Goal: Task Accomplishment & Management: Use online tool/utility

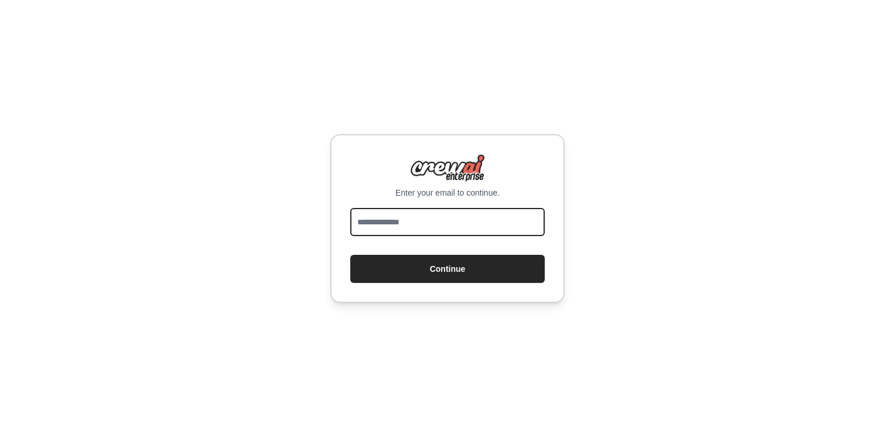
click at [417, 223] on input "email" at bounding box center [447, 222] width 195 height 28
type input "**********"
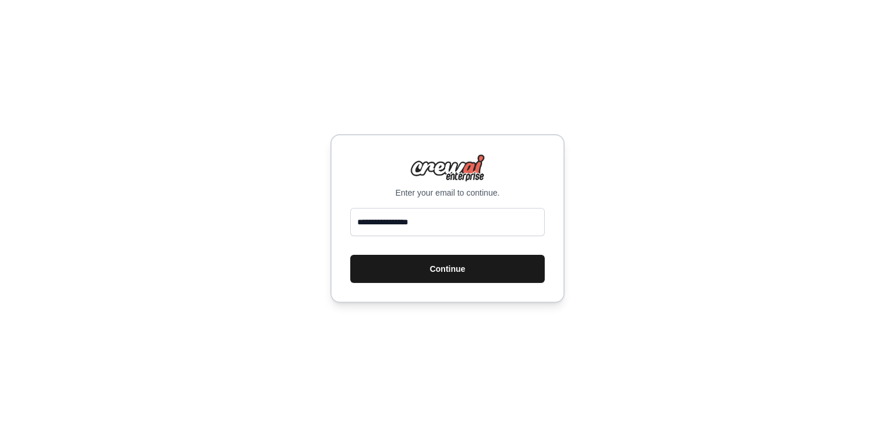
click at [474, 280] on button "Continue" at bounding box center [447, 269] width 195 height 28
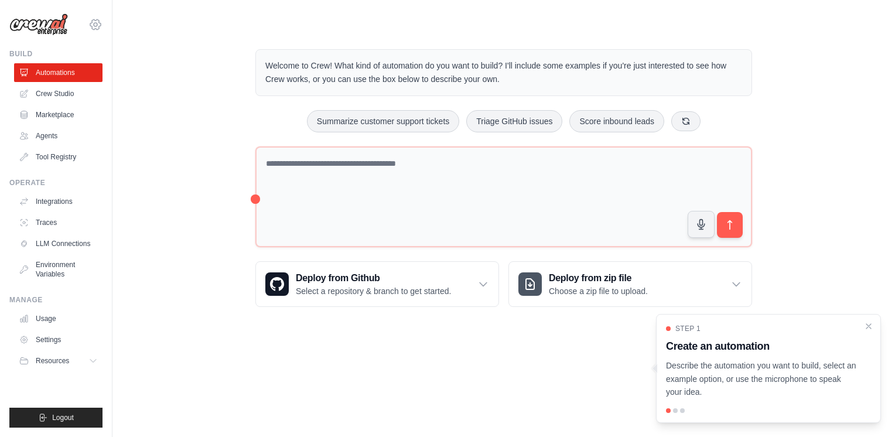
click at [98, 27] on icon at bounding box center [95, 25] width 14 height 14
click at [79, 79] on link "Settings" at bounding box center [95, 79] width 103 height 21
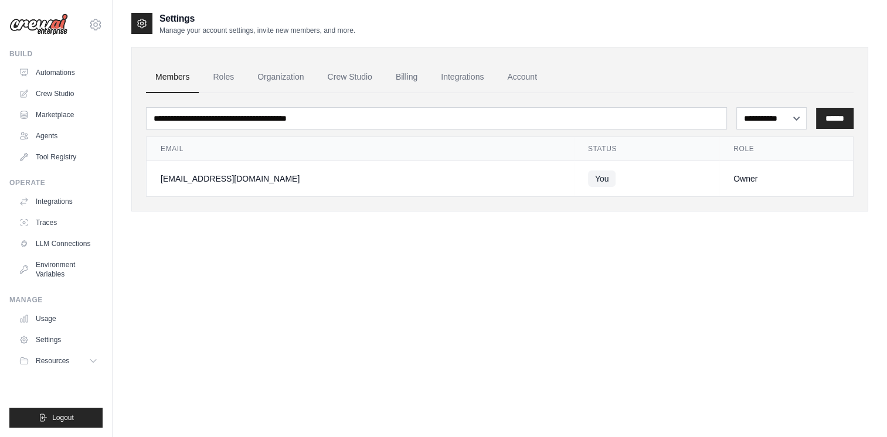
click at [21, 26] on img at bounding box center [38, 24] width 59 height 22
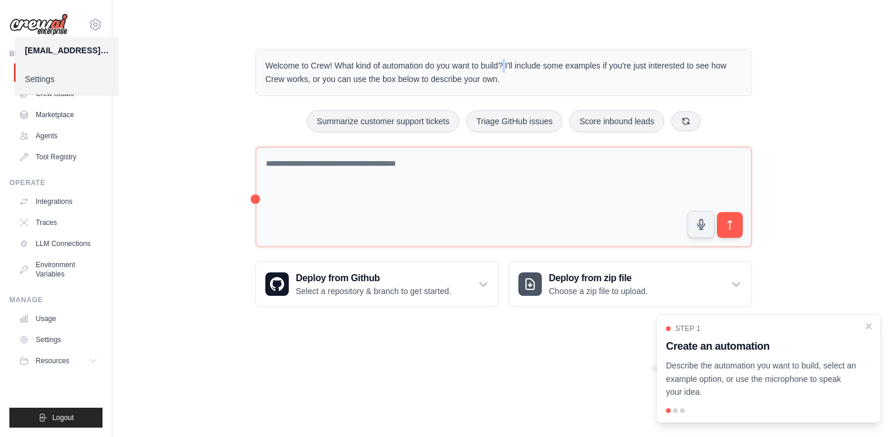
drag, startPoint x: 450, startPoint y: 66, endPoint x: 491, endPoint y: 67, distance: 40.5
click at [491, 67] on p "Welcome to Crew! What kind of automation do you want to build? I'll include som…" at bounding box center [503, 72] width 477 height 27
drag, startPoint x: 370, startPoint y: 81, endPoint x: 422, endPoint y: 79, distance: 51.6
click at [422, 79] on p "Welcome to Crew! What kind of automation do you want to build? I'll include som…" at bounding box center [503, 72] width 477 height 27
click at [152, 67] on div "Welcome to Crew! What kind of automation do you want to build? I'll include som…" at bounding box center [503, 177] width 745 height 295
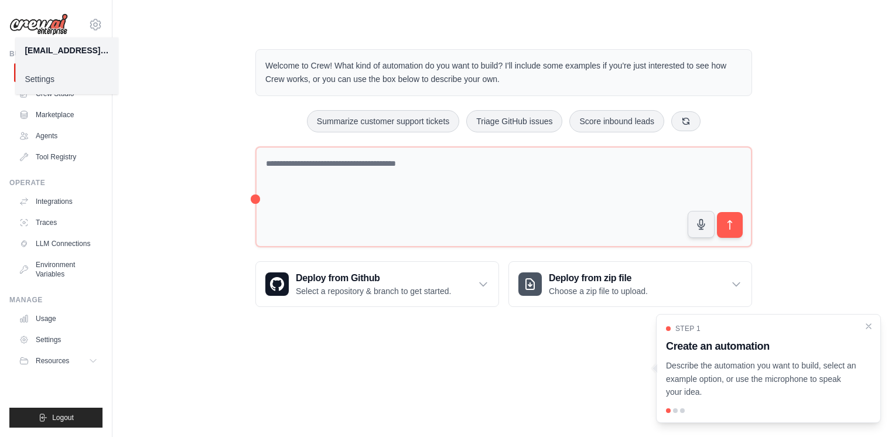
click at [167, 128] on div "Welcome to Crew! What kind of automation do you want to build? I'll include som…" at bounding box center [503, 177] width 745 height 295
click at [94, 23] on icon at bounding box center [95, 25] width 14 height 14
drag, startPoint x: 149, startPoint y: 23, endPoint x: 98, endPoint y: 23, distance: 51.0
click at [148, 23] on main "Welcome to Crew! What kind of automation do you want to build? I'll include som…" at bounding box center [504, 169] width 783 height 338
drag, startPoint x: 768, startPoint y: 363, endPoint x: 778, endPoint y: 388, distance: 26.6
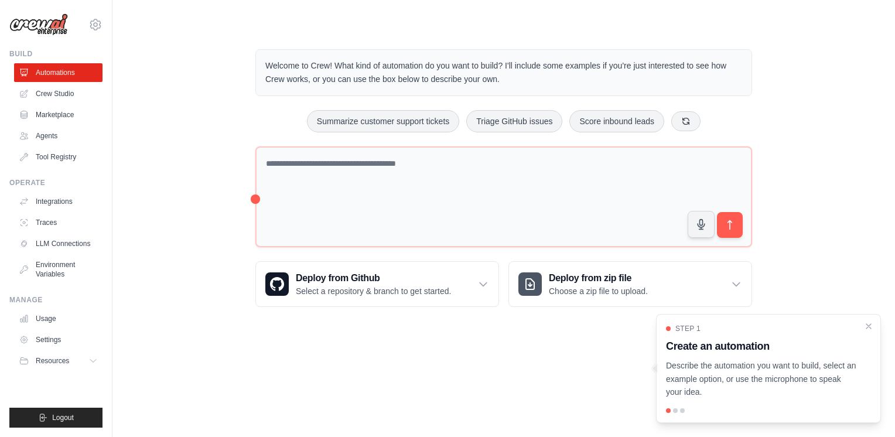
click at [778, 388] on p "Describe the automation you want to build, select an example option, or use the…" at bounding box center [761, 379] width 191 height 40
click at [589, 372] on body "harluck@gmail.com Settings Build Automations Crew Studio" at bounding box center [447, 218] width 895 height 437
click at [675, 411] on div at bounding box center [675, 410] width 5 height 5
click at [685, 410] on div at bounding box center [768, 410] width 205 height 5
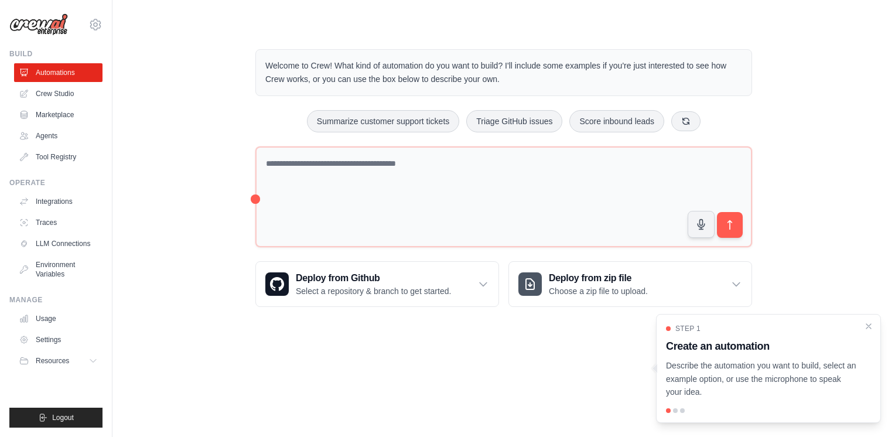
click at [536, 374] on body "harluck@gmail.com Settings Build Automations Crew Studio" at bounding box center [447, 218] width 895 height 437
click at [485, 290] on div "Deploy from Github Select a repository & branch to get started." at bounding box center [377, 284] width 243 height 45
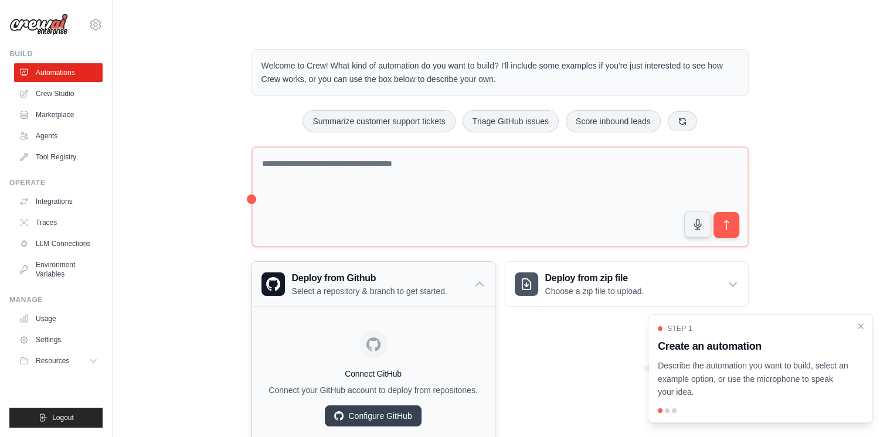
click at [483, 286] on icon at bounding box center [480, 284] width 12 height 12
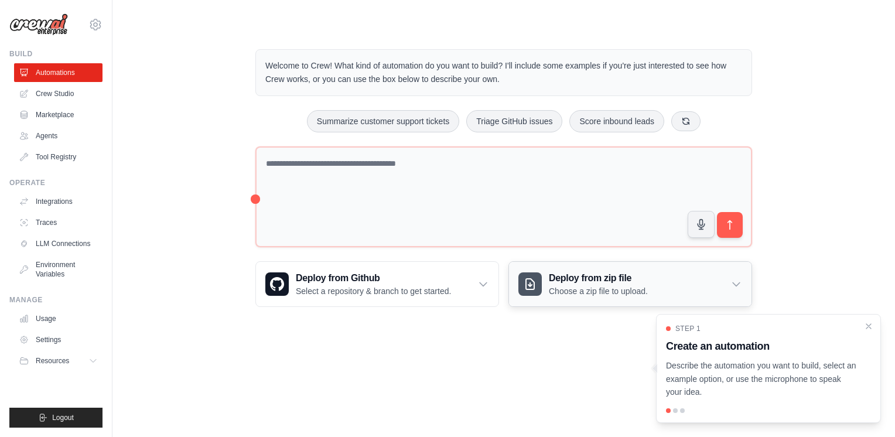
click at [738, 283] on icon at bounding box center [736, 285] width 7 height 4
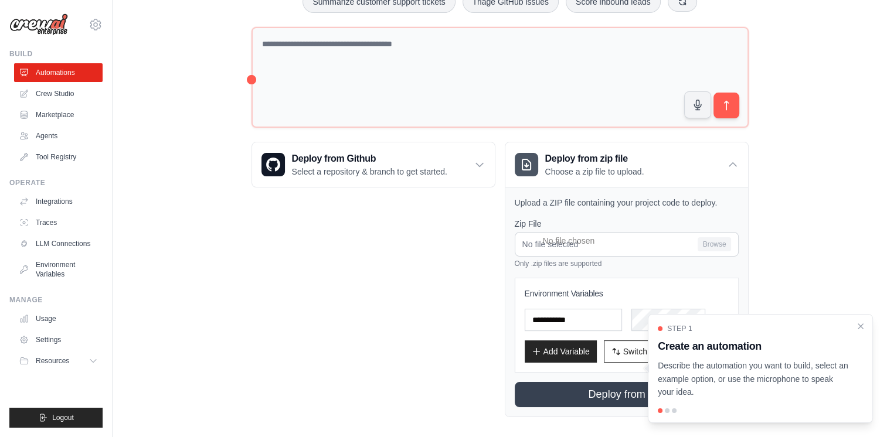
scroll to position [127, 0]
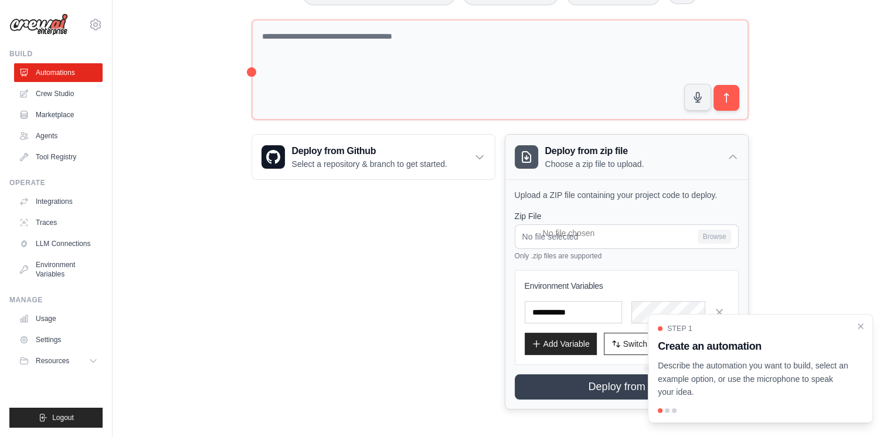
click at [731, 155] on icon at bounding box center [732, 157] width 7 height 4
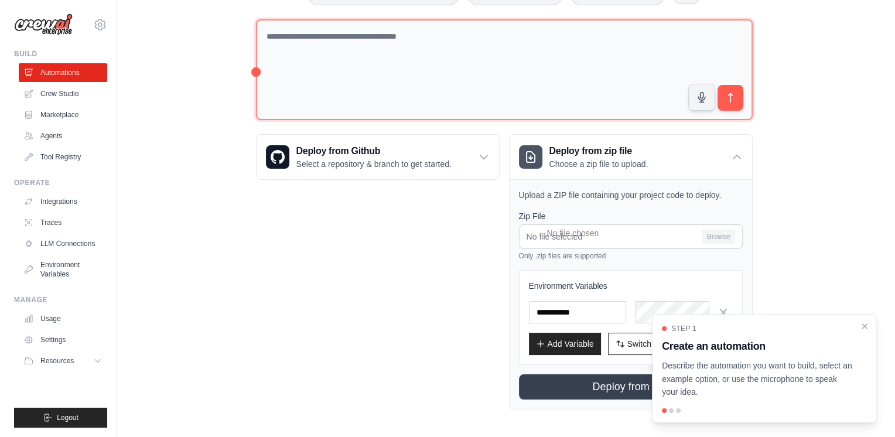
scroll to position [0, 0]
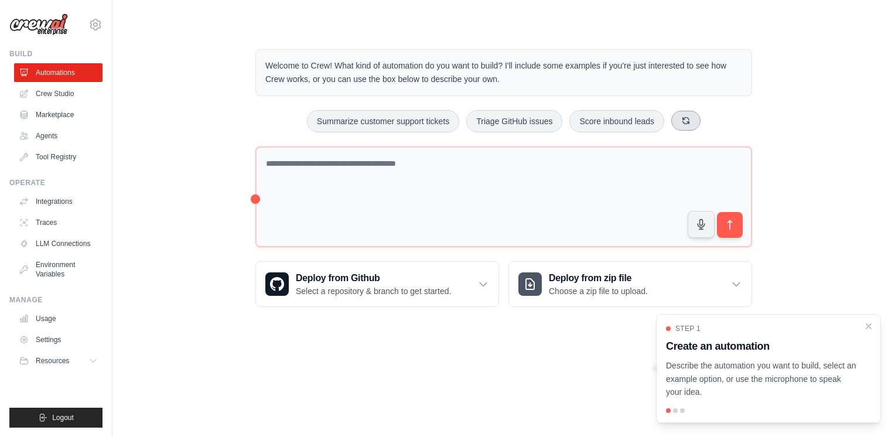
click at [687, 118] on icon at bounding box center [686, 120] width 9 height 9
click at [477, 128] on button "Automate social media posting" at bounding box center [483, 121] width 132 height 22
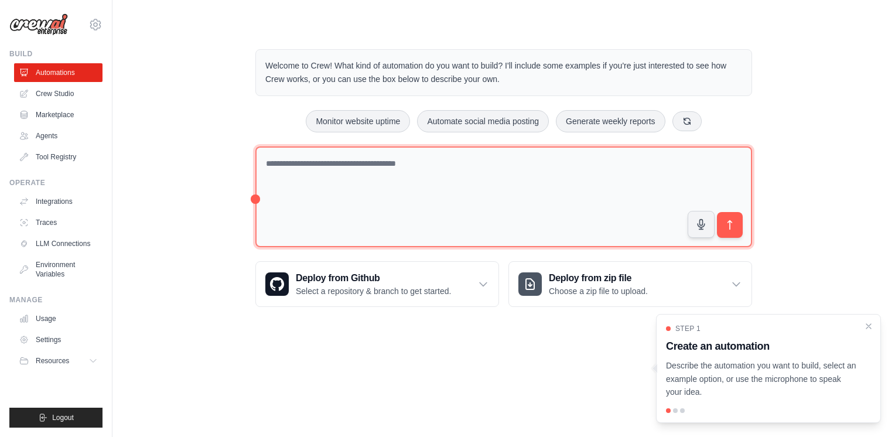
drag, startPoint x: 456, startPoint y: 162, endPoint x: 571, endPoint y: 165, distance: 115.5
click at [571, 165] on textarea at bounding box center [504, 197] width 497 height 101
drag, startPoint x: 339, startPoint y: 175, endPoint x: 607, endPoint y: 191, distance: 268.3
click at [607, 191] on textarea at bounding box center [504, 197] width 497 height 101
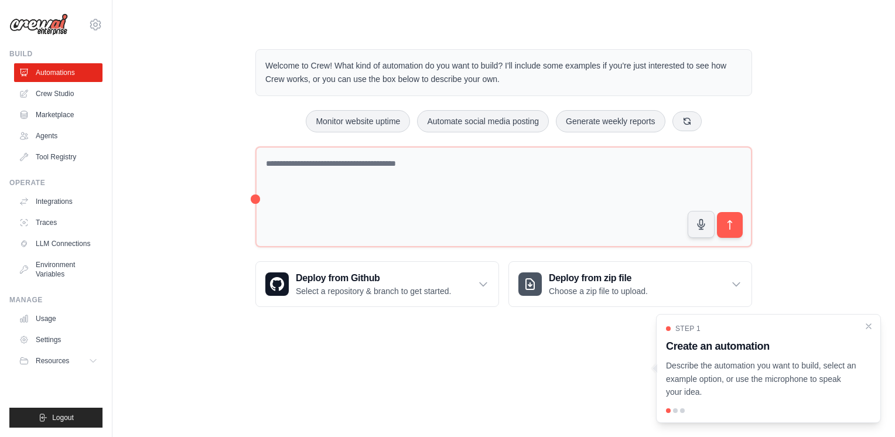
click at [782, 192] on div "Welcome to Crew! What kind of automation do you want to build? I'll include som…" at bounding box center [503, 177] width 745 height 295
click at [730, 222] on icon "submit" at bounding box center [730, 224] width 4 height 9
click at [472, 117] on button "Automate social media posting" at bounding box center [483, 121] width 132 height 22
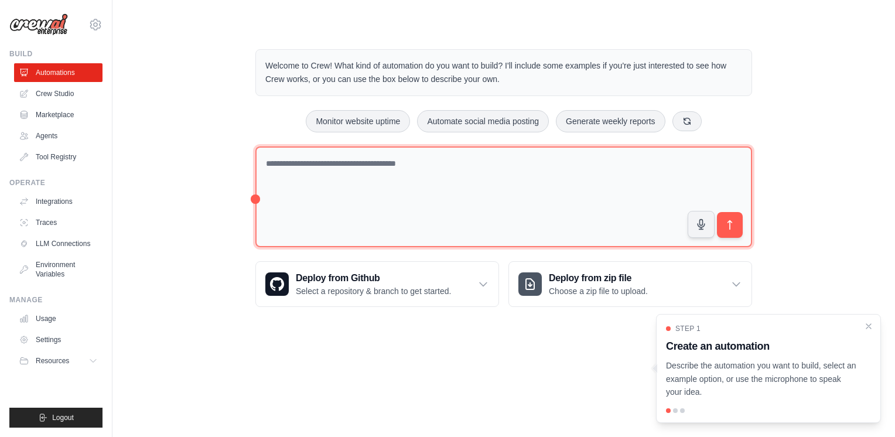
click at [626, 207] on textarea at bounding box center [504, 197] width 497 height 101
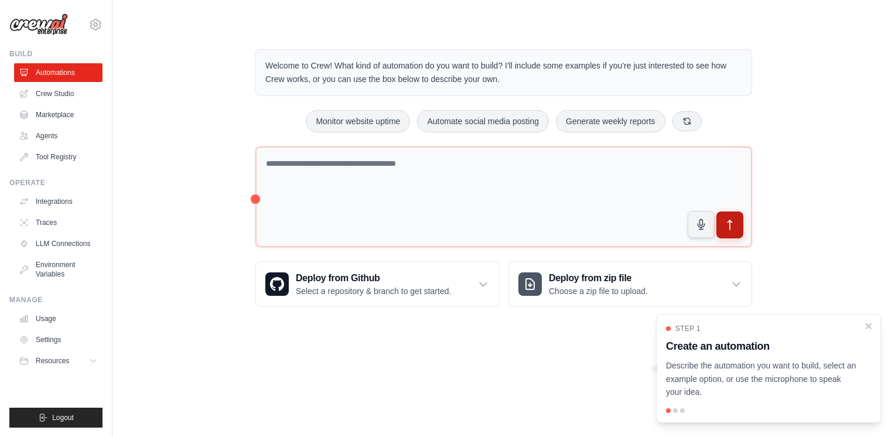
click at [734, 230] on icon "submit" at bounding box center [730, 225] width 12 height 12
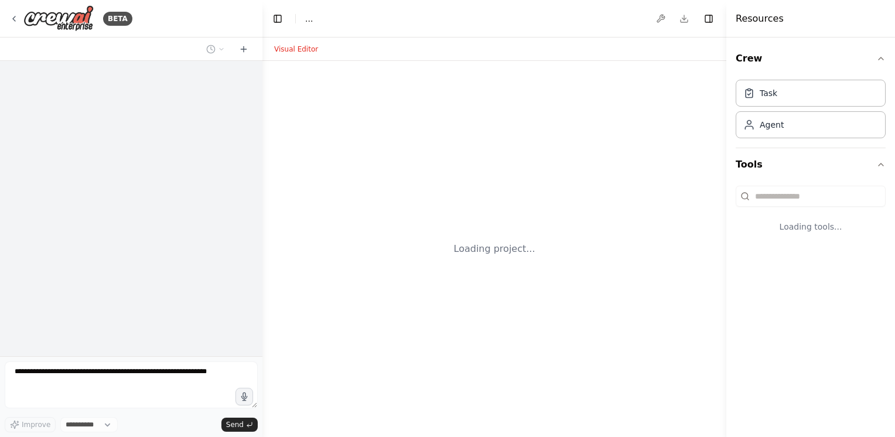
select select "****"
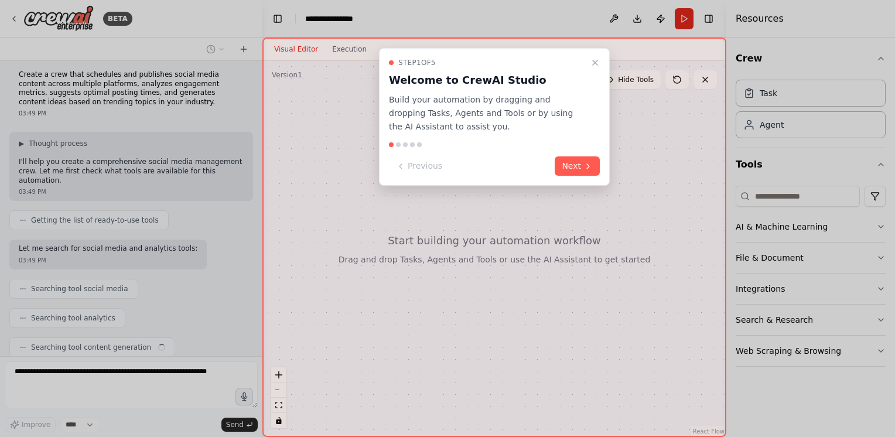
scroll to position [34, 0]
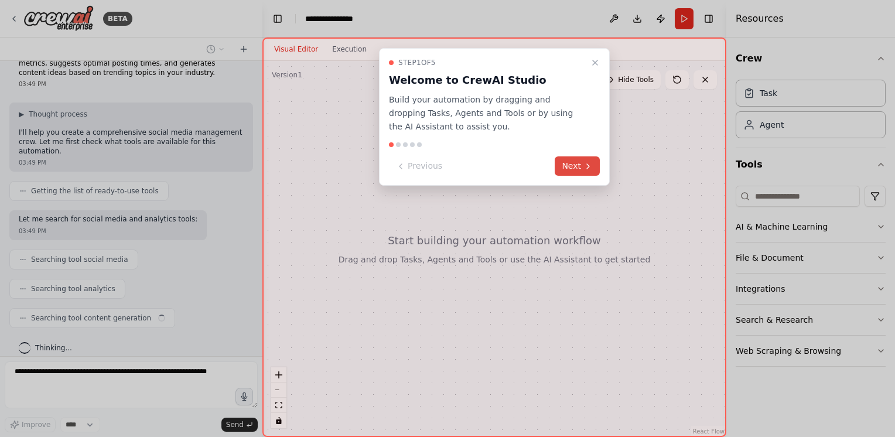
click at [573, 166] on button "Next" at bounding box center [577, 165] width 45 height 19
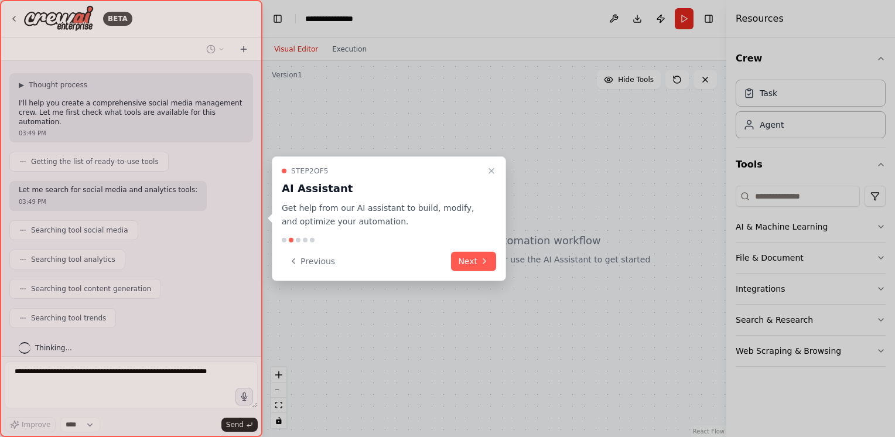
scroll to position [92, 0]
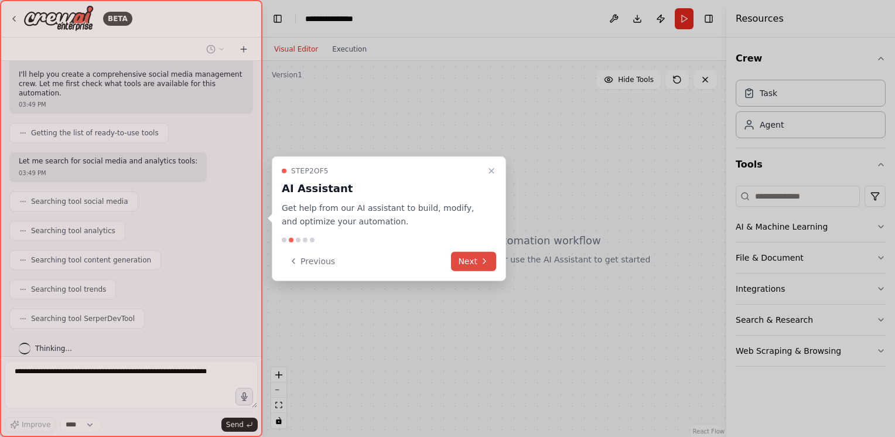
click at [476, 258] on button "Next" at bounding box center [473, 260] width 45 height 19
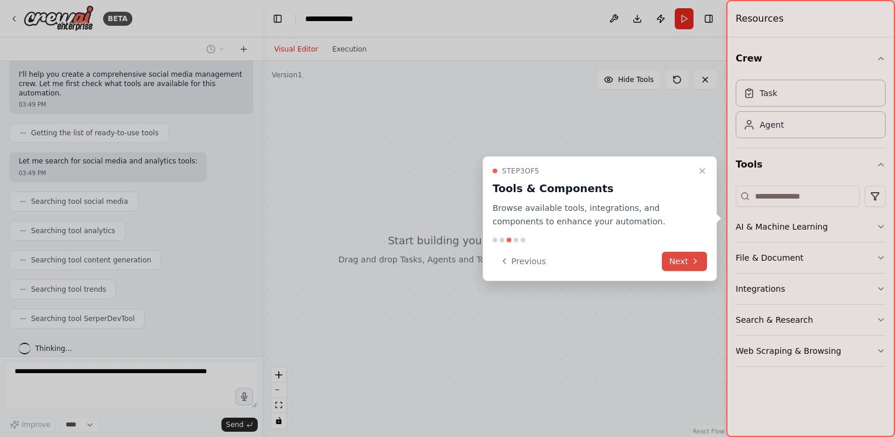
click at [687, 265] on button "Next" at bounding box center [684, 260] width 45 height 19
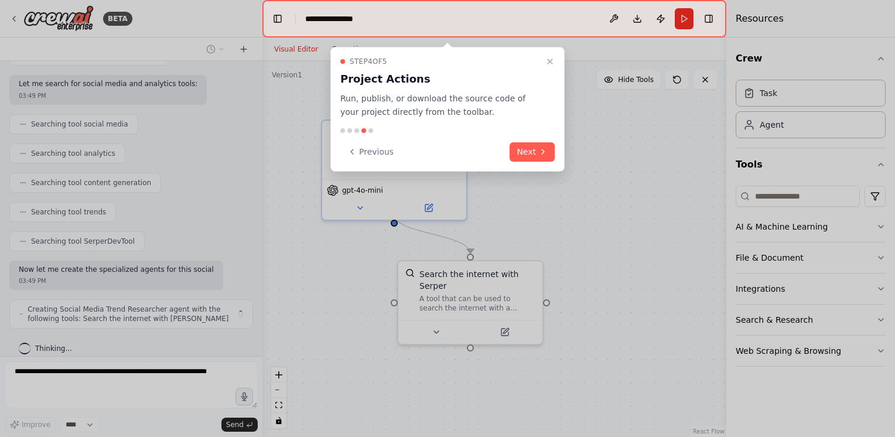
scroll to position [179, 0]
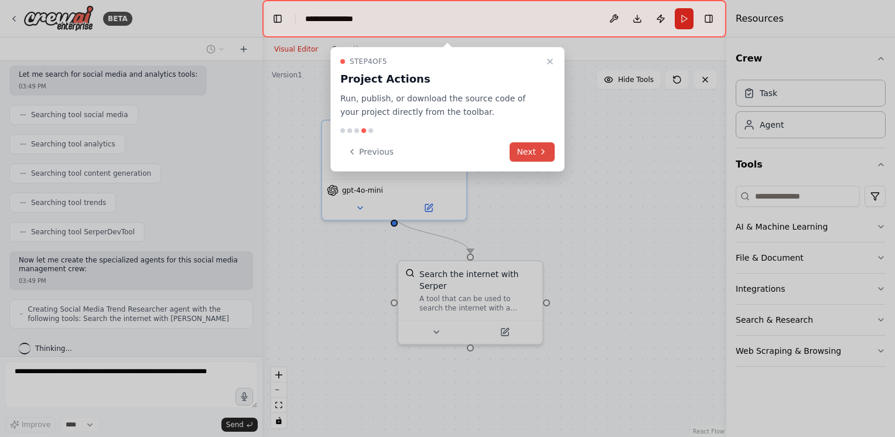
click at [526, 154] on button "Next" at bounding box center [532, 151] width 45 height 19
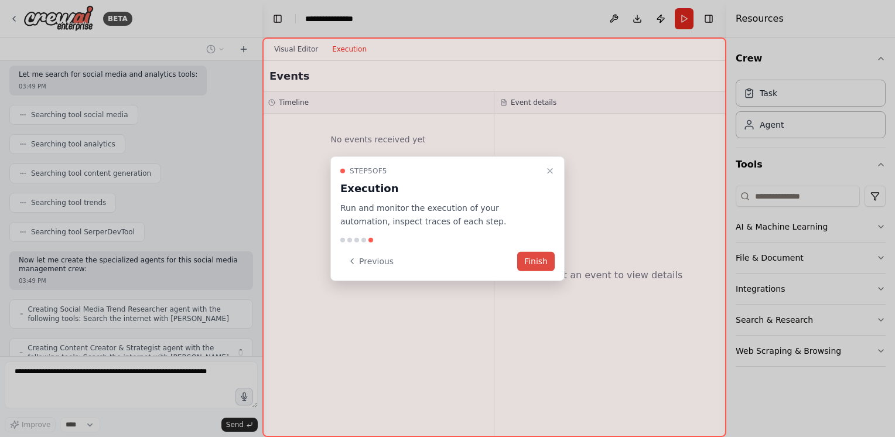
scroll to position [217, 0]
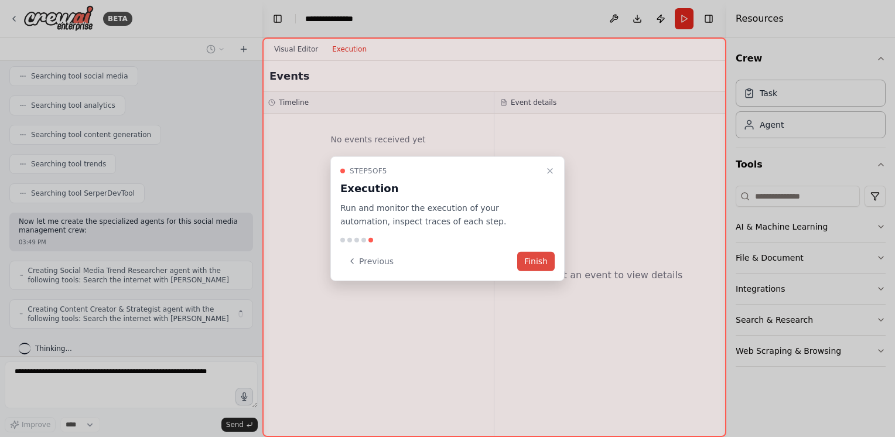
click at [541, 263] on button "Finish" at bounding box center [536, 260] width 38 height 19
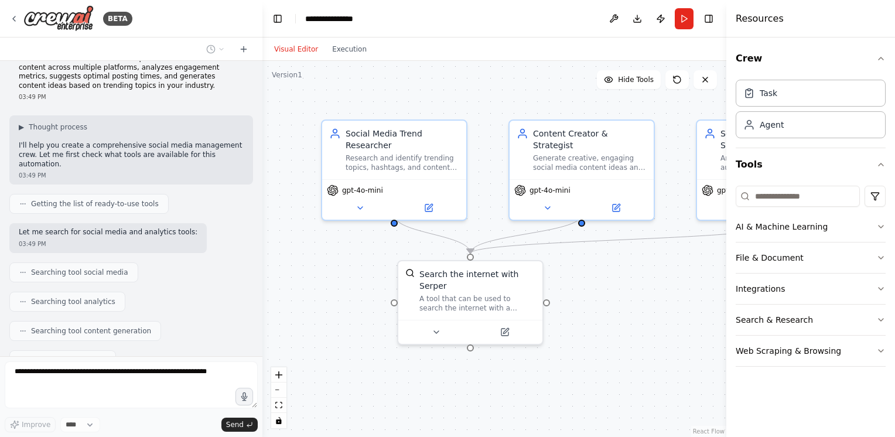
scroll to position [0, 0]
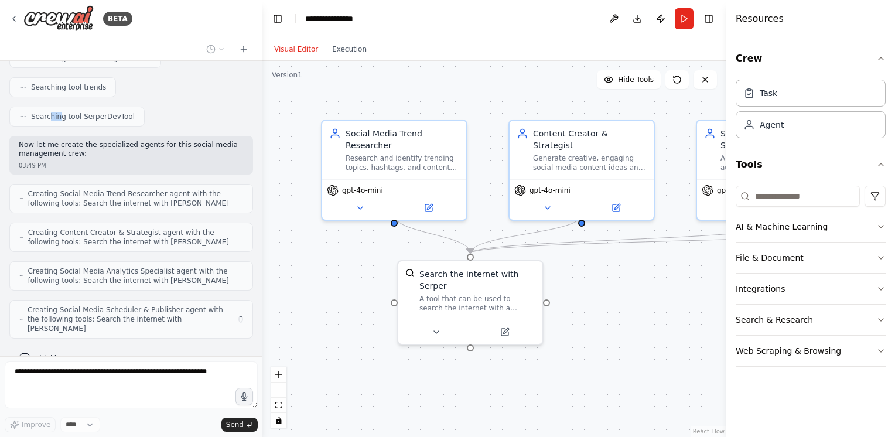
drag, startPoint x: 48, startPoint y: 89, endPoint x: 59, endPoint y: 88, distance: 10.6
click at [59, 88] on div "Create a crew that schedules and publishes social media content across multiple…" at bounding box center [131, 208] width 263 height 295
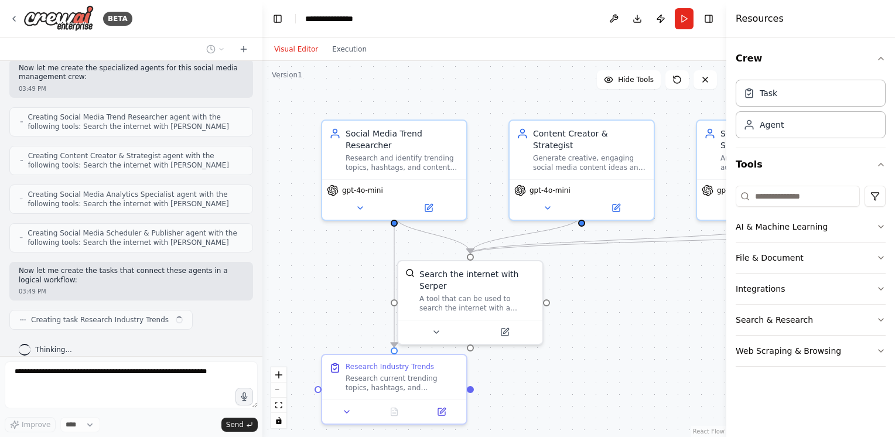
drag, startPoint x: 87, startPoint y: 89, endPoint x: 120, endPoint y: 91, distance: 32.9
click at [120, 91] on div "Create a crew that schedules and publishes social media content across multiple…" at bounding box center [131, 208] width 263 height 295
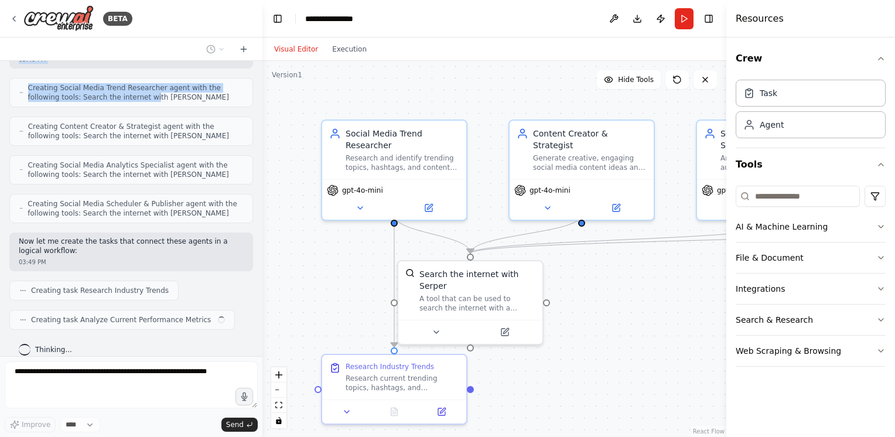
drag, startPoint x: 107, startPoint y: 81, endPoint x: 115, endPoint y: 93, distance: 14.3
click at [115, 93] on div "Create a crew that schedules and publishes social media content across multiple…" at bounding box center [131, 208] width 263 height 295
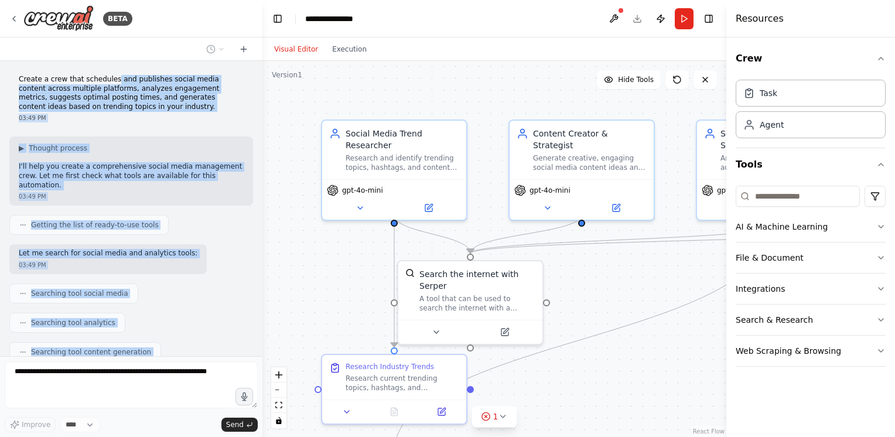
click at [134, 71] on div "Create a crew that schedules and publishes social media content across multiple…" at bounding box center [131, 98] width 244 height 57
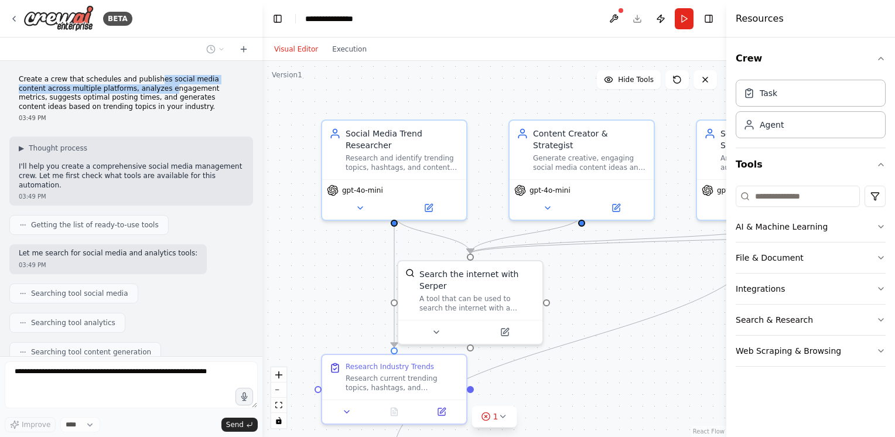
drag, startPoint x: 132, startPoint y: 84, endPoint x: 147, endPoint y: 83, distance: 14.2
click at [147, 83] on p "Create a crew that schedules and publishes social media content across multiple…" at bounding box center [131, 93] width 225 height 36
drag, startPoint x: 147, startPoint y: 83, endPoint x: 119, endPoint y: 81, distance: 27.6
click at [119, 81] on p "Create a crew that schedules and publishes social media content across multiple…" at bounding box center [131, 93] width 225 height 36
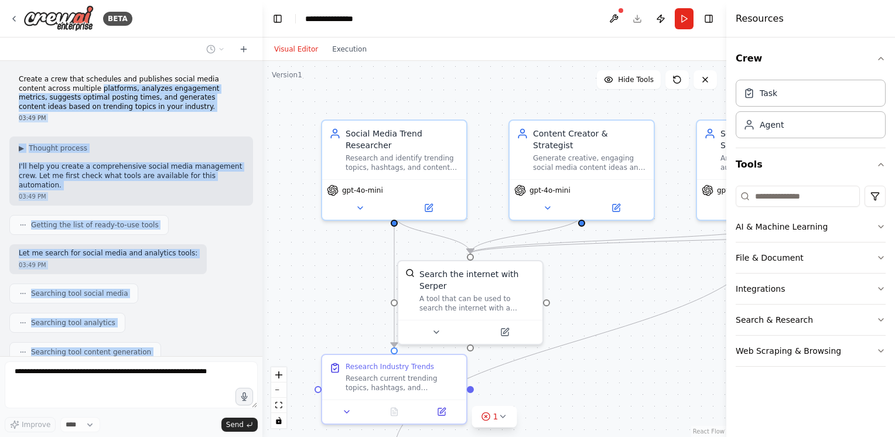
drag, startPoint x: 119, startPoint y: 81, endPoint x: 69, endPoint y: 90, distance: 50.7
click at [69, 90] on div "Create a crew that schedules and publishes social media content across multiple…" at bounding box center [131, 208] width 263 height 295
click at [183, 88] on p "Create a crew that schedules and publishes social media content across multiple…" at bounding box center [131, 93] width 225 height 36
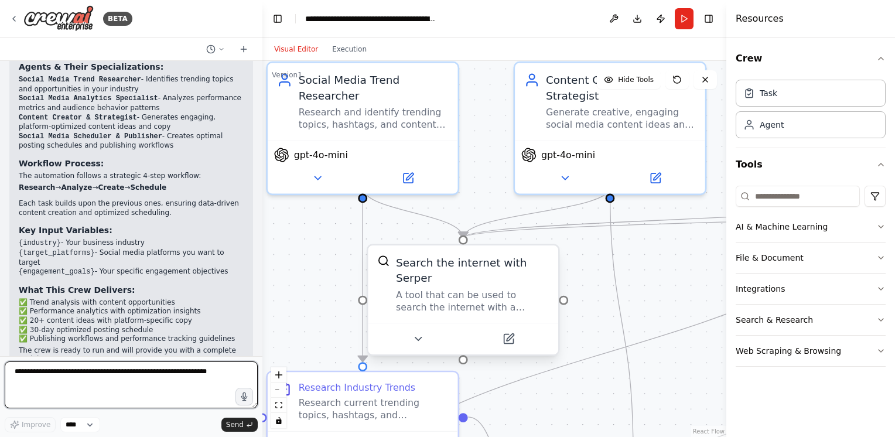
scroll to position [949, 0]
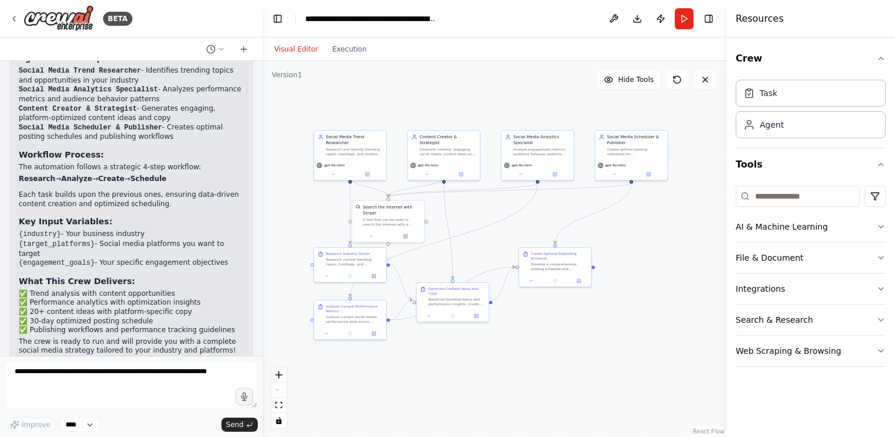
drag, startPoint x: 464, startPoint y: 148, endPoint x: 383, endPoint y: 102, distance: 93.4
click at [383, 102] on div ".deletable-edge-delete-btn { width: 20px; height: 20px; border: 0px solid #ffff…" at bounding box center [495, 249] width 464 height 376
click at [91, 427] on select "****" at bounding box center [80, 424] width 40 height 15
click at [155, 294] on p "✅ Trend analysis with content opportunities ✅ Performance analytics with optimi…" at bounding box center [131, 313] width 225 height 46
click at [883, 226] on icon "button" at bounding box center [881, 227] width 5 height 2
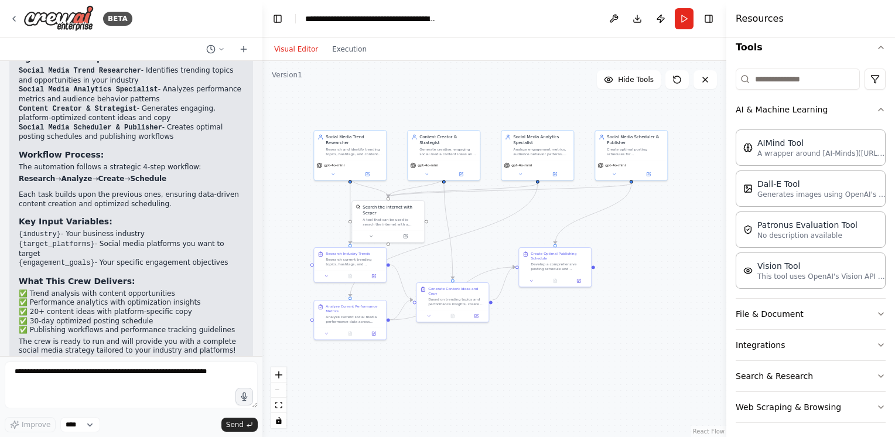
scroll to position [120, 0]
click at [877, 308] on icon "button" at bounding box center [881, 311] width 9 height 9
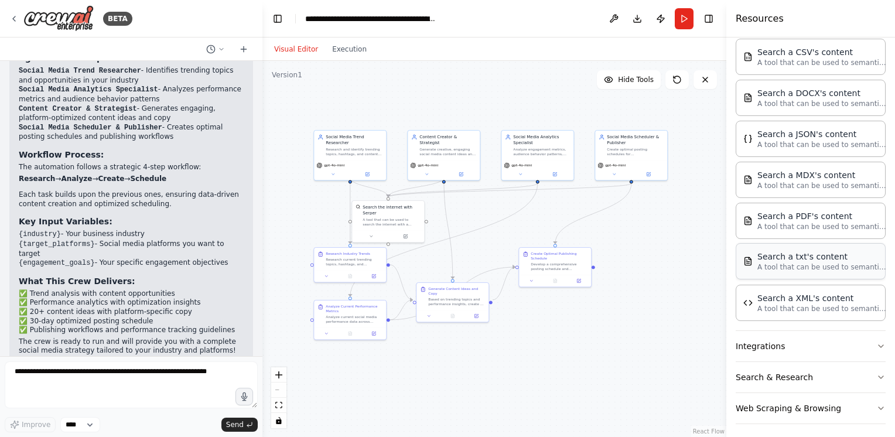
scroll to position [414, 0]
click at [879, 343] on icon "button" at bounding box center [881, 344] width 5 height 2
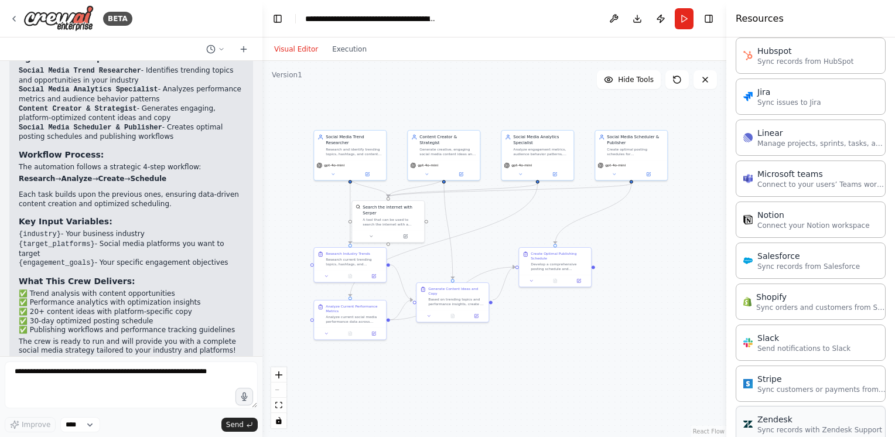
scroll to position [1198, 0]
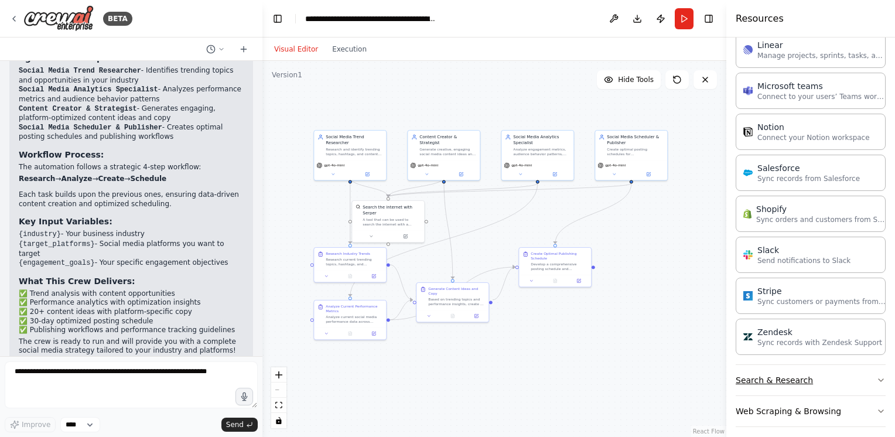
click at [877, 376] on icon "button" at bounding box center [881, 380] width 9 height 9
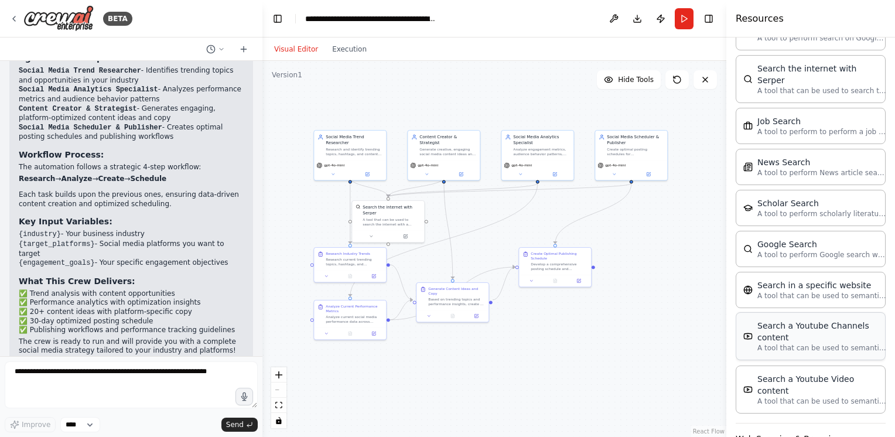
scroll to position [1791, 0]
click at [842, 423] on button "Web Scraping & Browsing" at bounding box center [811, 438] width 150 height 30
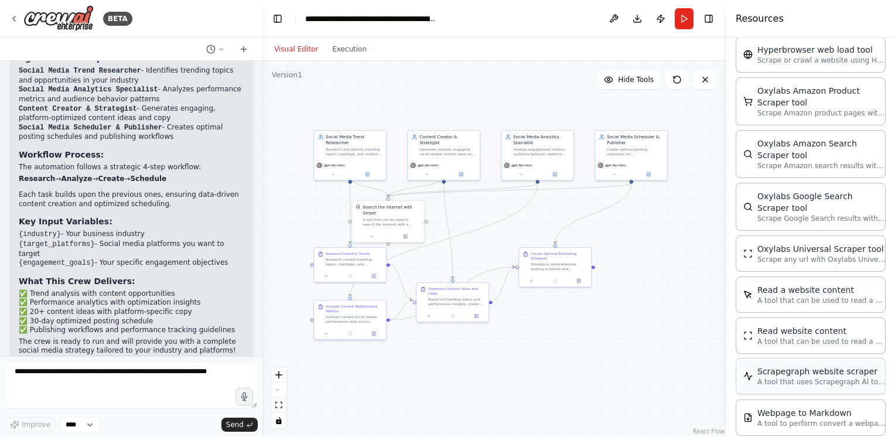
scroll to position [2348, 0]
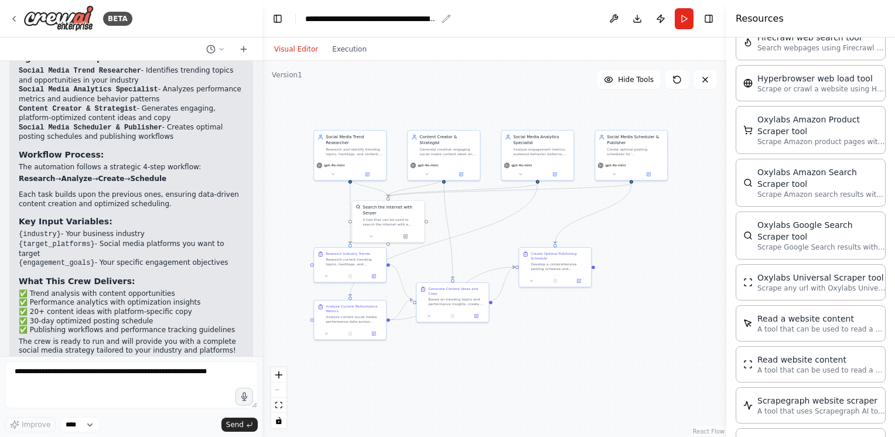
click at [447, 21] on icon "breadcrumb" at bounding box center [446, 18] width 9 height 9
click at [445, 19] on icon "breadcrumb" at bounding box center [447, 19] width 8 height 8
click at [389, 18] on div "**********" at bounding box center [371, 19] width 132 height 12
click at [577, 15] on header "**********" at bounding box center [495, 19] width 464 height 38
click at [281, 23] on button "Toggle Left Sidebar" at bounding box center [278, 19] width 16 height 16
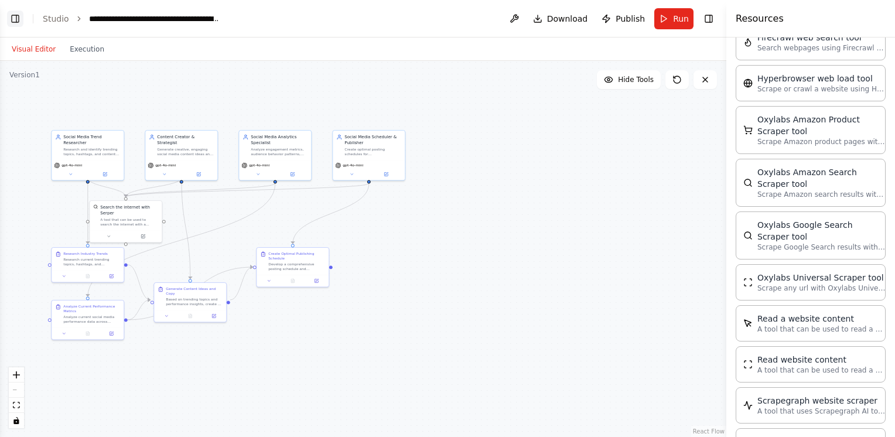
click at [12, 19] on button "Toggle Left Sidebar" at bounding box center [15, 19] width 16 height 16
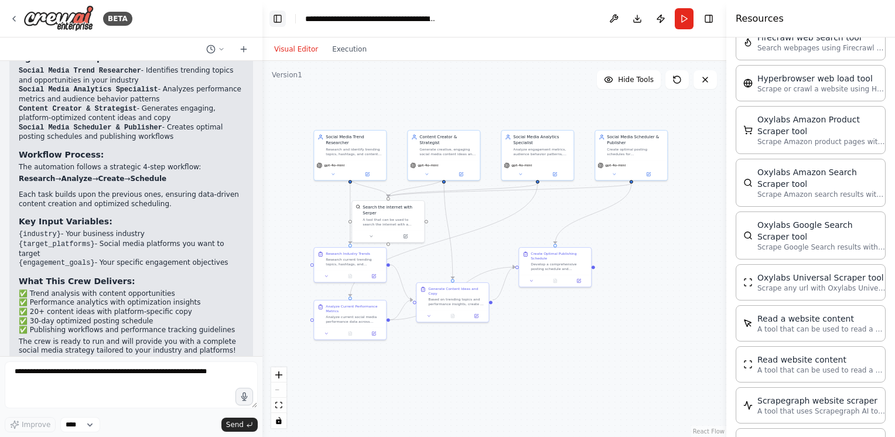
click at [279, 22] on button "Toggle Left Sidebar" at bounding box center [278, 19] width 16 height 16
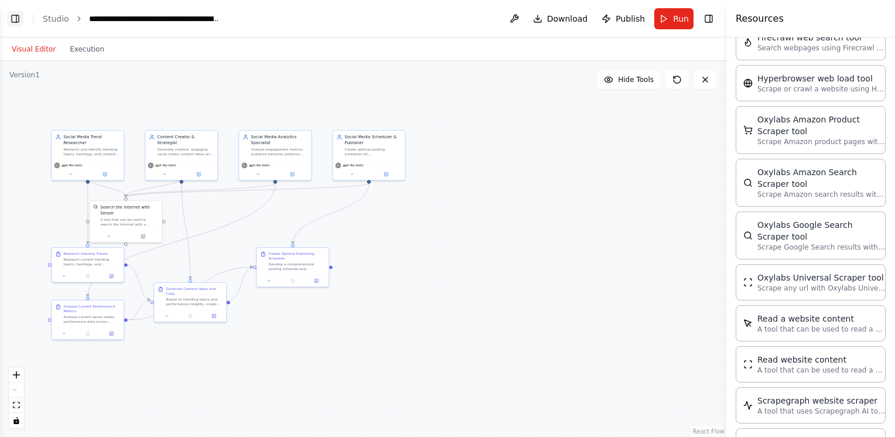
click at [17, 16] on button "Toggle Left Sidebar" at bounding box center [15, 19] width 16 height 16
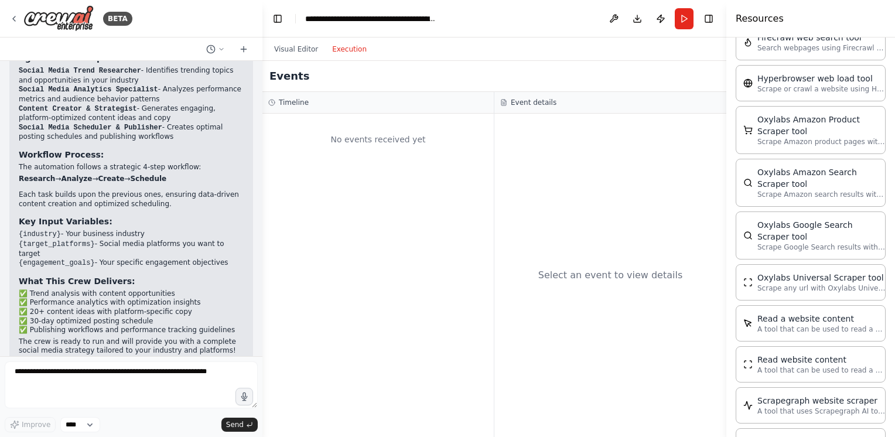
click at [346, 47] on button "Execution" at bounding box center [349, 49] width 49 height 14
click at [296, 49] on button "Visual Editor" at bounding box center [296, 49] width 58 height 14
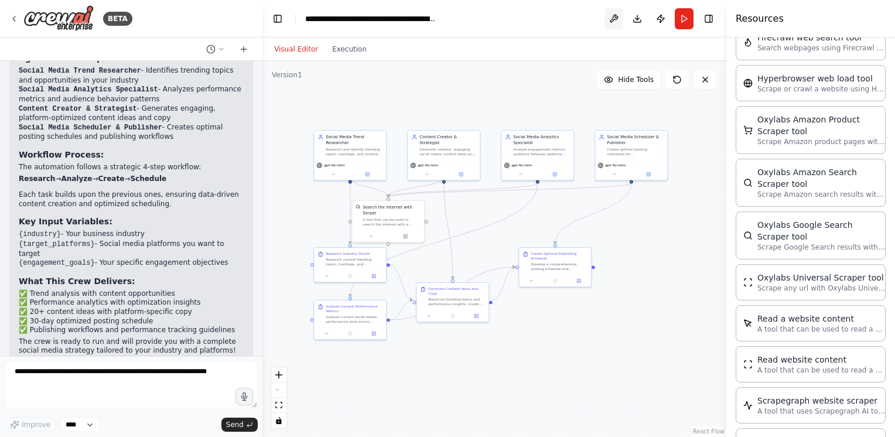
click at [611, 17] on button at bounding box center [614, 18] width 19 height 21
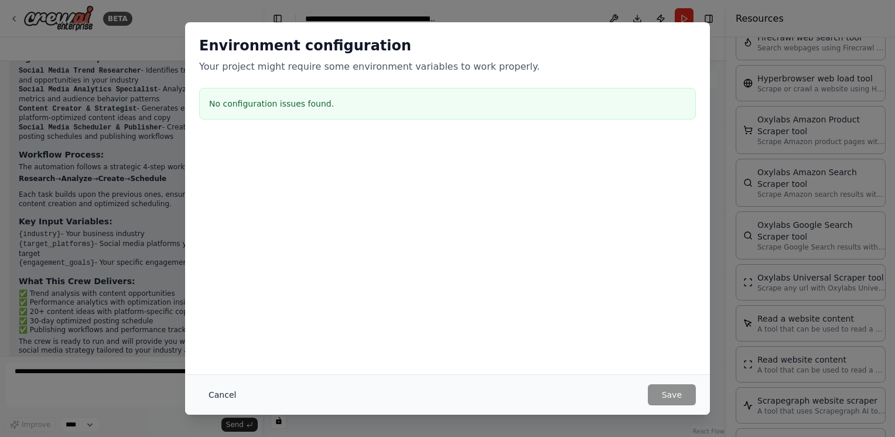
click at [222, 390] on button "Cancel" at bounding box center [222, 394] width 46 height 21
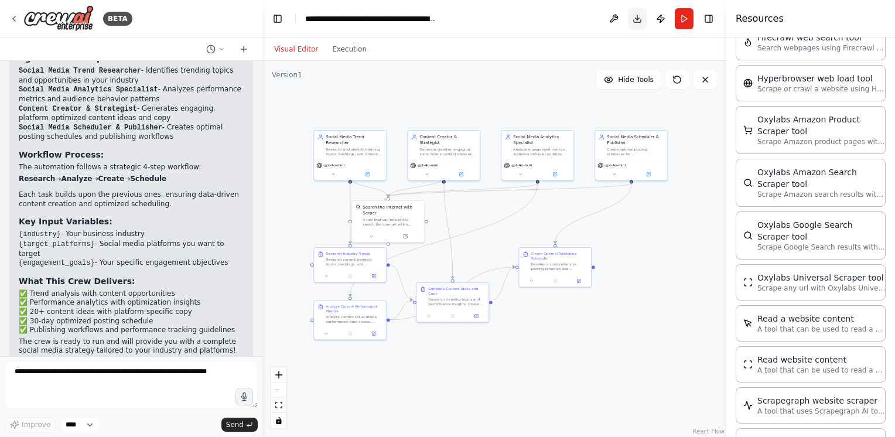
click at [636, 25] on button "Download" at bounding box center [637, 18] width 19 height 21
click at [662, 23] on button "Publish" at bounding box center [661, 18] width 19 height 21
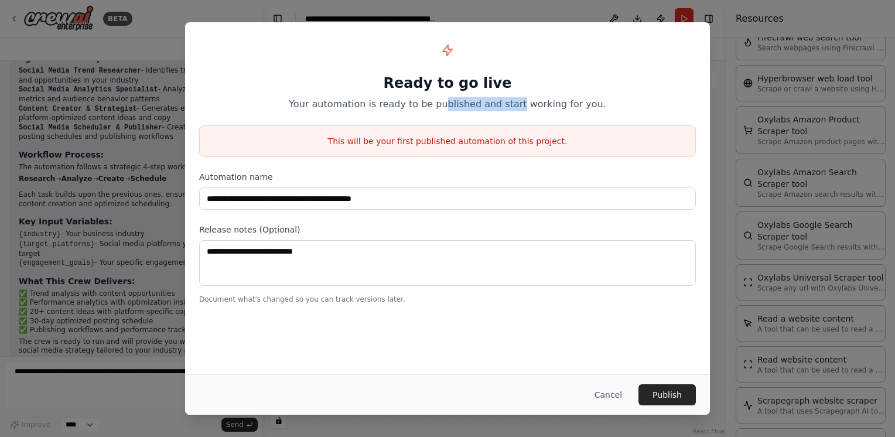
drag, startPoint x: 448, startPoint y: 107, endPoint x: 518, endPoint y: 108, distance: 69.8
click at [518, 108] on p "Your automation is ready to be published and start working for you." at bounding box center [447, 104] width 497 height 14
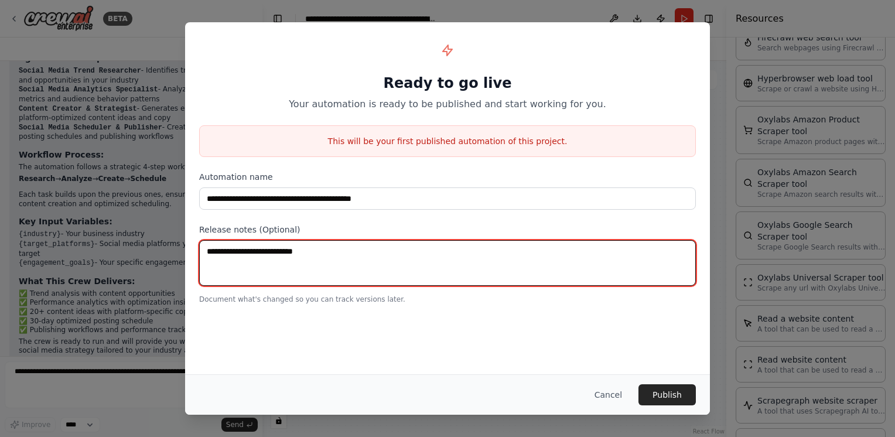
click at [299, 252] on textarea at bounding box center [447, 263] width 497 height 46
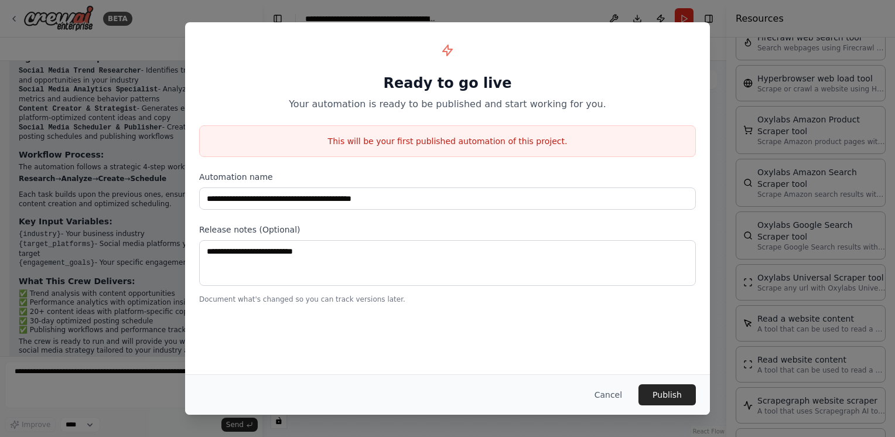
click at [331, 315] on div "**********" at bounding box center [447, 170] width 525 height 296
click at [613, 398] on button "Cancel" at bounding box center [608, 394] width 46 height 21
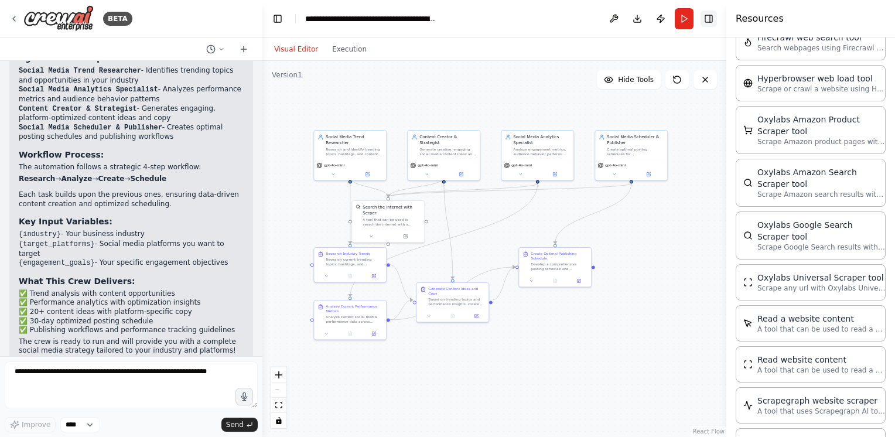
click at [708, 19] on button "Toggle Right Sidebar" at bounding box center [709, 19] width 16 height 16
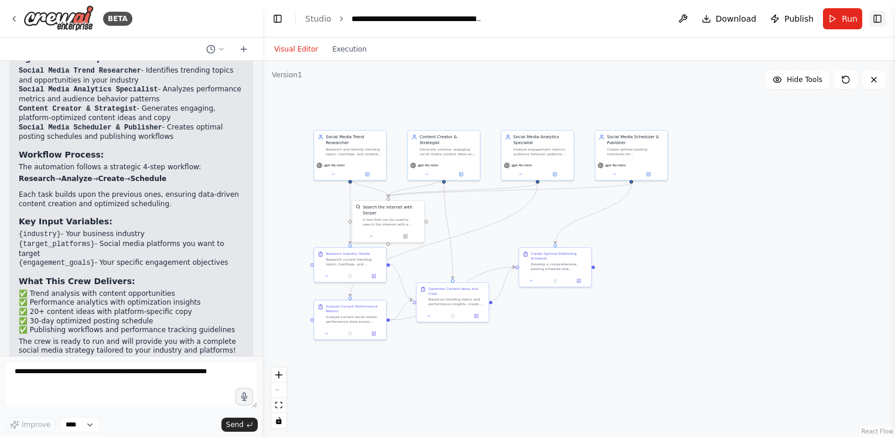
click at [878, 19] on button "Toggle Right Sidebar" at bounding box center [878, 19] width 16 height 16
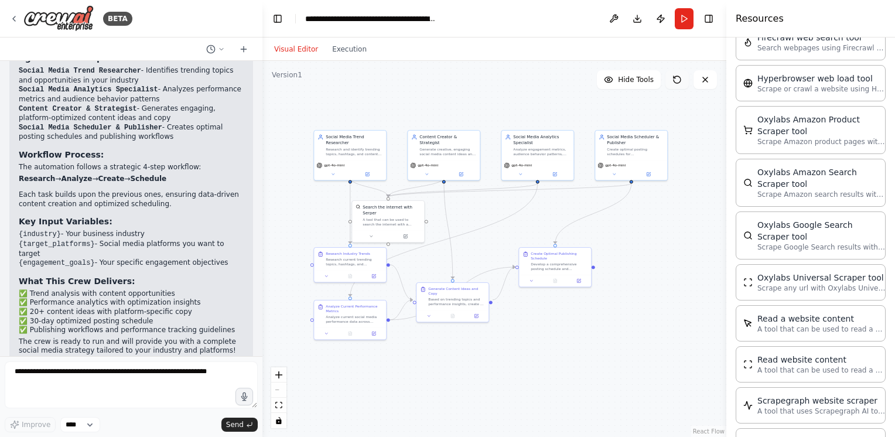
click at [680, 87] on button at bounding box center [677, 79] width 23 height 19
click at [680, 76] on icon at bounding box center [677, 79] width 9 height 9
click at [636, 77] on span "Hide Tools" at bounding box center [636, 79] width 36 height 9
click at [636, 77] on span "Show Tools" at bounding box center [634, 79] width 39 height 9
click at [636, 77] on span "Hide Tools" at bounding box center [636, 79] width 36 height 9
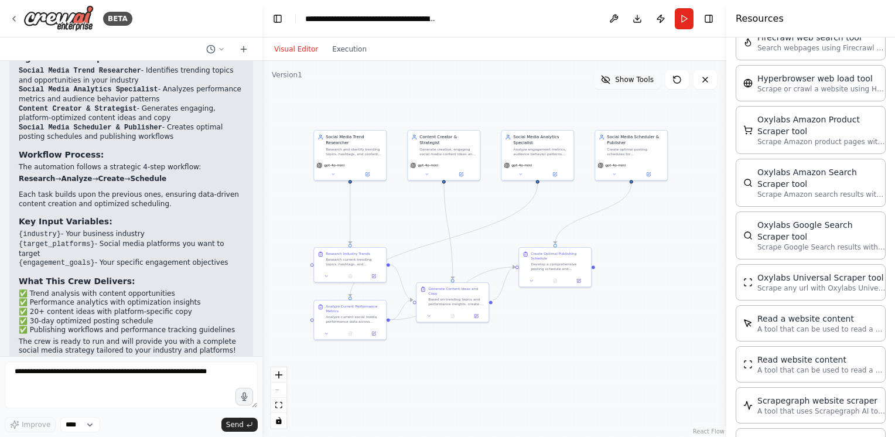
click at [636, 77] on span "Show Tools" at bounding box center [634, 79] width 39 height 9
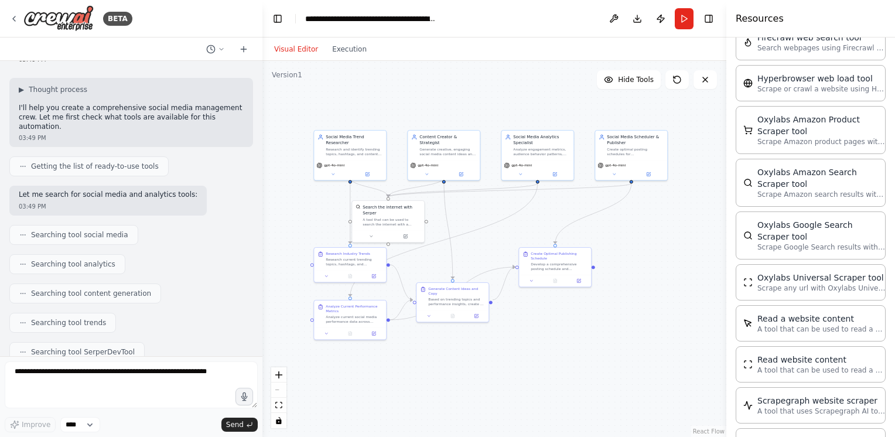
scroll to position [0, 0]
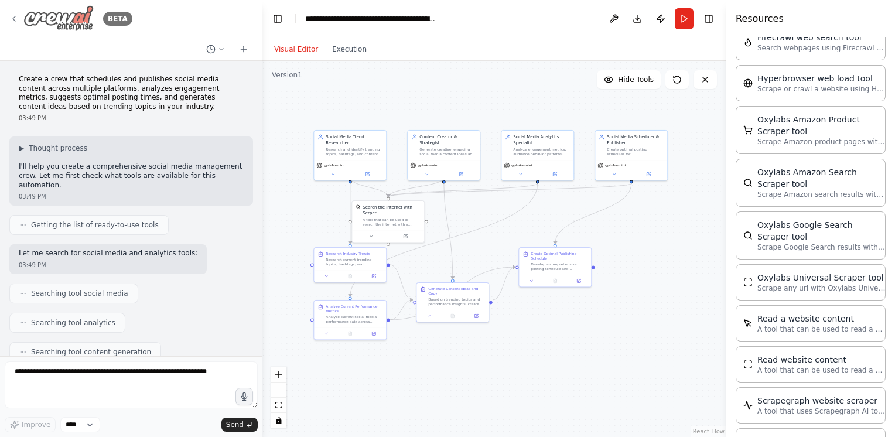
click at [14, 16] on icon at bounding box center [13, 18] width 9 height 9
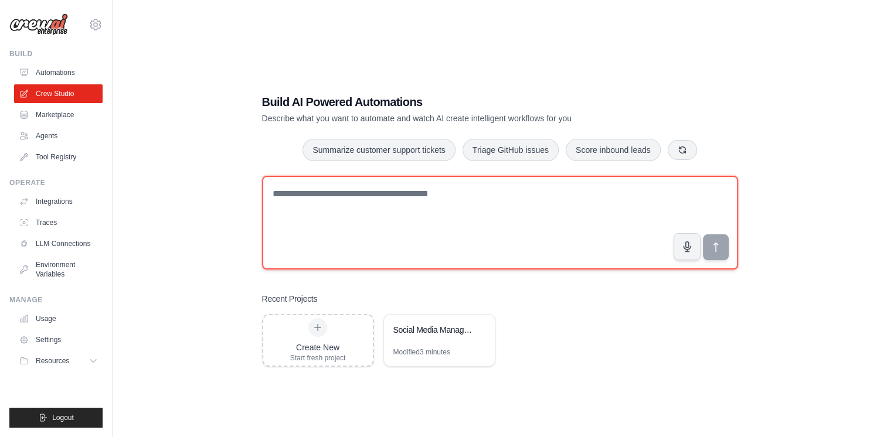
click at [450, 197] on textarea at bounding box center [500, 223] width 476 height 94
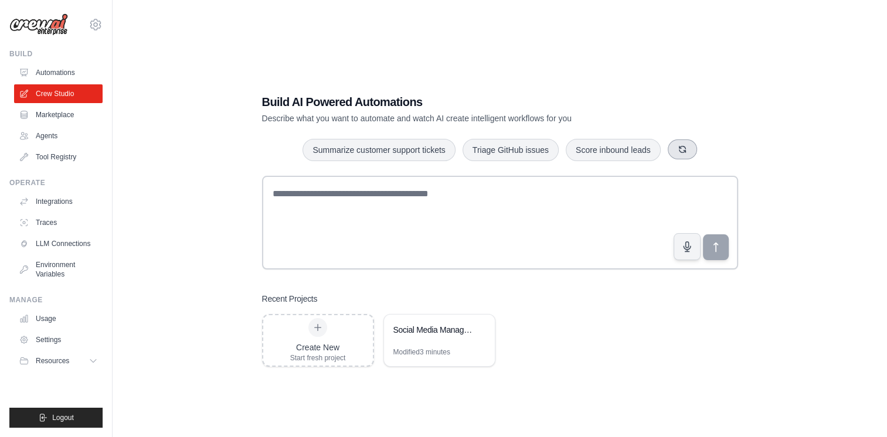
click at [680, 148] on icon "button" at bounding box center [681, 149] width 9 height 9
click at [56, 71] on link "Automations" at bounding box center [59, 72] width 88 height 19
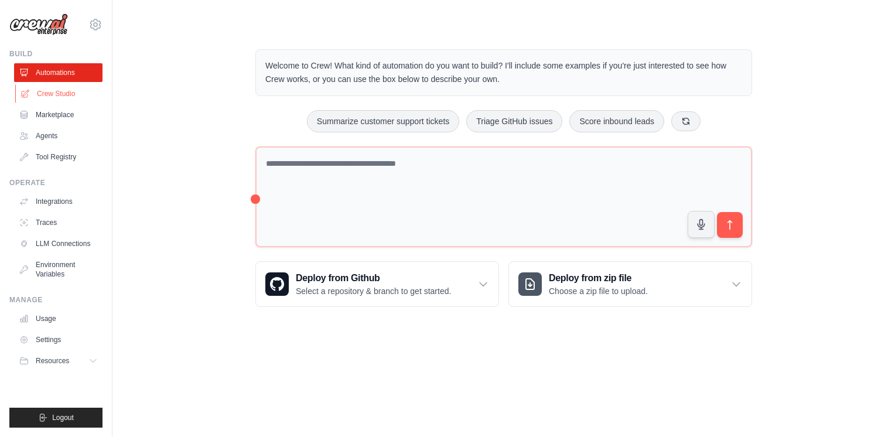
click at [68, 93] on link "Crew Studio" at bounding box center [59, 93] width 88 height 19
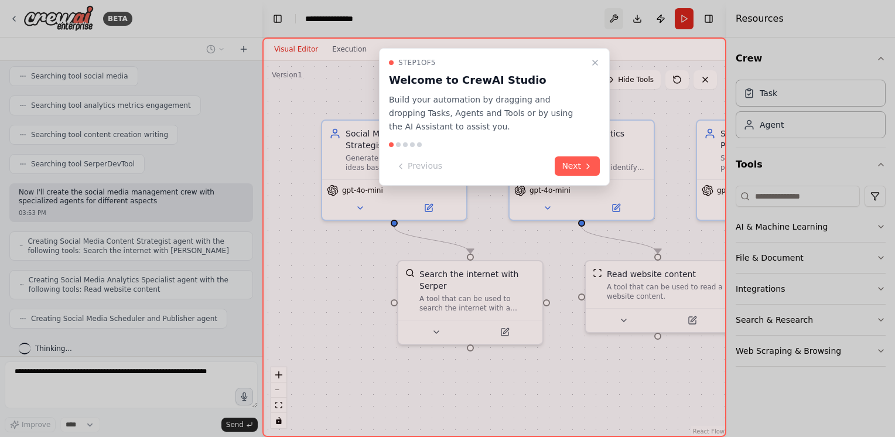
scroll to position [226, 0]
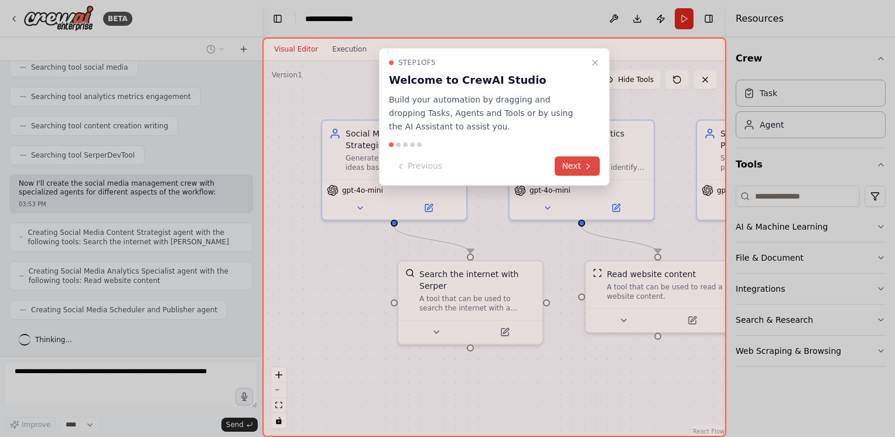
click at [573, 161] on button "Next" at bounding box center [577, 165] width 45 height 19
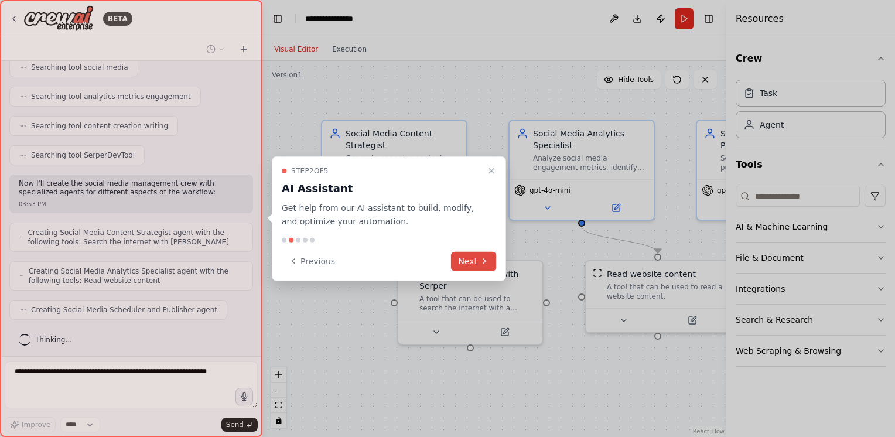
click at [476, 261] on button "Next" at bounding box center [473, 260] width 45 height 19
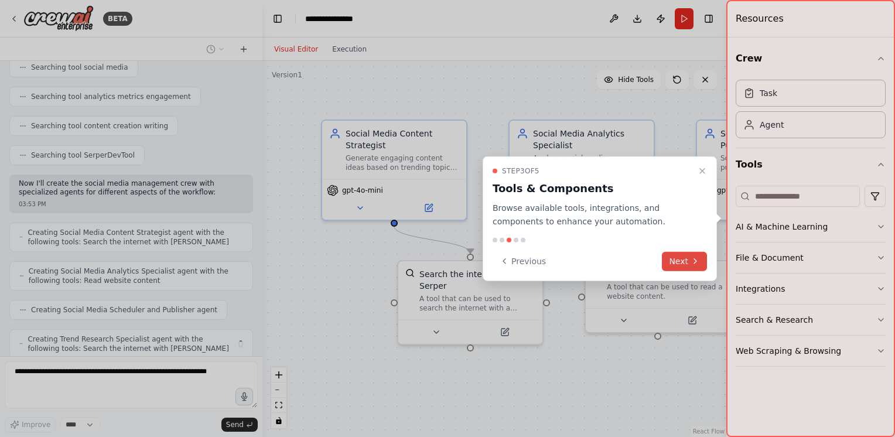
scroll to position [265, 0]
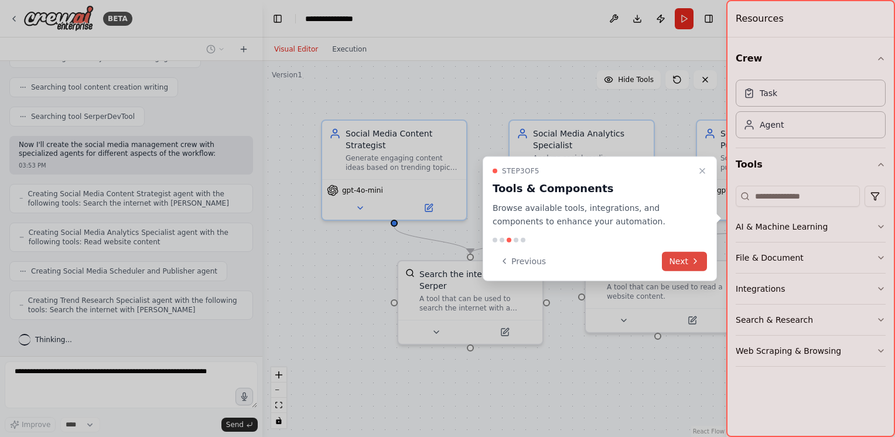
click at [676, 261] on button "Next" at bounding box center [684, 260] width 45 height 19
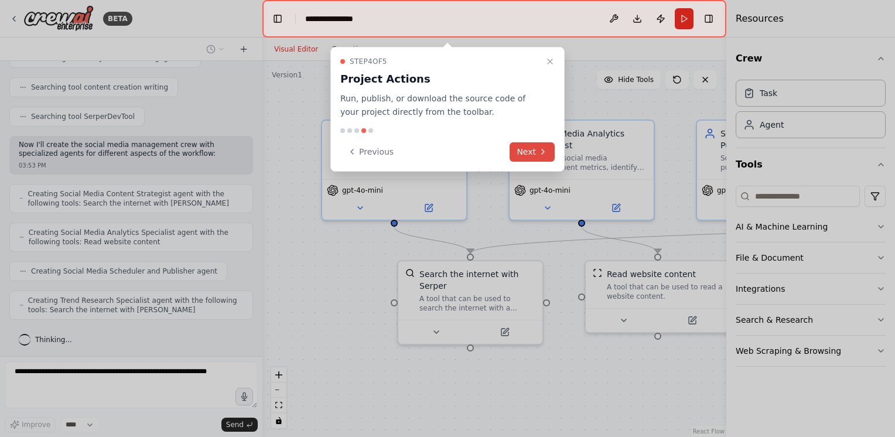
click at [520, 147] on button "Next" at bounding box center [532, 151] width 45 height 19
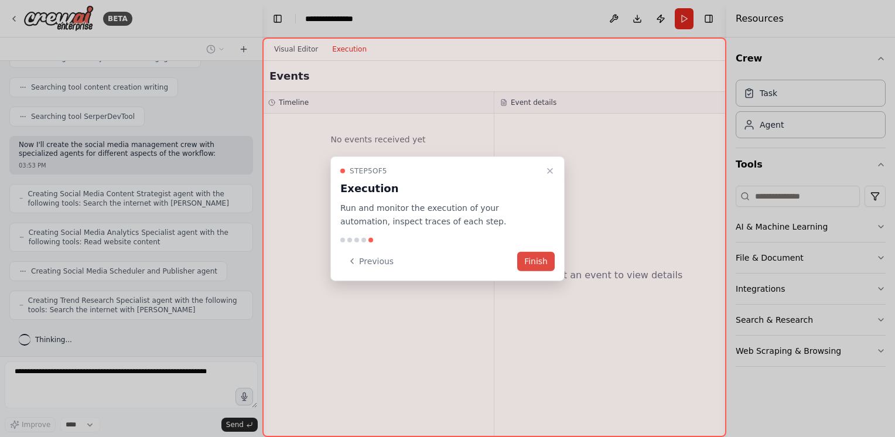
click at [537, 265] on button "Finish" at bounding box center [536, 260] width 38 height 19
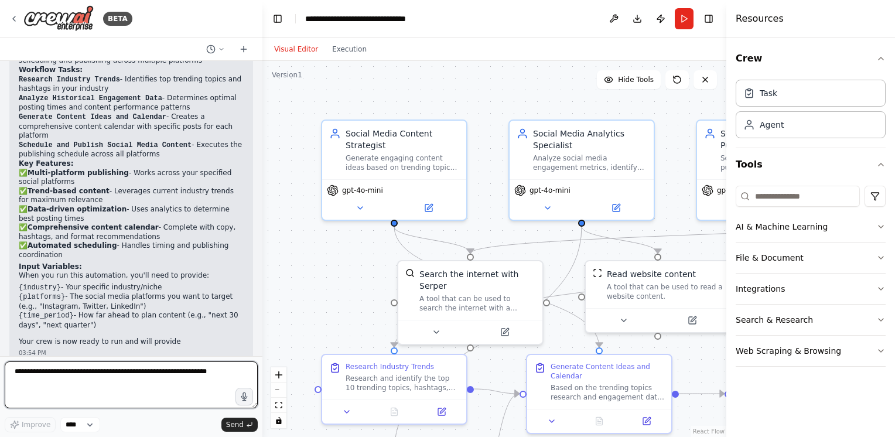
scroll to position [968, 0]
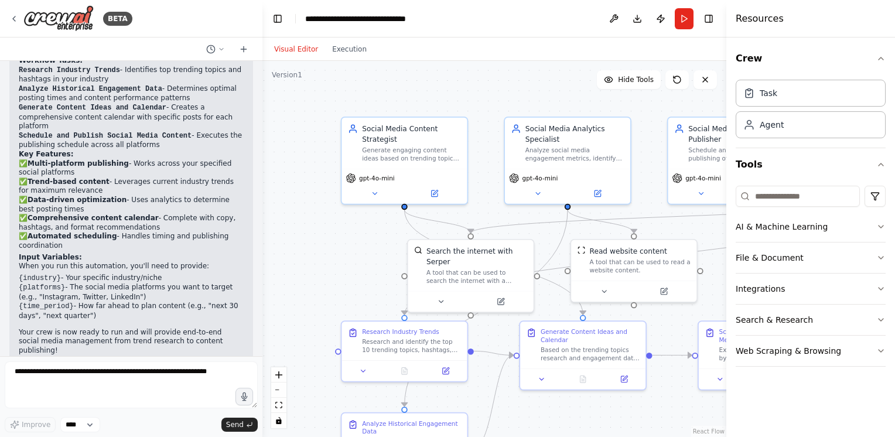
click at [468, 96] on div ".deletable-edge-delete-btn { width: 20px; height: 20px; border: 0px solid #ffff…" at bounding box center [495, 249] width 464 height 376
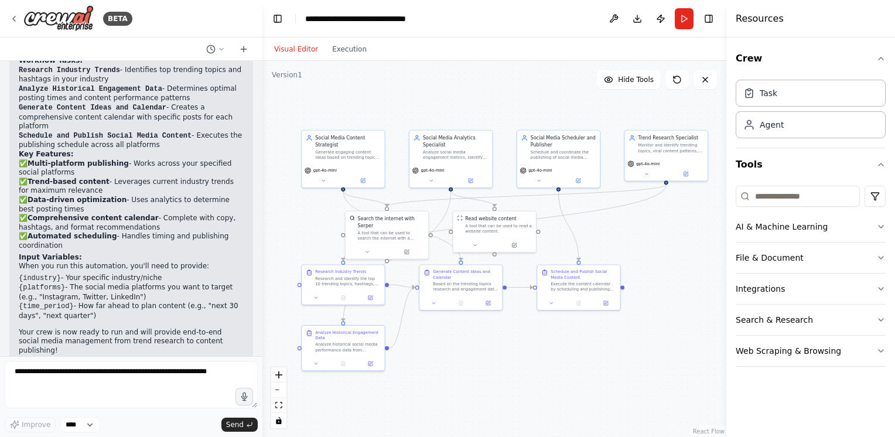
drag, startPoint x: 480, startPoint y: 93, endPoint x: 397, endPoint y: 112, distance: 84.9
click at [397, 112] on div ".deletable-edge-delete-btn { width: 20px; height: 20px; border: 0px solid #ffff…" at bounding box center [495, 249] width 464 height 376
click at [644, 83] on span "Hide Tools" at bounding box center [636, 79] width 36 height 9
click at [644, 83] on span "Show Tools" at bounding box center [634, 79] width 39 height 9
drag, startPoint x: 137, startPoint y: 260, endPoint x: 154, endPoint y: 288, distance: 32.4
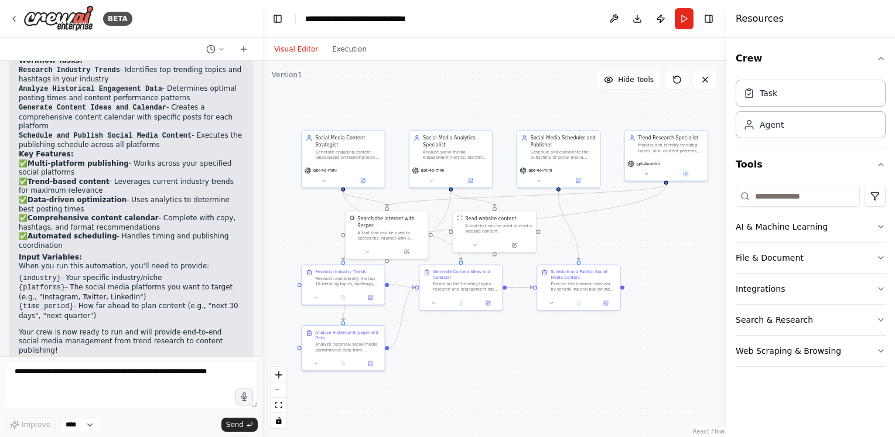
click at [154, 288] on ul "{industry} - Your specific industry/niche {platforms} - The social media platfo…" at bounding box center [131, 297] width 225 height 47
drag, startPoint x: 154, startPoint y: 288, endPoint x: 151, endPoint y: 312, distance: 24.8
click at [151, 312] on div "Excellent! I've created a comprehensive social media management crew for you wi…" at bounding box center [131, 153] width 225 height 404
drag, startPoint x: 151, startPoint y: 312, endPoint x: 200, endPoint y: 172, distance: 148.3
click at [200, 172] on p "✅ Multi-platform publishing - Works across your specified social platforms ✅ Tr…" at bounding box center [131, 204] width 225 height 91
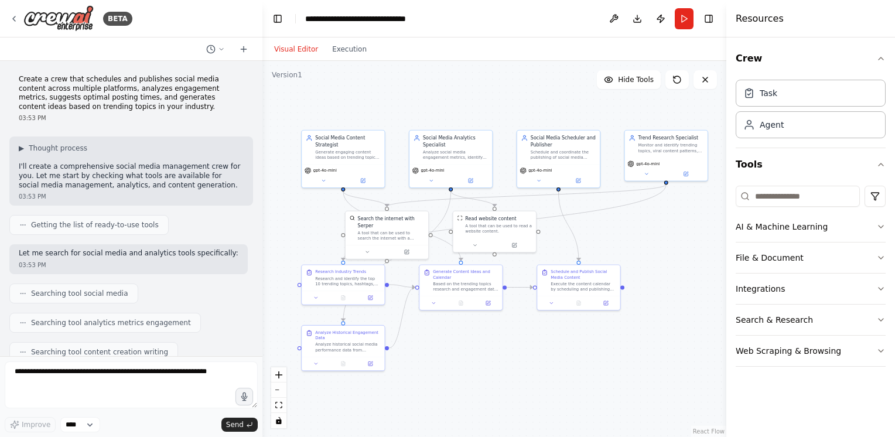
scroll to position [0, 0]
click at [221, 53] on button at bounding box center [216, 49] width 28 height 14
drag, startPoint x: 175, startPoint y: 114, endPoint x: 240, endPoint y: 60, distance: 84.9
click at [176, 115] on div at bounding box center [131, 218] width 263 height 437
click at [248, 48] on icon at bounding box center [243, 49] width 9 height 9
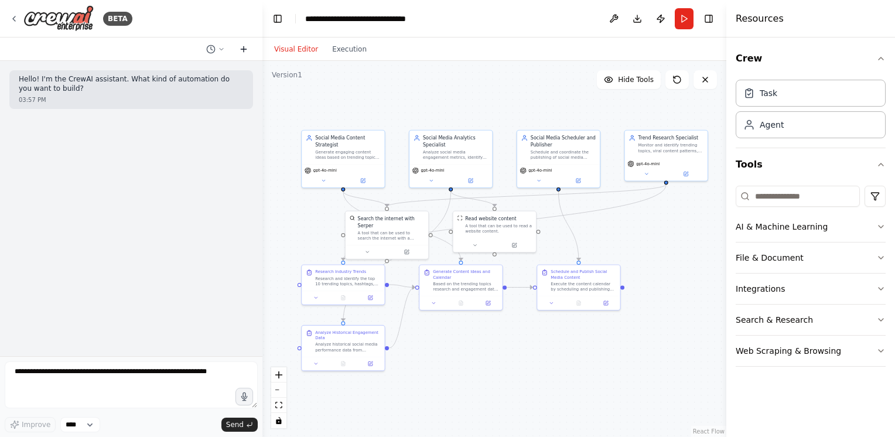
click at [248, 48] on icon at bounding box center [243, 49] width 9 height 9
click at [221, 50] on icon at bounding box center [221, 49] width 7 height 7
click at [180, 111] on span "Create a crew that schedules and publishes social media content across multiple…" at bounding box center [165, 110] width 76 height 9
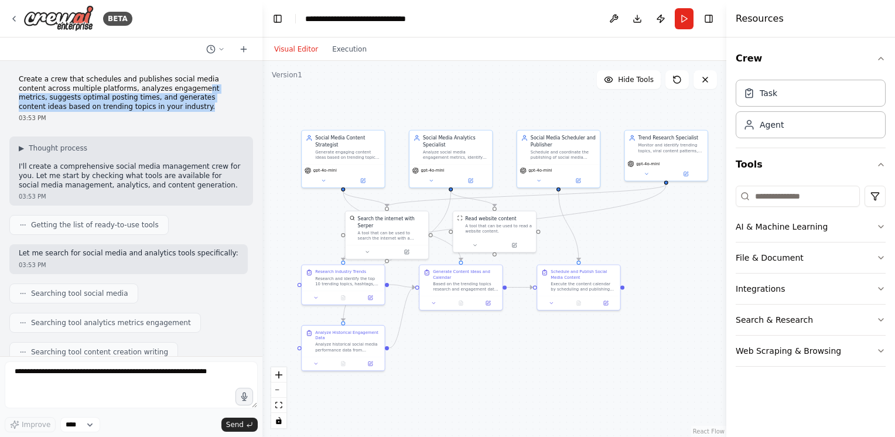
drag, startPoint x: 159, startPoint y: 91, endPoint x: 166, endPoint y: 105, distance: 15.5
click at [166, 105] on p "Create a crew that schedules and publishes social media content across multiple…" at bounding box center [131, 93] width 225 height 36
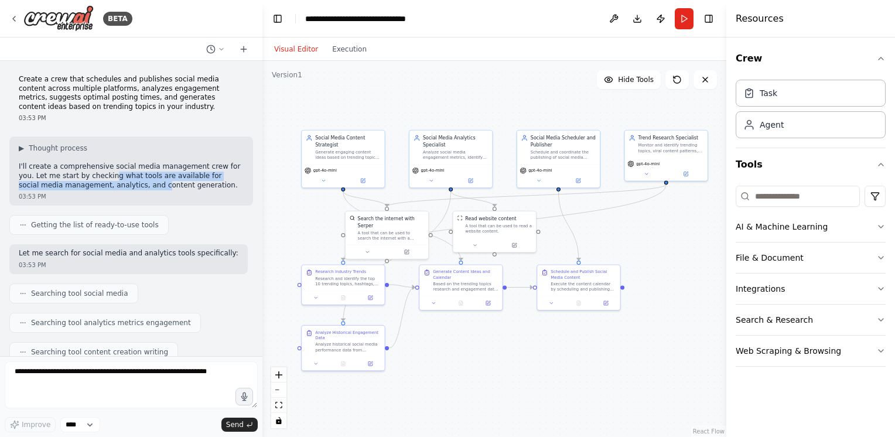
drag, startPoint x: 89, startPoint y: 174, endPoint x: 111, endPoint y: 186, distance: 24.6
click at [111, 186] on p "I'll create a comprehensive social media management crew for you. Let me start …" at bounding box center [131, 176] width 225 height 28
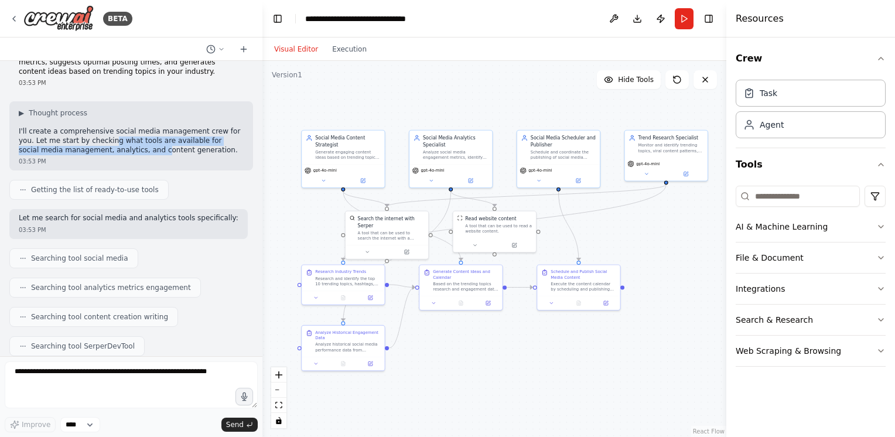
scroll to position [59, 0]
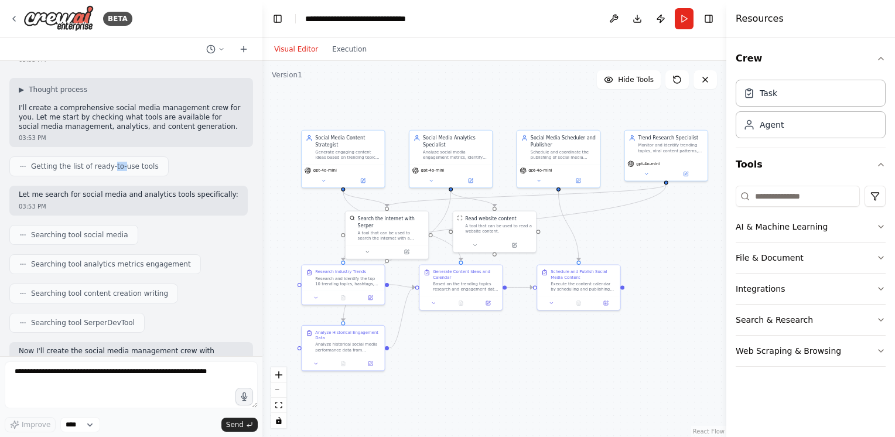
drag, startPoint x: 115, startPoint y: 166, endPoint x: 106, endPoint y: 167, distance: 9.4
click at [106, 167] on span "Getting the list of ready-to-use tools" at bounding box center [95, 166] width 128 height 9
drag, startPoint x: 106, startPoint y: 167, endPoint x: 94, endPoint y: 196, distance: 31.2
click at [94, 196] on p "Let me search for social media and analytics tools specifically:" at bounding box center [129, 194] width 220 height 9
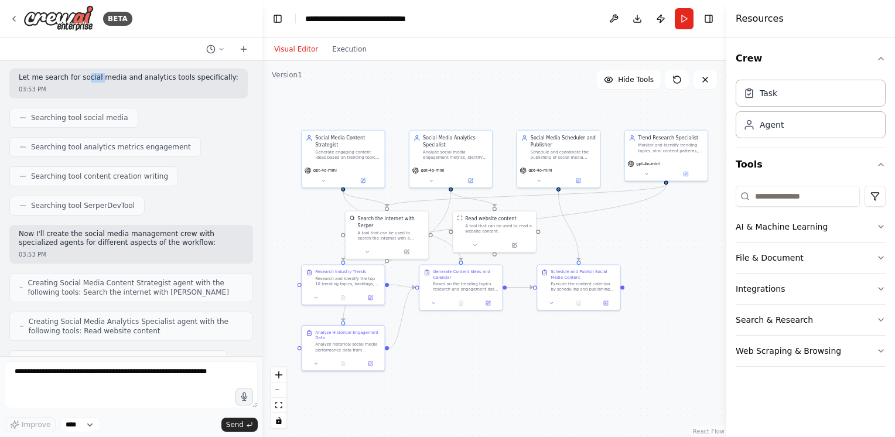
scroll to position [234, 0]
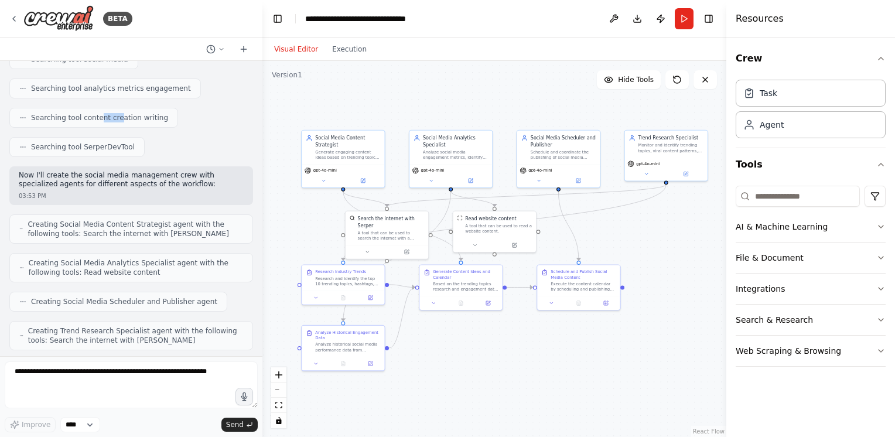
drag, startPoint x: 112, startPoint y: 119, endPoint x: 94, endPoint y: 122, distance: 17.8
click at [94, 122] on div "Searching tool content creation writing" at bounding box center [93, 118] width 169 height 20
drag, startPoint x: 94, startPoint y: 122, endPoint x: 85, endPoint y: 148, distance: 28.0
click at [85, 148] on span "Searching tool SerperDevTool" at bounding box center [83, 146] width 104 height 9
drag, startPoint x: 71, startPoint y: 173, endPoint x: 90, endPoint y: 181, distance: 20.5
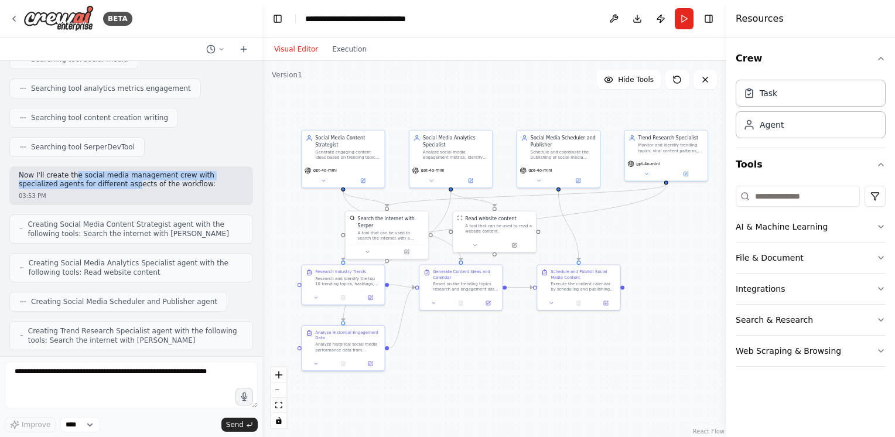
click at [90, 181] on p "Now I'll create the social media management crew with specialized agents for di…" at bounding box center [131, 180] width 225 height 18
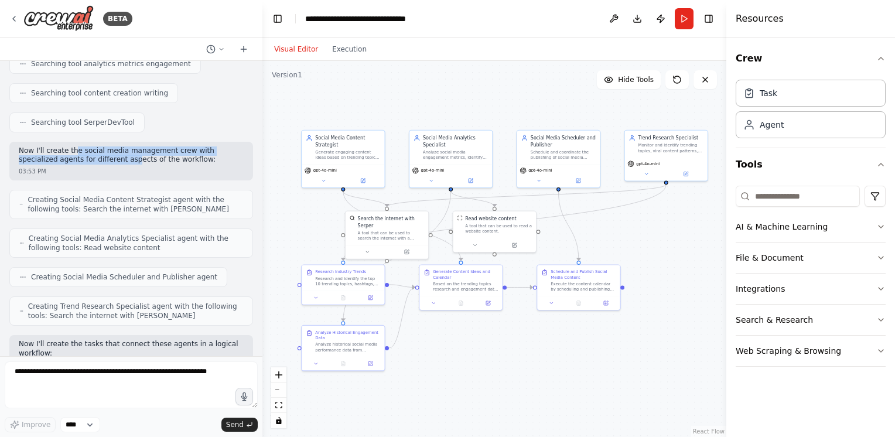
scroll to position [293, 0]
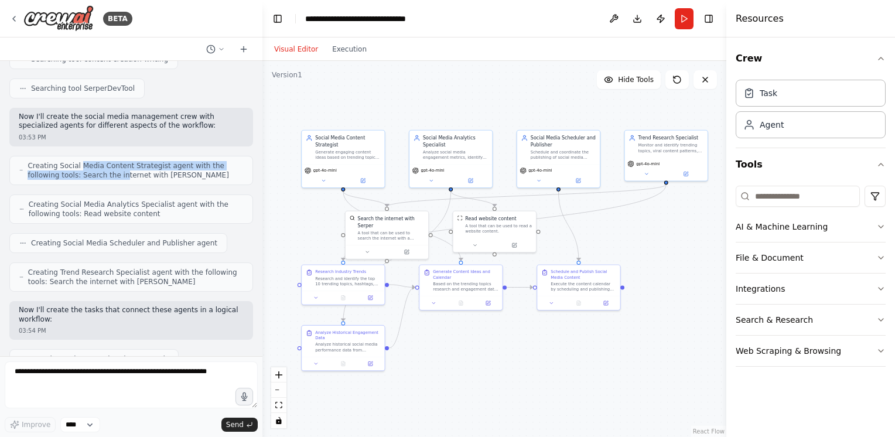
drag, startPoint x: 87, startPoint y: 174, endPoint x: 78, endPoint y: 168, distance: 11.1
click at [78, 168] on span "Creating Social Media Content Strategist agent with the following tools: Search…" at bounding box center [136, 170] width 216 height 19
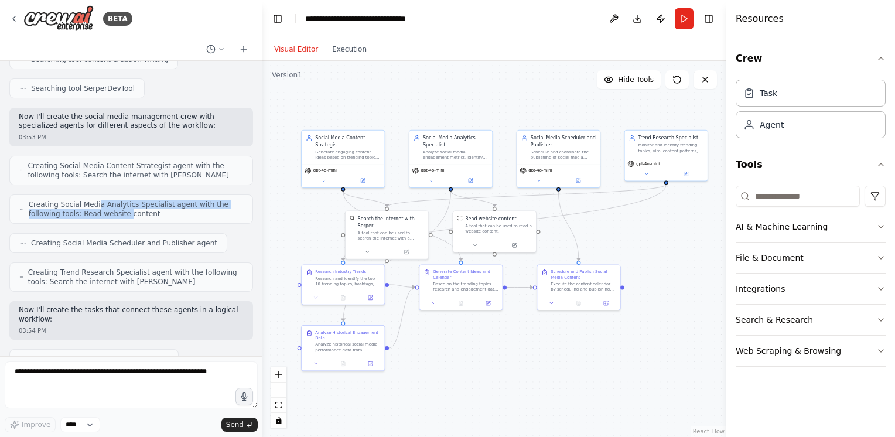
drag, startPoint x: 78, startPoint y: 168, endPoint x: 91, endPoint y: 216, distance: 49.3
click at [91, 216] on span "Creating Social Media Analytics Specialist agent with the following tools: Read…" at bounding box center [136, 209] width 214 height 19
drag, startPoint x: 131, startPoint y: 243, endPoint x: 161, endPoint y: 246, distance: 29.4
click at [161, 246] on div "Creating Social Media Scheduler and Publisher agent" at bounding box center [118, 243] width 218 height 20
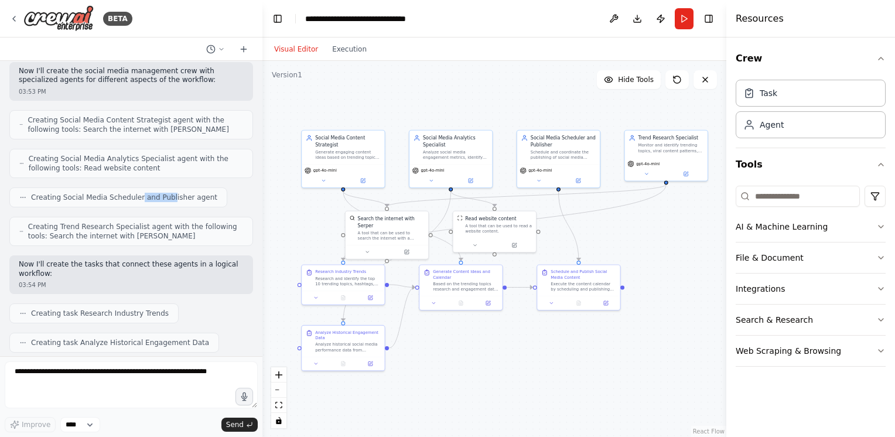
scroll to position [352, 0]
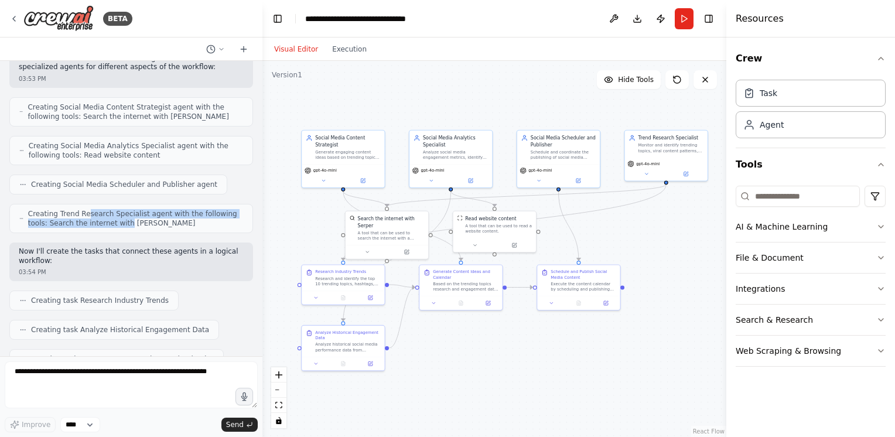
drag, startPoint x: 103, startPoint y: 220, endPoint x: 84, endPoint y: 216, distance: 19.3
click at [84, 216] on span "Creating Trend Research Specialist agent with the following tools: Search the i…" at bounding box center [135, 218] width 215 height 19
drag, startPoint x: 84, startPoint y: 216, endPoint x: 88, endPoint y: 225, distance: 10.2
click at [88, 225] on span "Creating Trend Research Specialist agent with the following tools: Search the i…" at bounding box center [135, 218] width 215 height 19
click at [83, 223] on span "Creating Trend Research Specialist agent with the following tools: Search the i…" at bounding box center [135, 218] width 215 height 19
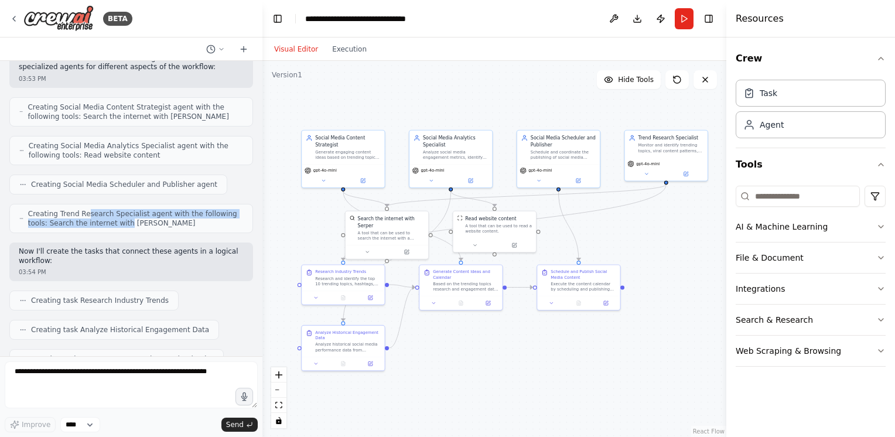
click at [99, 223] on span "Creating Trend Research Specialist agent with the following tools: Search the i…" at bounding box center [135, 218] width 215 height 19
drag, startPoint x: 99, startPoint y: 223, endPoint x: 78, endPoint y: 209, distance: 25.4
click at [78, 209] on span "Creating Trend Research Specialist agent with the following tools: Search the i…" at bounding box center [135, 218] width 215 height 19
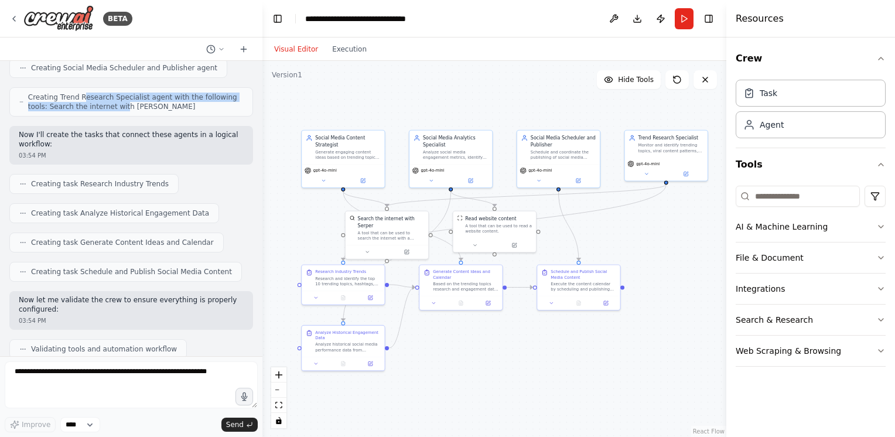
scroll to position [469, 0]
drag, startPoint x: 139, startPoint y: 132, endPoint x: 157, endPoint y: 135, distance: 18.4
click at [157, 135] on p "Now I'll create the tasks that connect these agents in a logical workflow:" at bounding box center [131, 139] width 225 height 18
drag, startPoint x: 113, startPoint y: 181, endPoint x: 93, endPoint y: 182, distance: 19.4
click at [93, 182] on span "Creating task Research Industry Trends" at bounding box center [100, 183] width 138 height 9
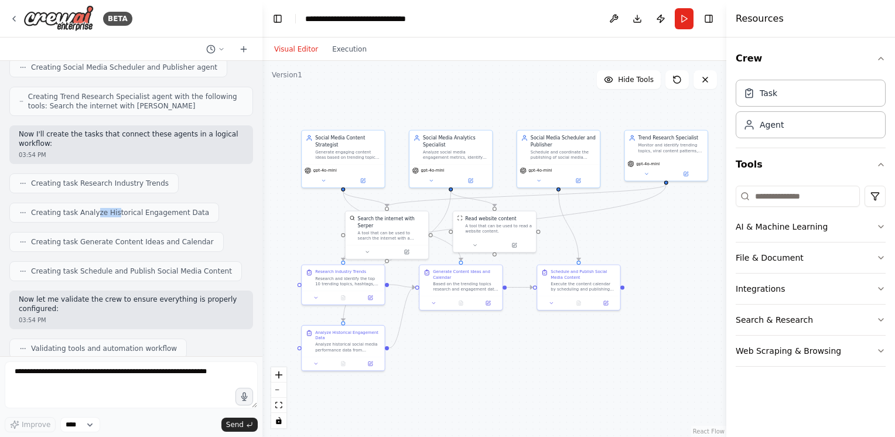
drag, startPoint x: 93, startPoint y: 182, endPoint x: 108, endPoint y: 213, distance: 34.1
click at [108, 213] on span "Creating task Analyze Historical Engagement Data" at bounding box center [120, 212] width 178 height 9
drag, startPoint x: 108, startPoint y: 213, endPoint x: 124, endPoint y: 238, distance: 29.4
click at [124, 238] on span "Creating task Generate Content Ideas and Calendar" at bounding box center [122, 241] width 183 height 9
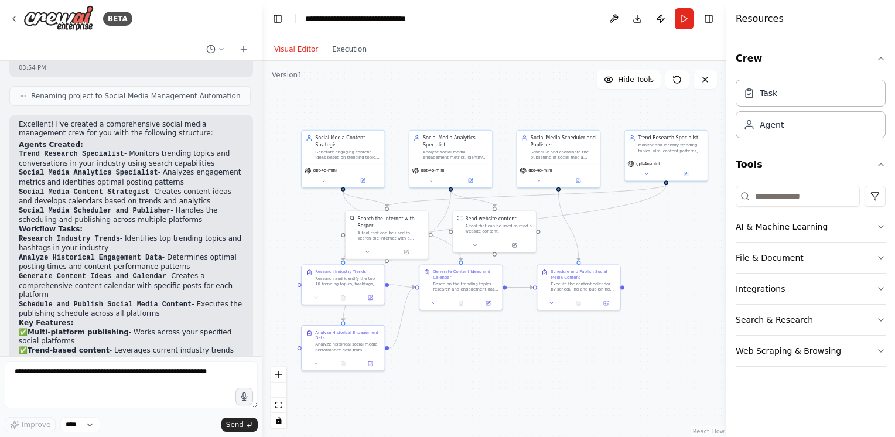
scroll to position [820, 0]
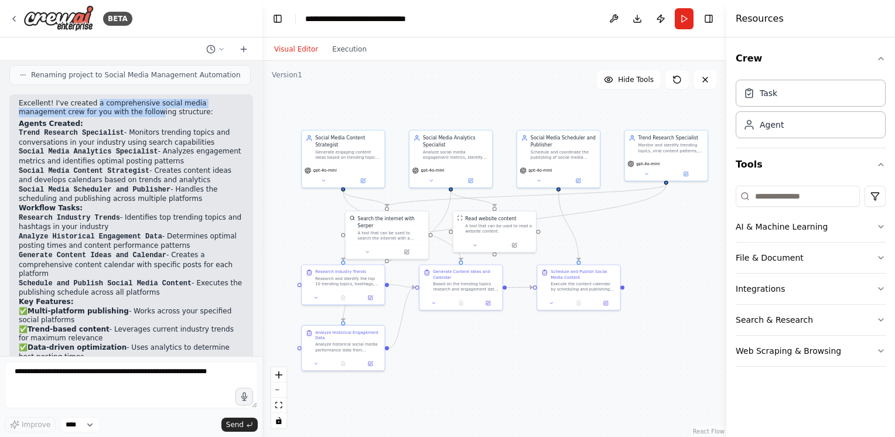
drag, startPoint x: 105, startPoint y: 109, endPoint x: 88, endPoint y: 101, distance: 18.9
click at [88, 101] on p "Excellent! I've created a comprehensive social media management crew for you wi…" at bounding box center [131, 108] width 225 height 18
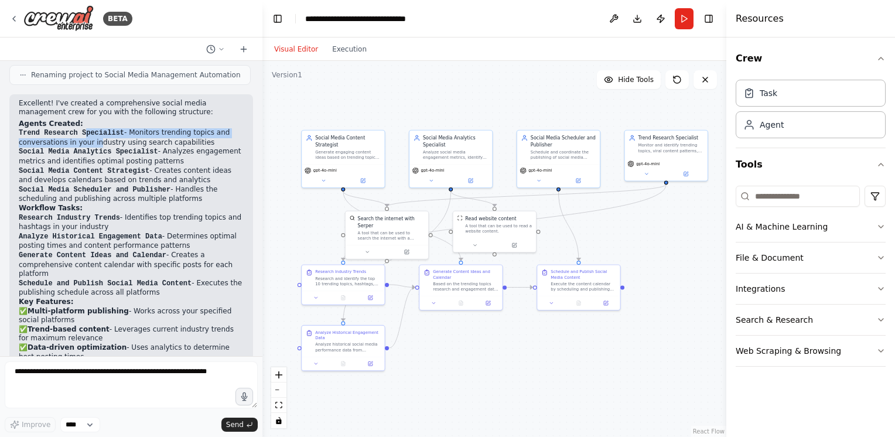
drag, startPoint x: 88, startPoint y: 101, endPoint x: 90, endPoint y: 135, distance: 34.0
click at [90, 135] on li "Trend Research Specialist - Monitors trending topics and conversations in your …" at bounding box center [131, 137] width 225 height 19
drag, startPoint x: 90, startPoint y: 135, endPoint x: 122, endPoint y: 161, distance: 41.6
click at [122, 161] on li "Social Media Analytics Specialist - Analyzes engagement metrics and identifies …" at bounding box center [131, 156] width 225 height 19
drag, startPoint x: 122, startPoint y: 161, endPoint x: 162, endPoint y: 189, distance: 48.9
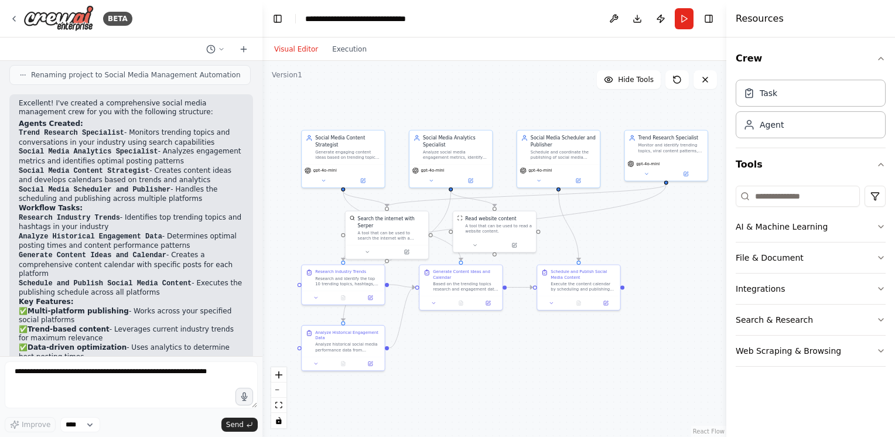
click at [162, 189] on li "Social Media Scheduler and Publisher - Handles the scheduling and publishing ac…" at bounding box center [131, 194] width 225 height 19
drag, startPoint x: 171, startPoint y: 131, endPoint x: 203, endPoint y: 195, distance: 70.8
click at [203, 195] on ol "Trend Research Specialist - Monitors trending topics and conversations in your …" at bounding box center [131, 166] width 225 height 76
drag, startPoint x: 203, startPoint y: 195, endPoint x: 186, endPoint y: 193, distance: 17.0
click at [186, 193] on li "Social Media Scheduler and Publisher - Handles the scheduling and publishing ac…" at bounding box center [131, 194] width 225 height 19
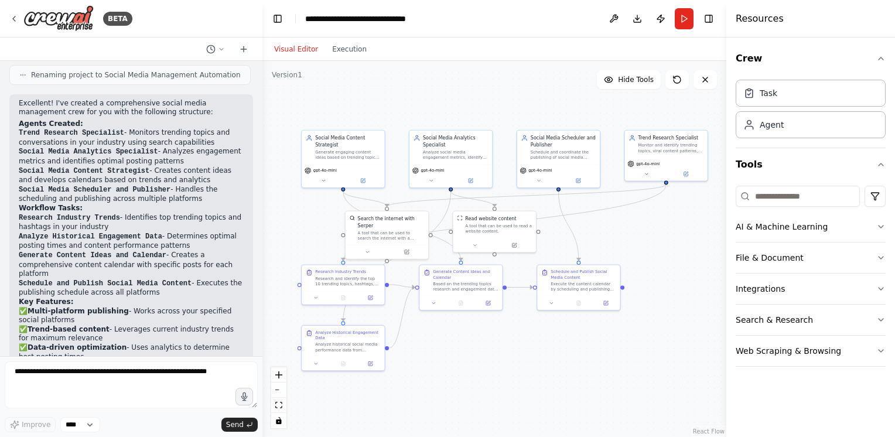
click at [130, 222] on li "Research Industry Trends - Identifies top trending topics and hashtags in your …" at bounding box center [131, 222] width 225 height 19
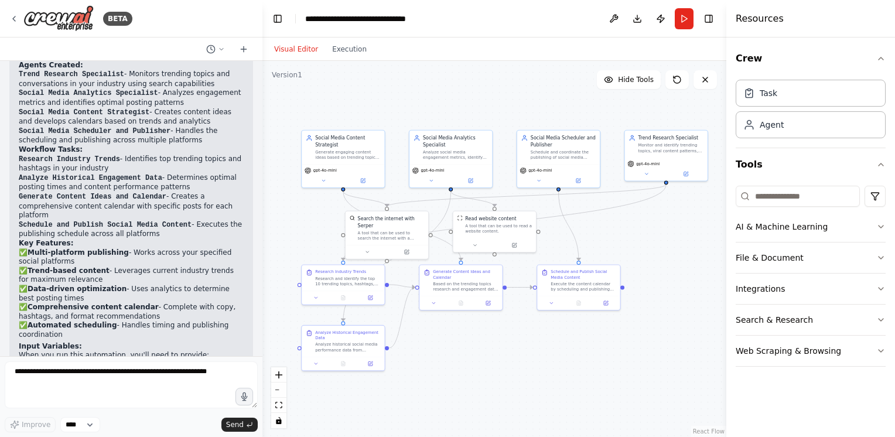
scroll to position [938, 0]
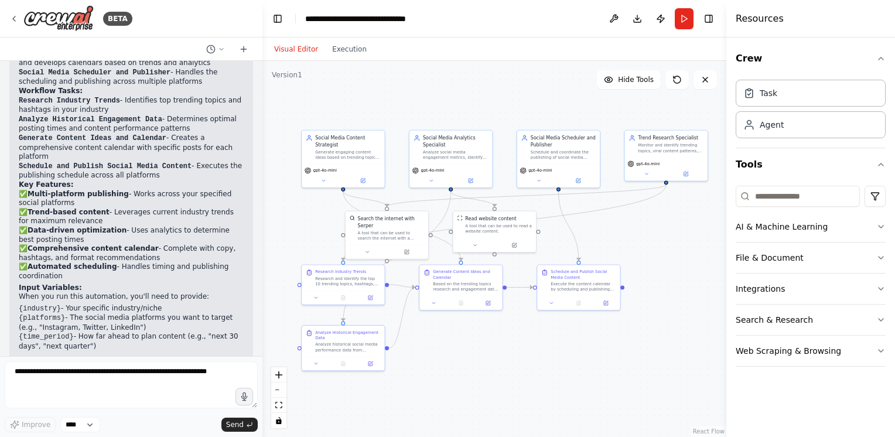
drag, startPoint x: 115, startPoint y: 102, endPoint x: 130, endPoint y: 109, distance: 16.3
click at [130, 109] on li "Research Industry Trends - Identifies top trending topics and hashtags in your …" at bounding box center [131, 105] width 225 height 19
drag, startPoint x: 130, startPoint y: 109, endPoint x: 98, endPoint y: 123, distance: 34.6
click at [98, 123] on li "Analyze Historical Engagement Data - Determines optimal posting times and conte…" at bounding box center [131, 124] width 225 height 19
drag, startPoint x: 98, startPoint y: 123, endPoint x: 115, endPoint y: 143, distance: 26.6
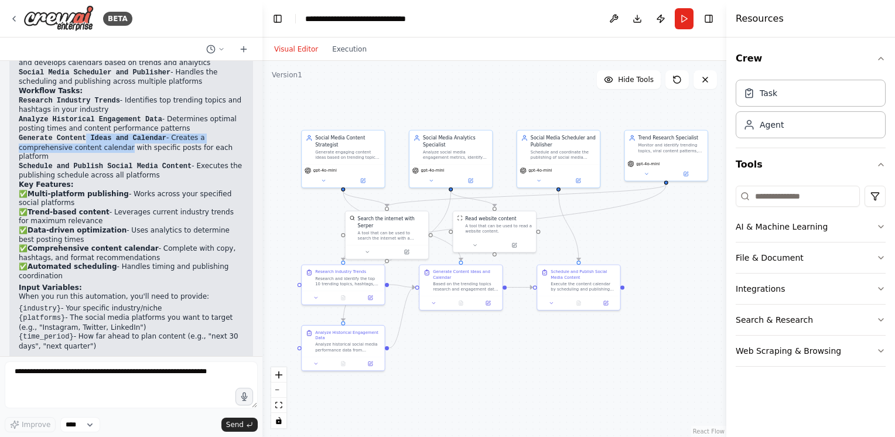
click at [115, 143] on li "Generate Content Ideas and Calendar - Creates a comprehensive content calendar …" at bounding box center [131, 148] width 225 height 28
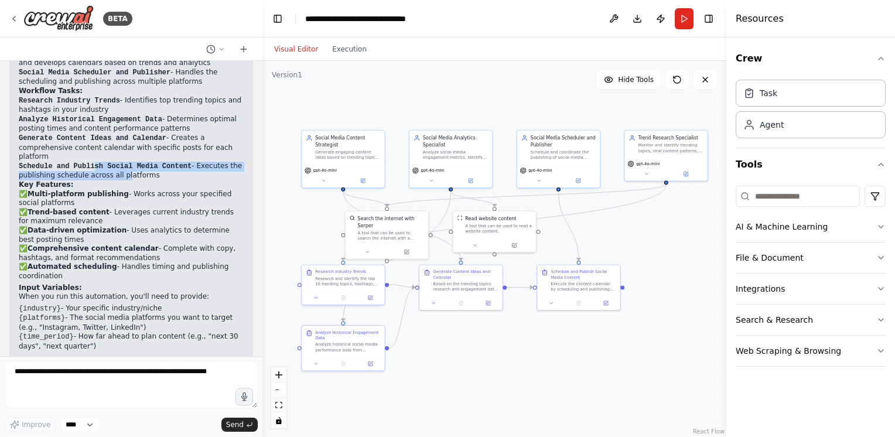
drag, startPoint x: 115, startPoint y: 143, endPoint x: 117, endPoint y: 165, distance: 22.3
click at [117, 165] on li "Schedule and Publish Social Media Content - Executes the publishing schedule ac…" at bounding box center [131, 171] width 225 height 19
drag, startPoint x: 117, startPoint y: 165, endPoint x: 103, endPoint y: 179, distance: 19.1
click at [103, 190] on strong "Multi-platform publishing" at bounding box center [78, 194] width 101 height 8
drag, startPoint x: 103, startPoint y: 179, endPoint x: 90, endPoint y: 207, distance: 30.9
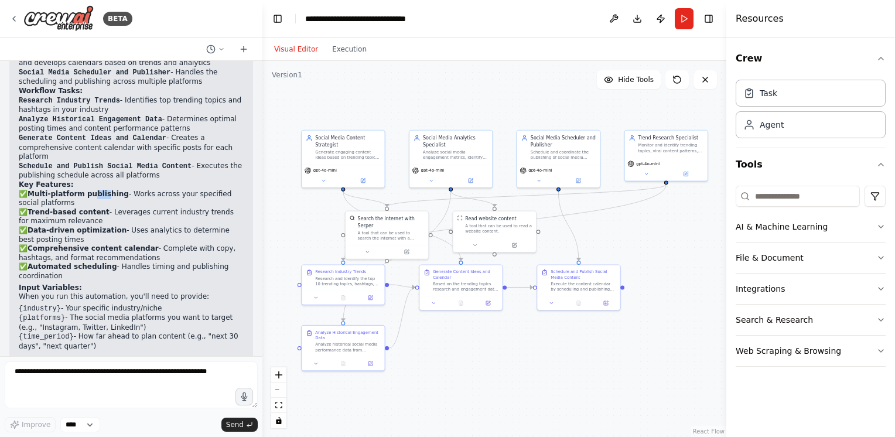
click at [90, 207] on p "✅ Multi-platform publishing - Works across your specified social platforms ✅ Tr…" at bounding box center [131, 235] width 225 height 91
drag, startPoint x: 90, startPoint y: 207, endPoint x: 93, endPoint y: 233, distance: 25.9
click at [93, 233] on p "✅ Multi-platform publishing - Works across your specified social platforms ✅ Tr…" at bounding box center [131, 235] width 225 height 91
drag, startPoint x: 90, startPoint y: 245, endPoint x: 101, endPoint y: 248, distance: 10.9
click at [101, 248] on p "✅ Multi-platform publishing - Works across your specified social platforms ✅ Tr…" at bounding box center [131, 235] width 225 height 91
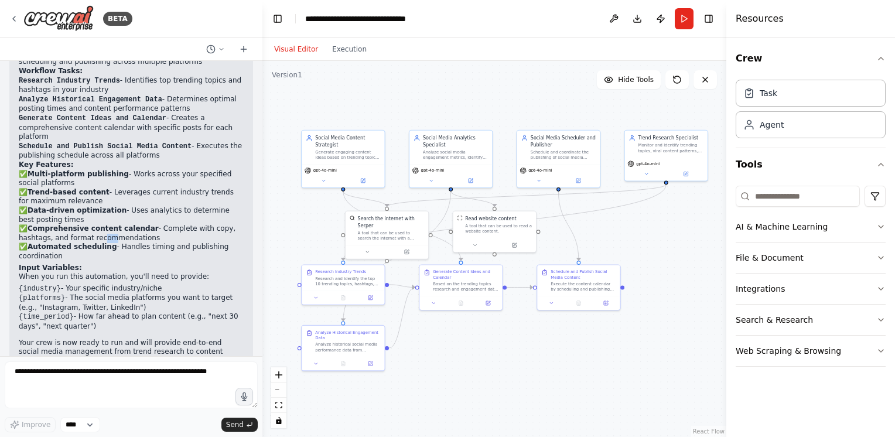
scroll to position [968, 0]
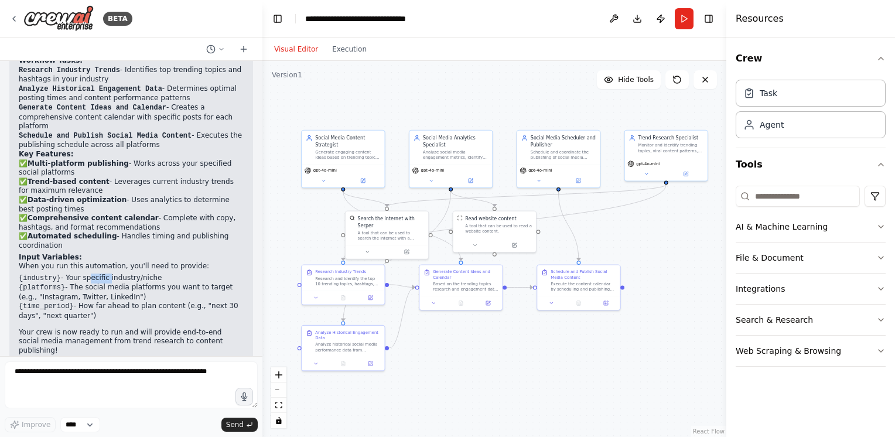
drag, startPoint x: 81, startPoint y: 265, endPoint x: 102, endPoint y: 268, distance: 20.8
click at [102, 274] on ul "{industry} - Your specific industry/niche {platforms} - The social media platfo…" at bounding box center [131, 297] width 225 height 47
drag, startPoint x: 102, startPoint y: 268, endPoint x: 128, endPoint y: 274, distance: 27.0
click at [128, 283] on li "{platforms} - The social media platforms you want to target (e.g., "Instagram, …" at bounding box center [131, 292] width 225 height 19
drag, startPoint x: 128, startPoint y: 274, endPoint x: 84, endPoint y: 285, distance: 45.2
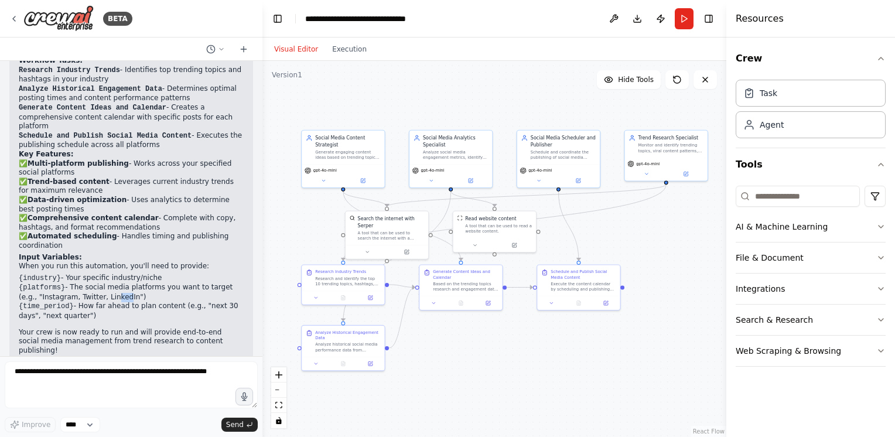
click at [84, 285] on li "{platforms} - The social media platforms you want to target (e.g., "Instagram, …" at bounding box center [131, 292] width 225 height 19
drag, startPoint x: 84, startPoint y: 285, endPoint x: 148, endPoint y: 294, distance: 64.0
click at [148, 302] on li "{time_period} - How far ahead to plan content (e.g., "next 30 days", "next quar…" at bounding box center [131, 311] width 225 height 19
drag, startPoint x: 115, startPoint y: 318, endPoint x: 161, endPoint y: 331, distance: 46.9
click at [161, 331] on p "Your crew is now ready to run and will provide end-to-end social media manageme…" at bounding box center [131, 342] width 225 height 28
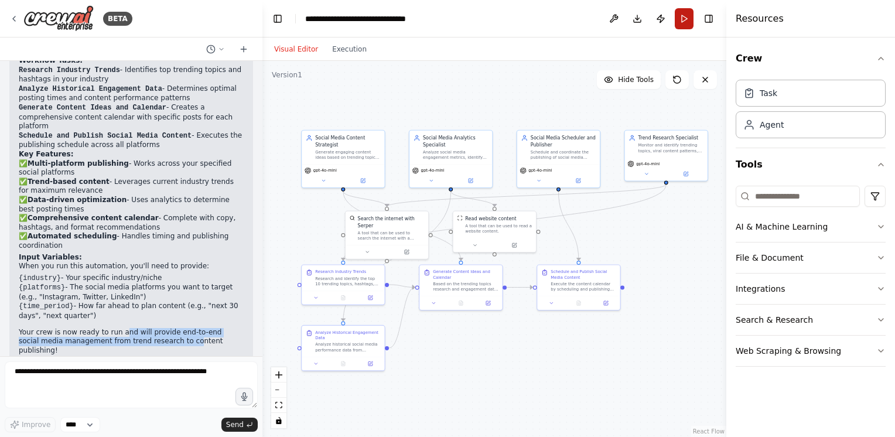
click at [685, 23] on button "Run" at bounding box center [684, 18] width 19 height 21
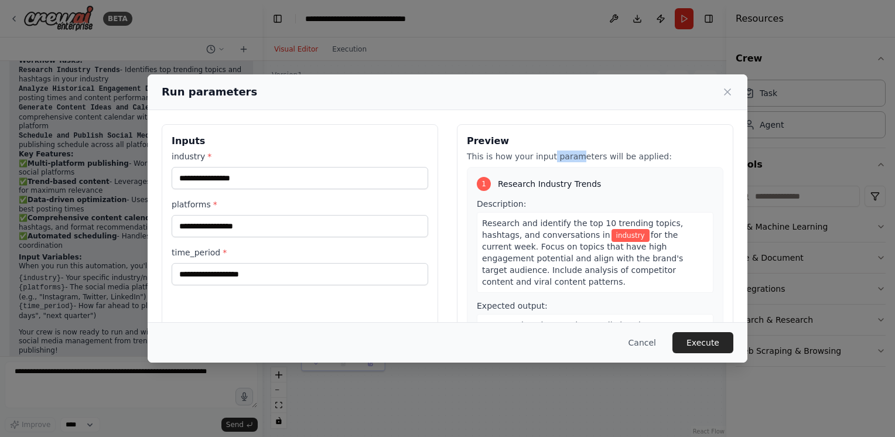
drag, startPoint x: 542, startPoint y: 157, endPoint x: 568, endPoint y: 160, distance: 27.1
click at [568, 160] on p "This is how your input parameters will be applied:" at bounding box center [595, 157] width 257 height 12
drag, startPoint x: 568, startPoint y: 160, endPoint x: 531, endPoint y: 239, distance: 87.6
click at [531, 239] on span "Research and identify the top 10 trending topics, hashtags, and conversations in" at bounding box center [582, 229] width 201 height 21
click at [244, 181] on input "industry *" at bounding box center [300, 178] width 257 height 22
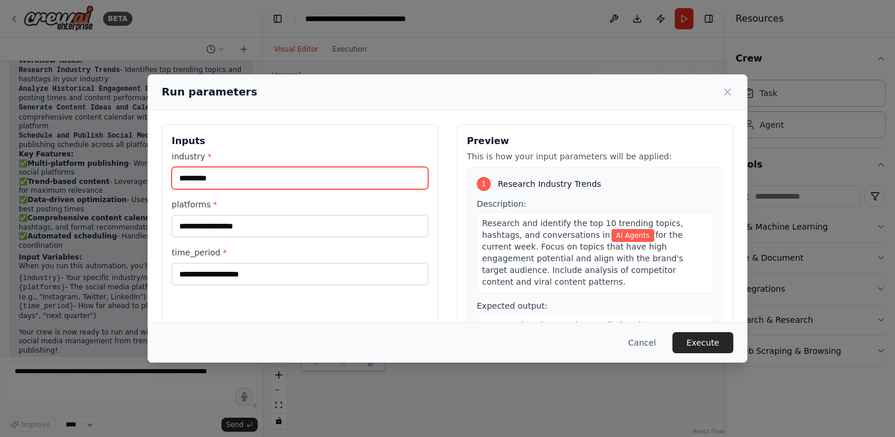
type input "*********"
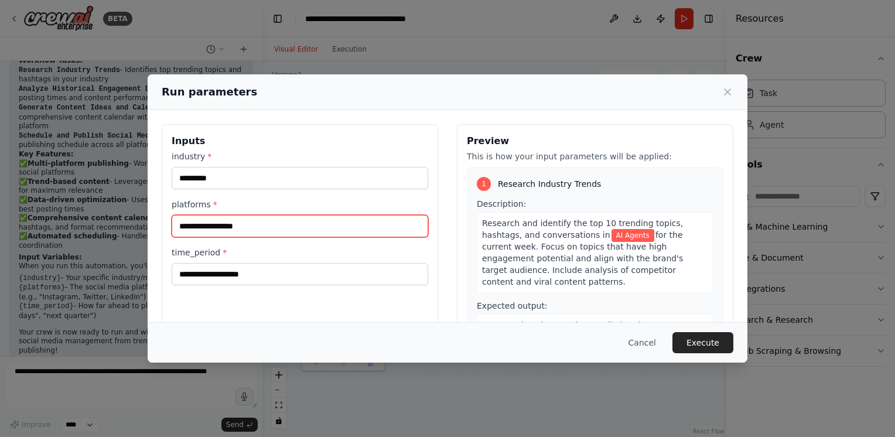
click at [245, 229] on input "platforms *" at bounding box center [300, 226] width 257 height 22
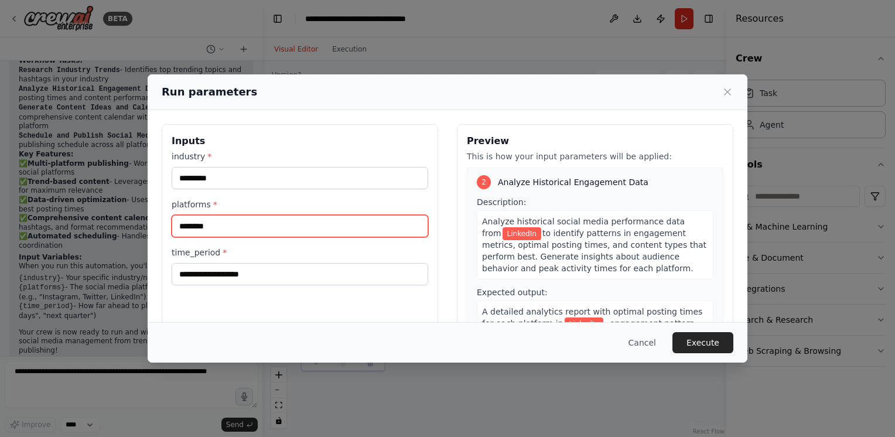
scroll to position [228, 0]
type input "********"
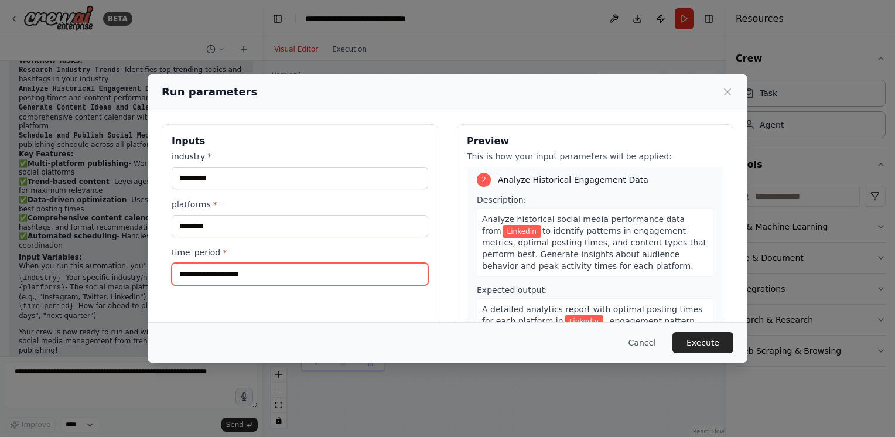
click at [333, 274] on input "time_period *" at bounding box center [300, 274] width 257 height 22
type input "**********"
drag, startPoint x: 591, startPoint y: 231, endPoint x: 595, endPoint y: 254, distance: 22.6
click at [595, 254] on div "Analyze historical social media performance data from LinkedIn to identify patt…" at bounding box center [595, 242] width 237 height 69
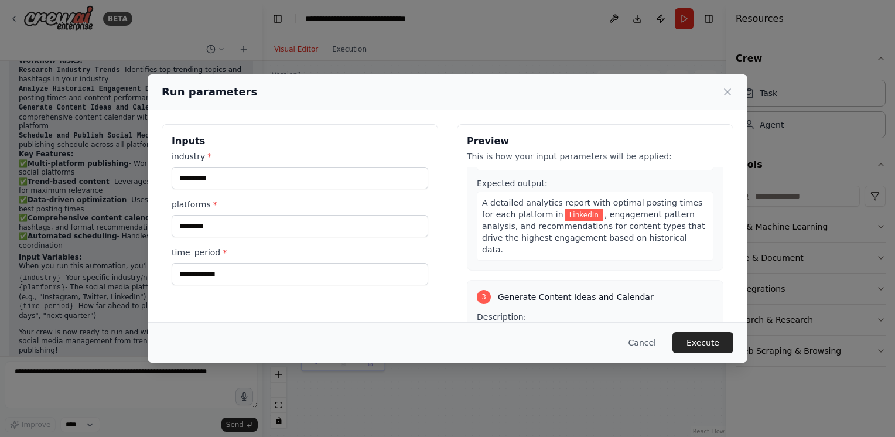
scroll to position [345, 0]
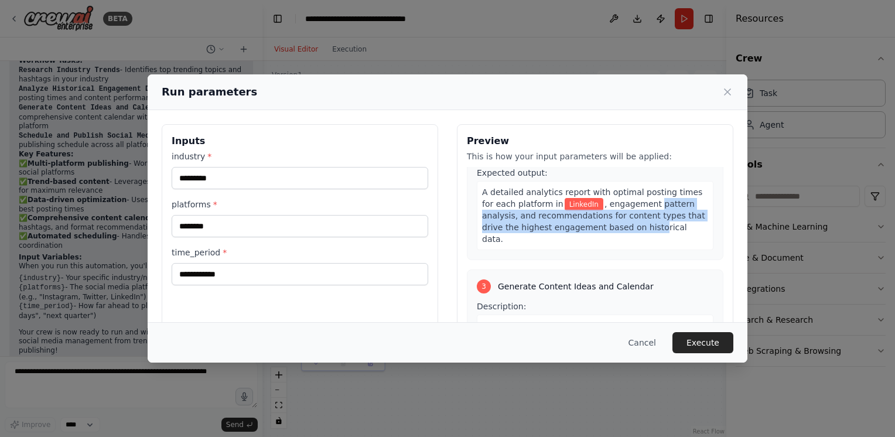
drag, startPoint x: 629, startPoint y: 193, endPoint x: 608, endPoint y: 211, distance: 27.5
click at [608, 211] on span ", engagement pattern analysis, and recommendations for content types that drive…" at bounding box center [593, 221] width 223 height 45
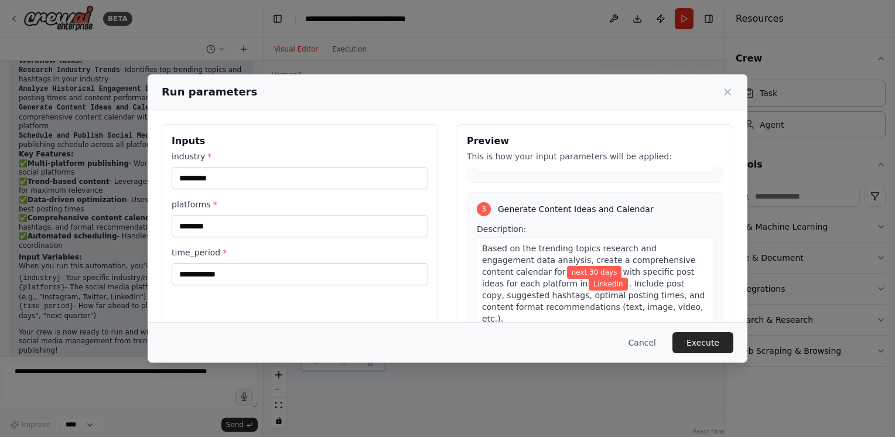
scroll to position [404, 0]
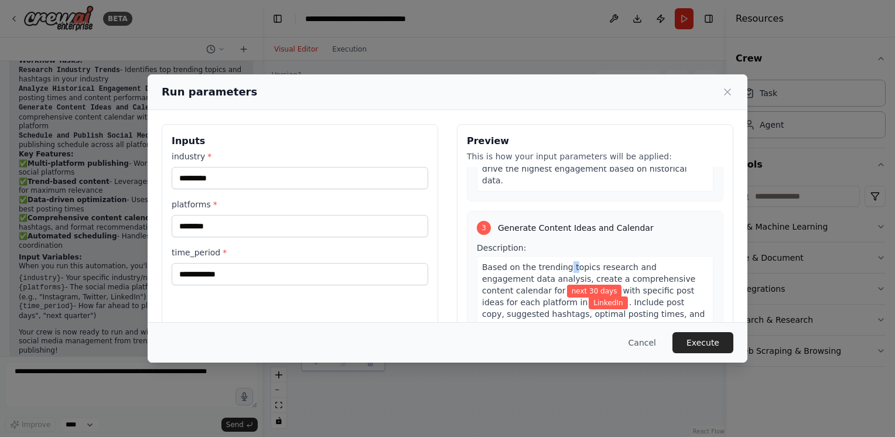
drag, startPoint x: 558, startPoint y: 241, endPoint x: 565, endPoint y: 243, distance: 7.1
click at [565, 263] on span "Based on the trending topics research and engagement data analysis, create a co…" at bounding box center [588, 279] width 213 height 33
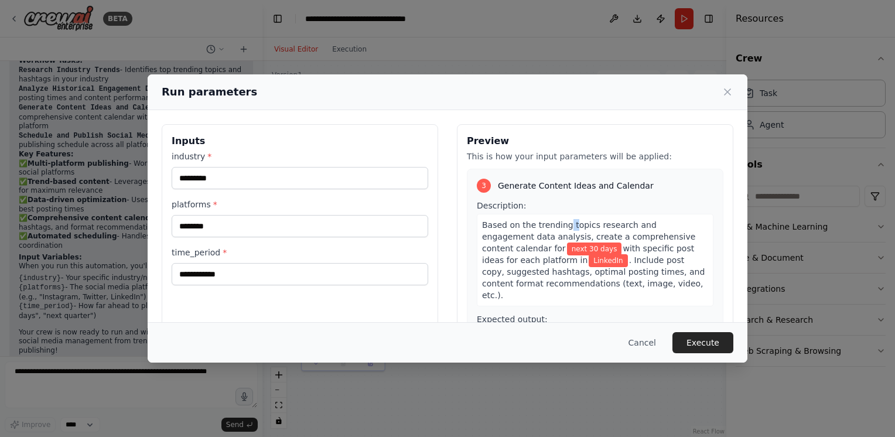
scroll to position [462, 0]
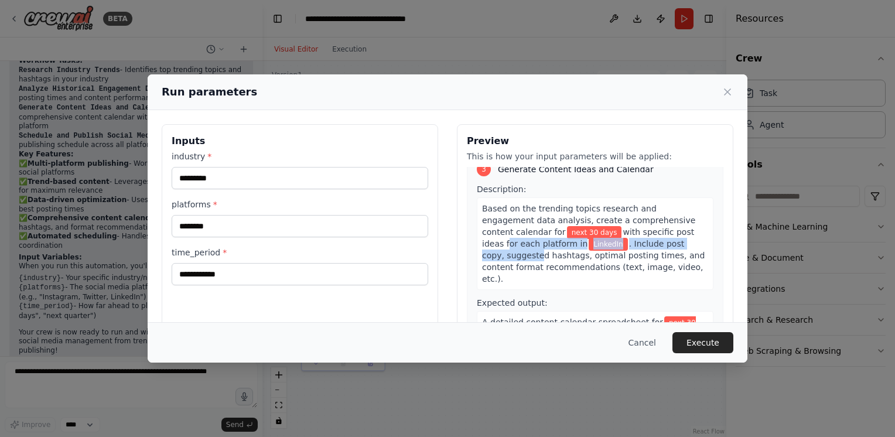
drag, startPoint x: 618, startPoint y: 210, endPoint x: 622, endPoint y: 217, distance: 7.9
click at [622, 217] on div "Based on the trending topics research and engagement data analysis, create a co…" at bounding box center [595, 243] width 237 height 93
drag, startPoint x: 622, startPoint y: 217, endPoint x: 583, endPoint y: 233, distance: 42.0
click at [583, 239] on span ". Include post copy, suggested hashtags, optimal posting times, and content for…" at bounding box center [593, 261] width 223 height 45
drag, startPoint x: 583, startPoint y: 233, endPoint x: 546, endPoint y: 230, distance: 37.1
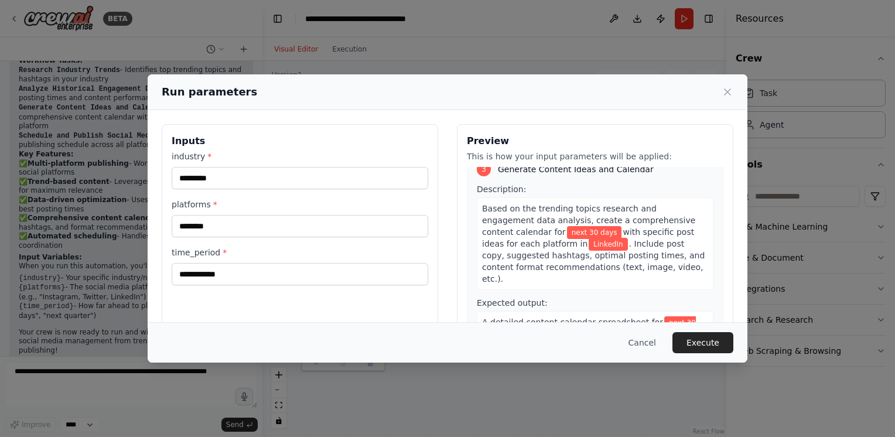
click at [546, 239] on span ". Include post copy, suggested hashtags, optimal posting times, and content for…" at bounding box center [593, 261] width 223 height 45
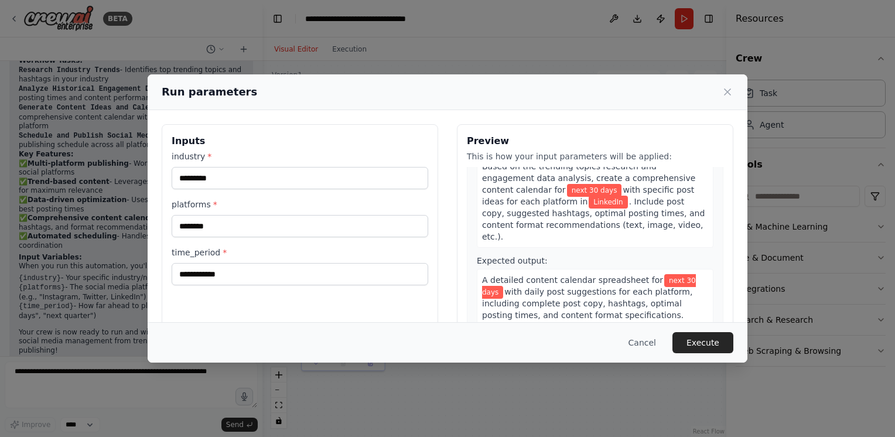
scroll to position [521, 0]
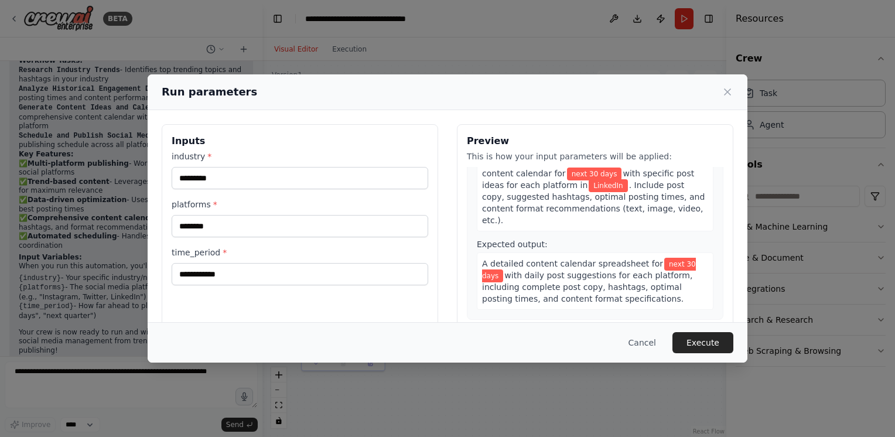
click at [527, 271] on span "with daily post suggestions for each platform, including complete post copy, ha…" at bounding box center [587, 287] width 210 height 33
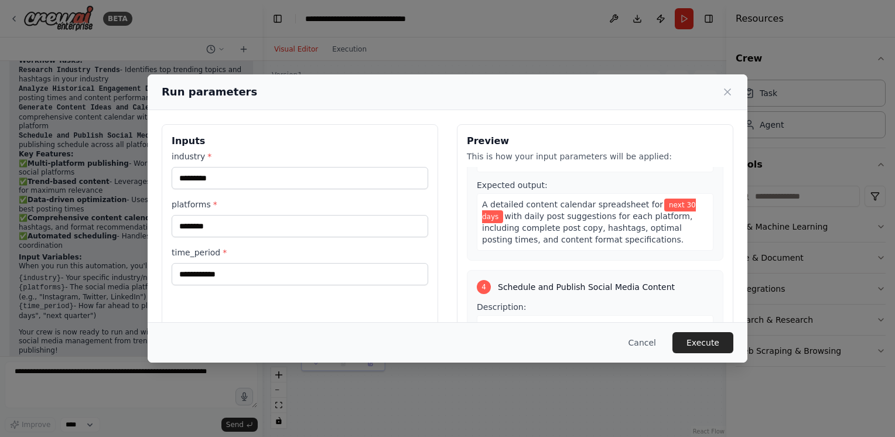
scroll to position [623, 0]
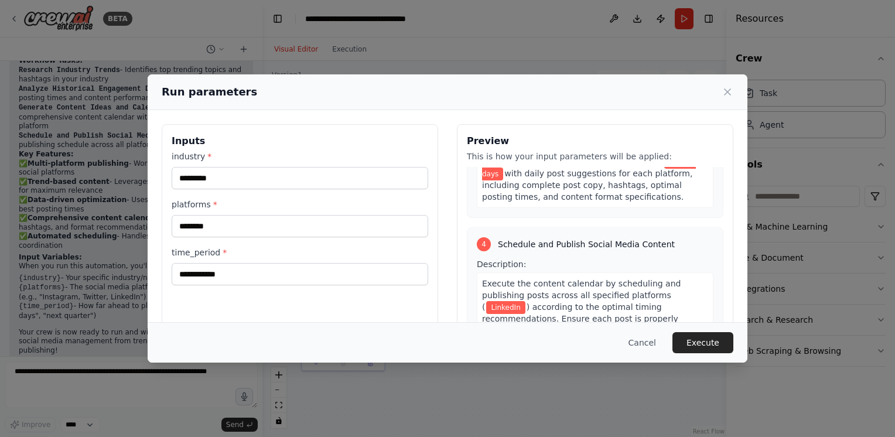
click at [534, 302] on span ") according to the optimal timing recommendations. Ensure each post is properly…" at bounding box center [585, 324] width 207 height 45
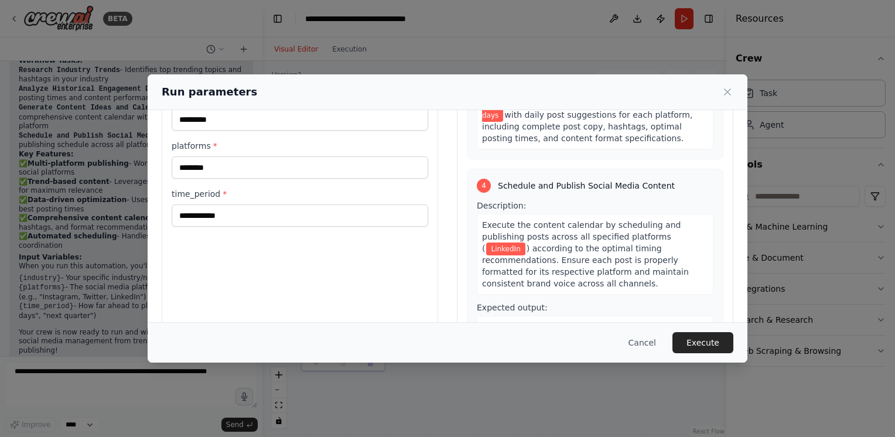
scroll to position [93, 0]
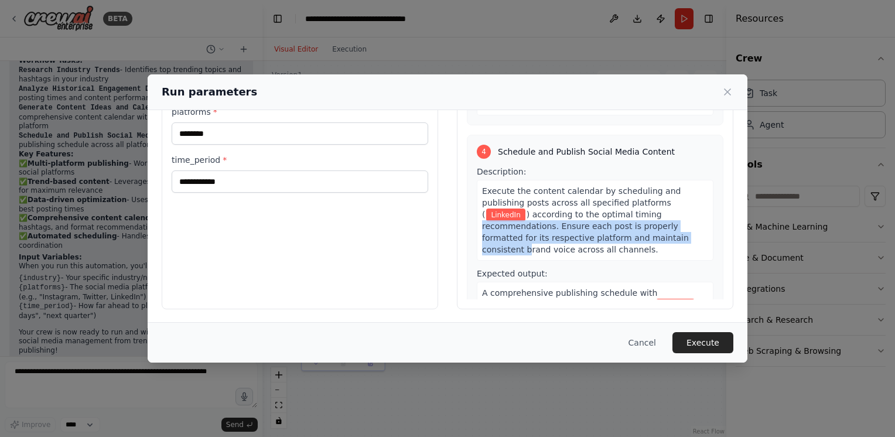
drag, startPoint x: 554, startPoint y: 179, endPoint x: 556, endPoint y: 196, distance: 17.1
click at [556, 210] on span ") according to the optimal timing recommendations. Ensure each post is properly…" at bounding box center [585, 232] width 207 height 45
click at [701, 346] on button "Execute" at bounding box center [703, 342] width 61 height 21
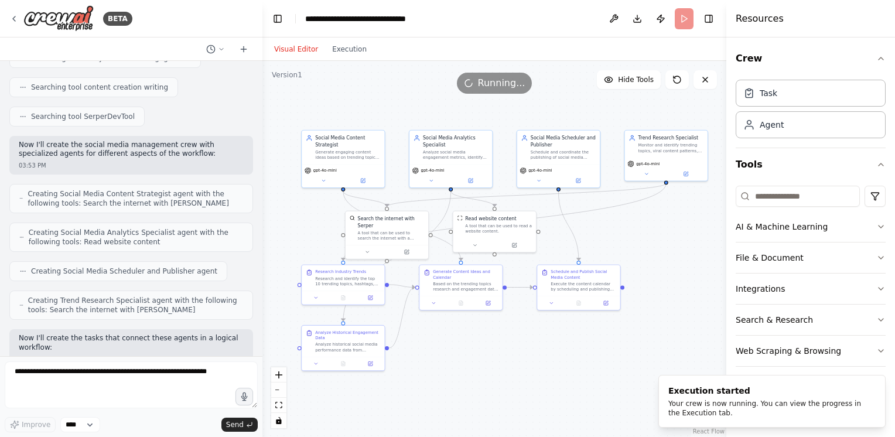
scroll to position [148, 0]
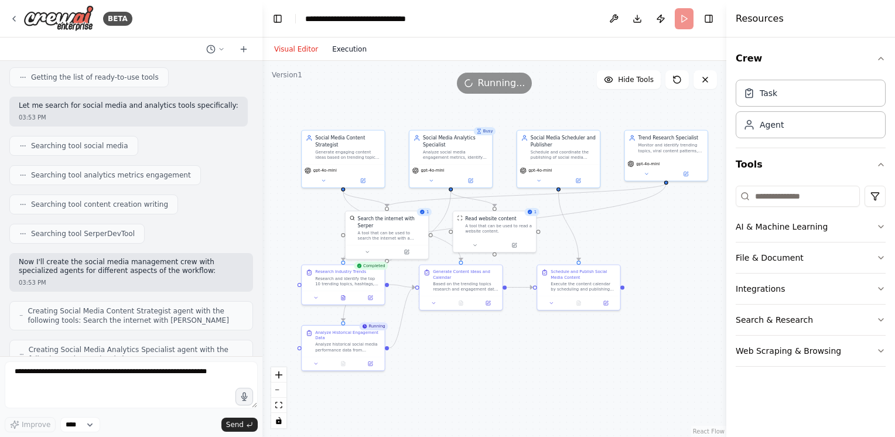
click at [343, 49] on button "Execution" at bounding box center [349, 49] width 49 height 14
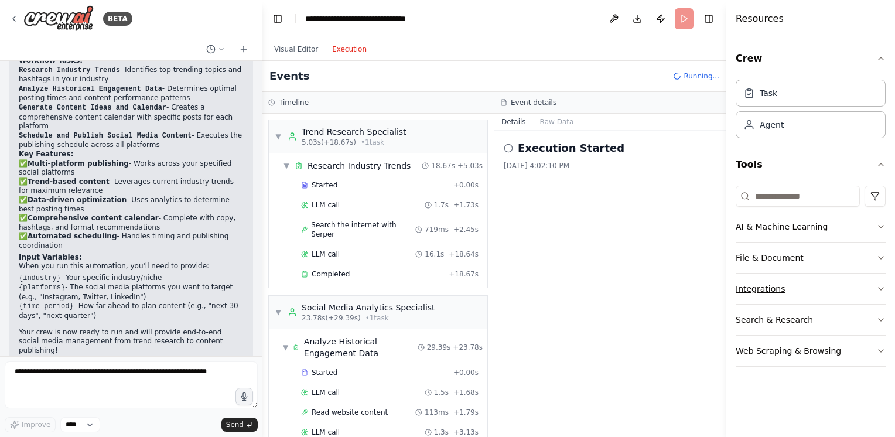
scroll to position [619, 0]
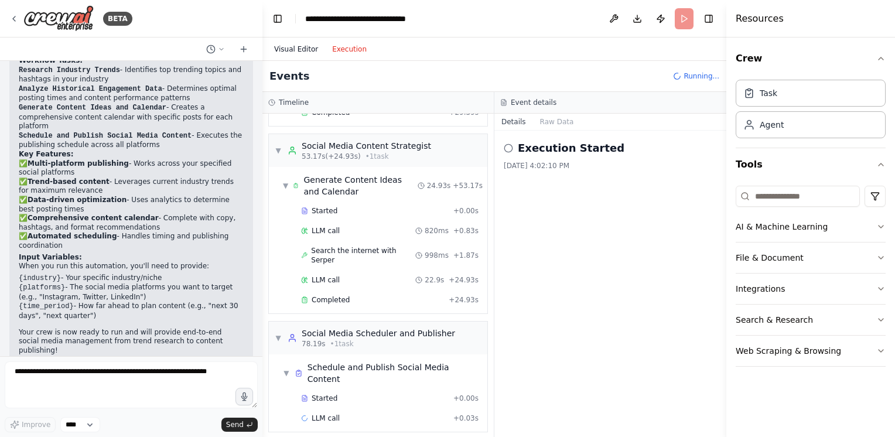
click at [298, 49] on button "Visual Editor" at bounding box center [296, 49] width 58 height 14
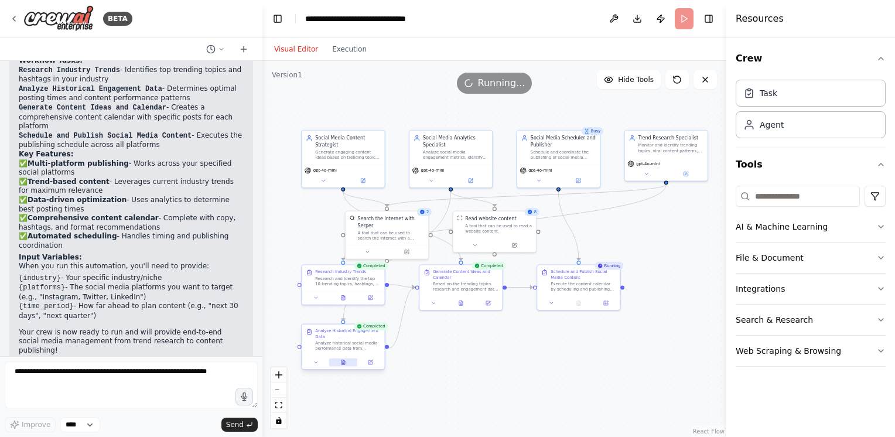
click at [342, 364] on icon at bounding box center [344, 362] width 4 height 5
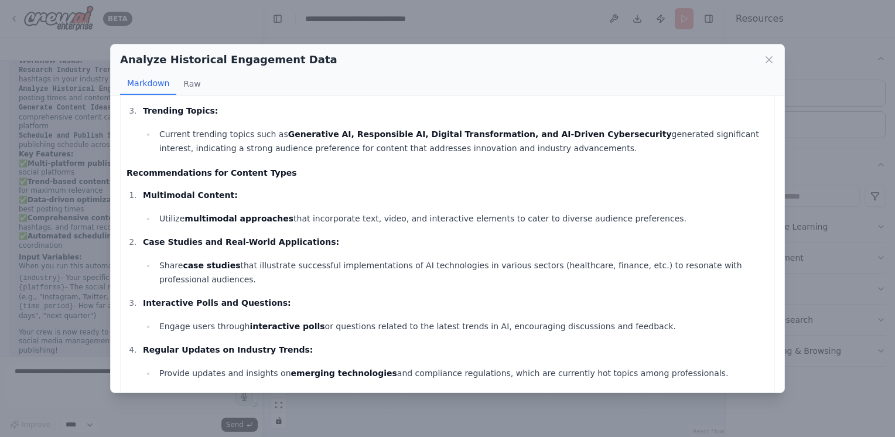
scroll to position [403, 0]
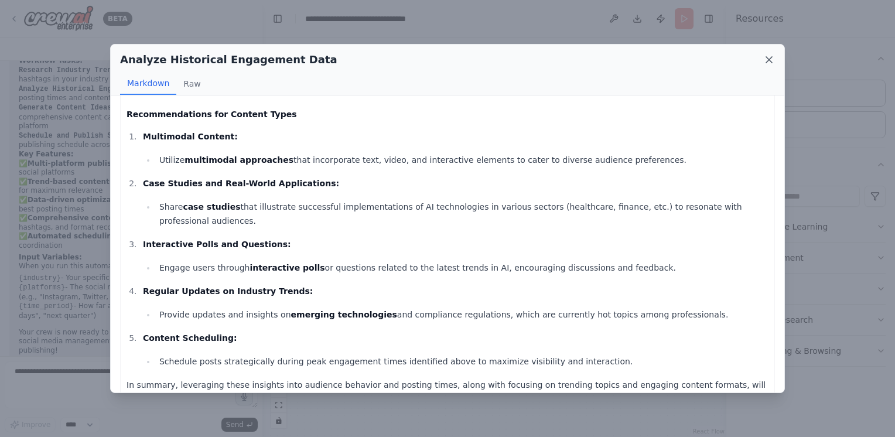
click at [766, 57] on icon at bounding box center [770, 60] width 12 height 12
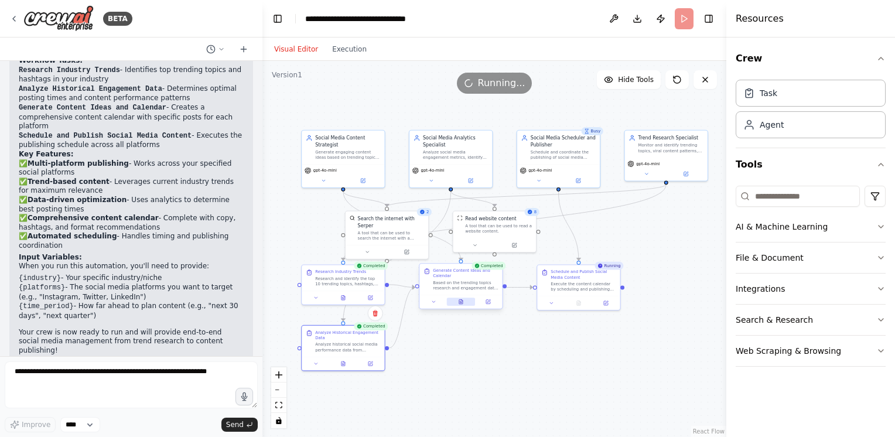
click at [461, 305] on button at bounding box center [461, 302] width 29 height 8
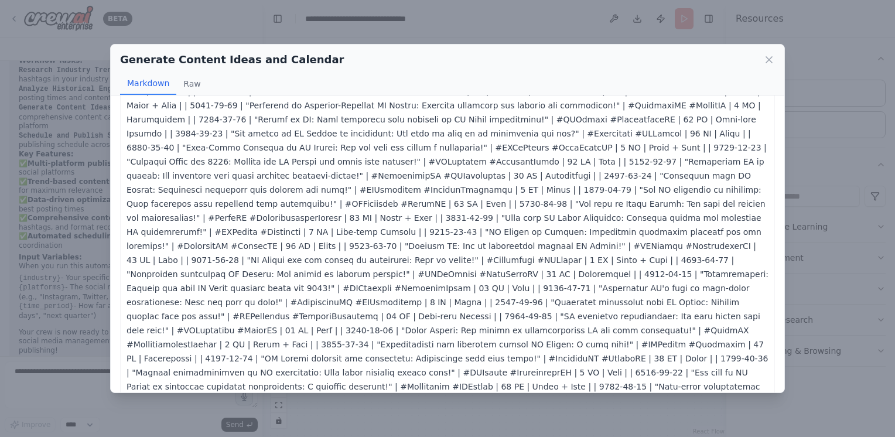
scroll to position [120, 0]
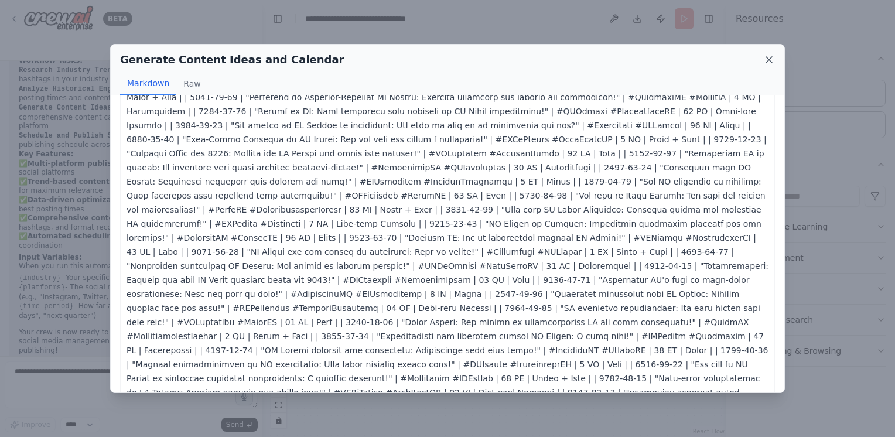
click at [768, 57] on icon at bounding box center [770, 60] width 6 height 6
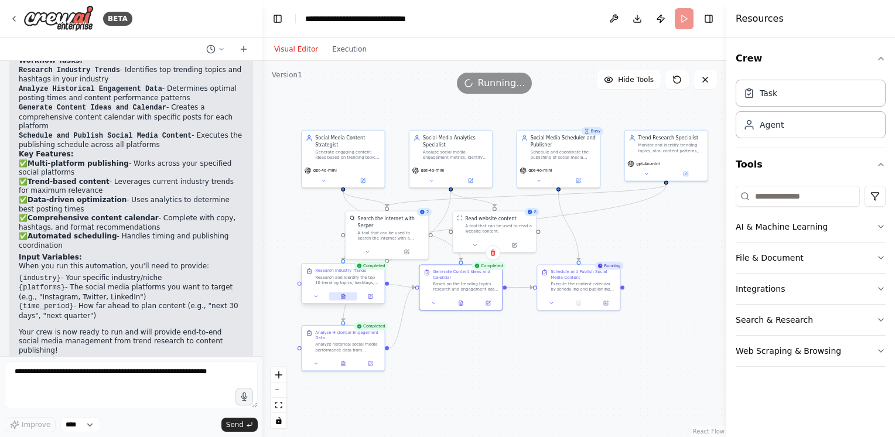
click at [345, 294] on icon at bounding box center [342, 296] width 5 height 5
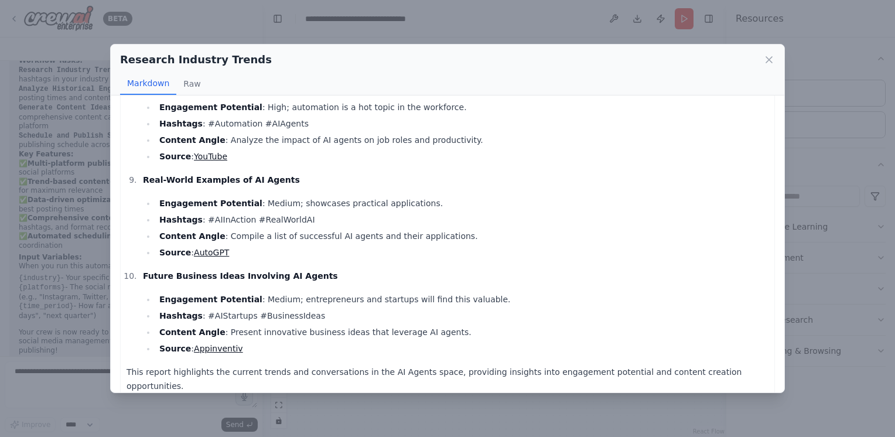
scroll to position [764, 0]
click at [771, 57] on icon at bounding box center [770, 60] width 12 height 12
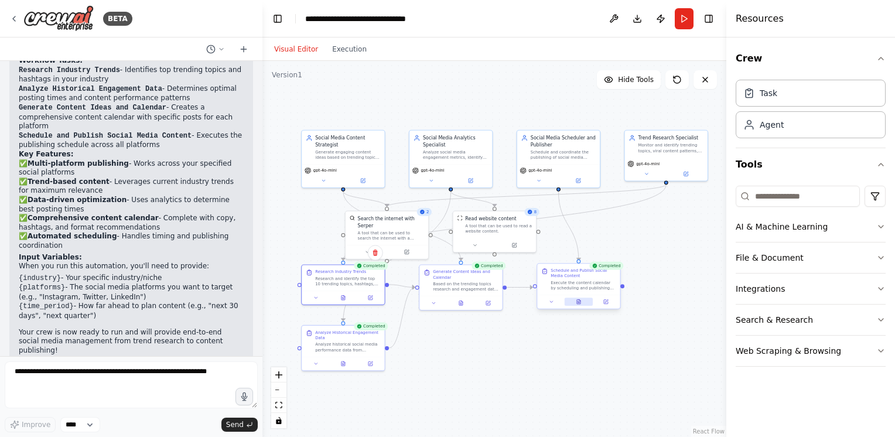
click at [578, 304] on button at bounding box center [579, 302] width 29 height 8
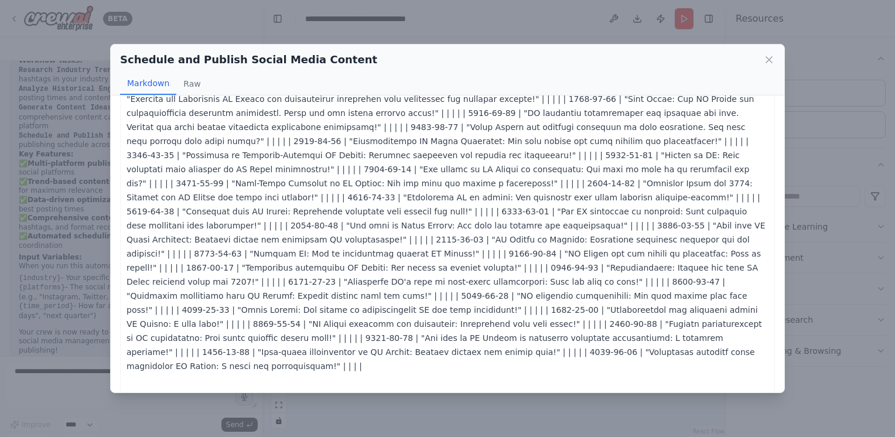
scroll to position [574, 0]
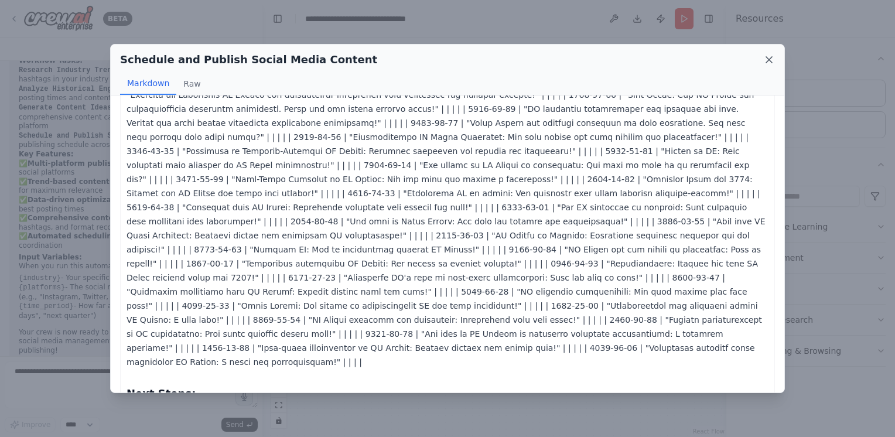
click at [769, 56] on icon at bounding box center [770, 60] width 12 height 12
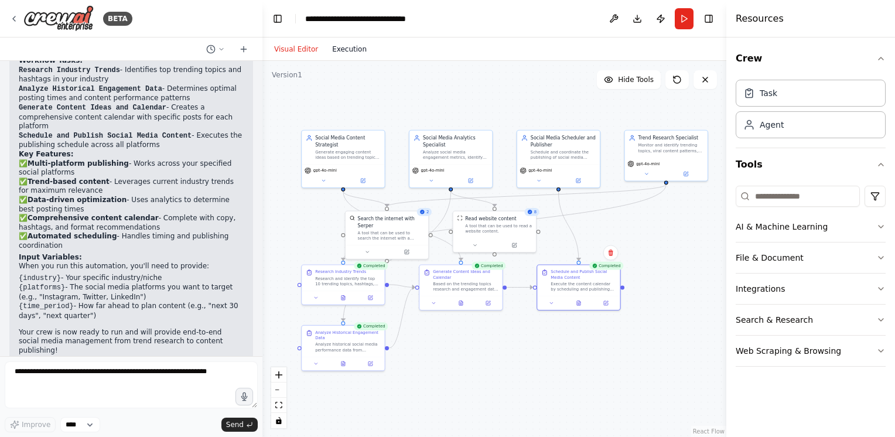
click at [350, 55] on button "Execution" at bounding box center [349, 49] width 49 height 14
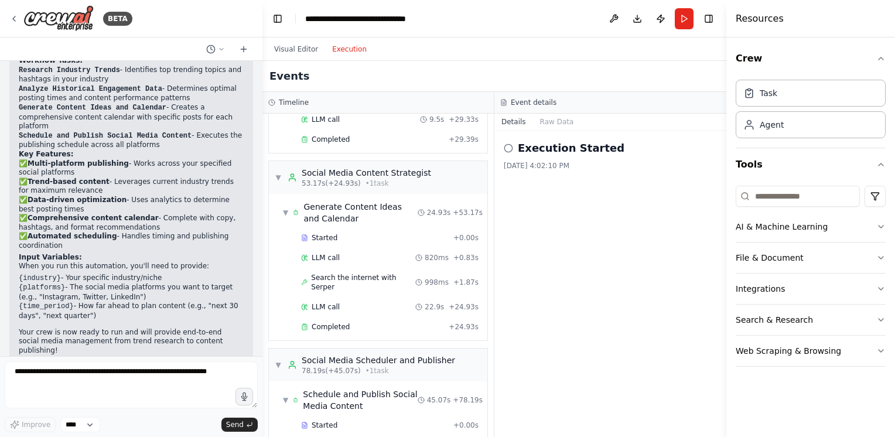
scroll to position [651, 0]
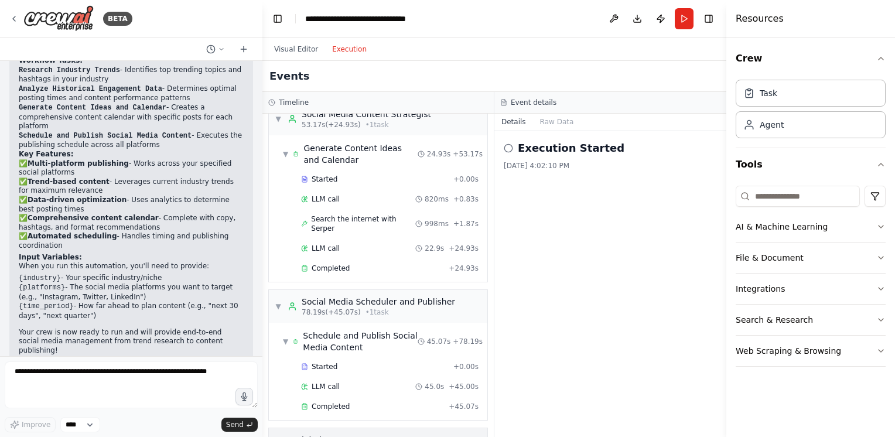
click at [369, 428] on div "▶ Global Events" at bounding box center [378, 439] width 219 height 23
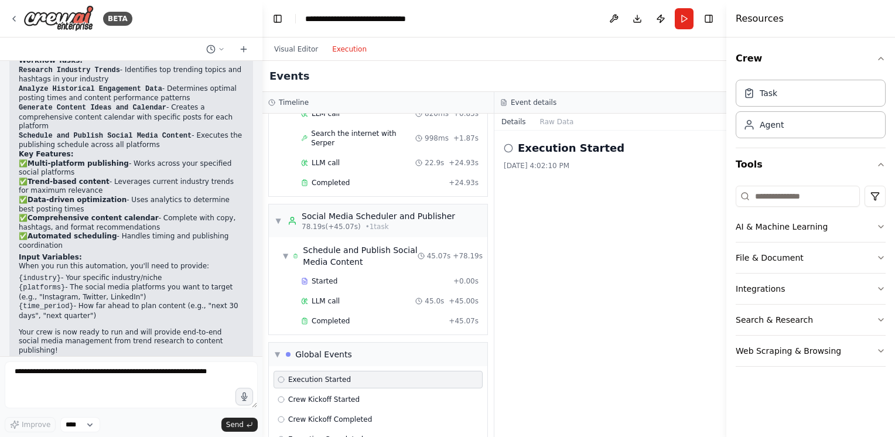
scroll to position [736, 0]
click at [352, 395] on span "Crew Kickoff Started" at bounding box center [323, 399] width 71 height 9
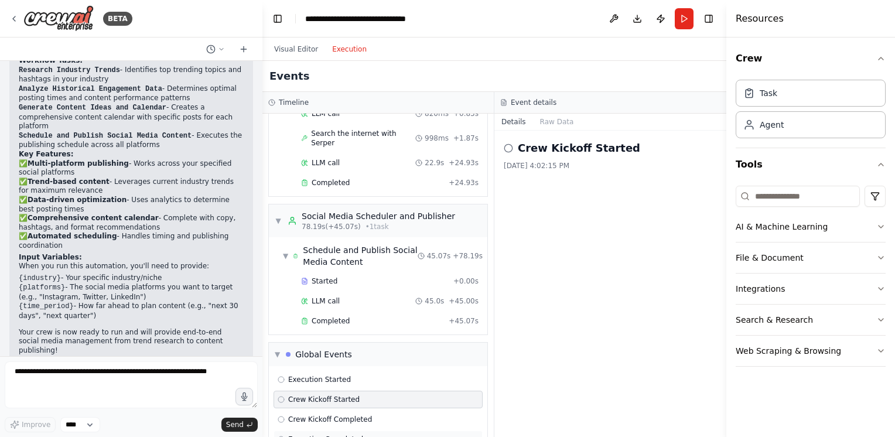
click at [352, 435] on span "Execution Completed" at bounding box center [325, 439] width 75 height 9
click at [554, 122] on button "Raw Data" at bounding box center [557, 122] width 48 height 16
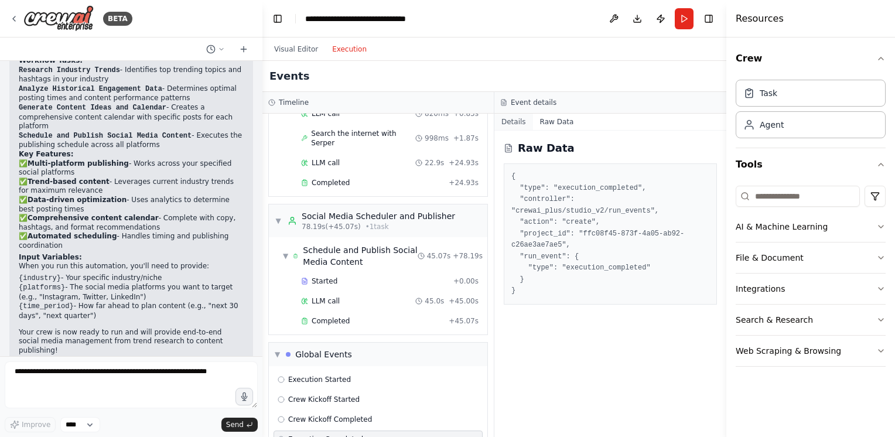
click at [518, 122] on button "Details" at bounding box center [514, 122] width 39 height 16
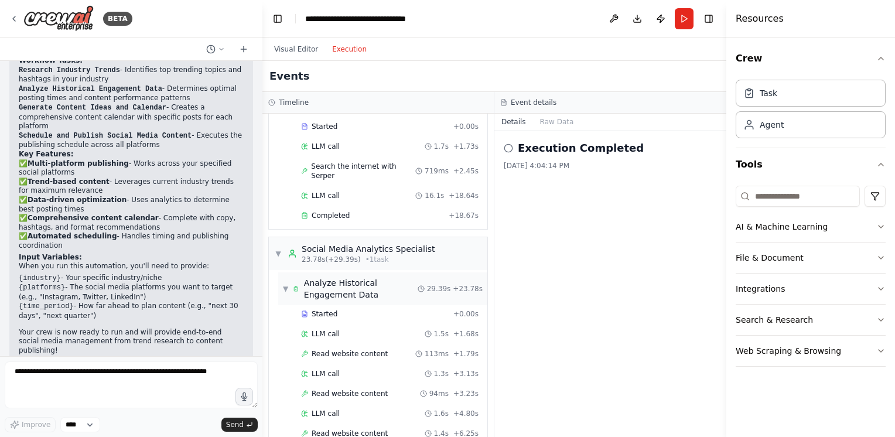
scroll to position [0, 0]
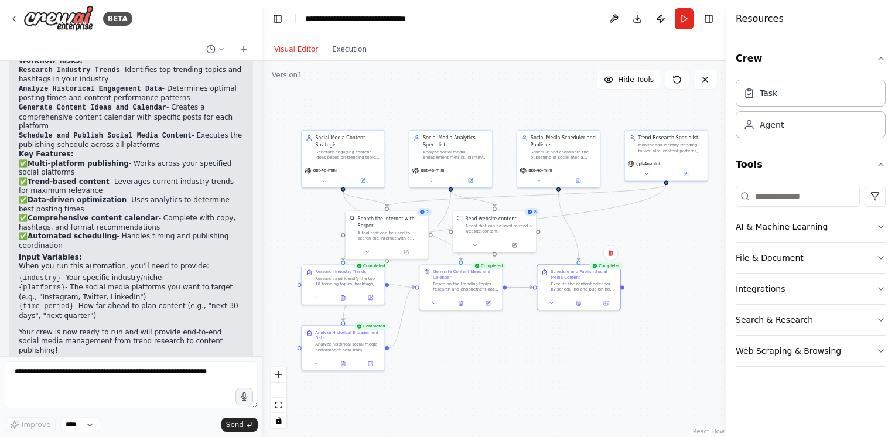
click at [299, 51] on button "Visual Editor" at bounding box center [296, 49] width 58 height 14
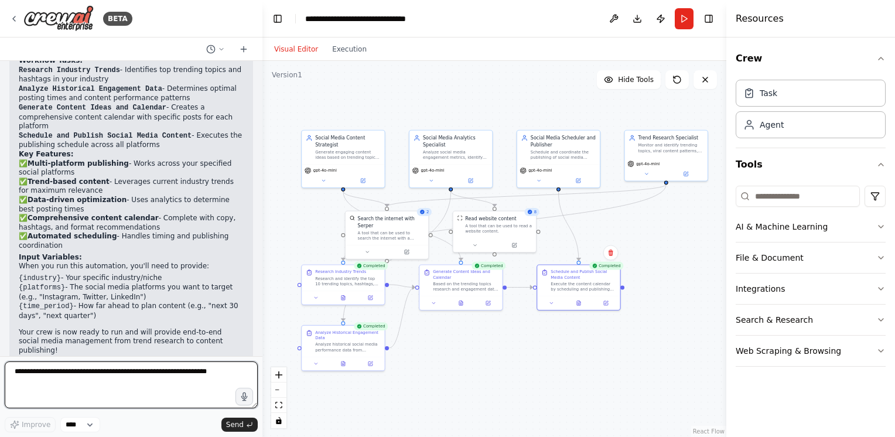
click at [63, 390] on textarea at bounding box center [131, 385] width 253 height 47
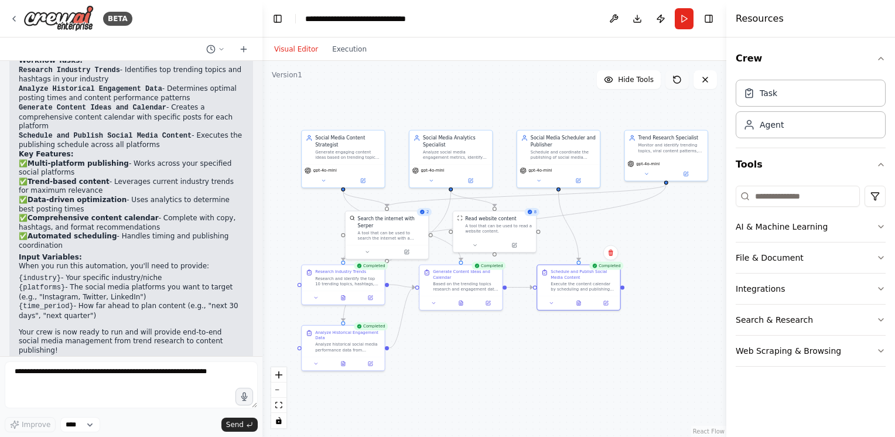
click at [677, 79] on icon at bounding box center [677, 79] width 9 height 9
click at [677, 83] on icon at bounding box center [677, 79] width 9 height 9
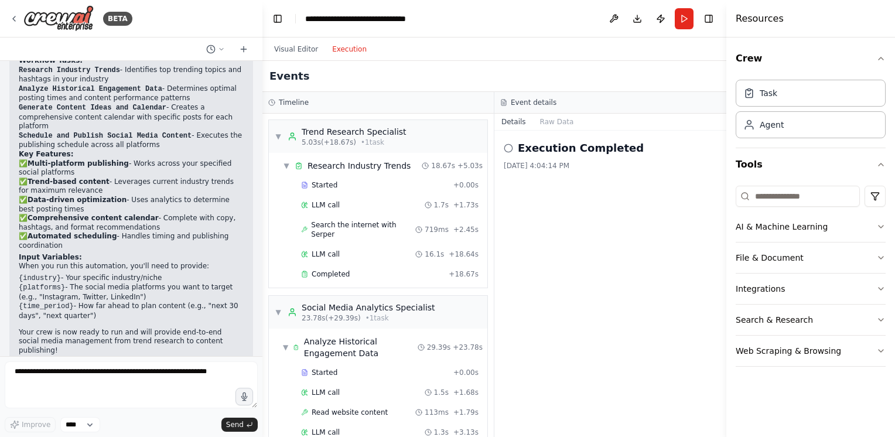
click at [345, 47] on button "Execution" at bounding box center [349, 49] width 49 height 14
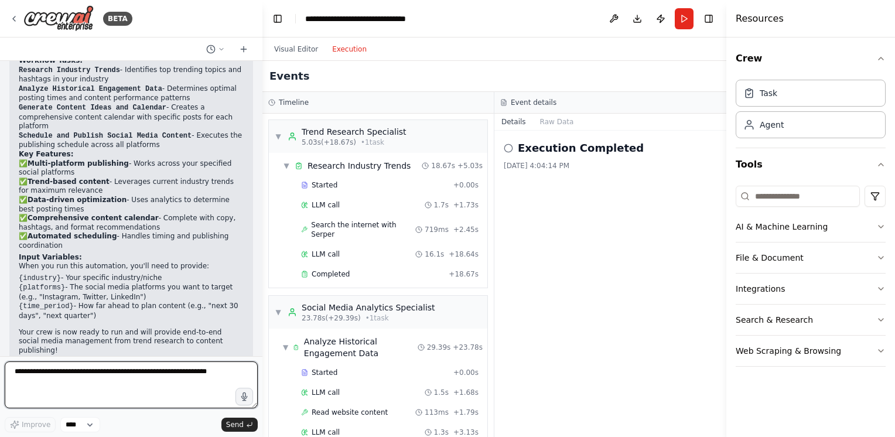
click at [88, 395] on textarea at bounding box center [131, 385] width 253 height 47
type textarea "**********"
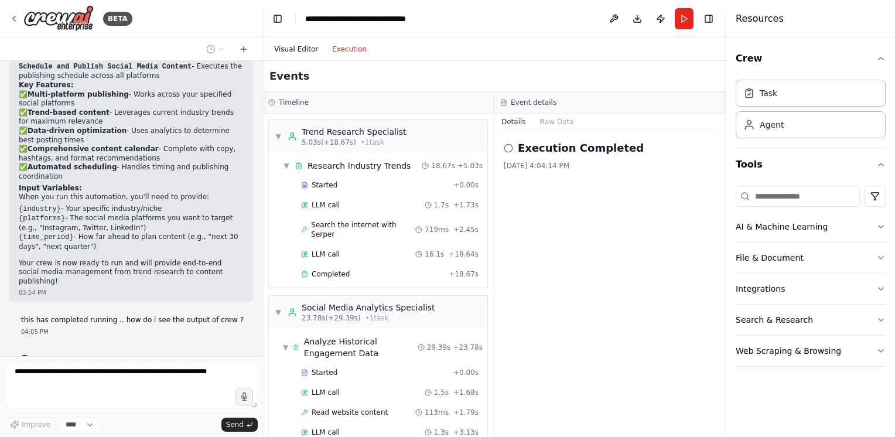
click at [299, 52] on button "Visual Editor" at bounding box center [296, 49] width 58 height 14
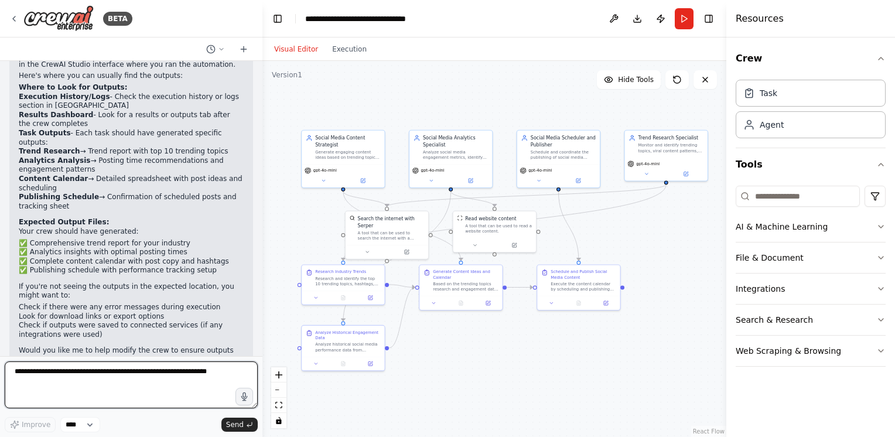
scroll to position [1390, 0]
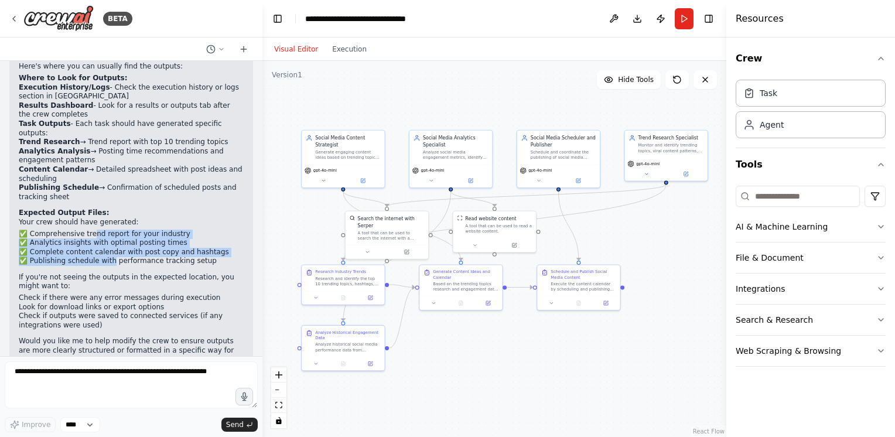
drag, startPoint x: 88, startPoint y: 203, endPoint x: 105, endPoint y: 227, distance: 29.4
click at [105, 230] on ul "✅ Comprehensive trend report for your industry ✅ Analytics insights with optima…" at bounding box center [131, 248] width 225 height 36
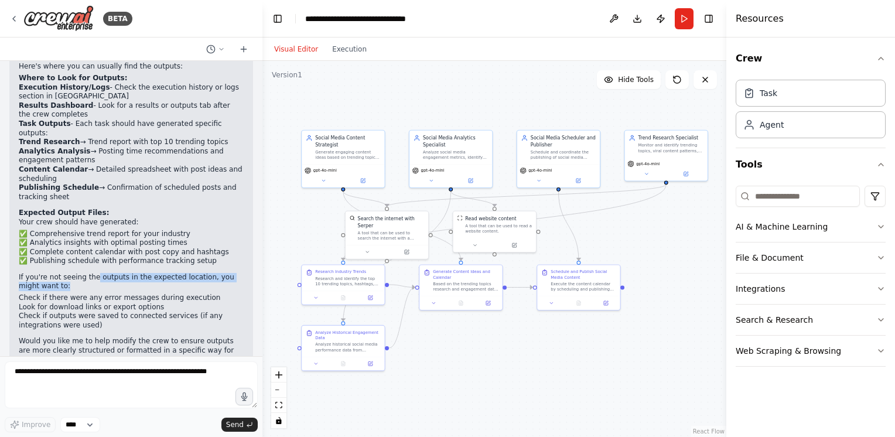
drag, startPoint x: 105, startPoint y: 227, endPoint x: 101, endPoint y: 255, distance: 27.9
click at [101, 273] on p "If you're not seeing the outputs in the expected location, you might want to:" at bounding box center [131, 282] width 225 height 18
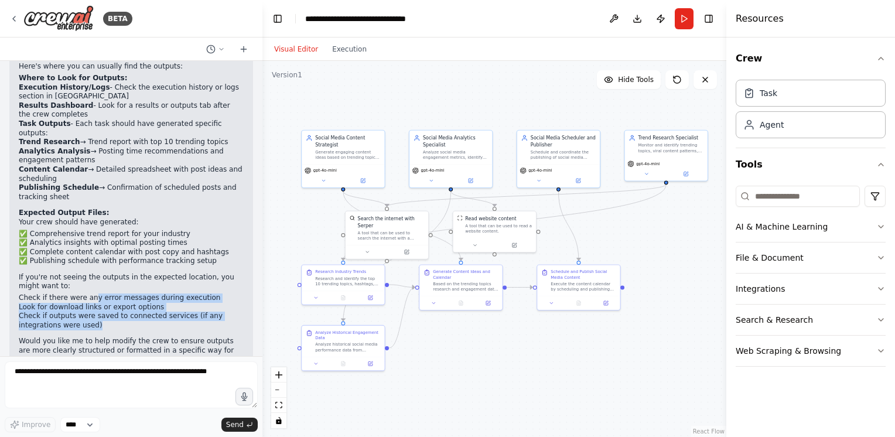
drag, startPoint x: 101, startPoint y: 255, endPoint x: 103, endPoint y: 294, distance: 39.3
click at [103, 294] on ul "Check if there were any error messages during execution Look for download links…" at bounding box center [131, 312] width 225 height 36
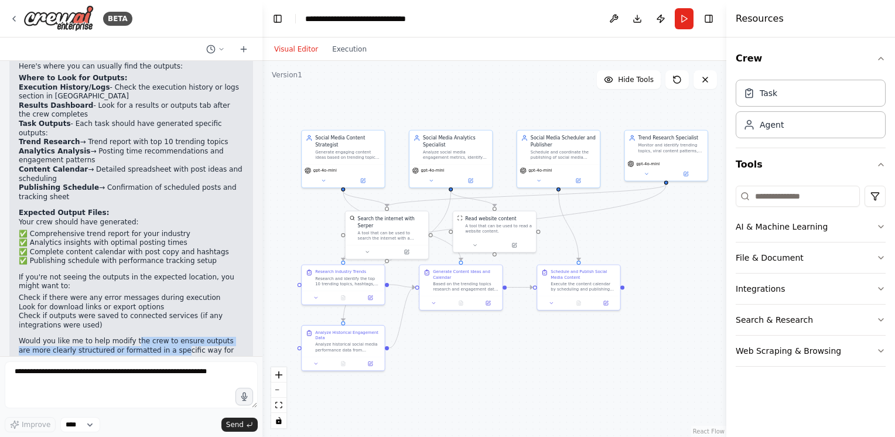
drag, startPoint x: 103, startPoint y: 294, endPoint x: 156, endPoint y: 323, distance: 61.1
click at [156, 337] on p "Would you like me to help modify the crew to ensure outputs are more clearly st…" at bounding box center [131, 351] width 225 height 28
click at [581, 306] on div at bounding box center [578, 302] width 83 height 14
click at [583, 274] on div "Schedule and Publish Social Media Content" at bounding box center [583, 273] width 65 height 11
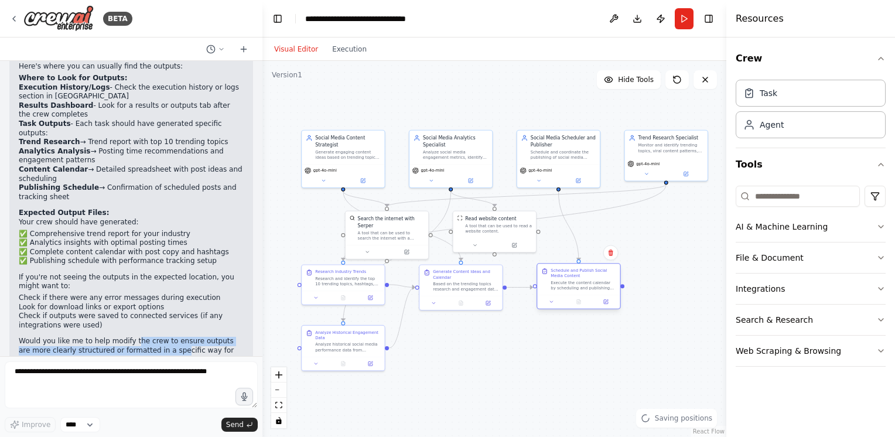
click at [583, 274] on div "Schedule and Publish Social Media Content" at bounding box center [583, 273] width 65 height 11
click at [351, 47] on button "Execution" at bounding box center [349, 49] width 49 height 14
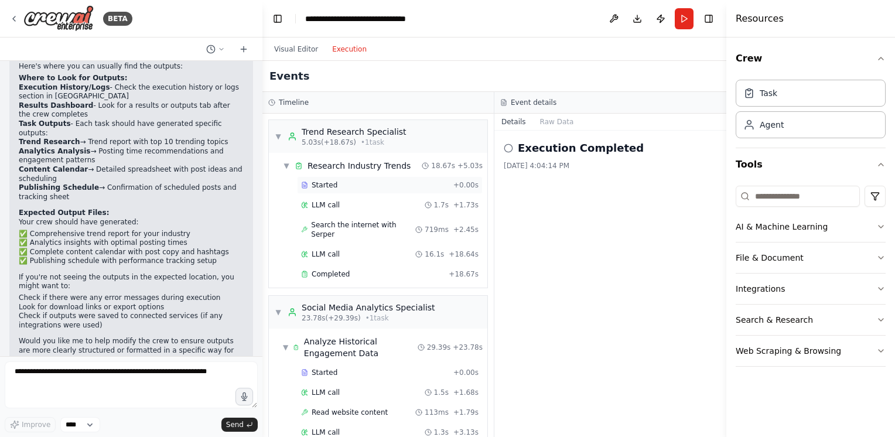
click at [323, 185] on span "Started" at bounding box center [325, 185] width 26 height 9
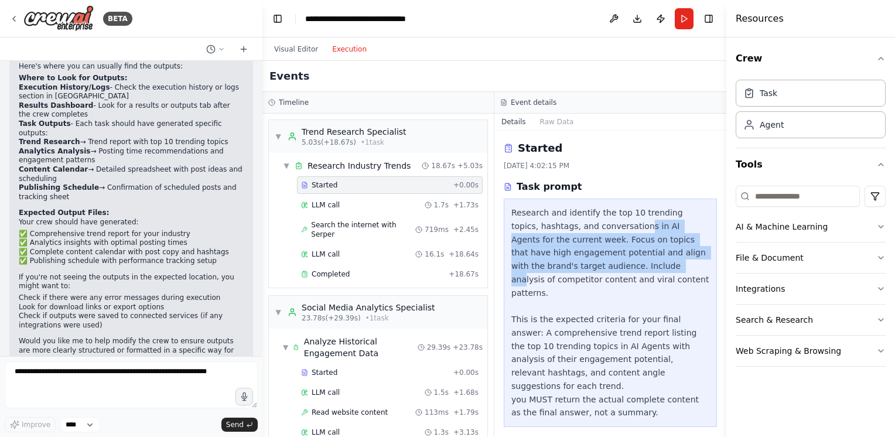
drag, startPoint x: 609, startPoint y: 230, endPoint x: 614, endPoint y: 272, distance: 42.5
click at [614, 272] on div "Research and identify the top 10 trending topics, hashtags, and conversations i…" at bounding box center [611, 312] width 198 height 213
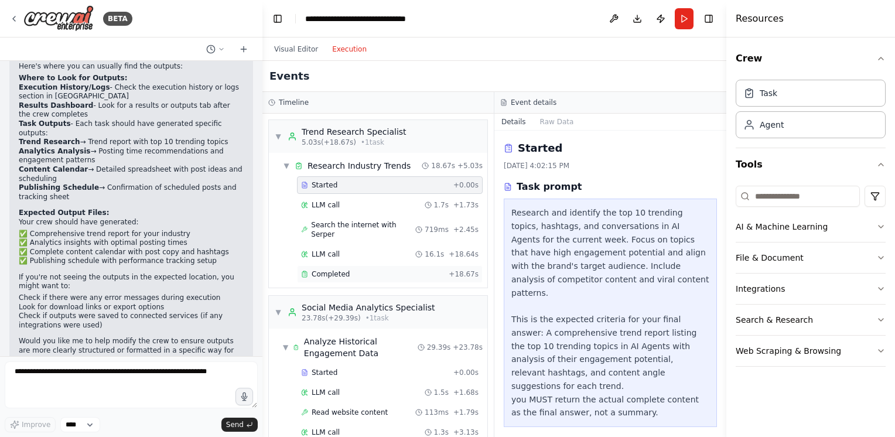
click at [335, 270] on span "Completed" at bounding box center [331, 274] width 38 height 9
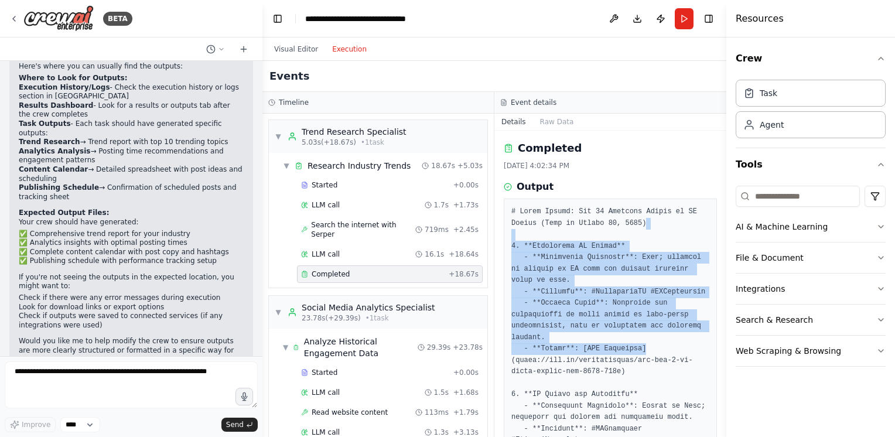
drag, startPoint x: 635, startPoint y: 227, endPoint x: 640, endPoint y: 346, distance: 119.1
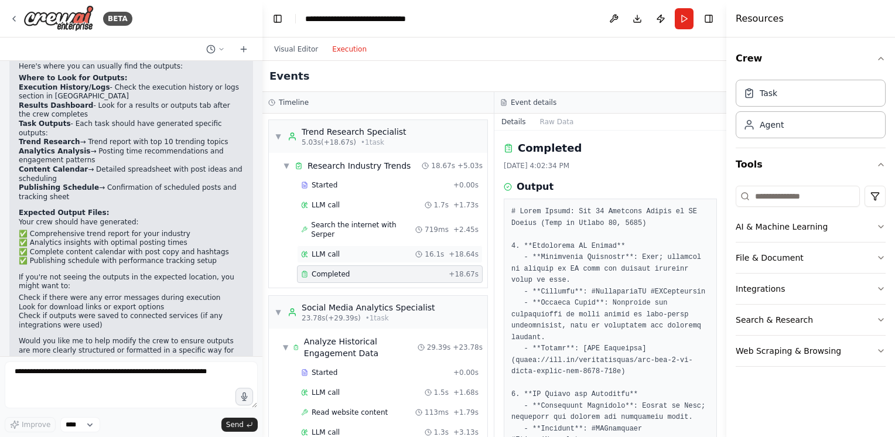
click at [353, 250] on div "LLM call 16.1s + 18.64s" at bounding box center [390, 254] width 178 height 9
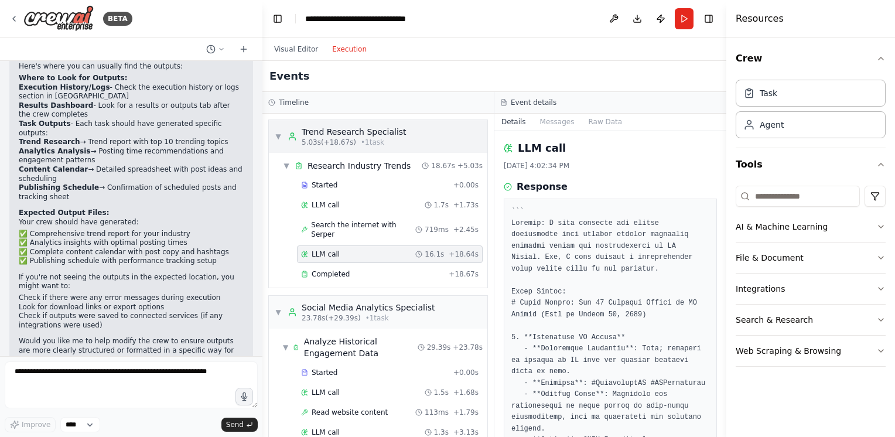
click at [359, 137] on div "Trend Research Specialist" at bounding box center [354, 132] width 105 height 12
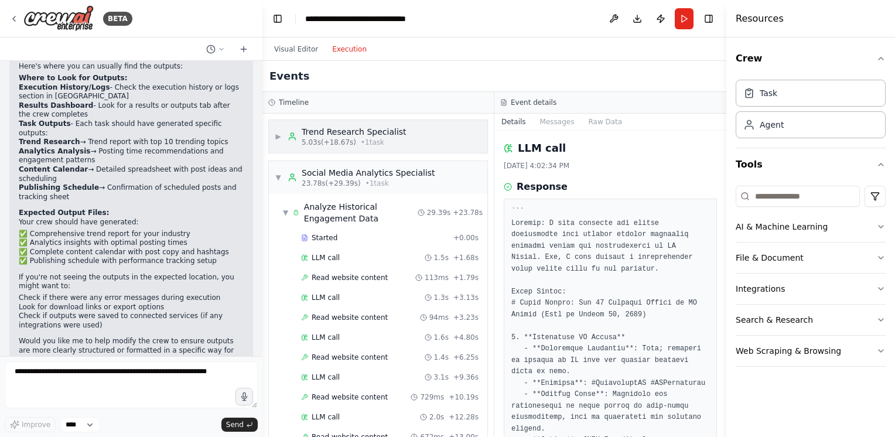
click at [336, 131] on div "Trend Research Specialist" at bounding box center [354, 132] width 105 height 12
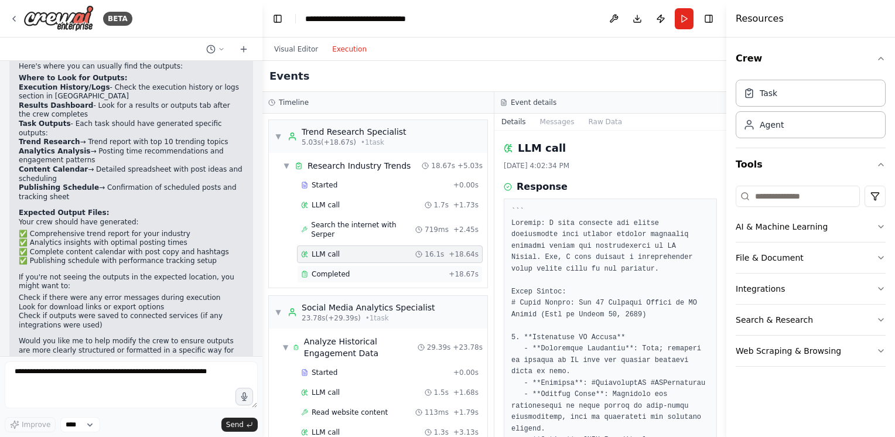
click at [365, 270] on div "Completed" at bounding box center [372, 274] width 143 height 9
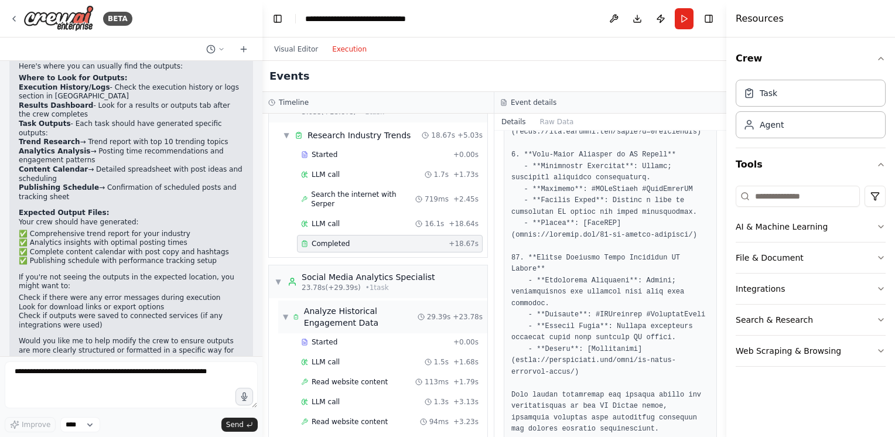
scroll to position [59, 0]
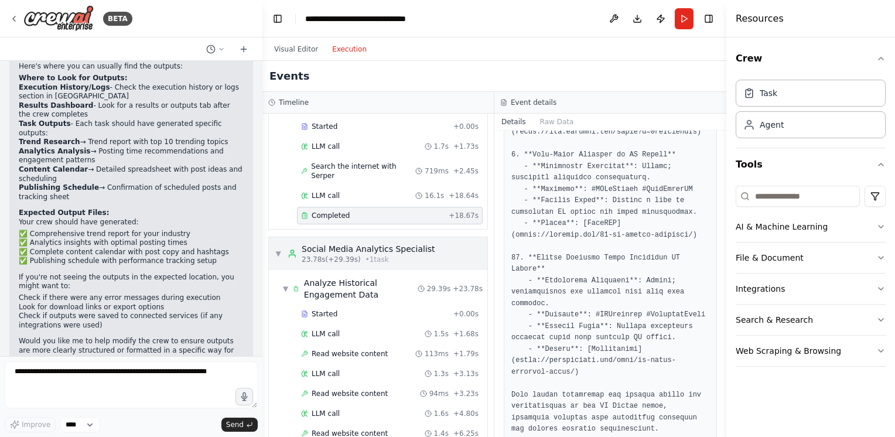
click at [277, 249] on span "▼" at bounding box center [278, 253] width 7 height 9
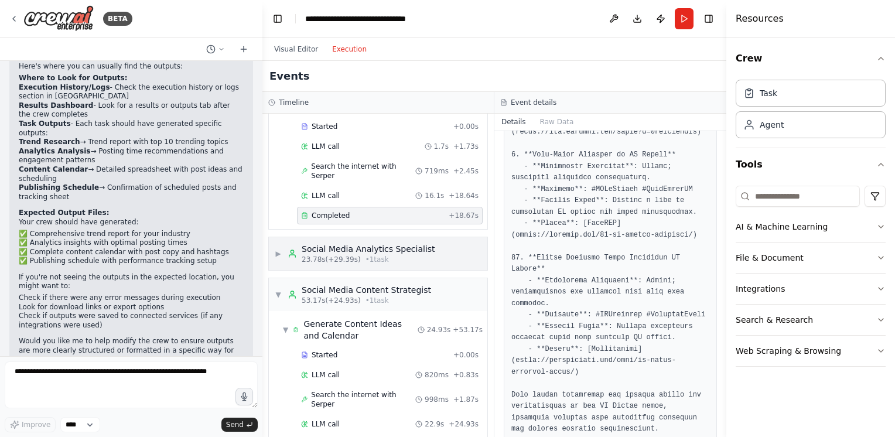
click at [277, 249] on span "▶" at bounding box center [278, 253] width 7 height 9
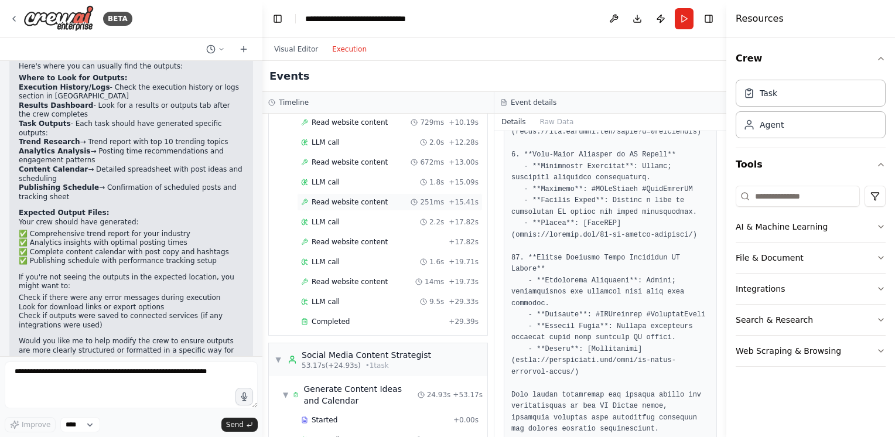
scroll to position [410, 0]
click at [354, 316] on div "Completed" at bounding box center [372, 320] width 143 height 9
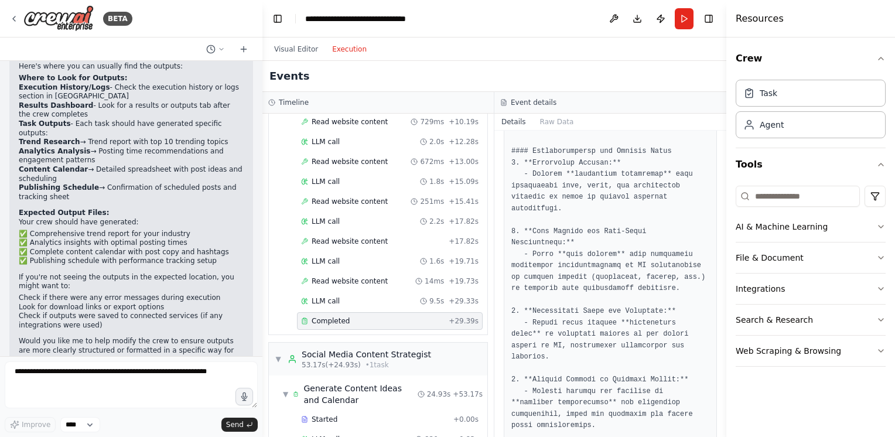
scroll to position [359, 0]
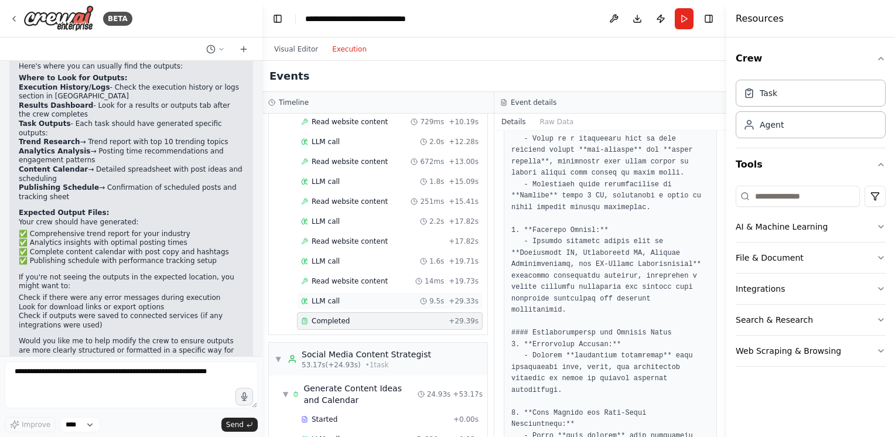
click at [362, 297] on div "LLM call 9.5s + 29.33s" at bounding box center [390, 301] width 178 height 9
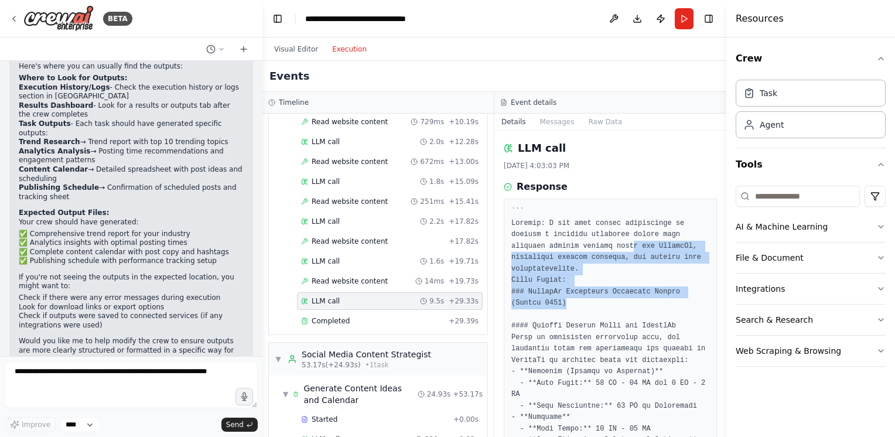
drag, startPoint x: 623, startPoint y: 247, endPoint x: 631, endPoint y: 308, distance: 61.4
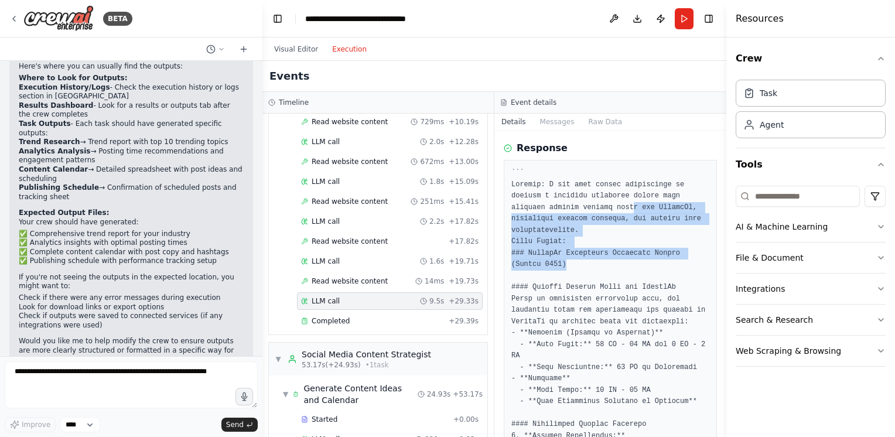
scroll to position [176, 0]
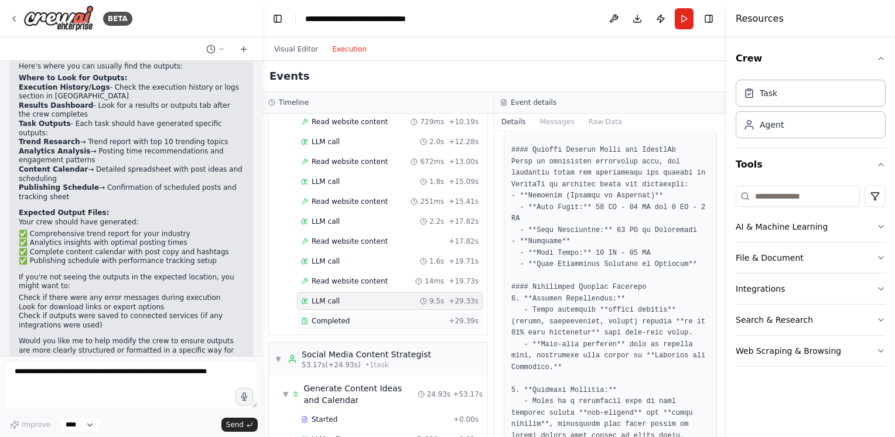
click at [353, 316] on div "Completed" at bounding box center [372, 320] width 143 height 9
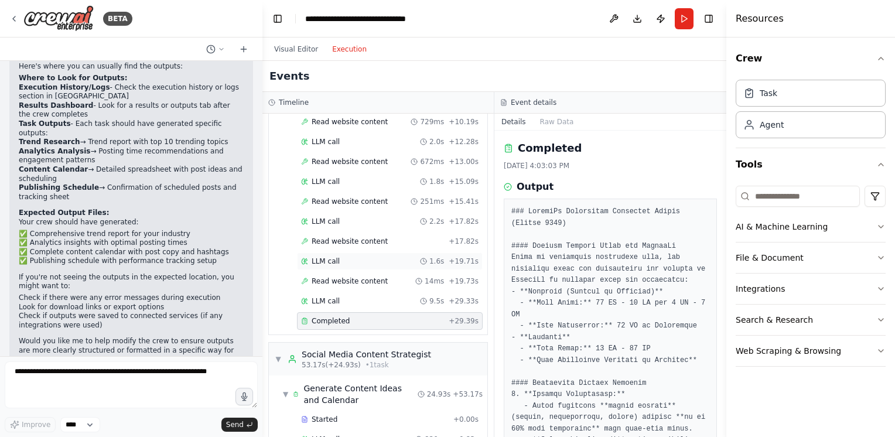
click at [350, 253] on div "LLM call 1.6s + 19.71s" at bounding box center [390, 262] width 186 height 18
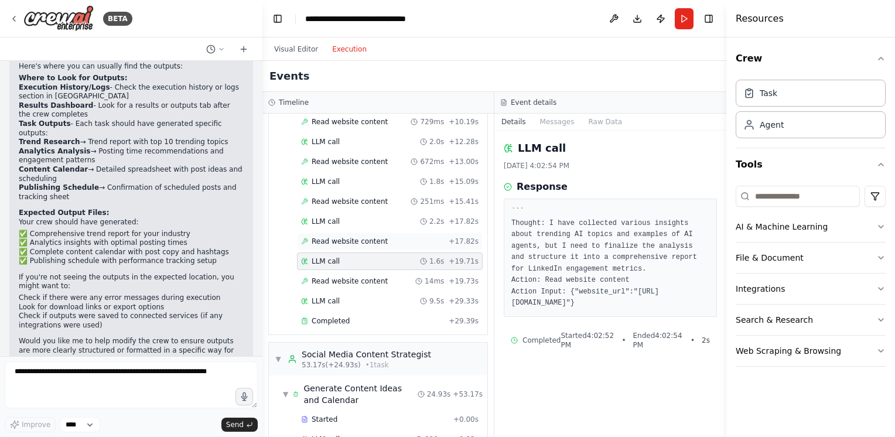
click at [354, 237] on span "Read website content" at bounding box center [350, 241] width 76 height 9
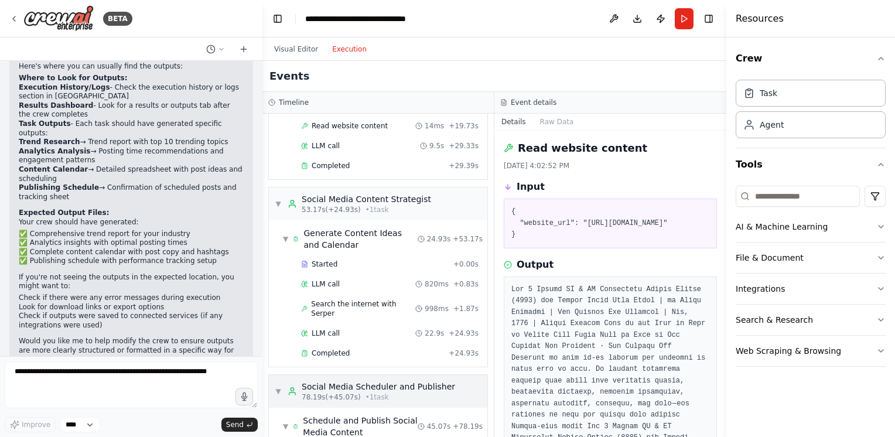
scroll to position [586, 0]
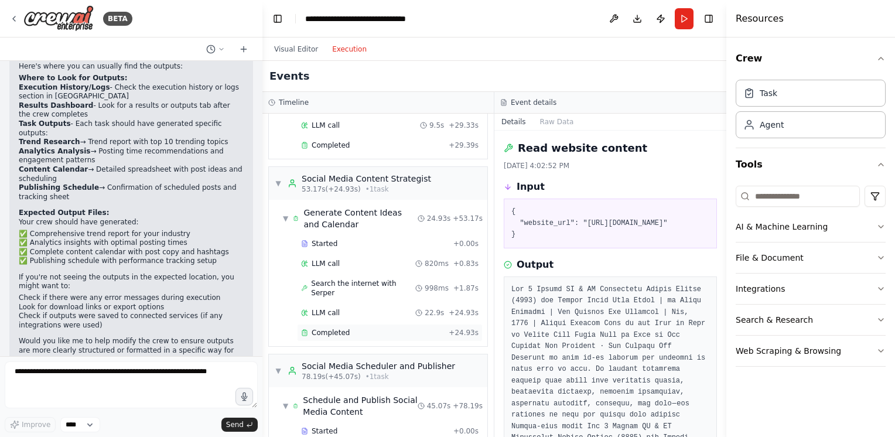
click at [343, 328] on span "Completed" at bounding box center [331, 332] width 38 height 9
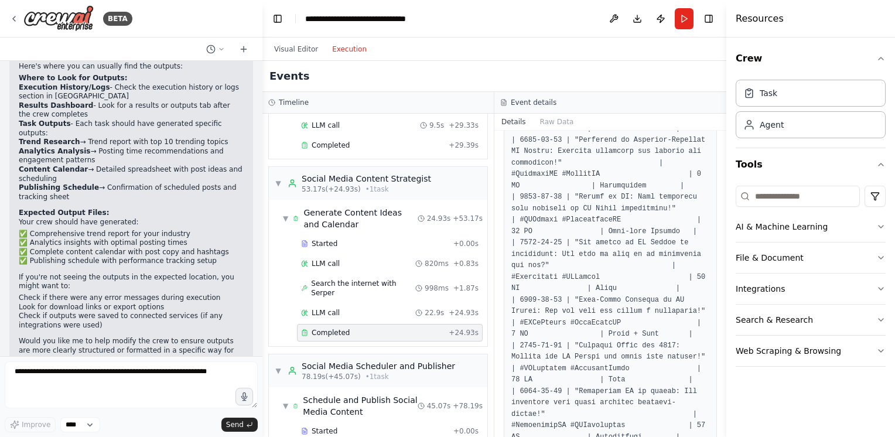
scroll to position [527, 0]
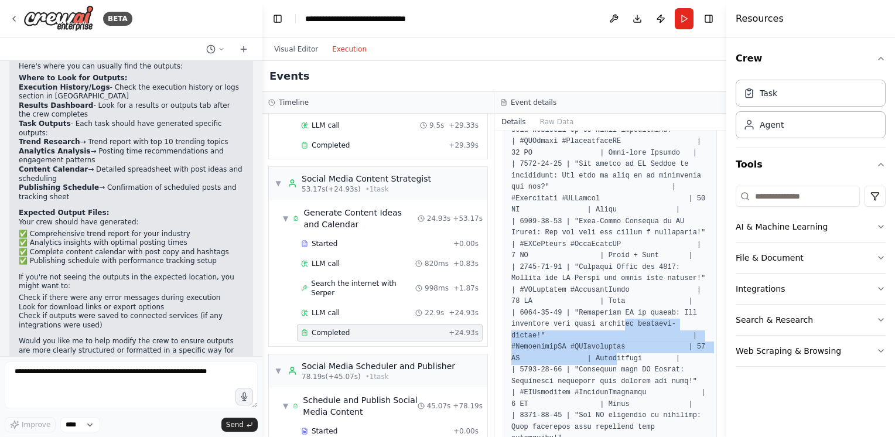
drag, startPoint x: 614, startPoint y: 329, endPoint x: 609, endPoint y: 350, distance: 22.3
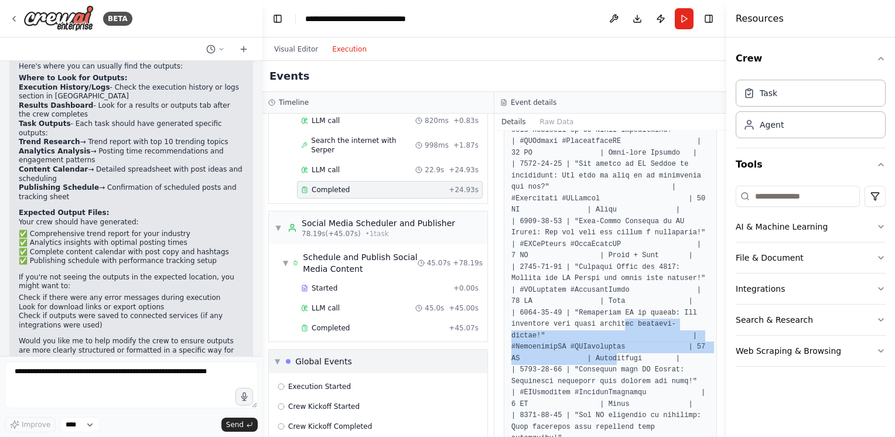
scroll to position [736, 0]
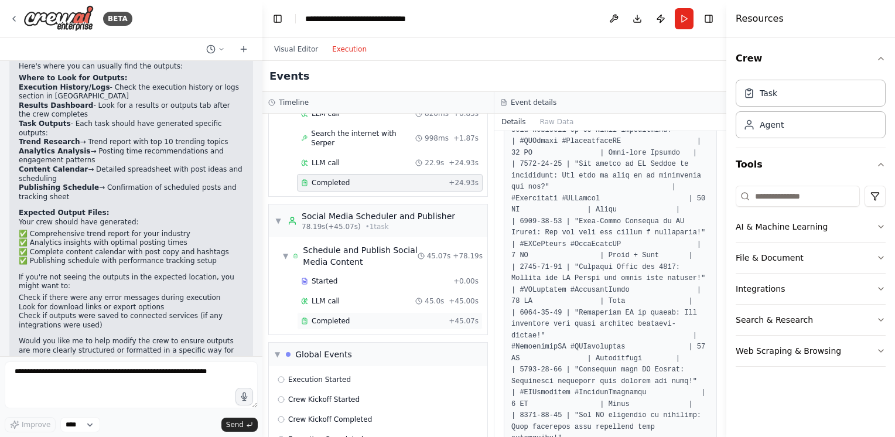
click at [357, 316] on div "Completed" at bounding box center [372, 320] width 143 height 9
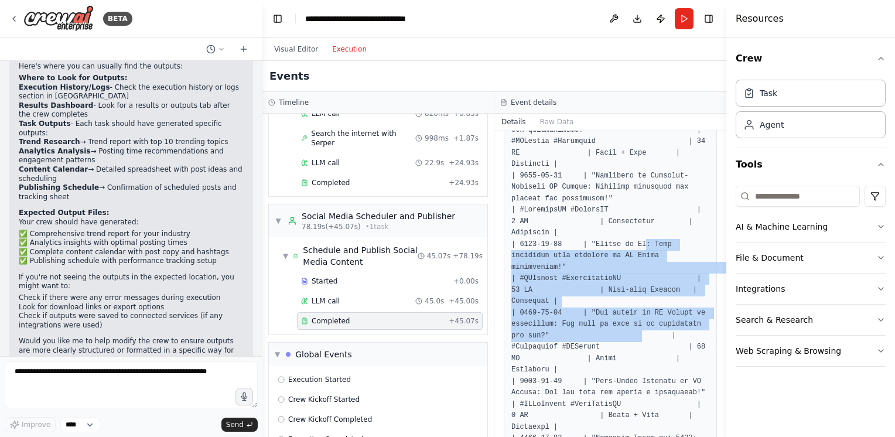
drag, startPoint x: 635, startPoint y: 214, endPoint x: 632, endPoint y: 290, distance: 76.2
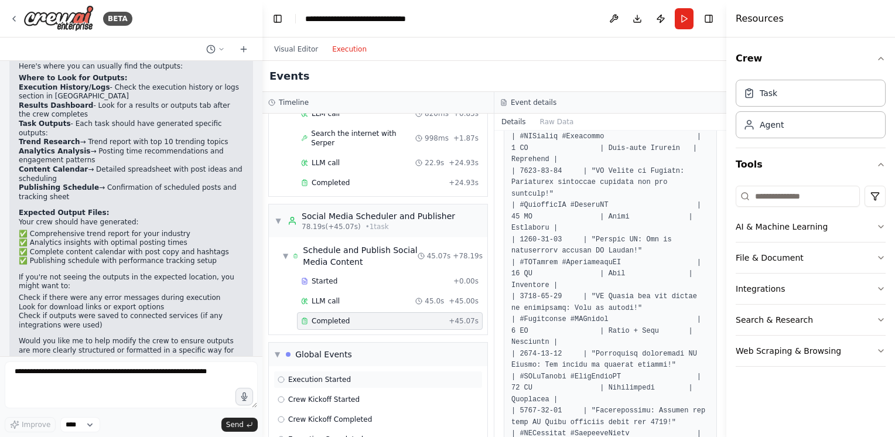
click at [347, 375] on div "Execution Started" at bounding box center [378, 379] width 201 height 9
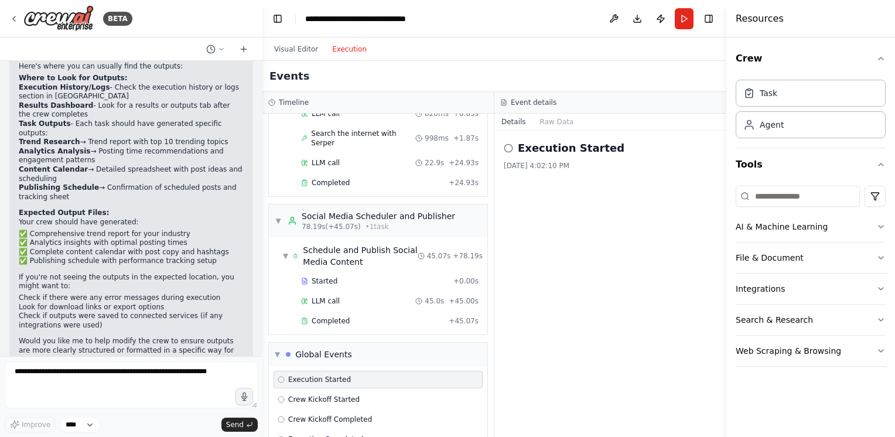
click at [509, 148] on icon at bounding box center [508, 148] width 9 height 9
click at [527, 164] on div "8/16/2025, 4:02:10 PM" at bounding box center [610, 165] width 213 height 9
click at [550, 144] on h2 "Execution Started" at bounding box center [571, 148] width 107 height 16
click at [558, 175] on div "Execution Started 8/16/2025, 4:02:10 PM" at bounding box center [611, 284] width 232 height 307
click at [549, 125] on button "Raw Data" at bounding box center [557, 122] width 48 height 16
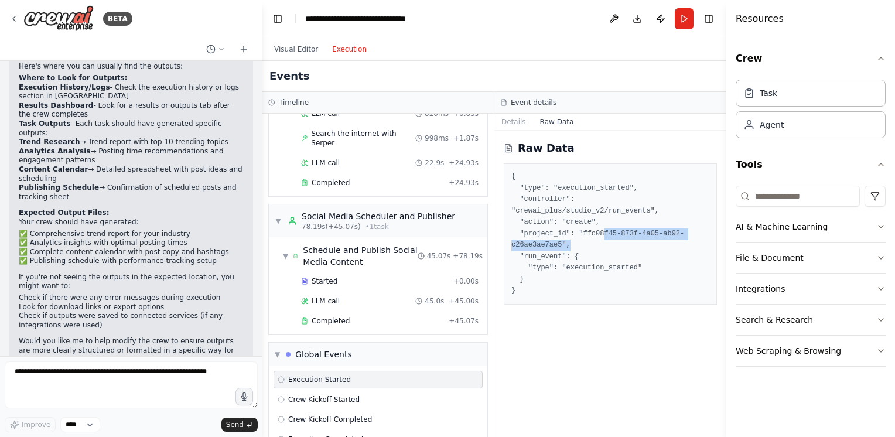
drag, startPoint x: 596, startPoint y: 227, endPoint x: 596, endPoint y: 240, distance: 13.5
click at [596, 240] on pre "{ "type": "execution_started", "controller": "crewai_plus/studio_v2/run_events"…" at bounding box center [611, 234] width 198 height 126
click at [365, 395] on div "Crew Kickoff Started" at bounding box center [378, 399] width 201 height 9
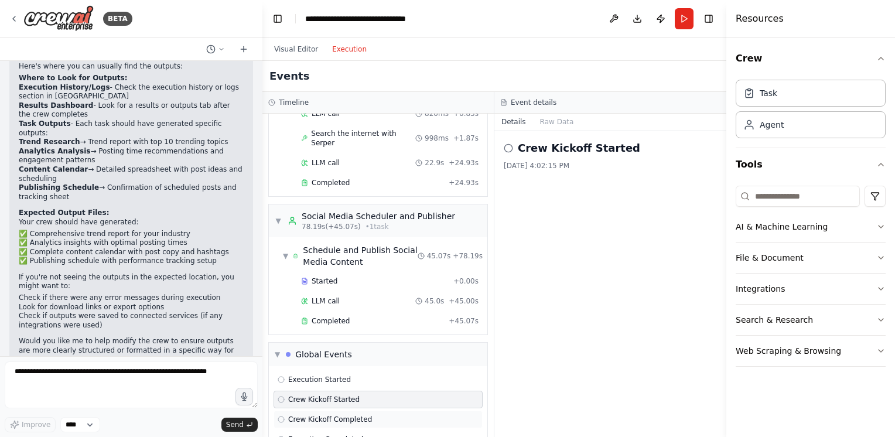
click at [378, 415] on div "Crew Kickoff Completed" at bounding box center [378, 419] width 201 height 9
click at [360, 435] on div "Execution Completed" at bounding box center [378, 439] width 201 height 9
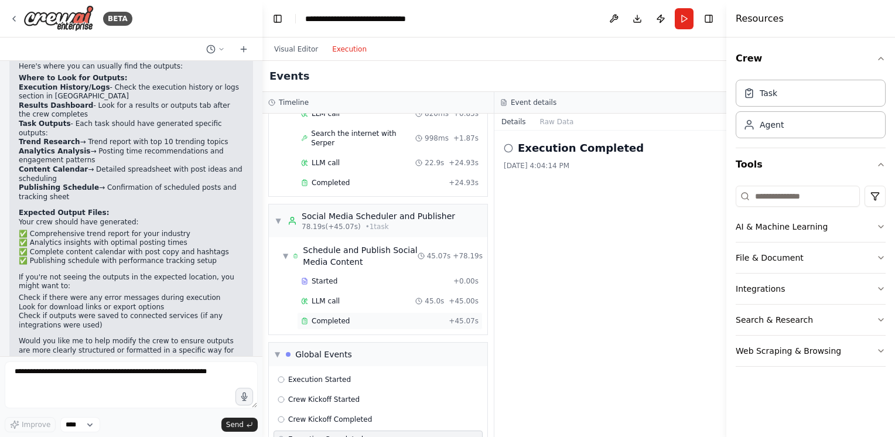
click at [345, 316] on span "Completed" at bounding box center [331, 320] width 38 height 9
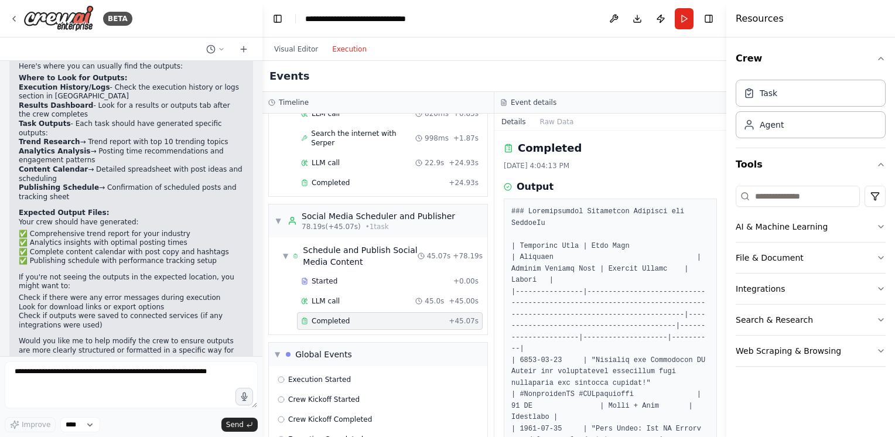
click at [555, 126] on button "Raw Data" at bounding box center [557, 122] width 48 height 16
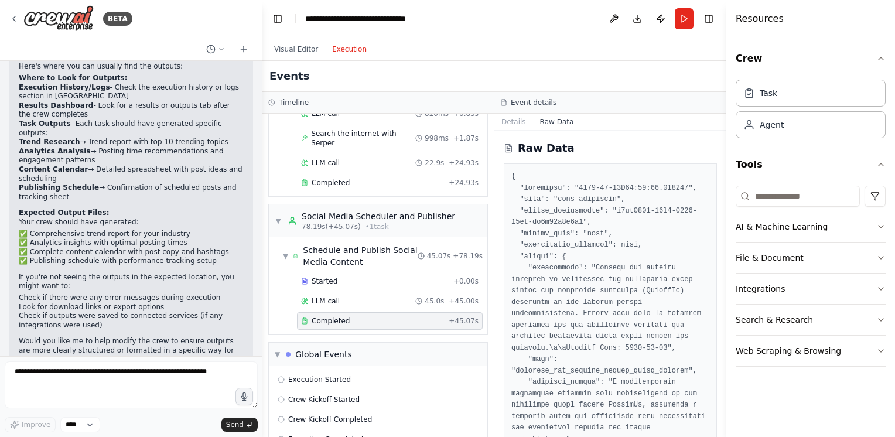
scroll to position [352, 0]
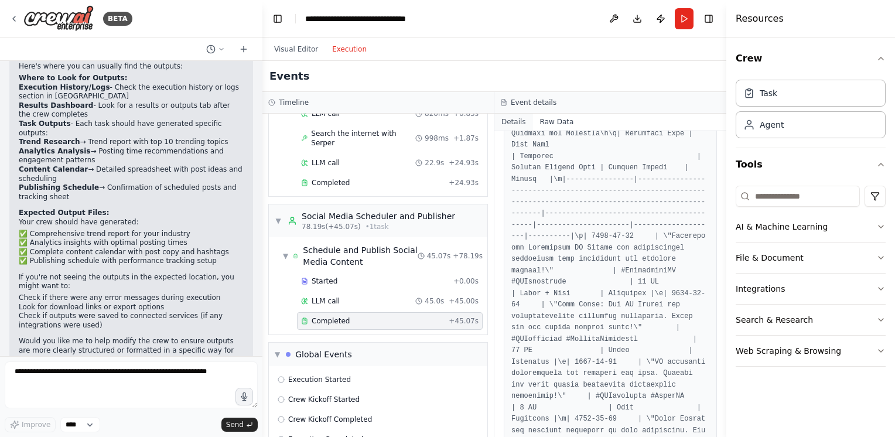
click at [512, 127] on button "Details" at bounding box center [514, 122] width 39 height 16
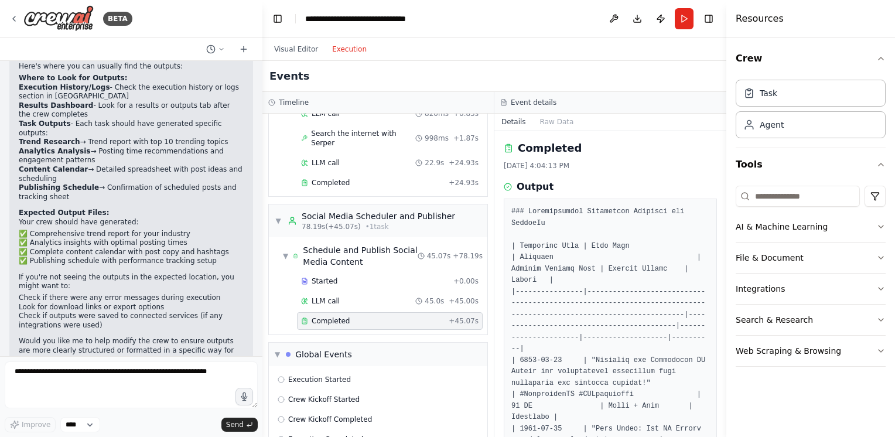
drag, startPoint x: 722, startPoint y: 161, endPoint x: 717, endPoint y: 301, distance: 140.7
click at [718, 302] on div "BETA Create a crew that schedules and publishes social media content across mul…" at bounding box center [447, 218] width 895 height 437
click at [722, 250] on button "Toggle Sidebar" at bounding box center [726, 218] width 9 height 437
click at [724, 268] on button "Toggle Sidebar" at bounding box center [726, 218] width 9 height 437
click at [726, 271] on button "Toggle Sidebar" at bounding box center [726, 218] width 9 height 437
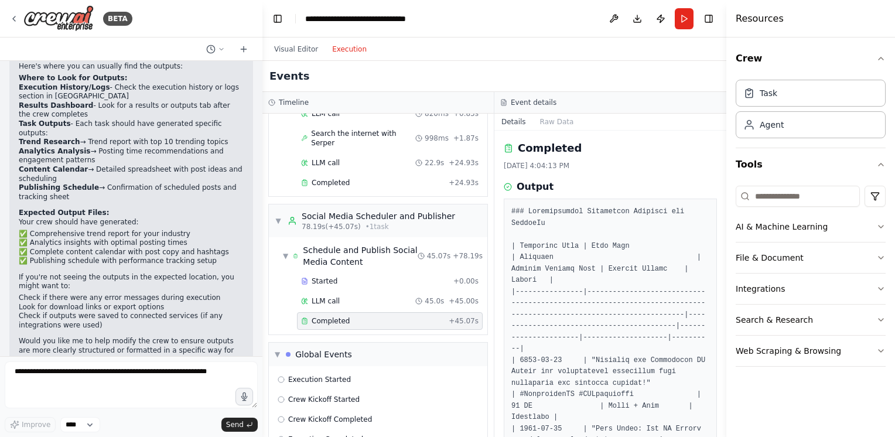
click at [723, 272] on button "Toggle Sidebar" at bounding box center [726, 218] width 9 height 437
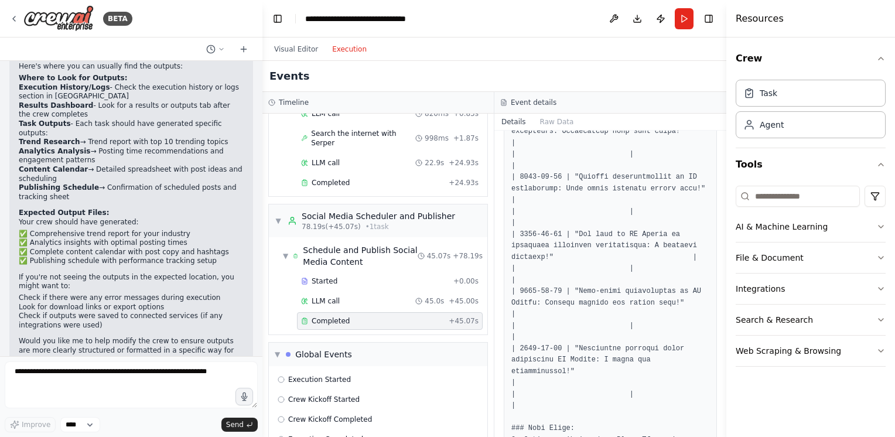
scroll to position [3760, 0]
drag, startPoint x: 598, startPoint y: 292, endPoint x: 605, endPoint y: 299, distance: 10.4
drag, startPoint x: 605, startPoint y: 299, endPoint x: 611, endPoint y: 321, distance: 21.9
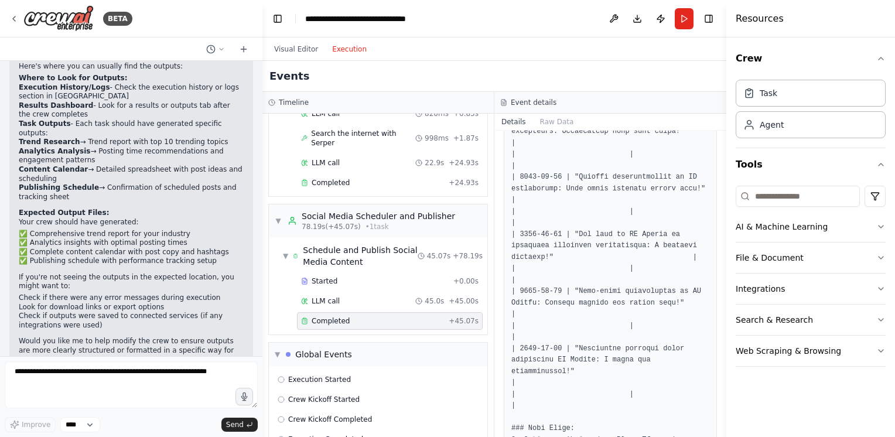
drag, startPoint x: 611, startPoint y: 321, endPoint x: 595, endPoint y: 355, distance: 38.0
drag, startPoint x: 595, startPoint y: 355, endPoint x: 622, endPoint y: 409, distance: 60.3
drag, startPoint x: 622, startPoint y: 409, endPoint x: 602, endPoint y: 301, distance: 109.8
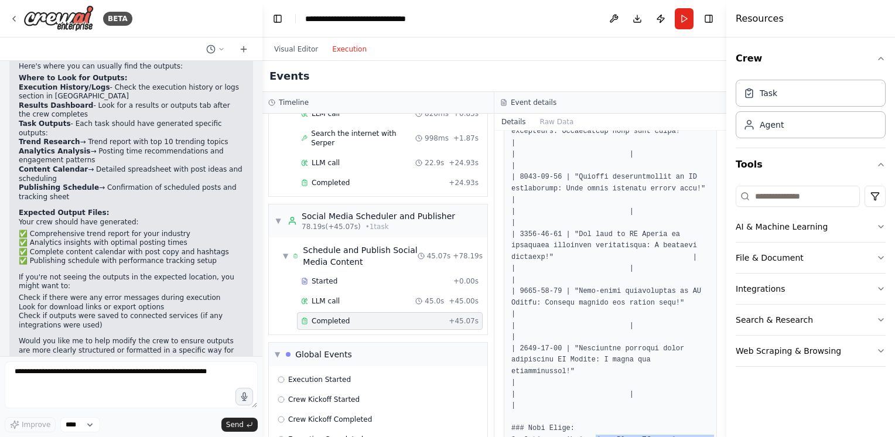
drag, startPoint x: 602, startPoint y: 301, endPoint x: 558, endPoint y: 212, distance: 99.9
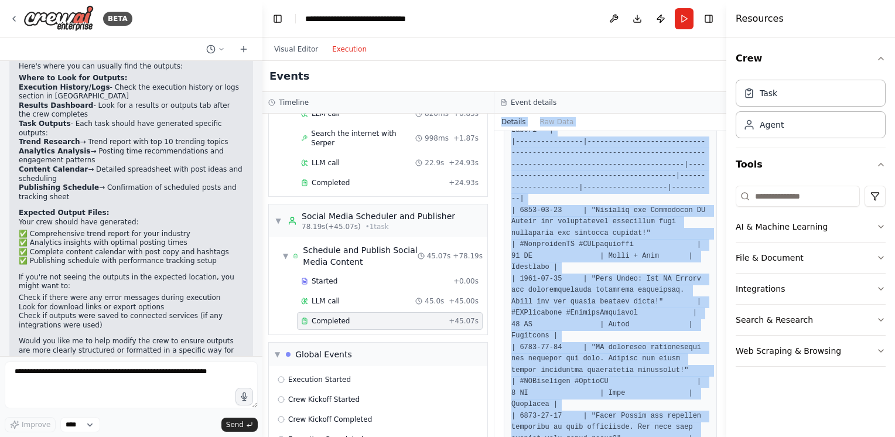
scroll to position [0, 0]
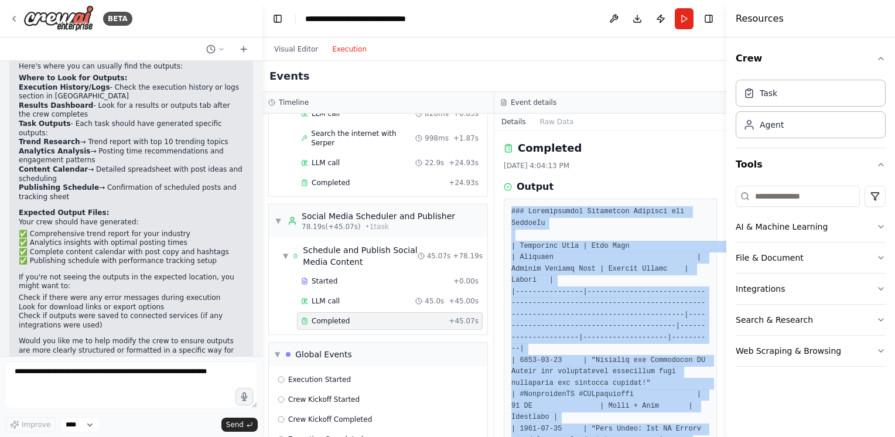
drag, startPoint x: 680, startPoint y: 379, endPoint x: 510, endPoint y: 213, distance: 237.0
copy pre "### Comprehensive Publishing Schedule for LinkedIn | Scheduled Date | Post Copy…"
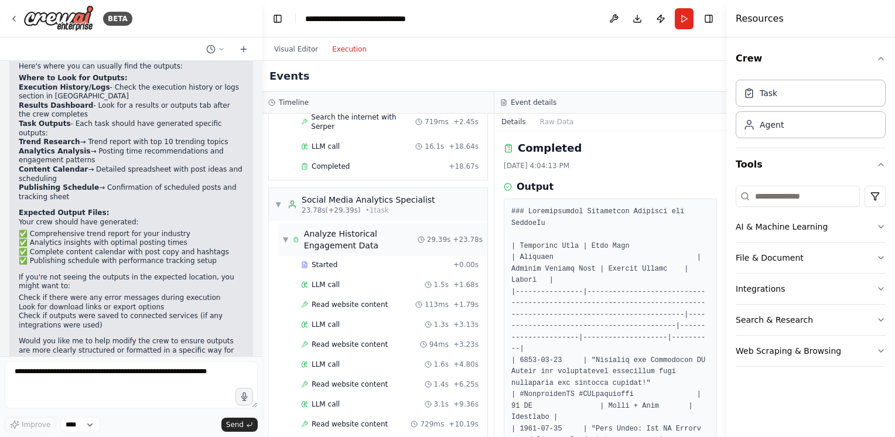
scroll to position [117, 0]
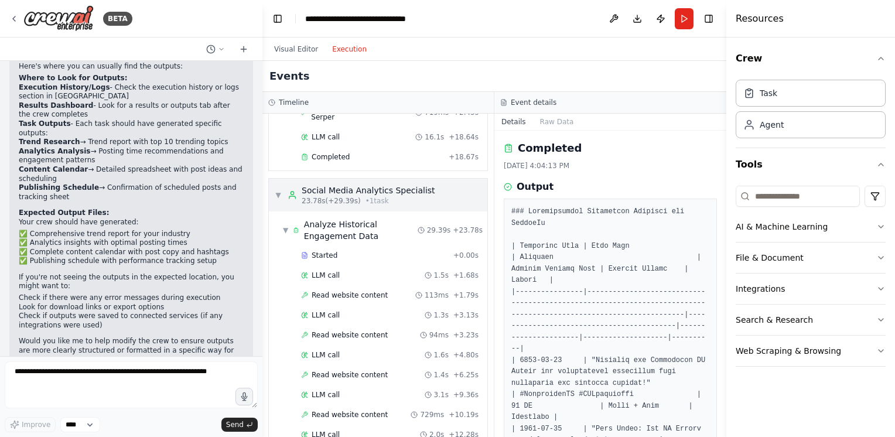
click at [374, 196] on span "• 1 task" at bounding box center [377, 200] width 23 height 9
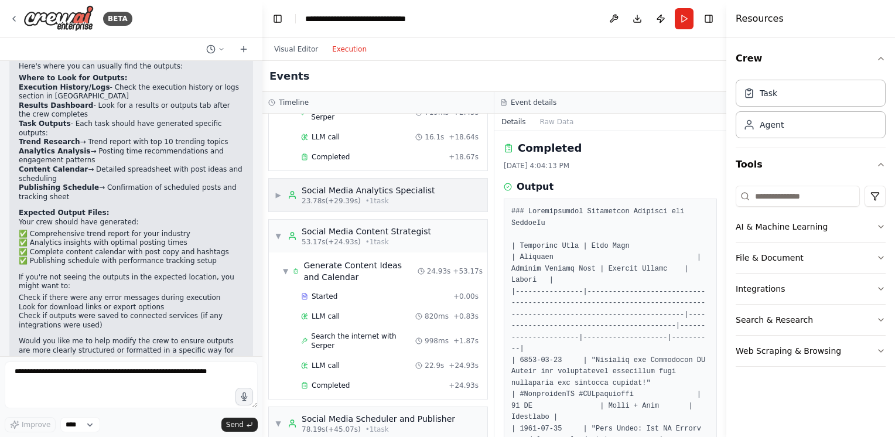
click at [372, 196] on span "• 1 task" at bounding box center [377, 200] width 23 height 9
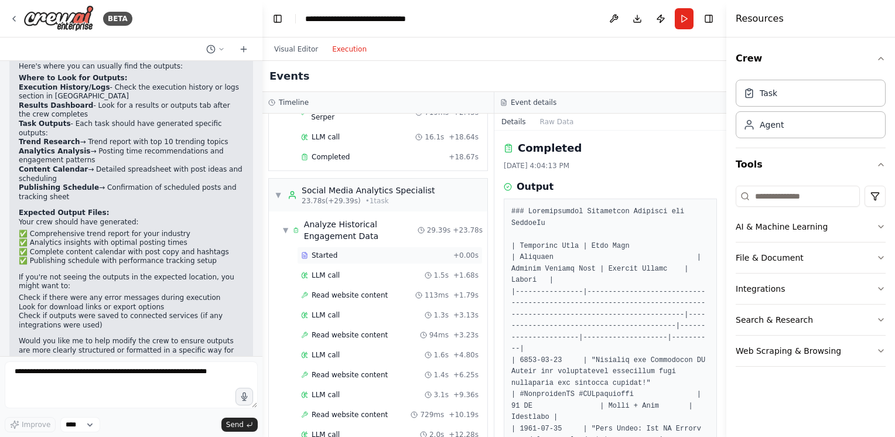
click at [328, 251] on span "Started" at bounding box center [325, 255] width 26 height 9
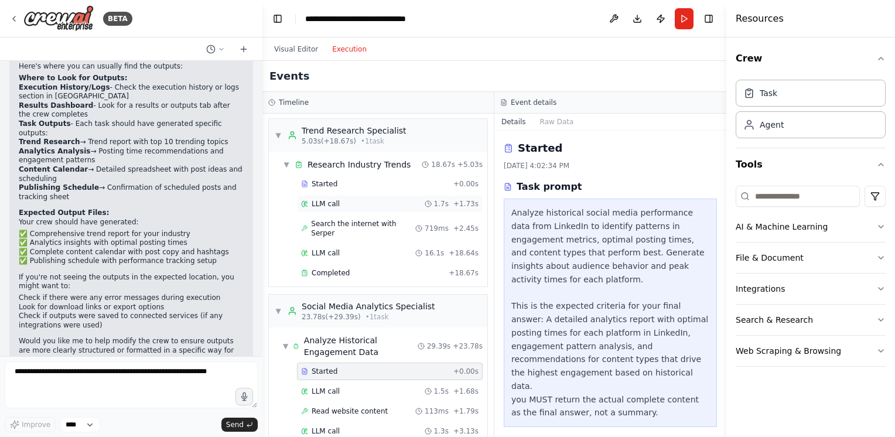
scroll to position [0, 0]
click at [335, 188] on div "Started" at bounding box center [375, 185] width 148 height 9
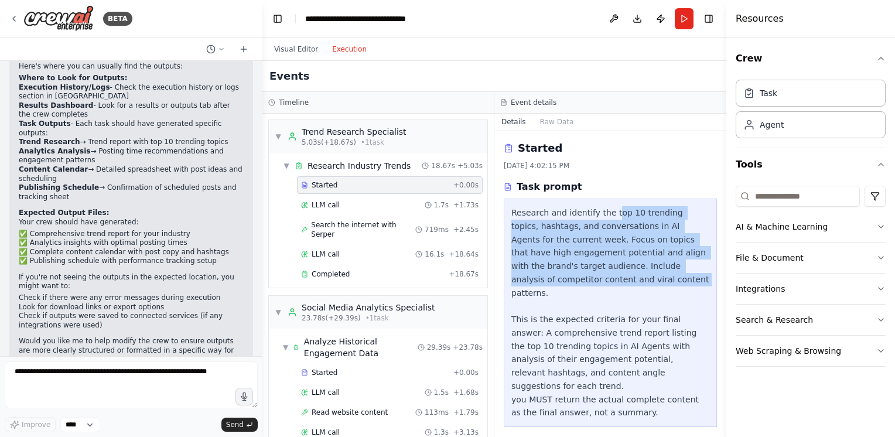
drag, startPoint x: 609, startPoint y: 216, endPoint x: 606, endPoint y: 277, distance: 61.0
click at [606, 277] on div "Research and identify the top 10 trending topics, hashtags, and conversations i…" at bounding box center [611, 312] width 198 height 213
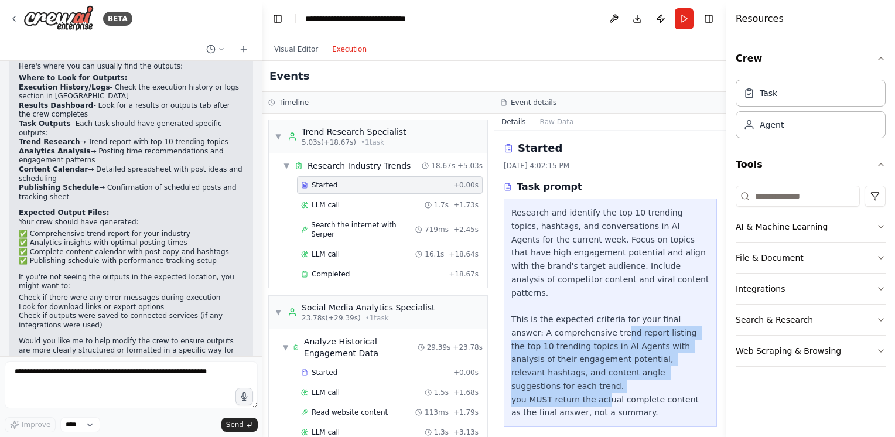
drag, startPoint x: 606, startPoint y: 277, endPoint x: 600, endPoint y: 367, distance: 90.4
click at [600, 367] on div "Research and identify the top 10 trending topics, hashtags, and conversations i…" at bounding box center [611, 312] width 198 height 213
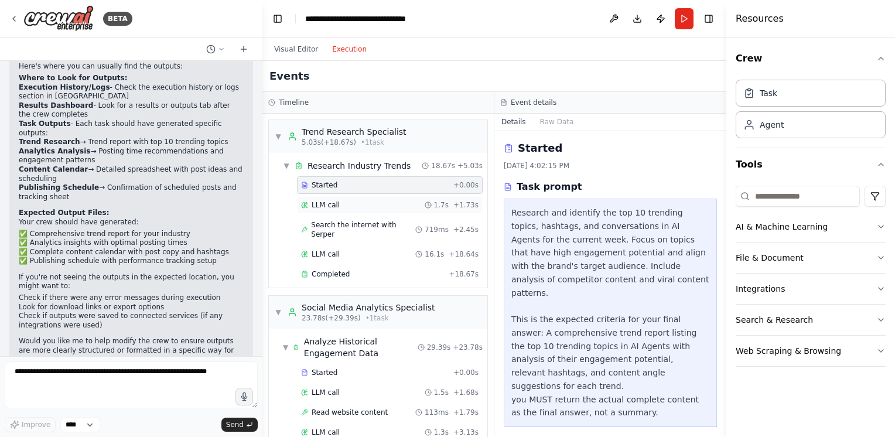
click at [348, 203] on div "LLM call 1.7s + 1.73s" at bounding box center [390, 204] width 178 height 9
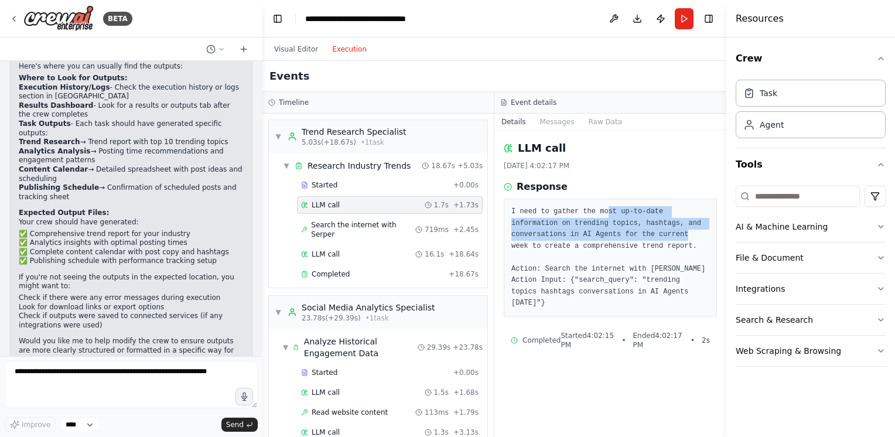
drag, startPoint x: 598, startPoint y: 212, endPoint x: 595, endPoint y: 237, distance: 24.8
click at [595, 237] on pre "I need to gather the most up-to-date information on trending topics, hashtags, …" at bounding box center [611, 257] width 198 height 103
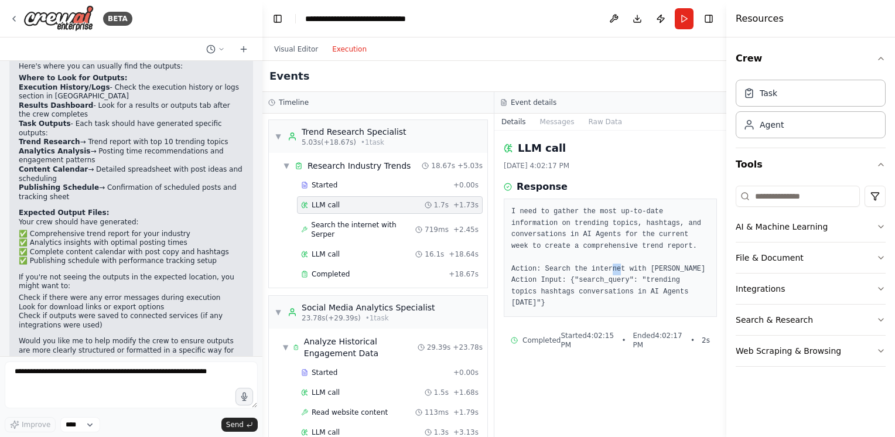
drag, startPoint x: 595, startPoint y: 237, endPoint x: 614, endPoint y: 268, distance: 36.5
click at [614, 268] on pre "I need to gather the most up-to-date information on trending topics, hashtags, …" at bounding box center [611, 257] width 198 height 103
drag, startPoint x: 614, startPoint y: 268, endPoint x: 564, endPoint y: 284, distance: 51.5
click at [564, 284] on pre "I need to gather the most up-to-date information on trending topics, hashtags, …" at bounding box center [611, 257] width 198 height 103
drag, startPoint x: 604, startPoint y: 284, endPoint x: 612, endPoint y: 281, distance: 8.5
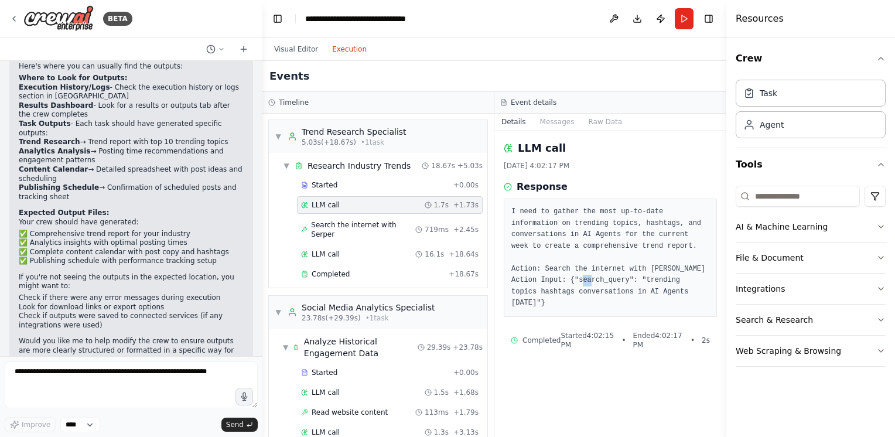
click at [612, 281] on pre "I need to gather the most up-to-date information on trending topics, hashtags, …" at bounding box center [611, 257] width 198 height 103
drag, startPoint x: 612, startPoint y: 281, endPoint x: 618, endPoint y: 294, distance: 14.2
click at [618, 294] on pre "I need to gather the most up-to-date information on trending topics, hashtags, …" at bounding box center [611, 257] width 198 height 103
click at [587, 331] on span "Started 4:02:15 PM" at bounding box center [588, 340] width 54 height 19
drag, startPoint x: 659, startPoint y: 271, endPoint x: 648, endPoint y: 271, distance: 10.5
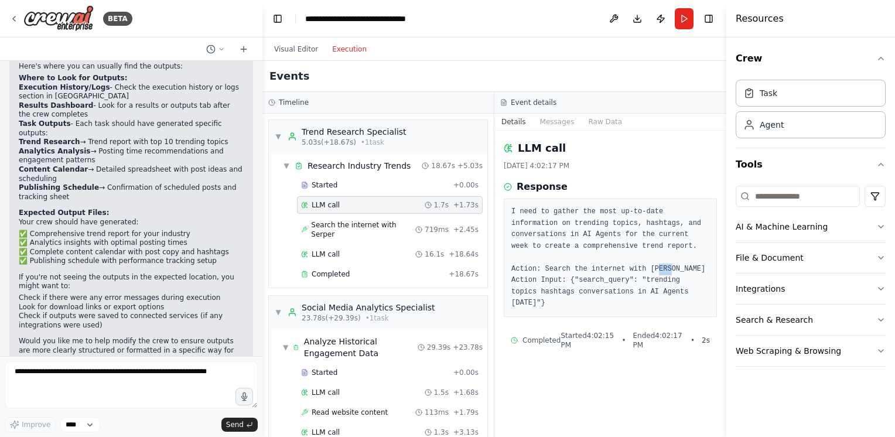
click at [648, 271] on pre "I need to gather the most up-to-date information on trending topics, hashtags, …" at bounding box center [611, 257] width 198 height 103
click at [366, 222] on span "Search the internet with Serper" at bounding box center [363, 229] width 104 height 19
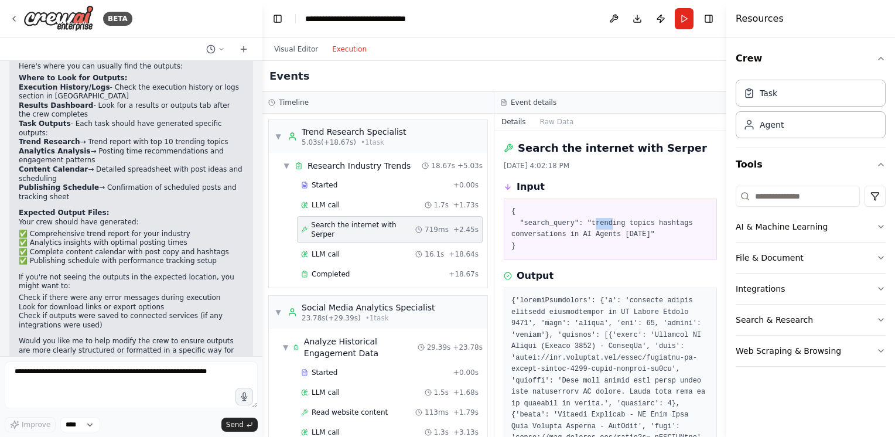
drag, startPoint x: 587, startPoint y: 223, endPoint x: 603, endPoint y: 224, distance: 16.5
click at [603, 224] on pre "{ "search_query": "trending topics hashtags conversations in AI Agents August 2…" at bounding box center [611, 229] width 198 height 46
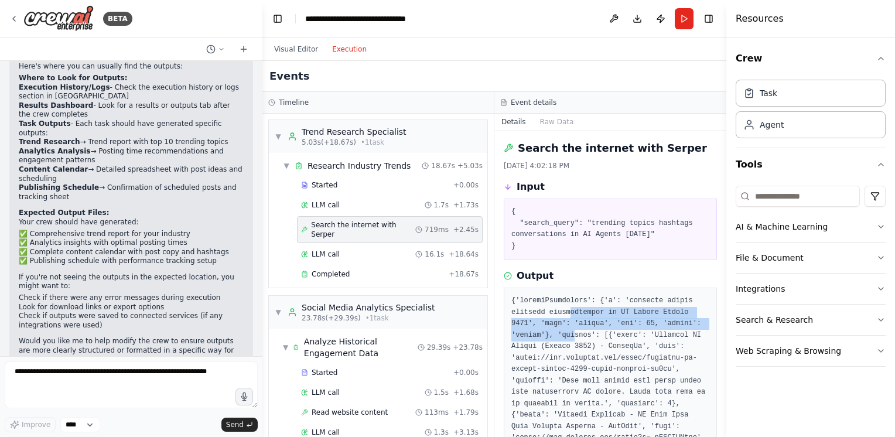
drag, startPoint x: 603, startPoint y: 224, endPoint x: 570, endPoint y: 337, distance: 117.4
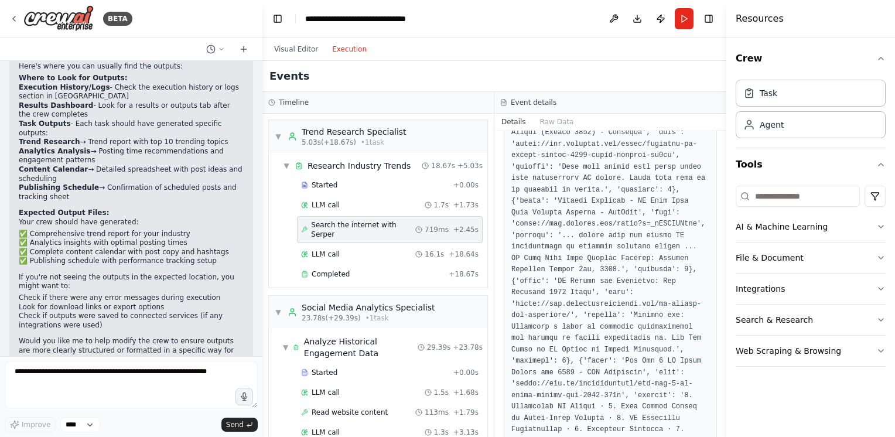
scroll to position [234, 0]
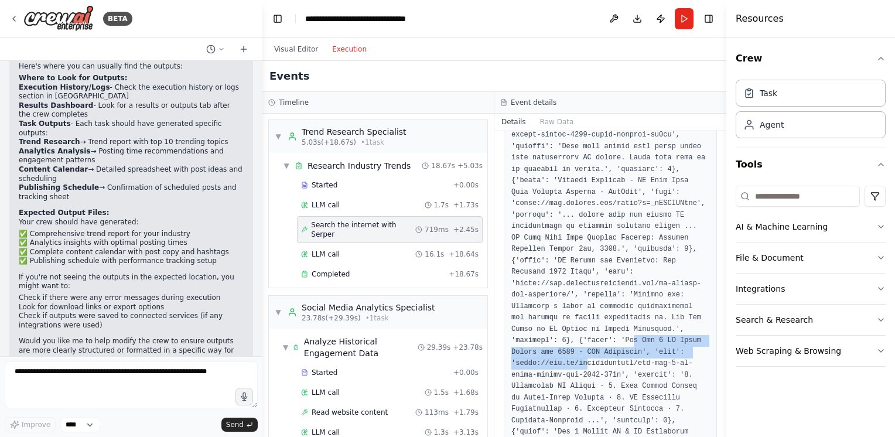
drag, startPoint x: 577, startPoint y: 340, endPoint x: 580, endPoint y: 360, distance: 20.8
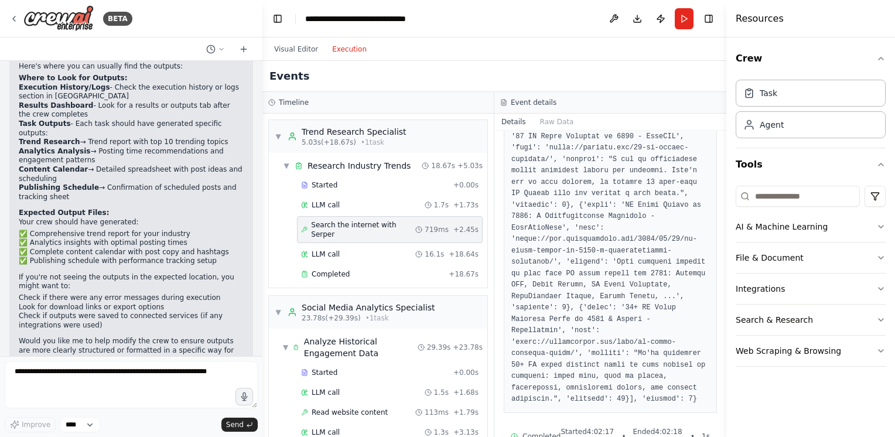
scroll to position [821, 0]
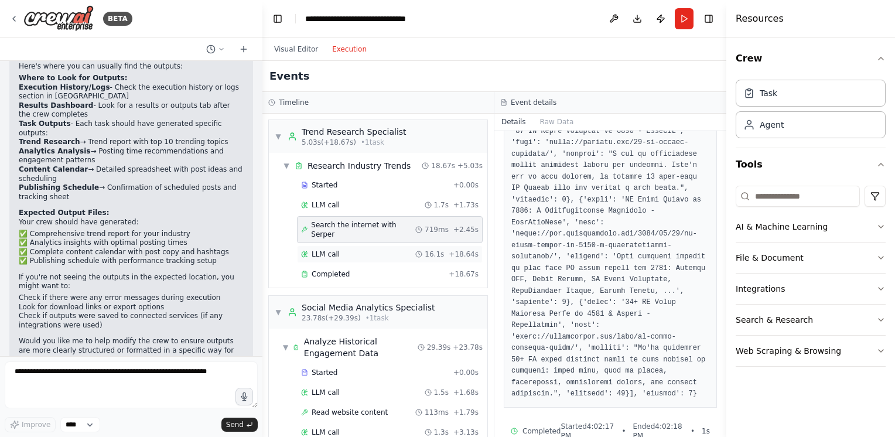
click at [353, 250] on div "LLM call 16.1s + 18.64s" at bounding box center [390, 254] width 178 height 9
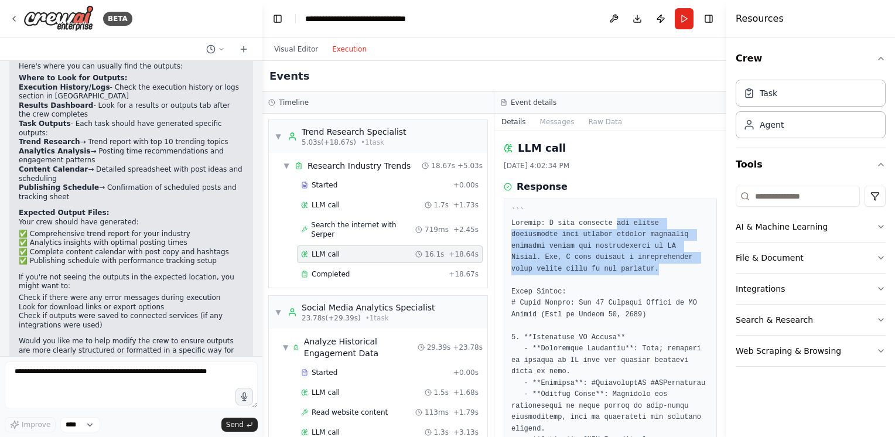
drag, startPoint x: 607, startPoint y: 224, endPoint x: 602, endPoint y: 265, distance: 41.9
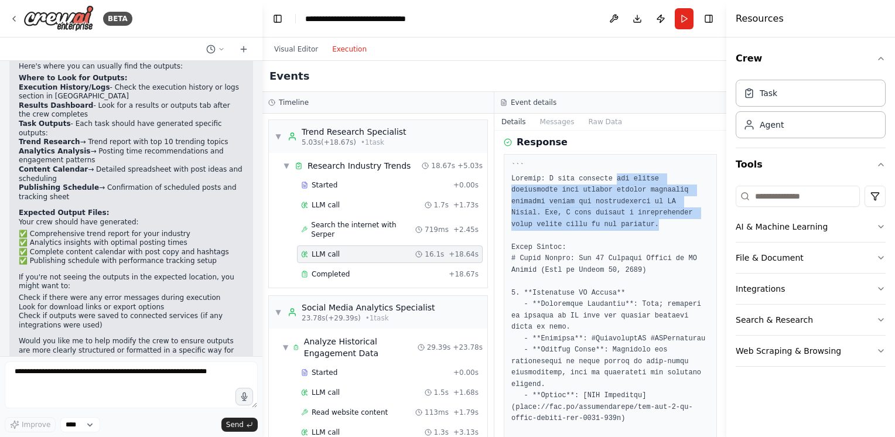
scroll to position [59, 0]
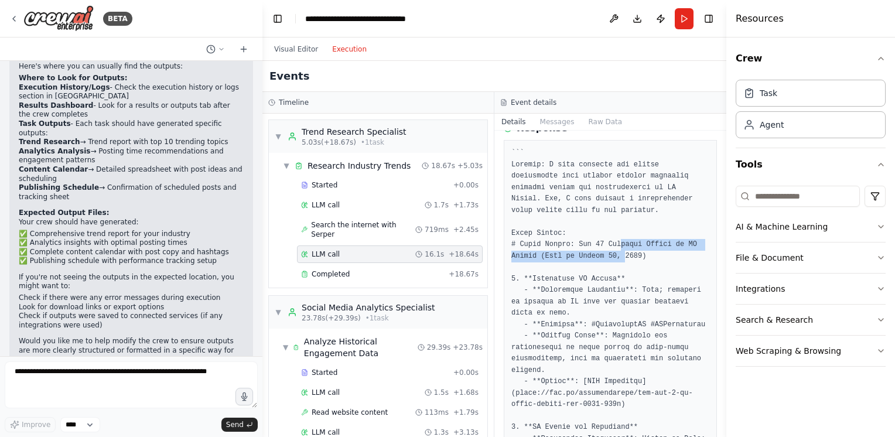
drag, startPoint x: 615, startPoint y: 248, endPoint x: 616, endPoint y: 256, distance: 7.7
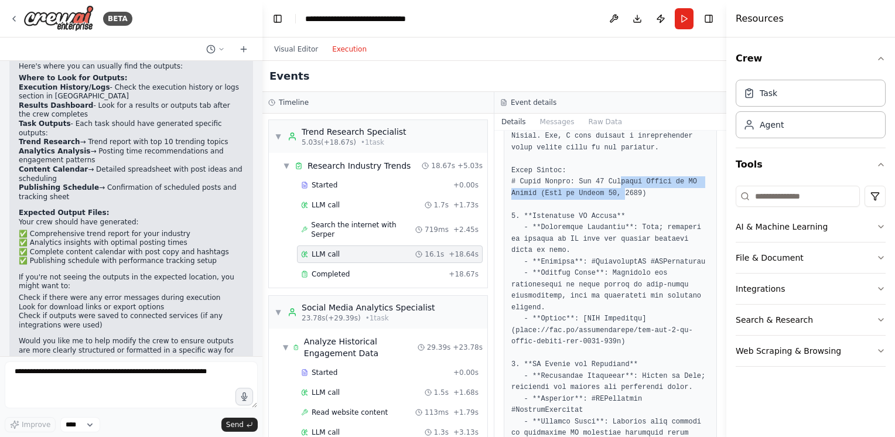
scroll to position [117, 0]
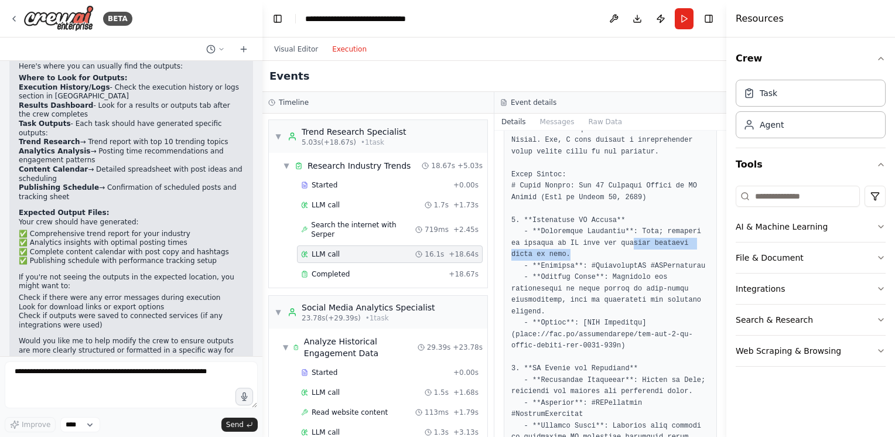
drag, startPoint x: 611, startPoint y: 240, endPoint x: 614, endPoint y: 257, distance: 17.2
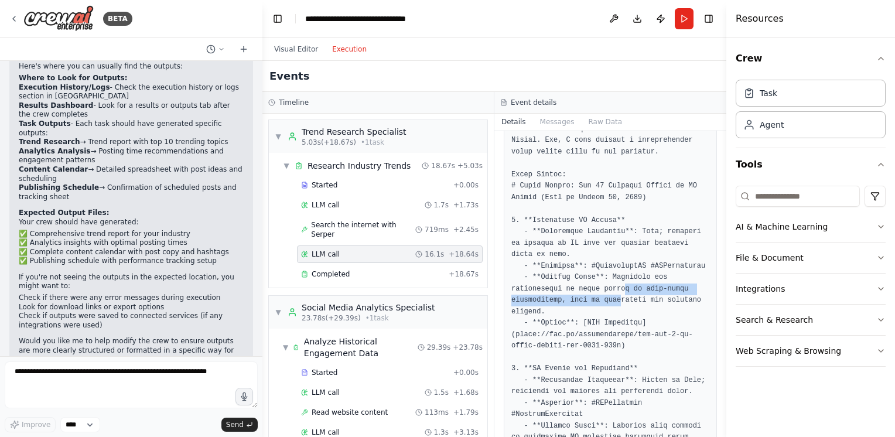
drag, startPoint x: 614, startPoint y: 257, endPoint x: 613, endPoint y: 299, distance: 42.2
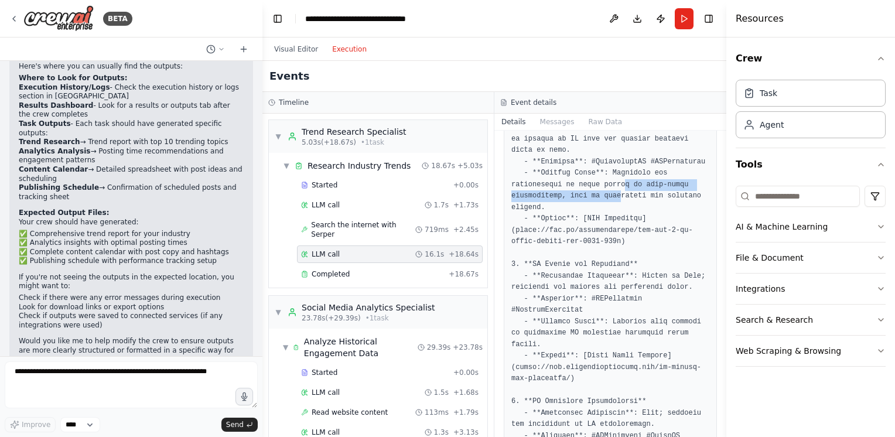
scroll to position [234, 0]
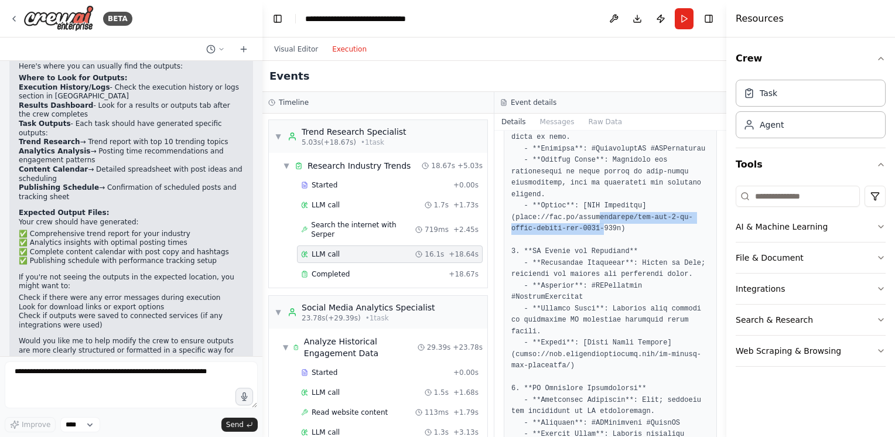
drag, startPoint x: 592, startPoint y: 214, endPoint x: 598, endPoint y: 227, distance: 14.2
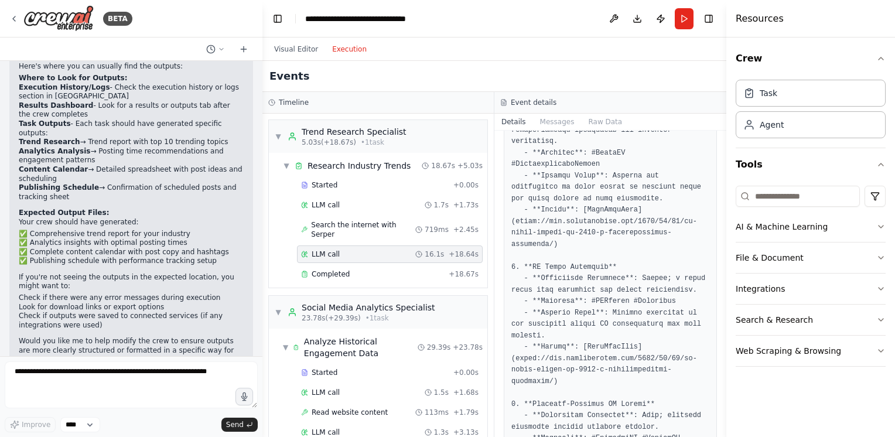
scroll to position [762, 0]
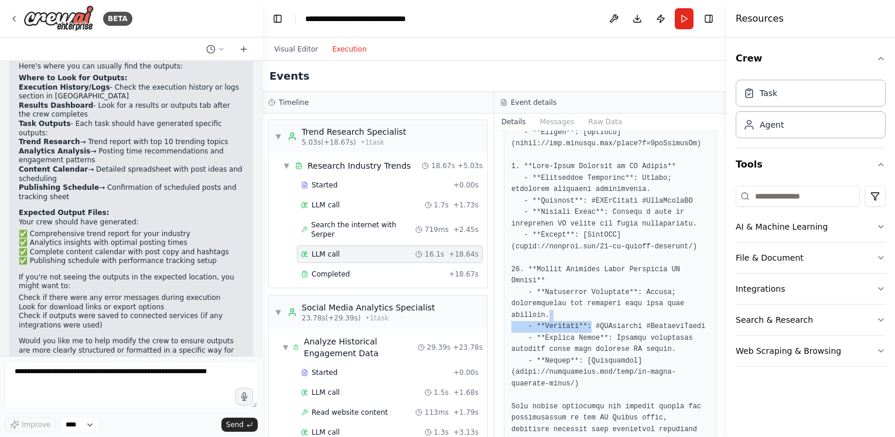
drag, startPoint x: 584, startPoint y: 291, endPoint x: 584, endPoint y: 308, distance: 16.4
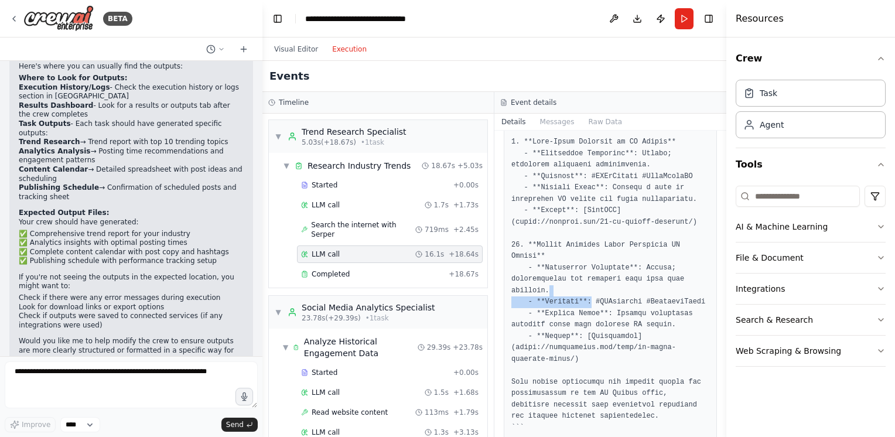
scroll to position [1315, 0]
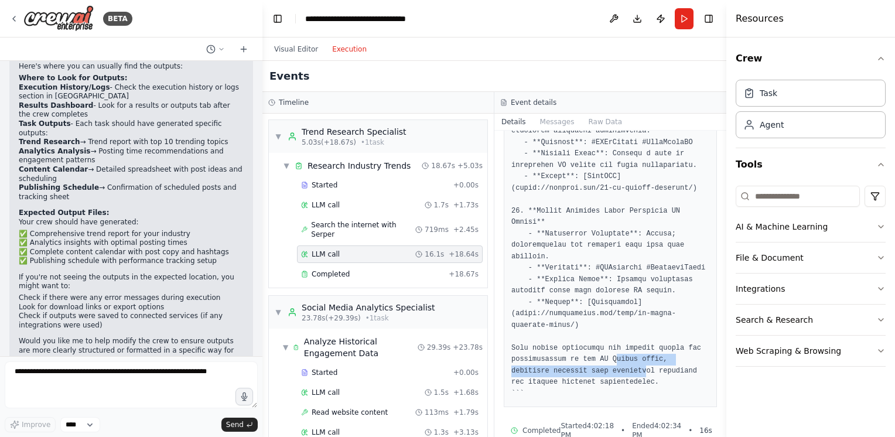
drag, startPoint x: 607, startPoint y: 331, endPoint x: 598, endPoint y: 345, distance: 17.1
click at [356, 270] on div "Completed" at bounding box center [372, 274] width 143 height 9
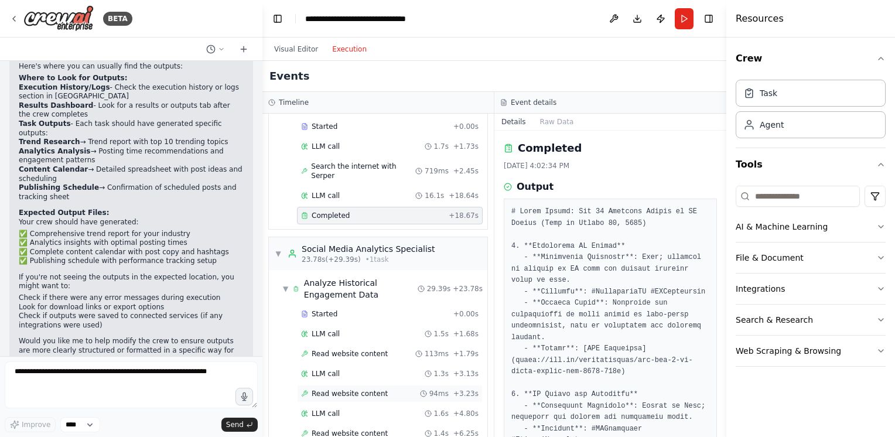
scroll to position [117, 0]
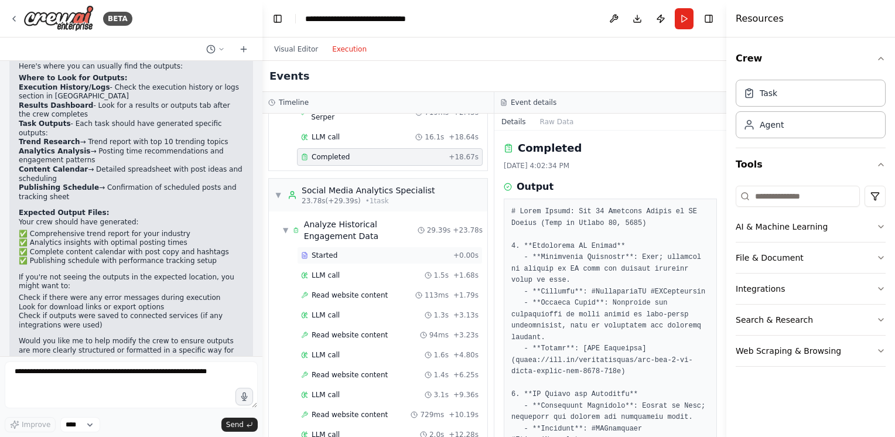
click at [338, 251] on div "Started" at bounding box center [375, 255] width 148 height 9
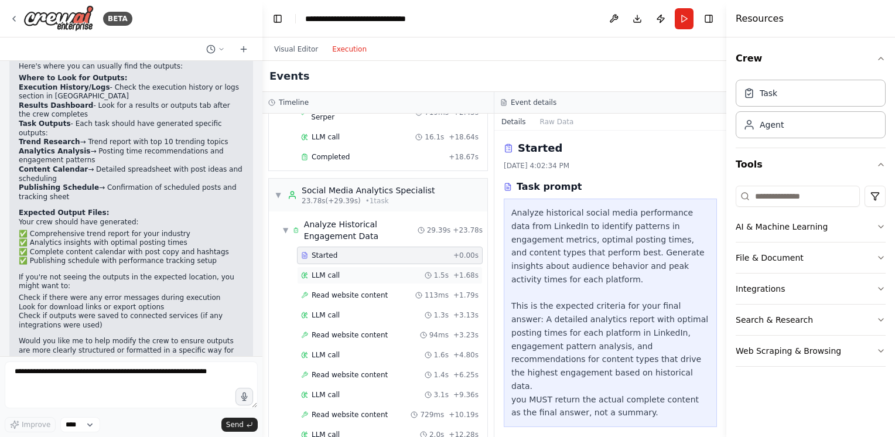
click at [387, 271] on div "LLM call 1.5s + 1.68s" at bounding box center [390, 275] width 178 height 9
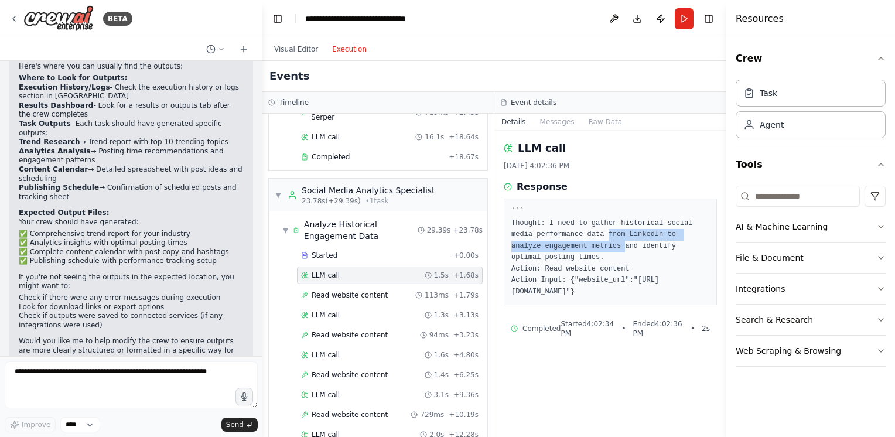
drag, startPoint x: 586, startPoint y: 244, endPoint x: 577, endPoint y: 231, distance: 15.9
click at [577, 231] on pre "``` Thought: I need to gather historical social media performance data from Lin…" at bounding box center [611, 251] width 198 height 91
drag, startPoint x: 577, startPoint y: 231, endPoint x: 585, endPoint y: 271, distance: 40.2
click at [585, 271] on pre "``` Thought: I need to gather historical social media performance data from Lin…" at bounding box center [611, 251] width 198 height 91
drag, startPoint x: 585, startPoint y: 271, endPoint x: 572, endPoint y: 300, distance: 32.3
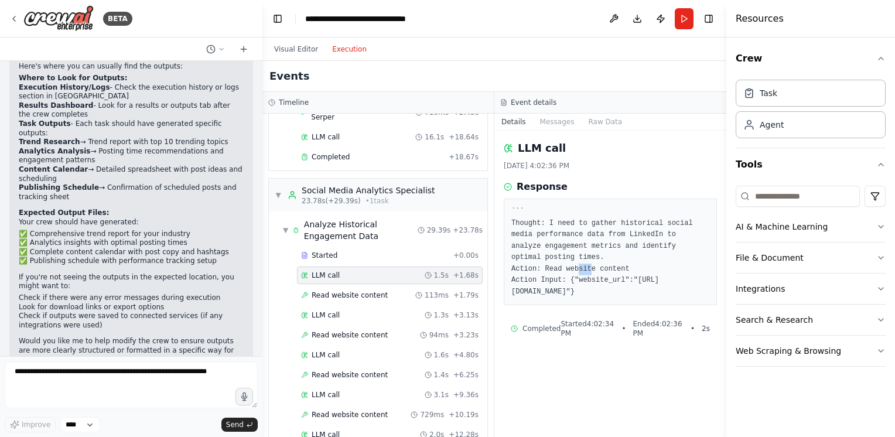
click at [572, 298] on pre "``` Thought: I need to gather historical social media performance data from Lin…" at bounding box center [611, 251] width 198 height 91
click at [375, 291] on span "Read website content" at bounding box center [350, 295] width 76 height 9
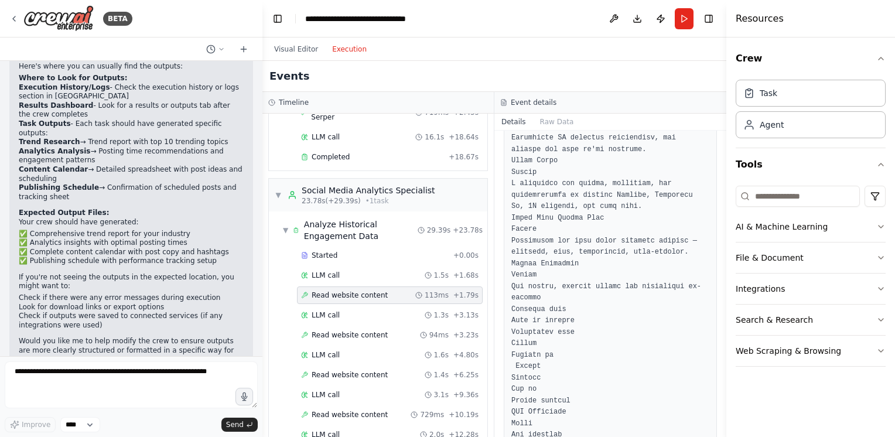
scroll to position [527, 0]
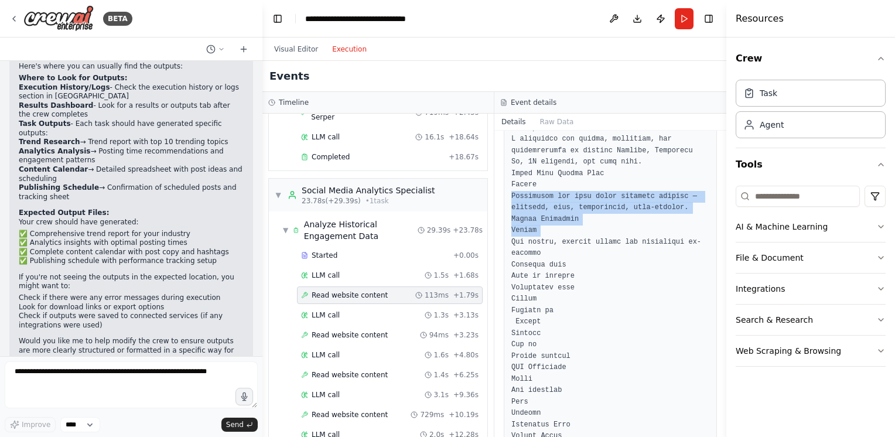
drag, startPoint x: 598, startPoint y: 221, endPoint x: 615, endPoint y: 280, distance: 61.7
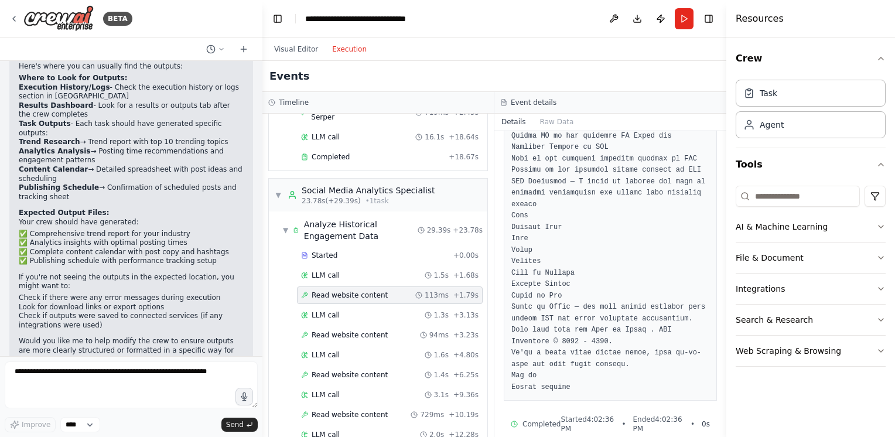
scroll to position [2879, 0]
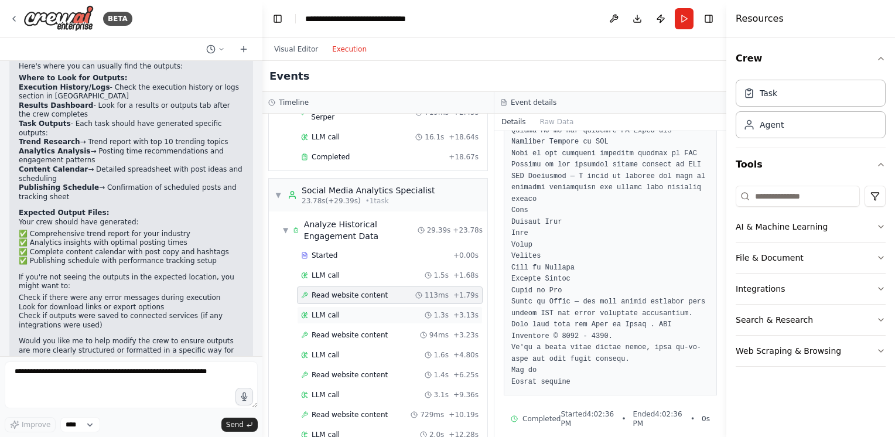
click at [362, 311] on div "LLM call 1.3s + 3.13s" at bounding box center [390, 315] width 178 height 9
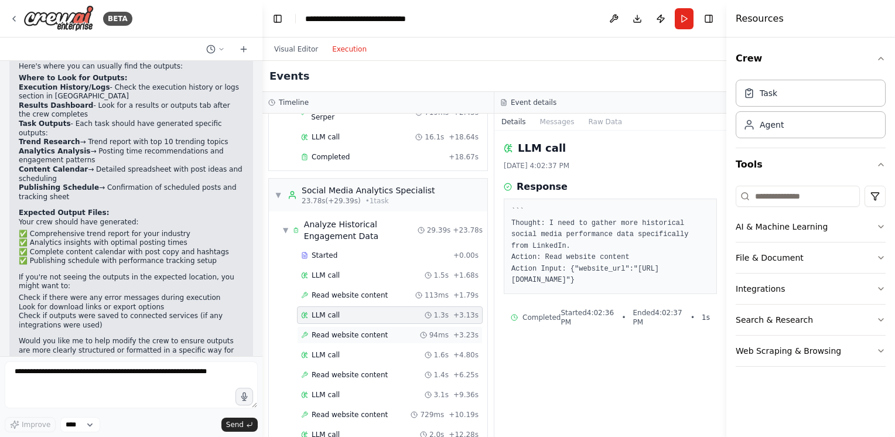
click at [356, 331] on span "Read website content" at bounding box center [350, 335] width 76 height 9
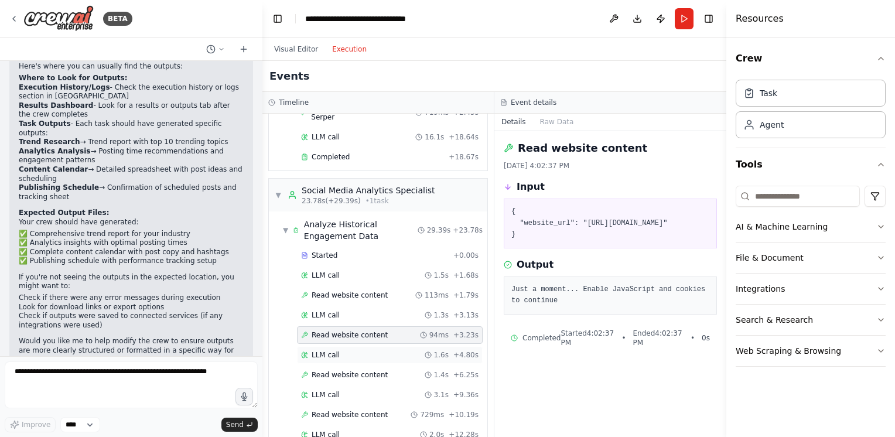
click at [387, 350] on div "LLM call 1.6s + 4.80s" at bounding box center [390, 354] width 178 height 9
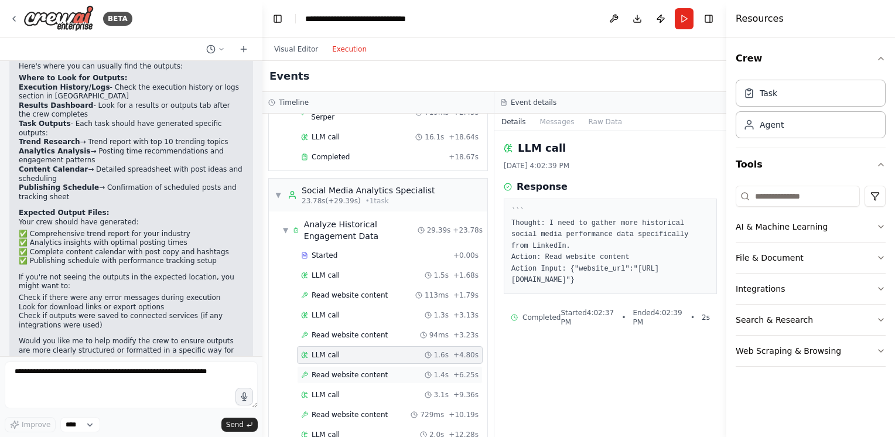
click at [373, 370] on span "Read website content" at bounding box center [350, 374] width 76 height 9
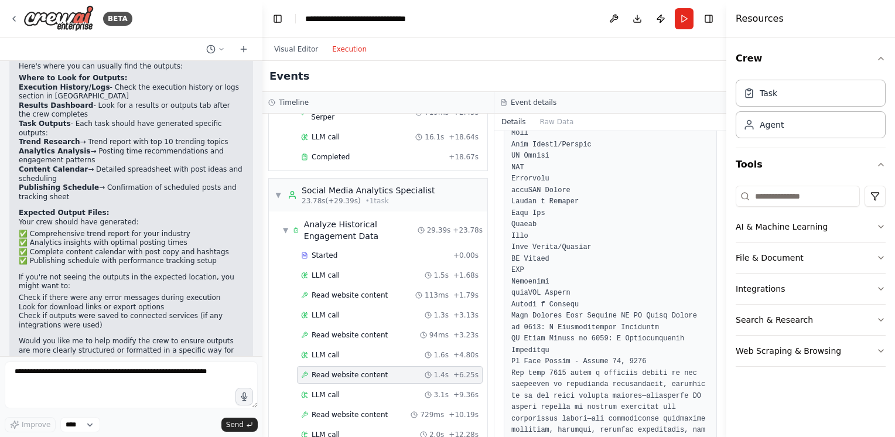
scroll to position [469, 0]
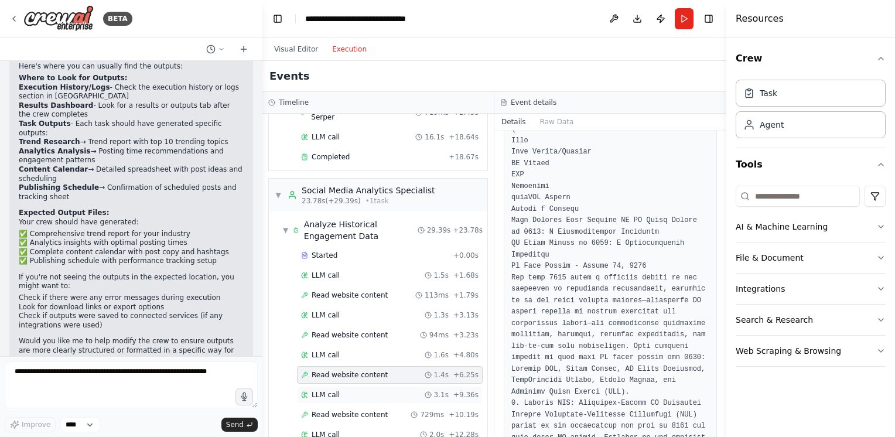
click at [403, 390] on div "LLM call 3.1s + 9.36s" at bounding box center [390, 394] width 178 height 9
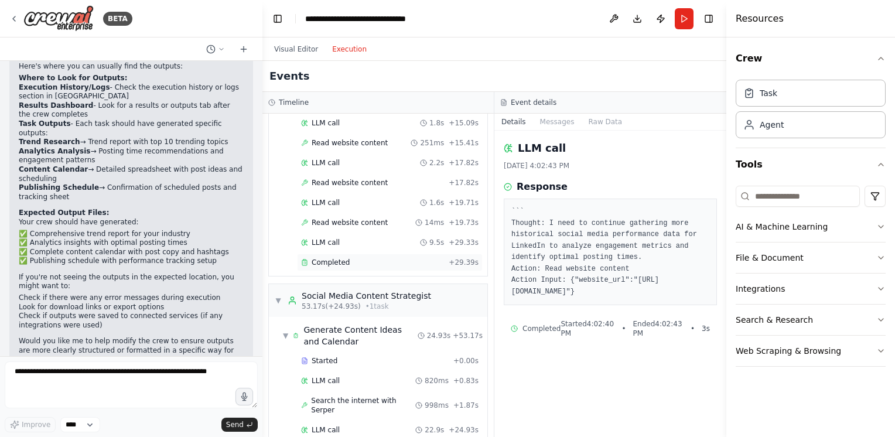
click at [338, 258] on span "Completed" at bounding box center [331, 262] width 38 height 9
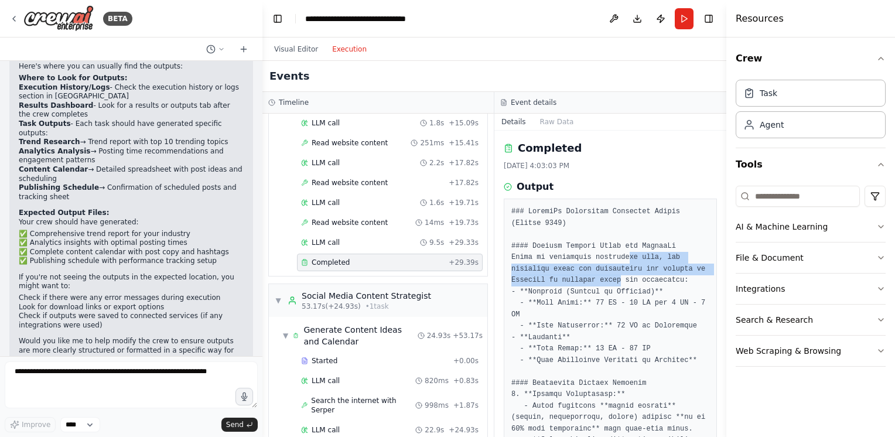
drag, startPoint x: 618, startPoint y: 258, endPoint x: 612, endPoint y: 279, distance: 21.7
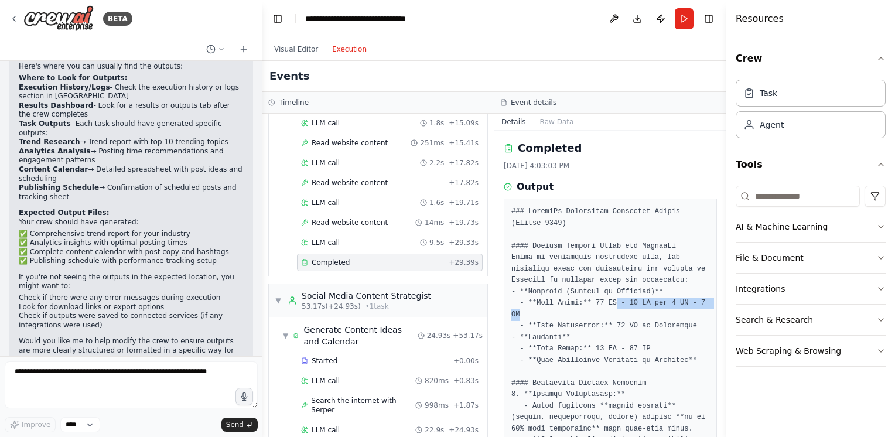
drag, startPoint x: 612, startPoint y: 279, endPoint x: 608, endPoint y: 319, distance: 40.1
drag, startPoint x: 608, startPoint y: 319, endPoint x: 581, endPoint y: 338, distance: 32.4
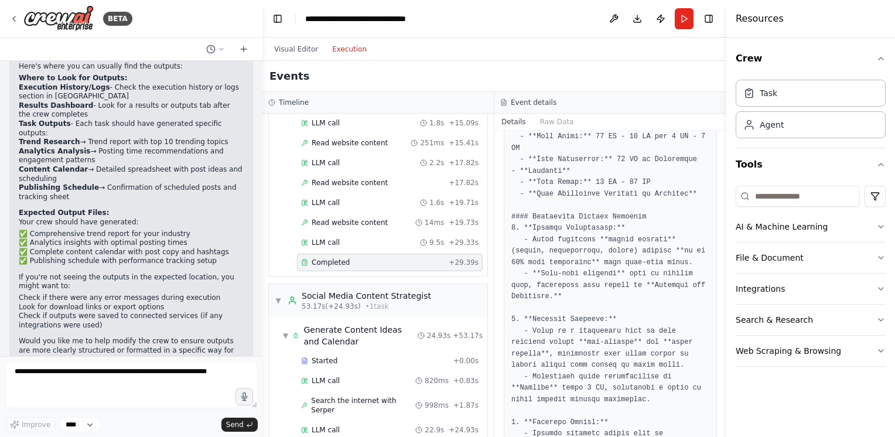
scroll to position [234, 0]
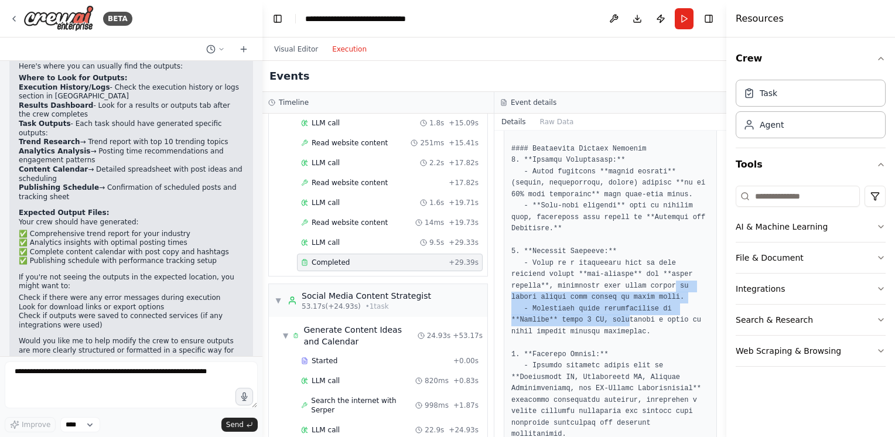
drag, startPoint x: 618, startPoint y: 286, endPoint x: 619, endPoint y: 318, distance: 31.7
click at [619, 318] on pre at bounding box center [611, 423] width 198 height 903
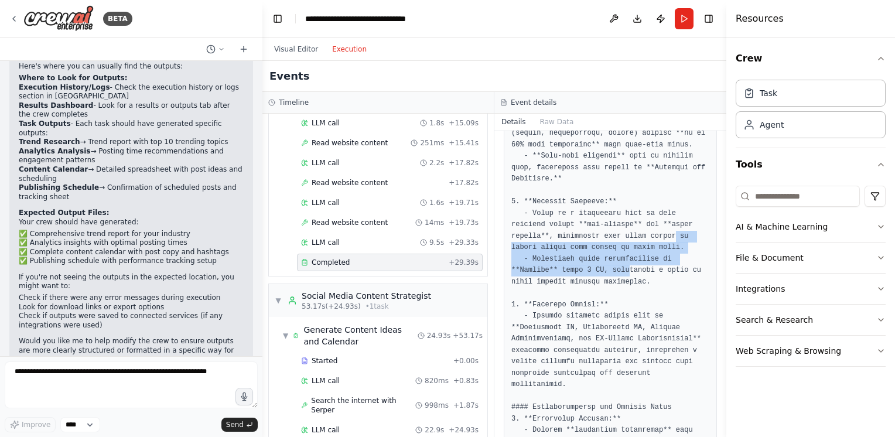
scroll to position [410, 0]
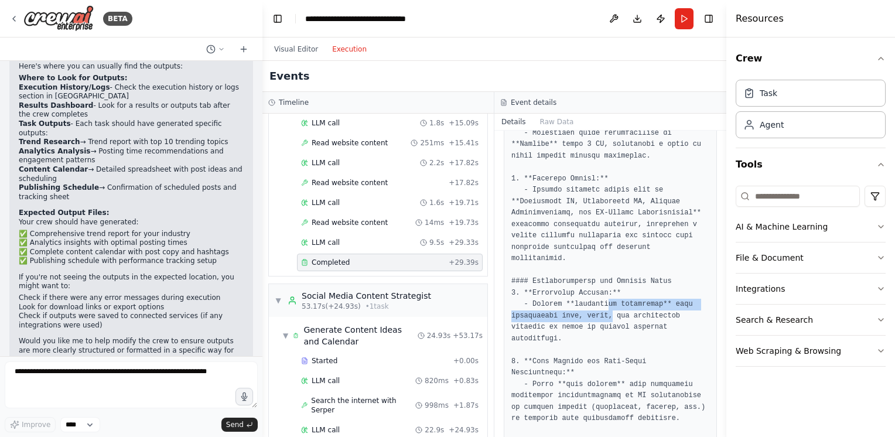
click at [607, 305] on pre at bounding box center [611, 247] width 198 height 903
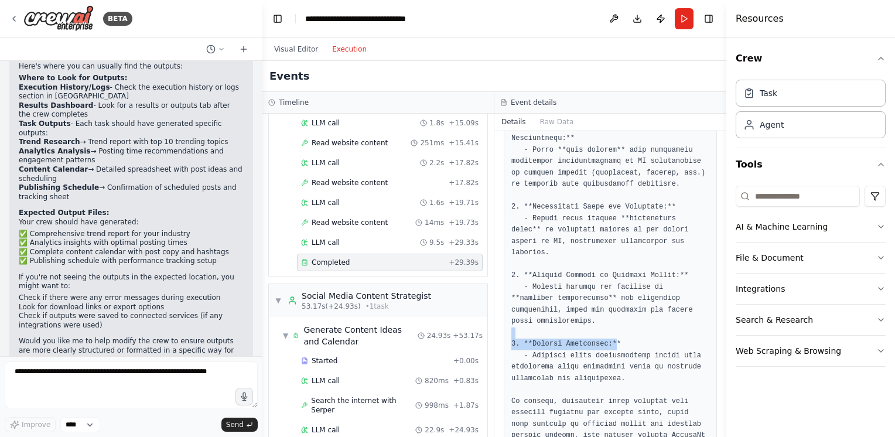
drag, startPoint x: 600, startPoint y: 287, endPoint x: 607, endPoint y: 299, distance: 13.9
click at [607, 299] on pre at bounding box center [611, 13] width 198 height 903
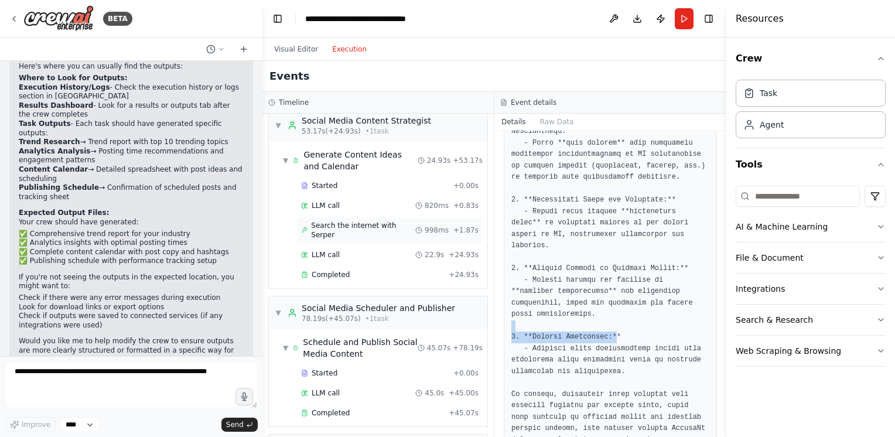
scroll to position [645, 0]
click at [358, 181] on div "Started" at bounding box center [375, 185] width 148 height 9
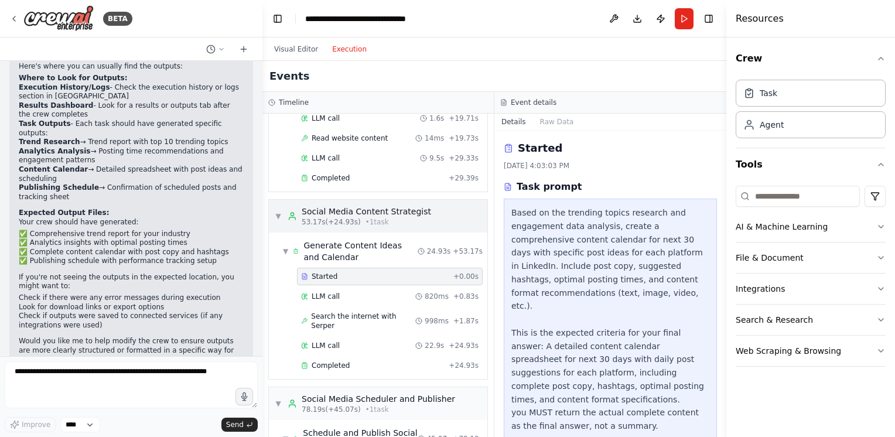
scroll to position [527, 0]
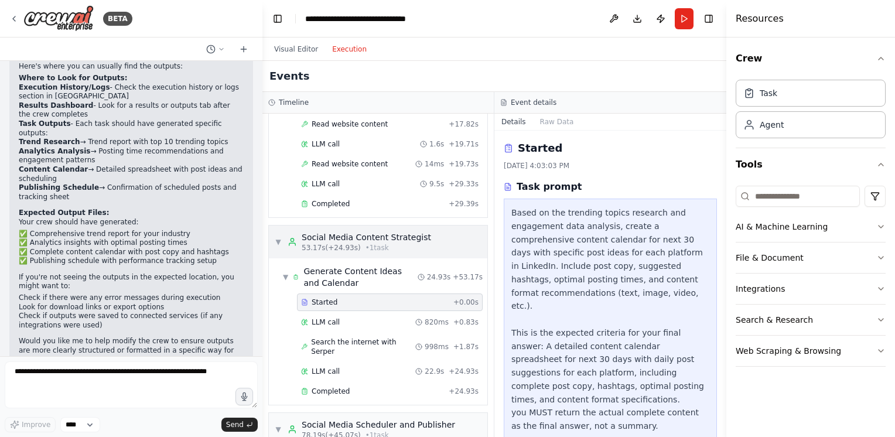
click at [368, 231] on div "Social Media Content Strategist" at bounding box center [367, 237] width 130 height 12
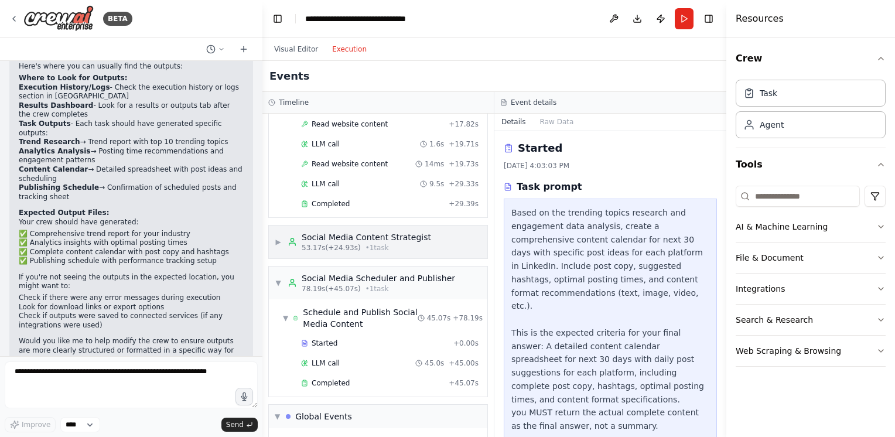
click at [368, 231] on div "Social Media Content Strategist" at bounding box center [367, 237] width 130 height 12
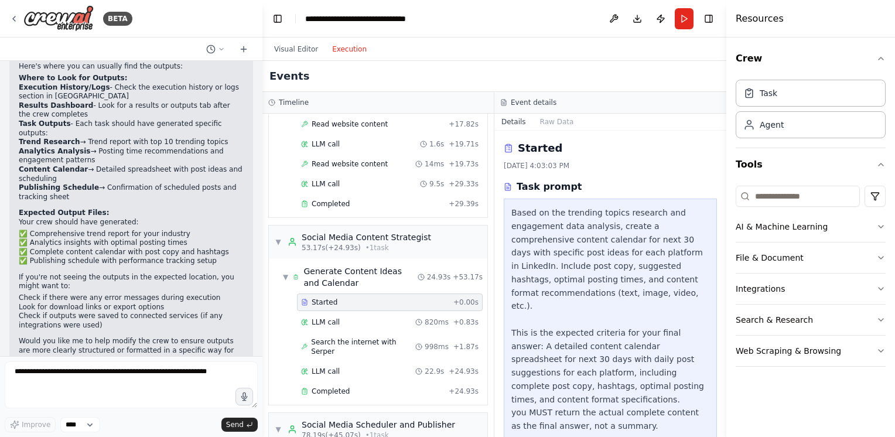
click at [338, 298] on div "Started" at bounding box center [375, 302] width 148 height 9
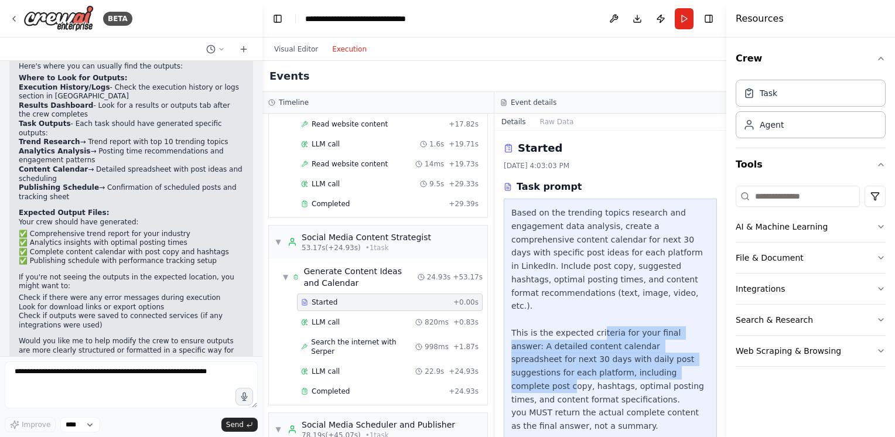
drag, startPoint x: 596, startPoint y: 332, endPoint x: 603, endPoint y: 353, distance: 22.8
click at [603, 353] on div "Based on the trending topics research and engagement data analysis, create a co…" at bounding box center [611, 319] width 198 height 227
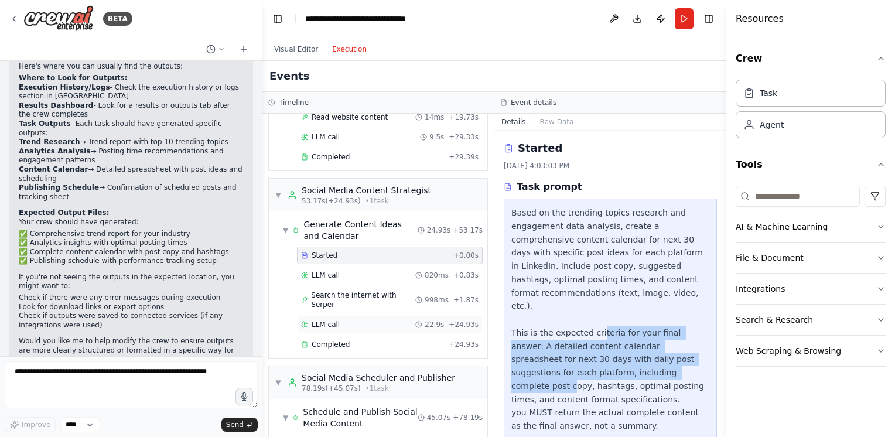
scroll to position [586, 0]
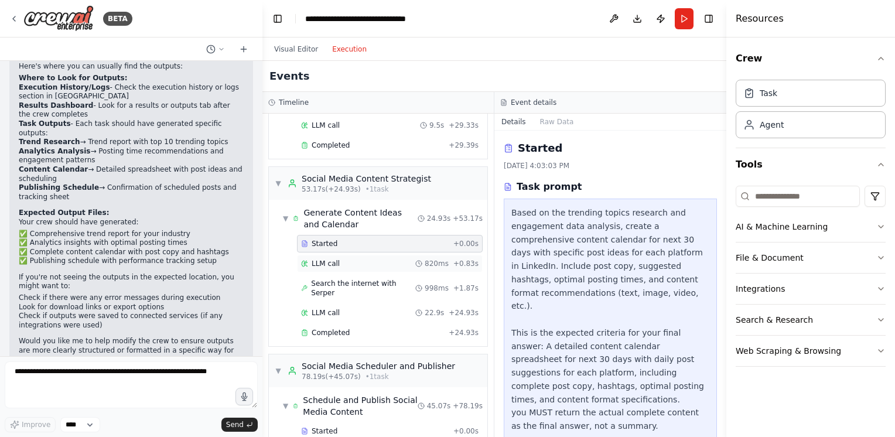
click at [408, 259] on div "LLM call 820ms + 0.83s" at bounding box center [390, 263] width 178 height 9
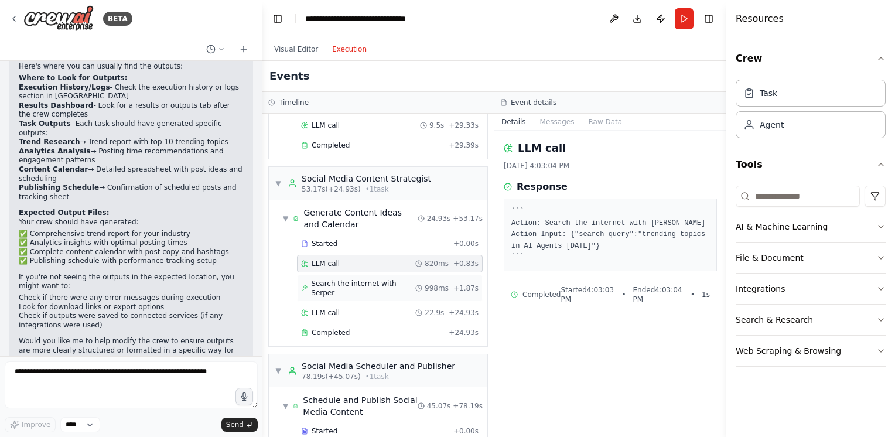
click at [365, 279] on span "Search the internet with Serper" at bounding box center [363, 288] width 104 height 19
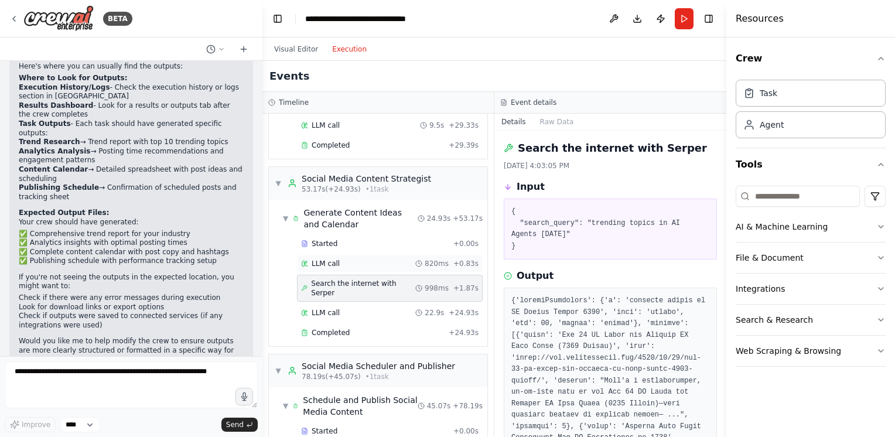
click at [372, 259] on div "LLM call 820ms + 0.83s" at bounding box center [390, 263] width 178 height 9
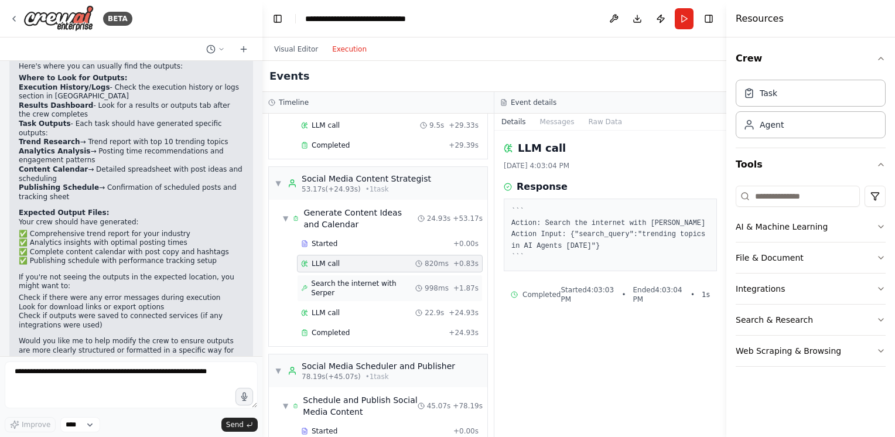
click at [366, 275] on div "Search the internet with Serper 998ms + 1.87s" at bounding box center [390, 288] width 186 height 27
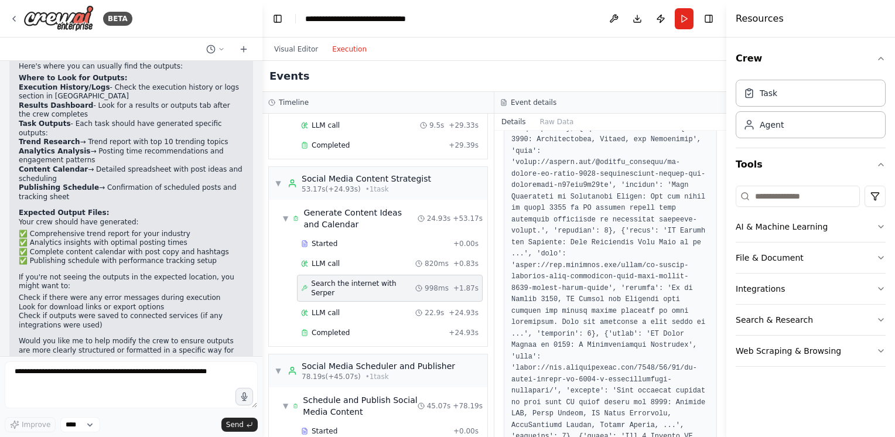
scroll to position [703, 0]
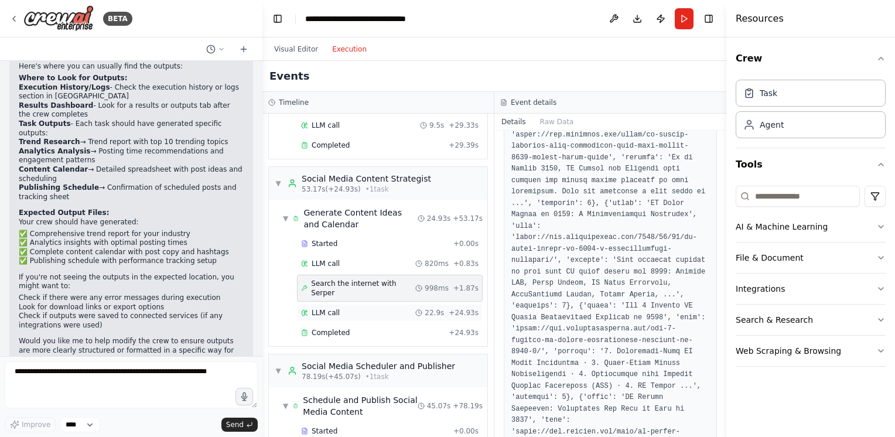
click at [345, 308] on div "LLM call 22.9s + 24.93s" at bounding box center [390, 312] width 178 height 9
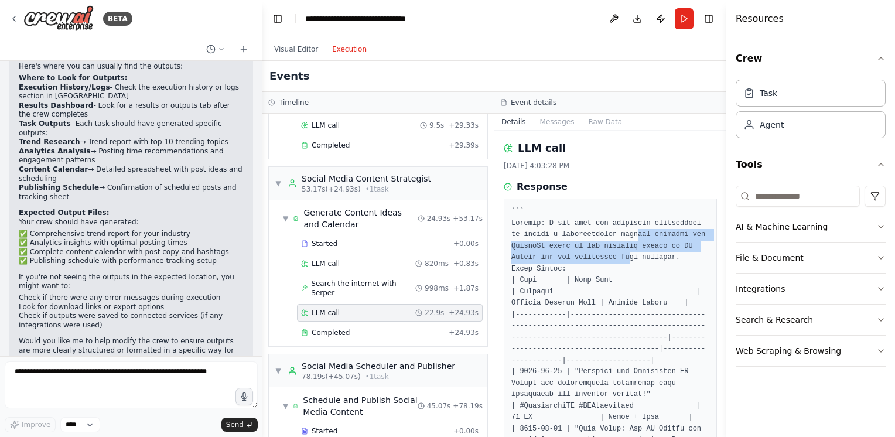
drag, startPoint x: 618, startPoint y: 236, endPoint x: 619, endPoint y: 261, distance: 25.2
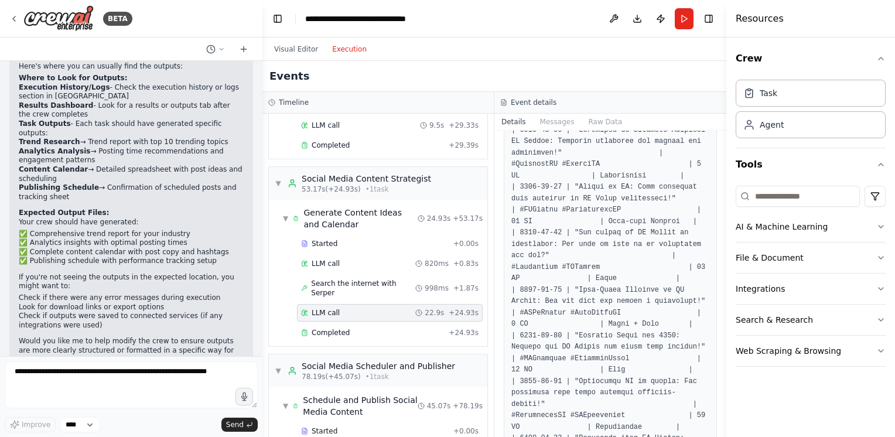
scroll to position [586, 0]
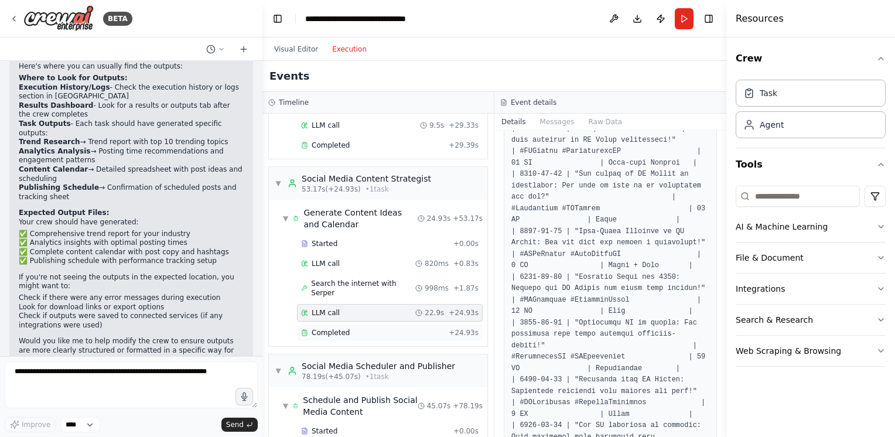
click at [345, 328] on span "Completed" at bounding box center [331, 332] width 38 height 9
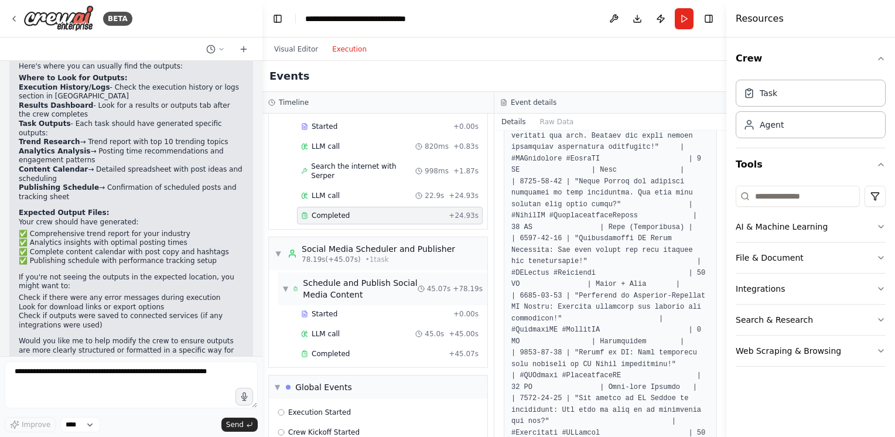
scroll to position [736, 0]
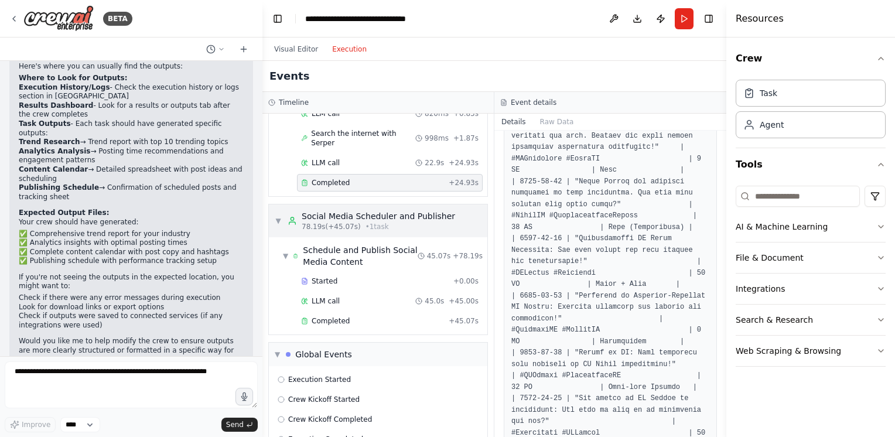
click at [380, 210] on div "Social Media Scheduler and Publisher" at bounding box center [379, 216] width 154 height 12
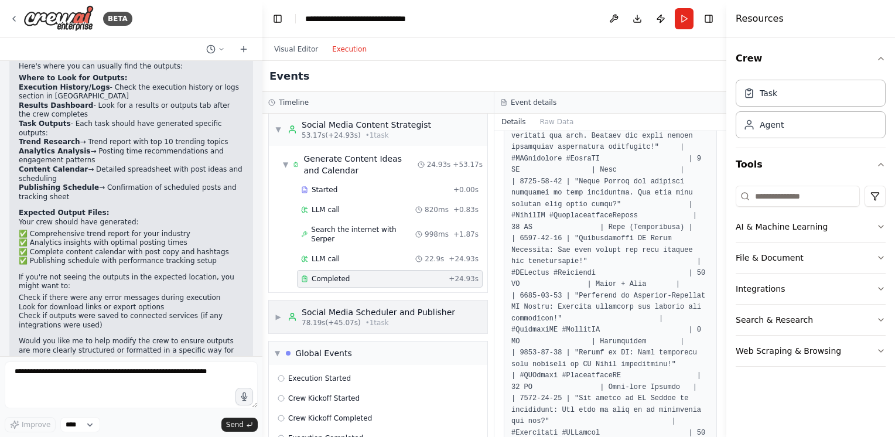
click at [371, 318] on span "• 1 task" at bounding box center [377, 322] width 23 height 9
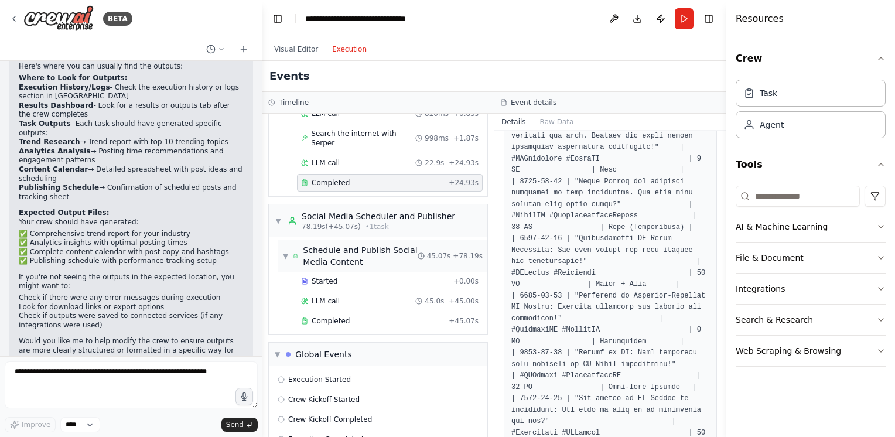
click at [370, 244] on div "Schedule and Publish Social Media Content" at bounding box center [360, 255] width 114 height 23
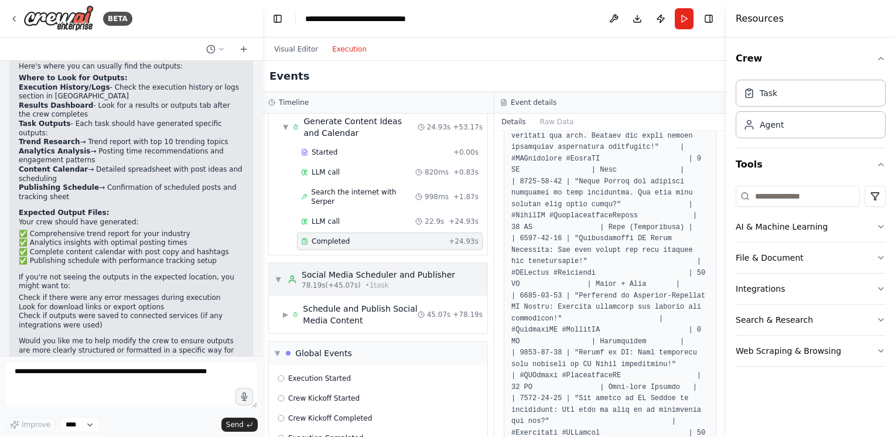
click at [368, 269] on div "Social Media Scheduler and Publisher" at bounding box center [379, 275] width 154 height 12
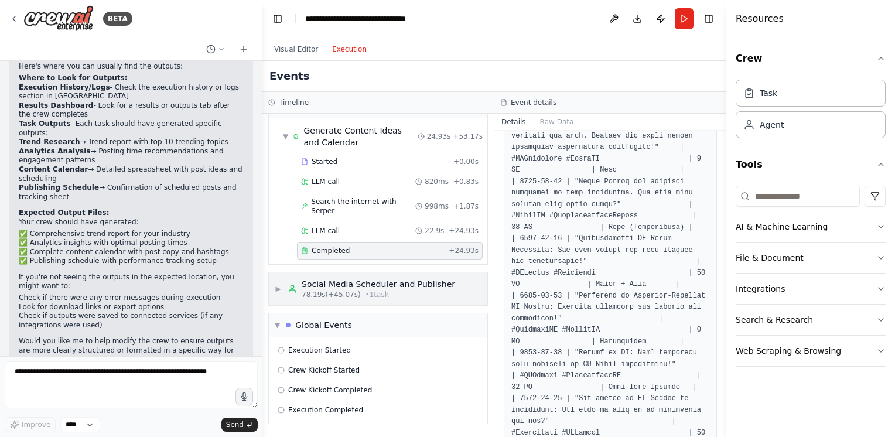
scroll to position [640, 0]
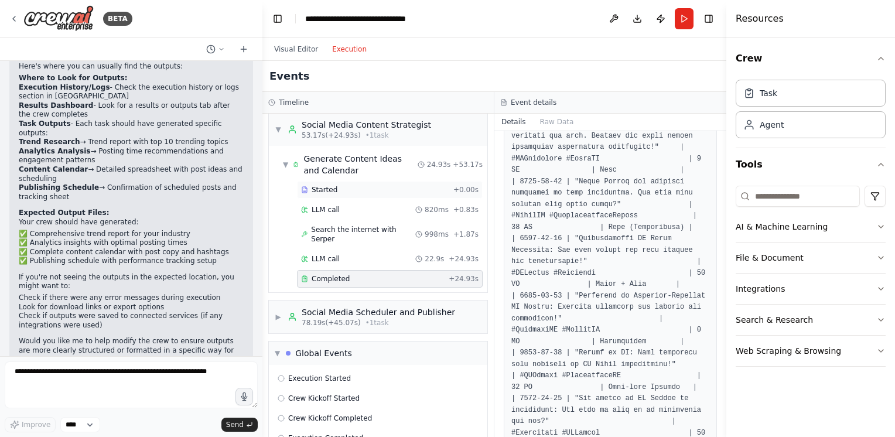
click at [352, 181] on div "Started + 0.00s" at bounding box center [390, 190] width 186 height 18
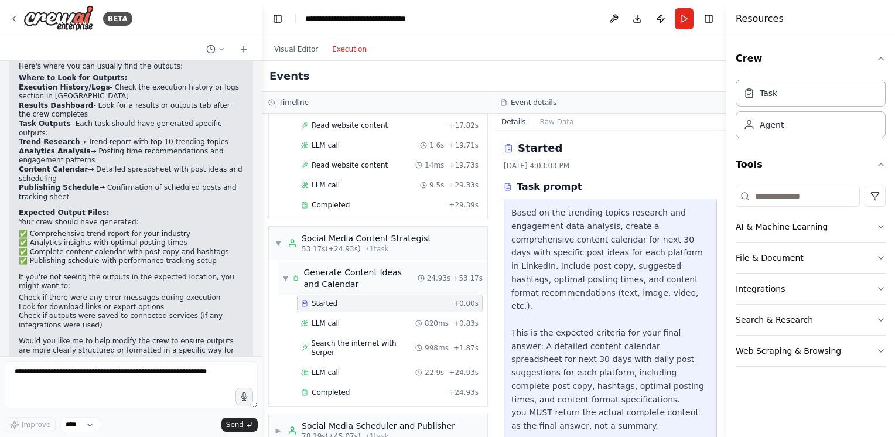
scroll to position [523, 0]
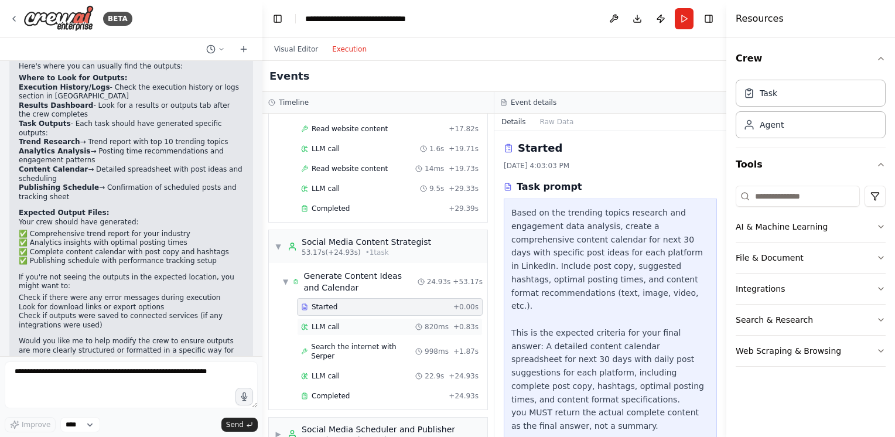
click at [342, 322] on div "LLM call 820ms + 0.83s" at bounding box center [390, 326] width 178 height 9
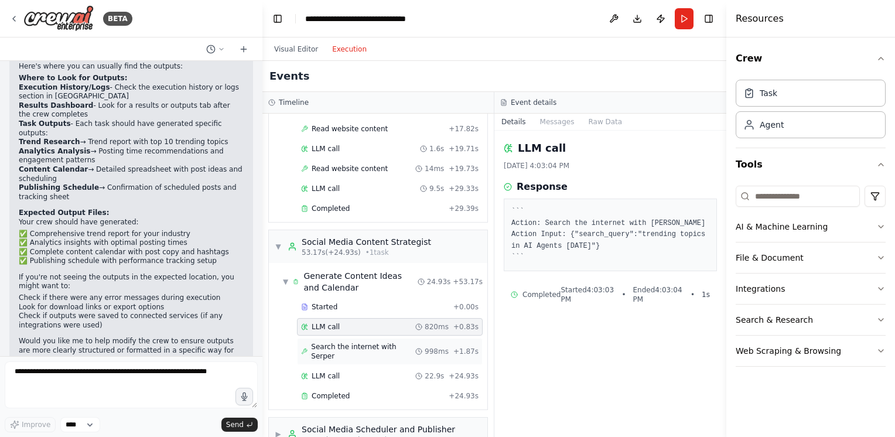
click at [374, 342] on span "Search the internet with Serper" at bounding box center [363, 351] width 104 height 19
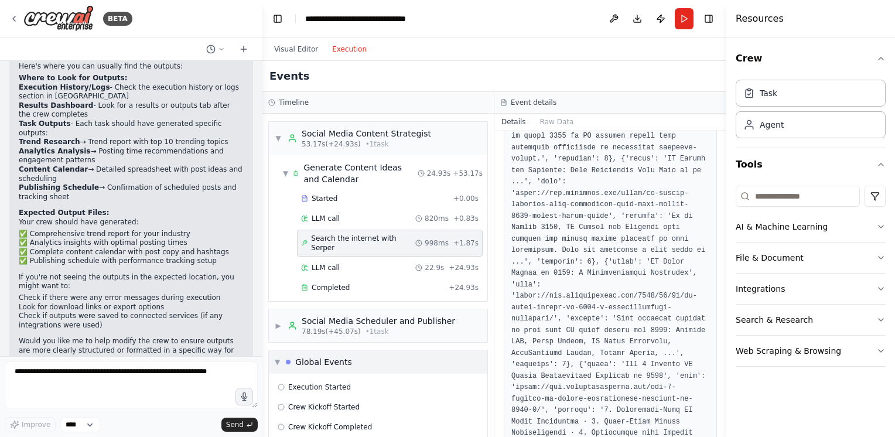
scroll to position [640, 0]
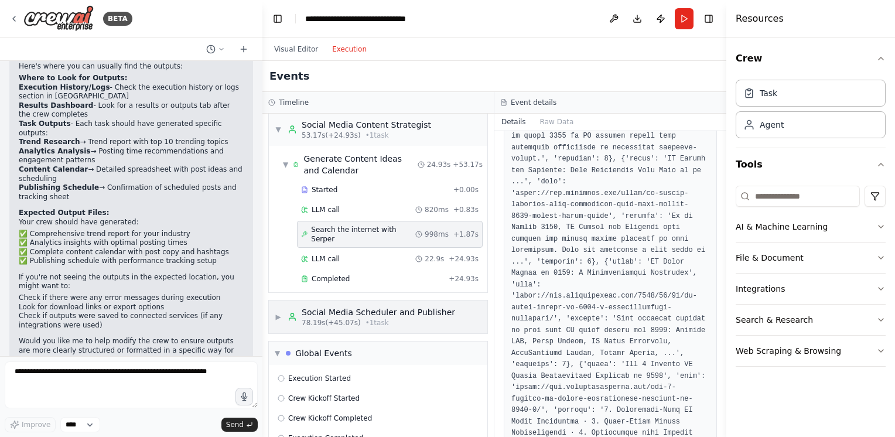
click at [400, 318] on div "78.19s (+45.07s) • 1 task" at bounding box center [379, 322] width 154 height 9
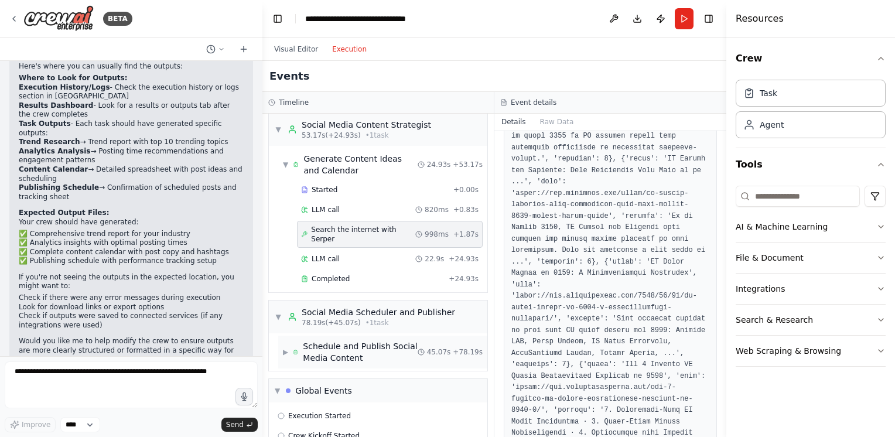
click at [374, 340] on div "Schedule and Publish Social Media Content" at bounding box center [360, 351] width 114 height 23
click at [356, 373] on div "Started" at bounding box center [375, 377] width 148 height 9
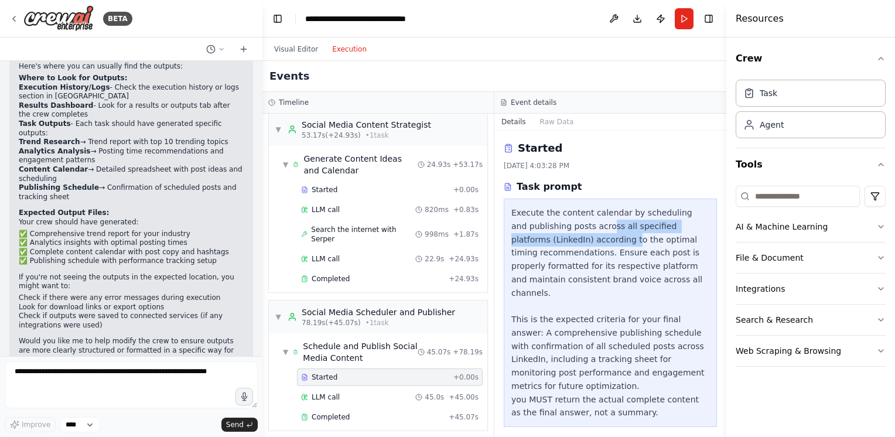
drag, startPoint x: 587, startPoint y: 229, endPoint x: 592, endPoint y: 240, distance: 12.3
click at [592, 240] on div "Execute the content calendar by scheduling and publishing posts across all spec…" at bounding box center [611, 312] width 198 height 213
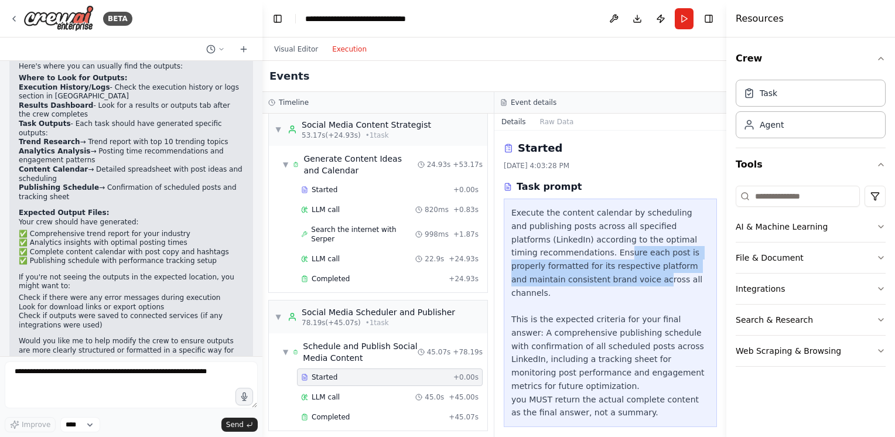
drag, startPoint x: 592, startPoint y: 240, endPoint x: 604, endPoint y: 279, distance: 40.4
click at [604, 279] on div "Execute the content calendar by scheduling and publishing posts across all spec…" at bounding box center [611, 312] width 198 height 213
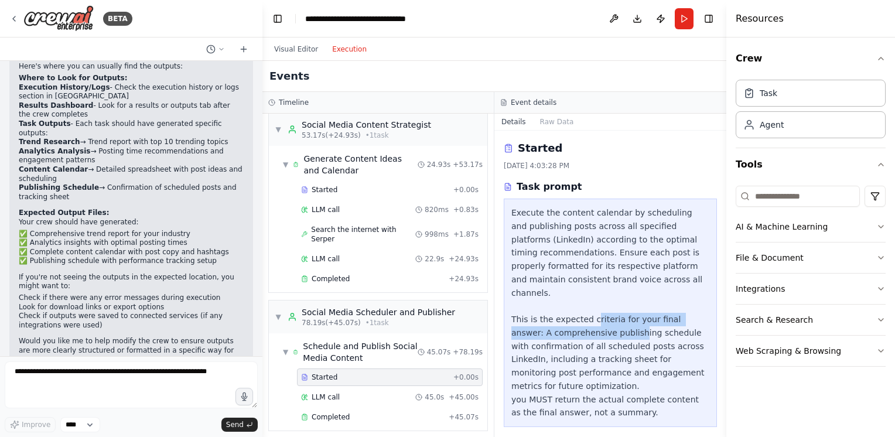
drag, startPoint x: 604, startPoint y: 279, endPoint x: 593, endPoint y: 325, distance: 47.5
click at [593, 325] on div "Execute the content calendar by scheduling and publishing posts across all spec…" at bounding box center [611, 312] width 198 height 213
click at [363, 393] on div "LLM call 45.0s + 45.00s" at bounding box center [390, 397] width 178 height 9
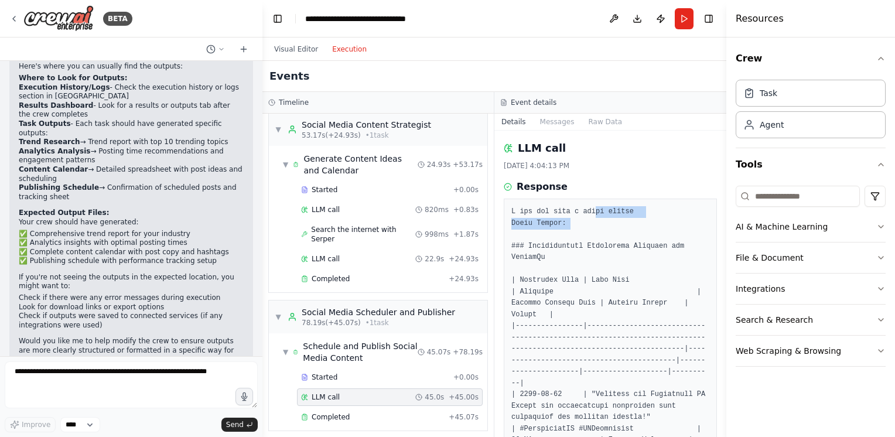
drag, startPoint x: 589, startPoint y: 214, endPoint x: 590, endPoint y: 221, distance: 6.5
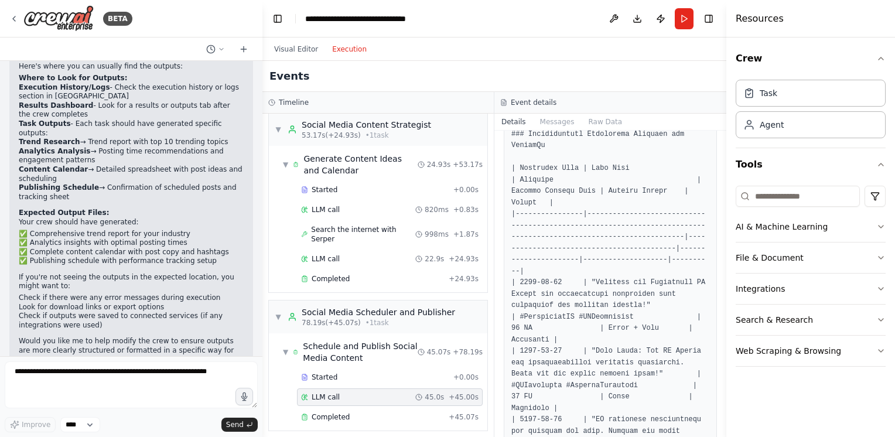
scroll to position [410, 0]
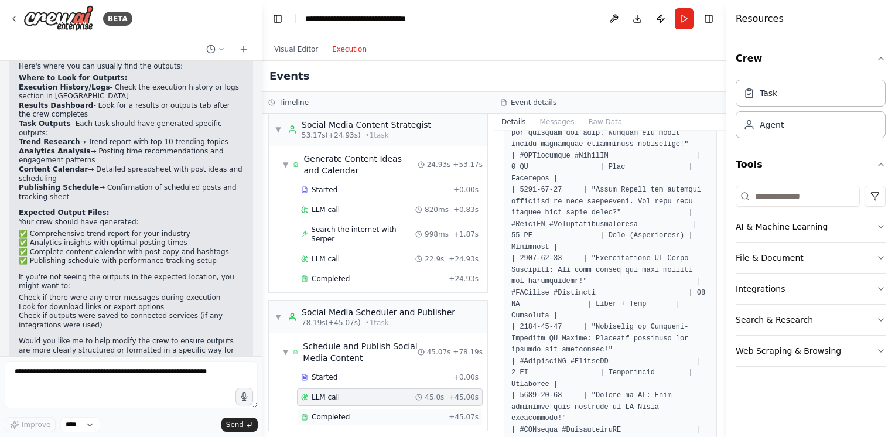
click at [335, 413] on span "Completed" at bounding box center [331, 417] width 38 height 9
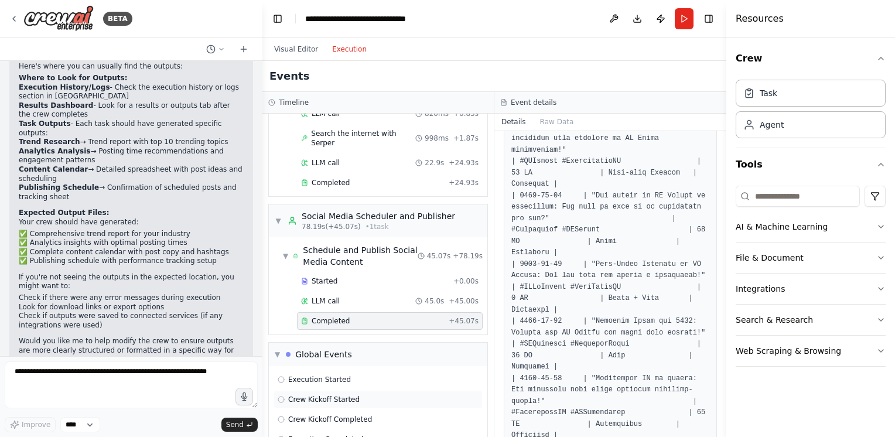
scroll to position [677, 0]
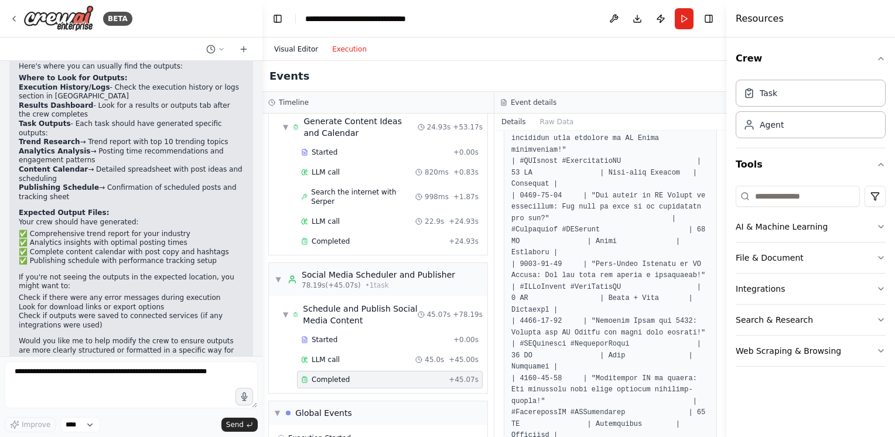
click at [301, 47] on button "Visual Editor" at bounding box center [296, 49] width 58 height 14
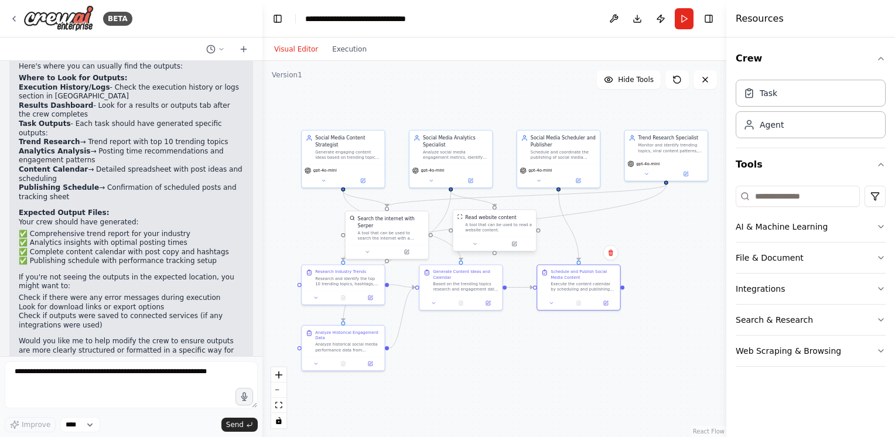
click at [491, 229] on div "A tool that can be used to read a website content." at bounding box center [498, 227] width 67 height 11
click at [382, 230] on div "A tool that can be used to search the internet with a search_query. Supports di…" at bounding box center [391, 234] width 67 height 11
click at [394, 229] on div "A tool that can be used to search the internet with a search_query. Supports di…" at bounding box center [391, 234] width 67 height 11
click at [370, 229] on div "A tool that can be used to search the internet with a search_query. Supports di…" at bounding box center [391, 234] width 67 height 11
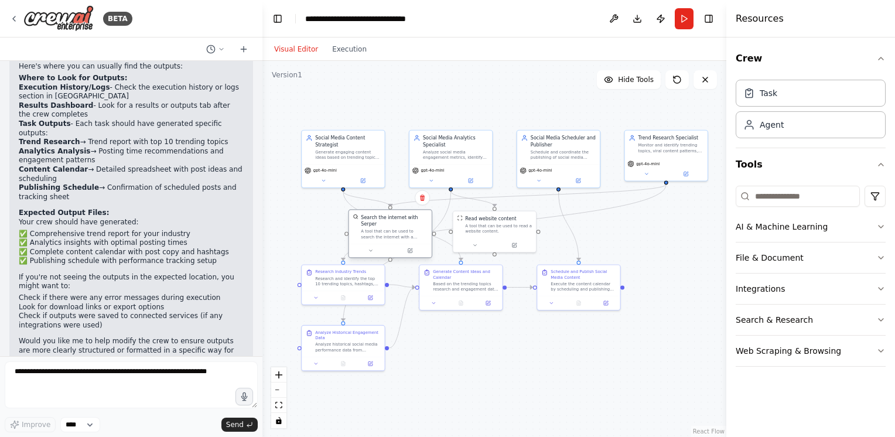
click at [372, 229] on div "A tool that can be used to search the internet with a search_query. Supports di…" at bounding box center [394, 234] width 67 height 11
click at [408, 248] on icon at bounding box center [409, 250] width 5 height 5
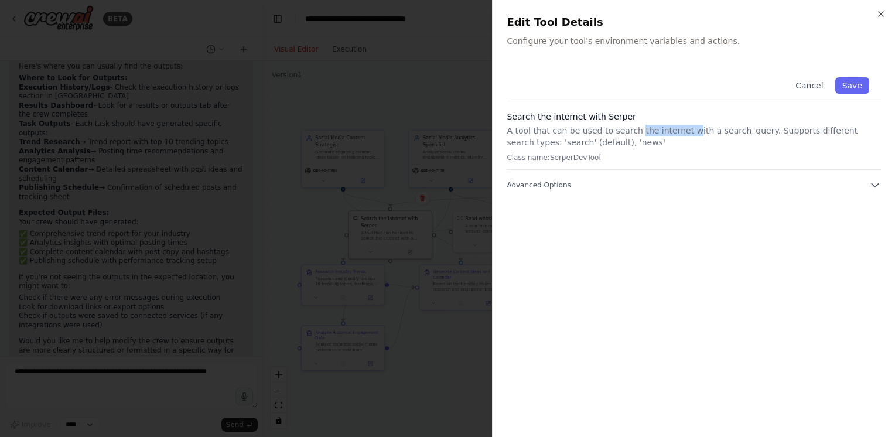
drag, startPoint x: 628, startPoint y: 130, endPoint x: 677, endPoint y: 132, distance: 48.7
click at [677, 132] on p "A tool that can be used to search the internet with a search_query. Supports di…" at bounding box center [694, 136] width 374 height 23
click at [872, 186] on icon "button" at bounding box center [876, 185] width 12 height 12
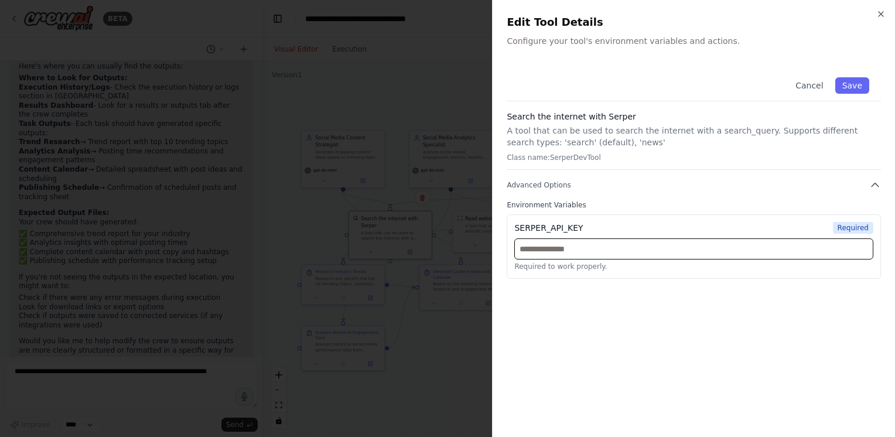
click at [575, 250] on input "text" at bounding box center [694, 249] width 359 height 21
click at [816, 88] on button "Cancel" at bounding box center [810, 85] width 42 height 16
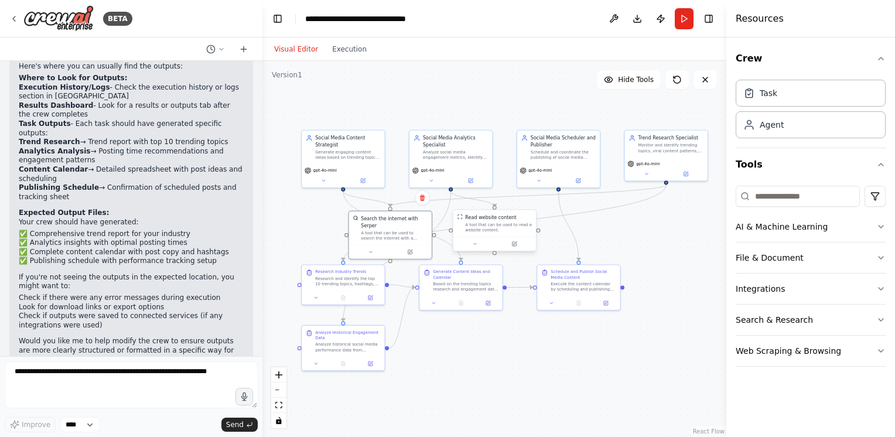
click at [488, 225] on div "A tool that can be used to read a website content." at bounding box center [498, 227] width 67 height 11
click at [513, 244] on icon at bounding box center [514, 243] width 3 height 3
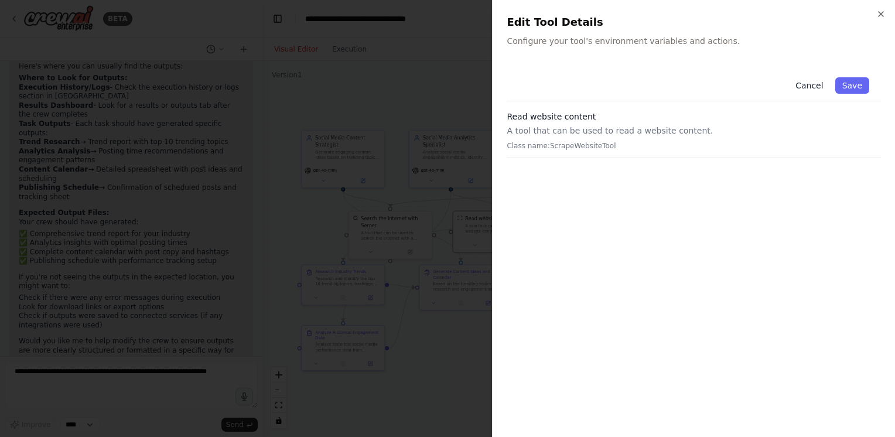
click at [804, 88] on button "Cancel" at bounding box center [810, 85] width 42 height 16
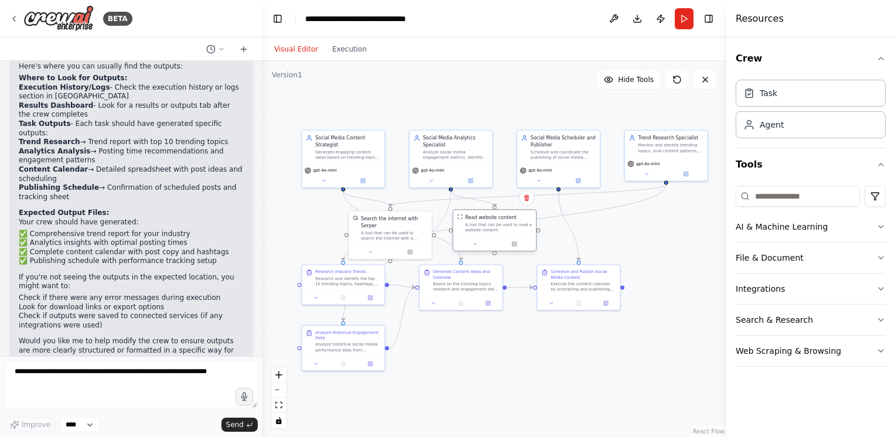
click at [495, 232] on div "A tool that can be used to read a website content." at bounding box center [498, 227] width 67 height 11
click at [515, 245] on icon at bounding box center [514, 244] width 4 height 4
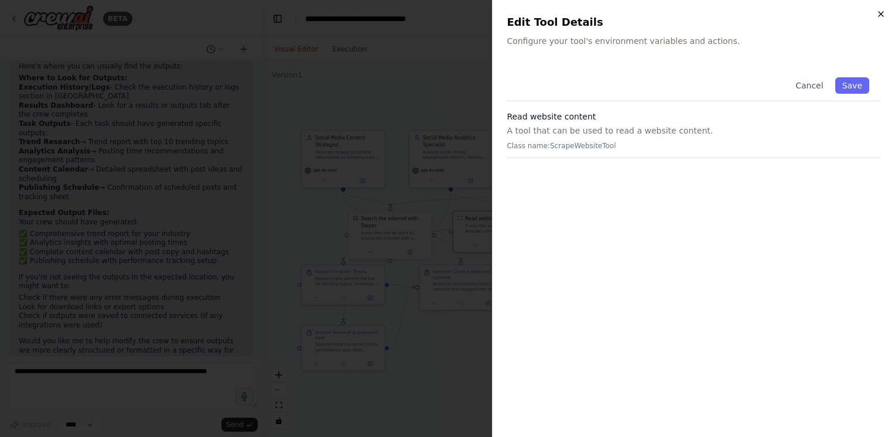
click at [877, 13] on icon "button" at bounding box center [881, 13] width 9 height 9
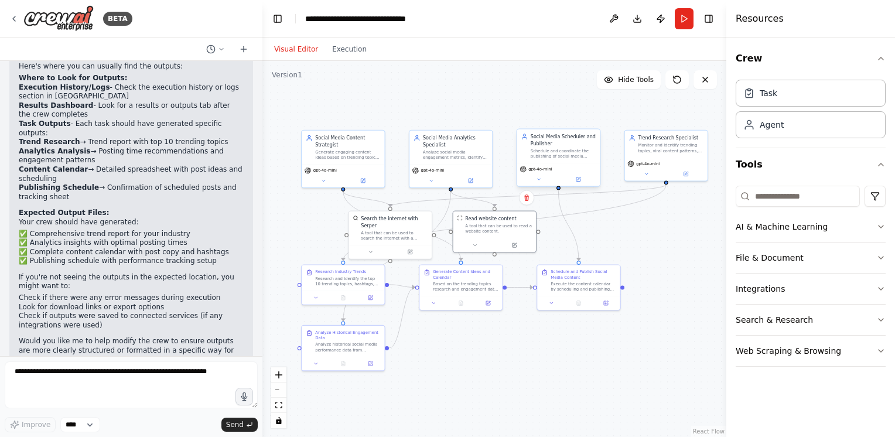
click at [563, 159] on div "Social Media Scheduler and Publisher Schedule and coordinate the publishing of …" at bounding box center [558, 146] width 83 height 33
click at [583, 179] on button at bounding box center [579, 179] width 38 height 8
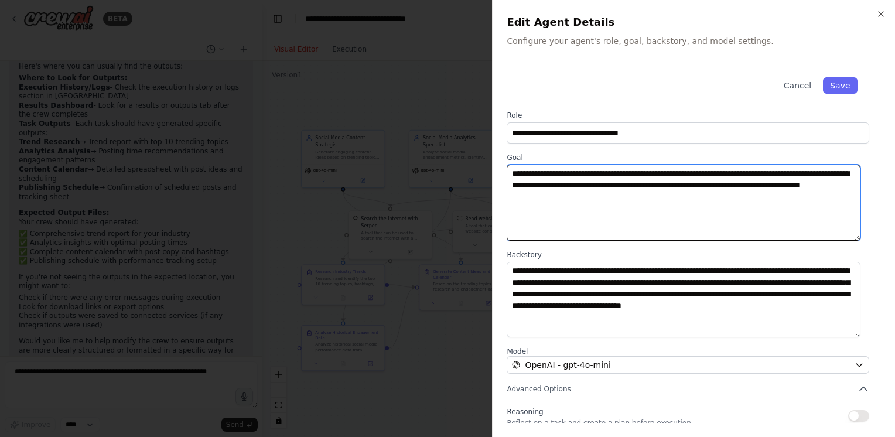
drag, startPoint x: 620, startPoint y: 176, endPoint x: 626, endPoint y: 204, distance: 28.7
click at [626, 204] on textarea "**********" at bounding box center [684, 203] width 354 height 76
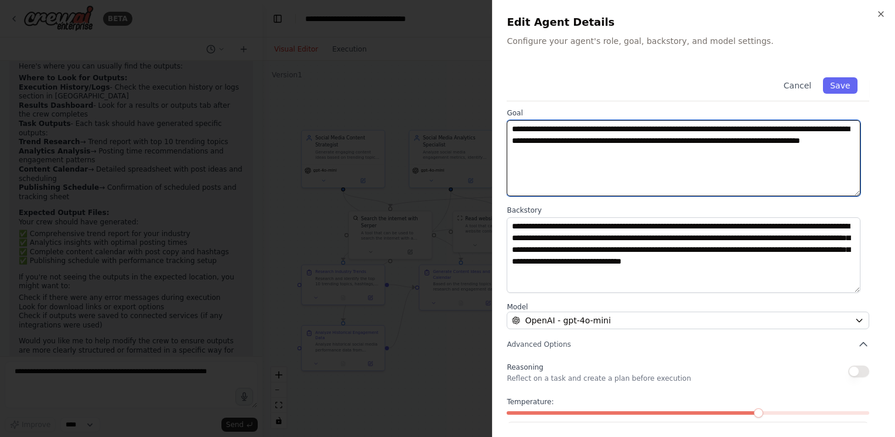
scroll to position [59, 0]
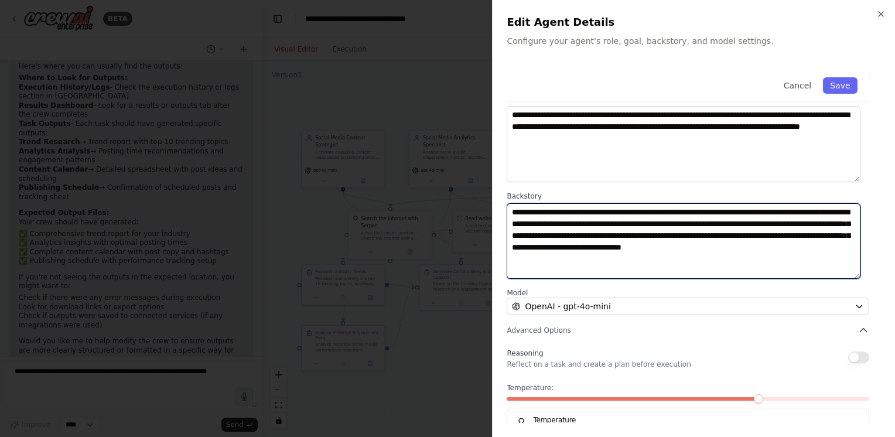
drag, startPoint x: 617, startPoint y: 226, endPoint x: 641, endPoint y: 241, distance: 28.1
click at [625, 237] on textarea "**********" at bounding box center [684, 241] width 354 height 76
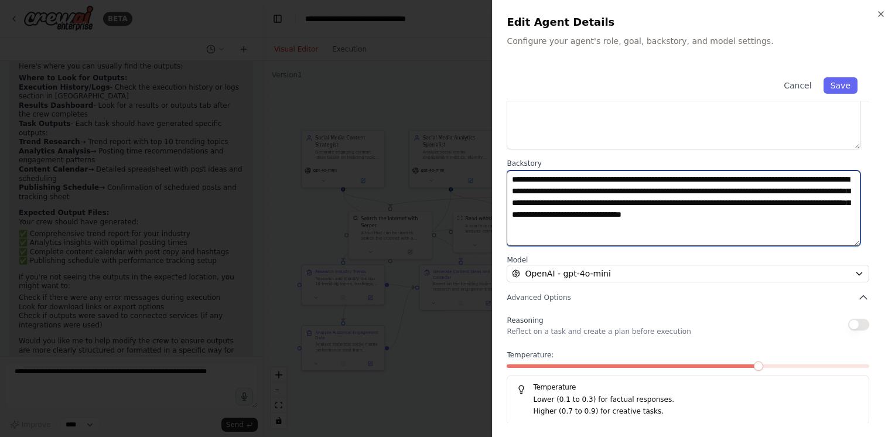
scroll to position [92, 0]
drag, startPoint x: 688, startPoint y: 224, endPoint x: 663, endPoint y: 196, distance: 37.4
click at [663, 196] on textarea "**********" at bounding box center [684, 208] width 354 height 76
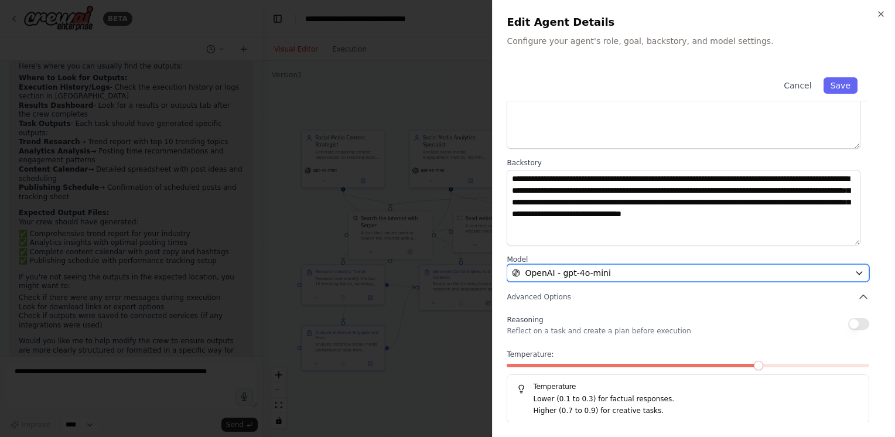
click at [855, 275] on icon "button" at bounding box center [859, 272] width 9 height 9
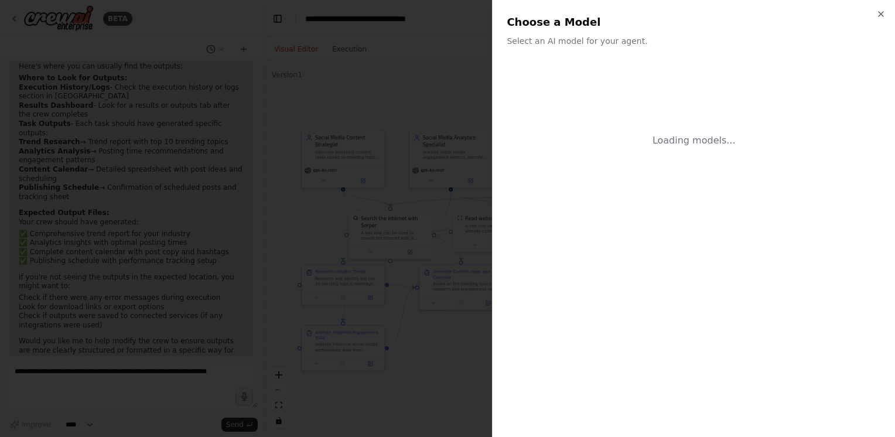
scroll to position [0, 0]
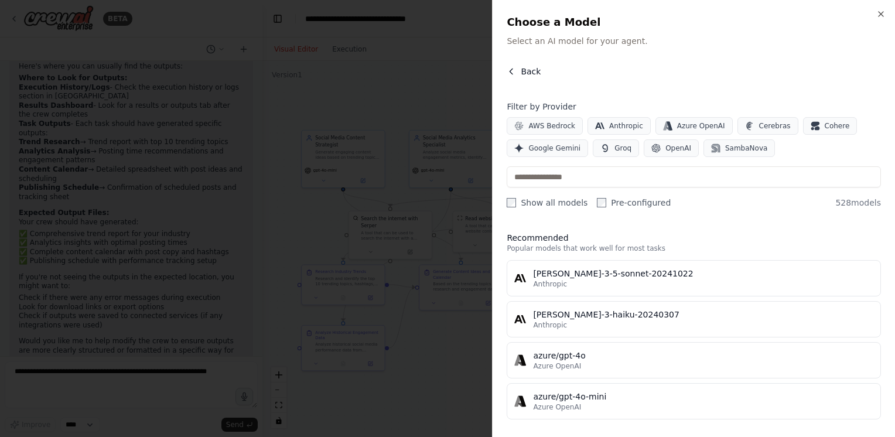
click at [514, 71] on icon "button" at bounding box center [511, 71] width 9 height 9
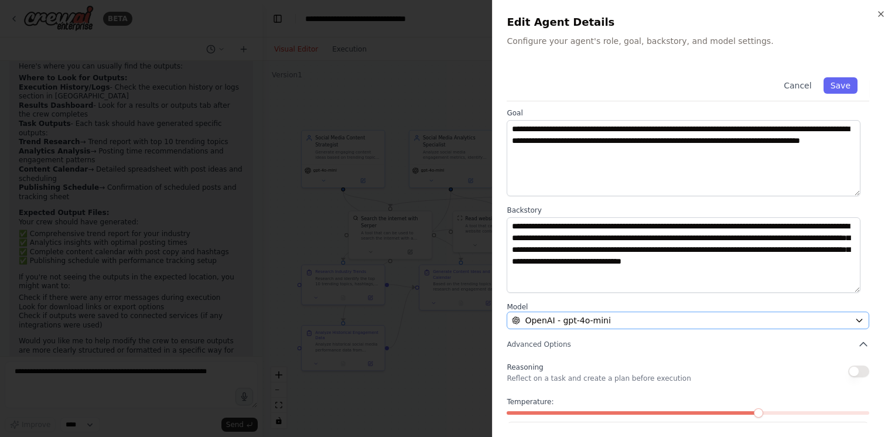
scroll to position [92, 0]
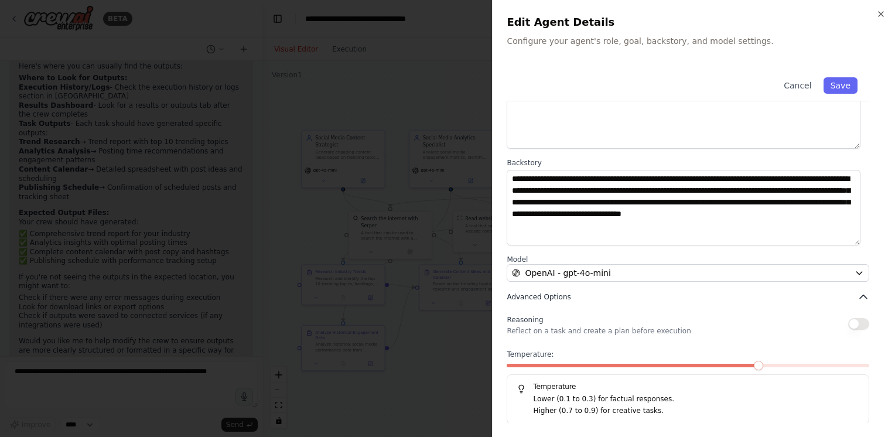
click at [858, 295] on icon "button" at bounding box center [864, 297] width 12 height 12
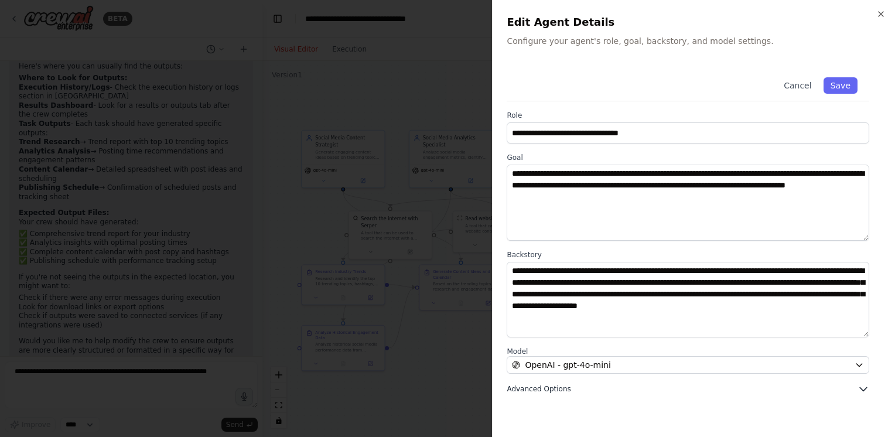
scroll to position [0, 0]
click at [865, 390] on icon "button" at bounding box center [863, 390] width 7 height 4
click at [780, 83] on button "Cancel" at bounding box center [798, 85] width 42 height 16
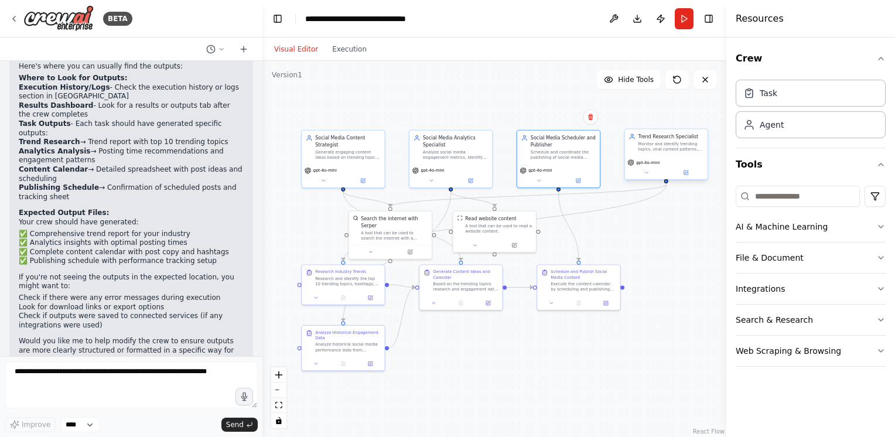
click at [666, 147] on div "Monitor and identify trending topics, viral content patterns, and emerging conv…" at bounding box center [671, 146] width 65 height 11
click at [799, 100] on div "Task" at bounding box center [811, 92] width 150 height 27
click at [790, 131] on div "Agent" at bounding box center [811, 124] width 150 height 27
click at [808, 131] on div "Agent" at bounding box center [811, 124] width 150 height 27
click at [884, 60] on icon "button" at bounding box center [881, 58] width 9 height 9
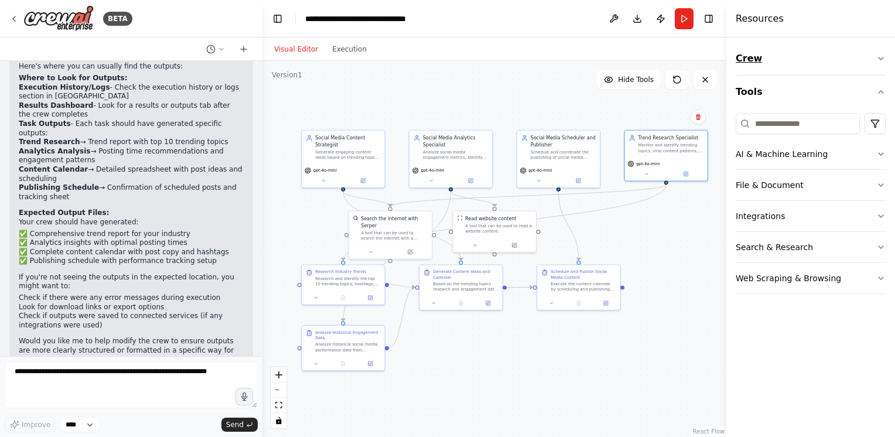
click at [878, 60] on icon "button" at bounding box center [881, 58] width 9 height 9
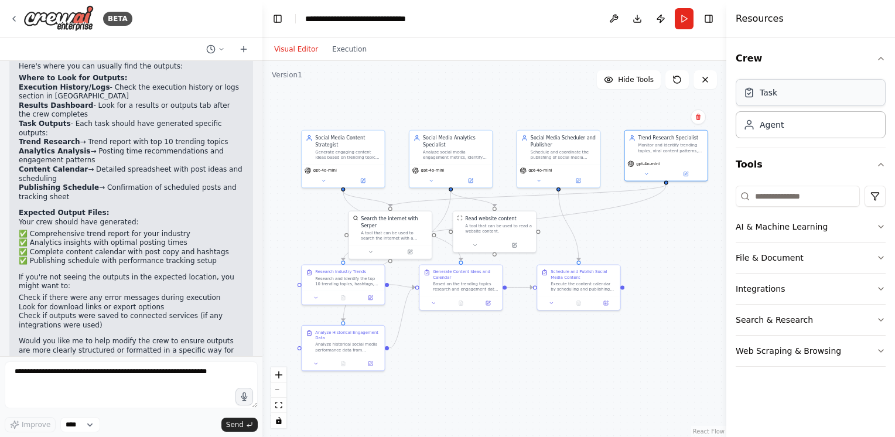
click at [874, 97] on div "Task" at bounding box center [811, 92] width 150 height 27
click at [769, 104] on div "Task" at bounding box center [811, 92] width 150 height 27
click at [771, 132] on div "Agent" at bounding box center [811, 124] width 150 height 27
click at [833, 192] on input at bounding box center [798, 196] width 124 height 21
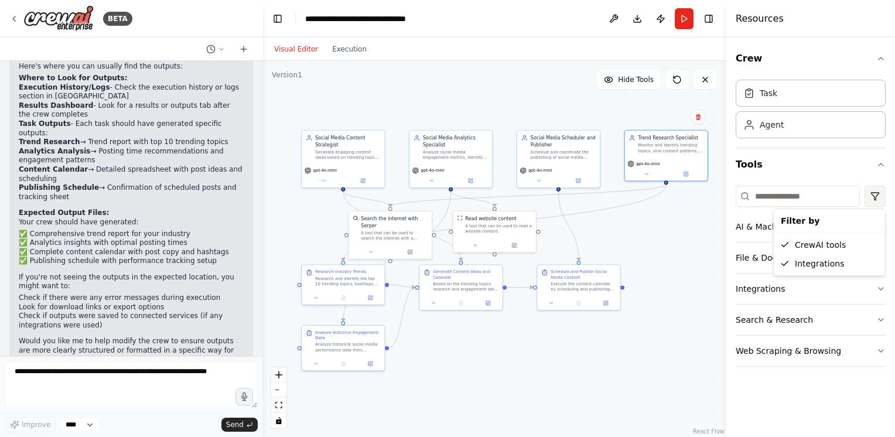
click at [877, 199] on html "BETA Create a crew that schedules and publishes social media content across mul…" at bounding box center [447, 218] width 895 height 437
click at [854, 165] on html "BETA Create a crew that schedules and publishes social media content across mul…" at bounding box center [447, 218] width 895 height 437
click at [881, 226] on icon "button" at bounding box center [881, 227] width 5 height 2
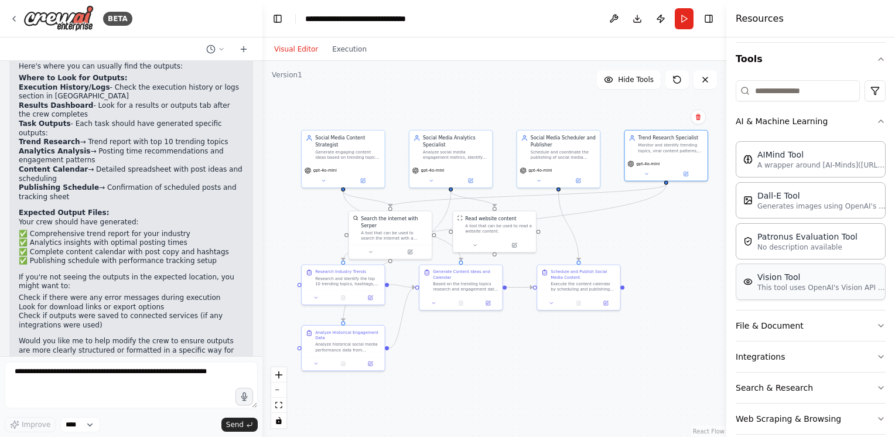
scroll to position [117, 0]
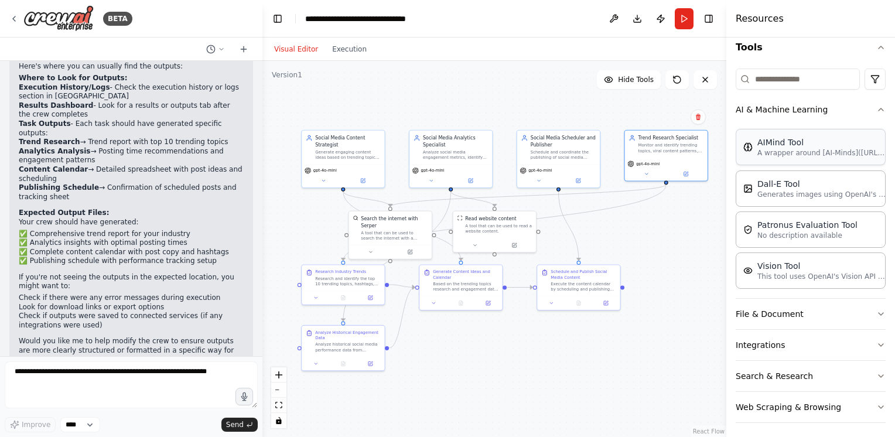
click at [797, 151] on p "A wrapper around [AI-Minds](https://mindsdb.com/minds). Useful for when you nee…" at bounding box center [822, 152] width 129 height 9
click at [774, 154] on p "A wrapper around [AI-Minds](https://mindsdb.com/minds). Useful for when you nee…" at bounding box center [822, 152] width 129 height 9
drag, startPoint x: 712, startPoint y: 258, endPoint x: 632, endPoint y: 235, distance: 83.5
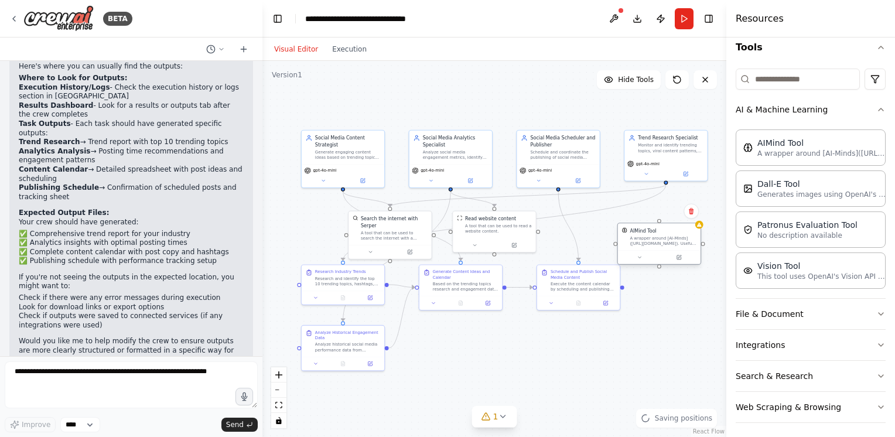
click at [632, 236] on div "A wrapper around [AI-Minds](https://mindsdb.com/minds). Useful for when you nee…" at bounding box center [663, 241] width 67 height 11
click at [694, 206] on icon at bounding box center [691, 204] width 7 height 7
click at [661, 206] on button "Confirm" at bounding box center [659, 204] width 42 height 14
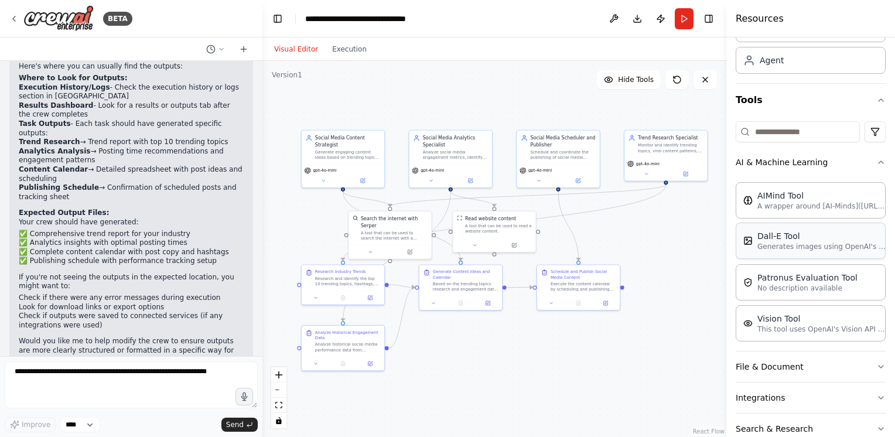
scroll to position [0, 0]
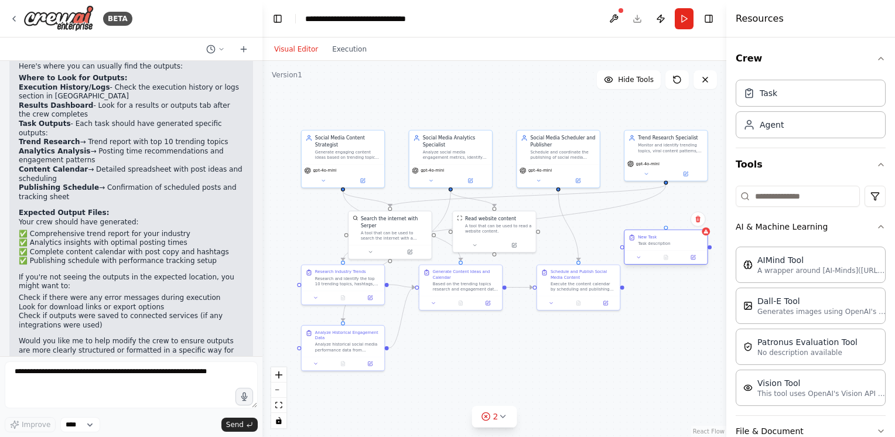
drag, startPoint x: 697, startPoint y: 271, endPoint x: 649, endPoint y: 243, distance: 55.2
click at [642, 248] on div "New Task Task description" at bounding box center [666, 247] width 84 height 35
click at [709, 238] on div ".deletable-edge-delete-btn { width: 20px; height: 20px; border: 0px solid #ffff…" at bounding box center [495, 249] width 464 height 376
click at [687, 247] on div "New Task Task description" at bounding box center [666, 240] width 83 height 20
click at [701, 223] on button at bounding box center [698, 219] width 15 height 15
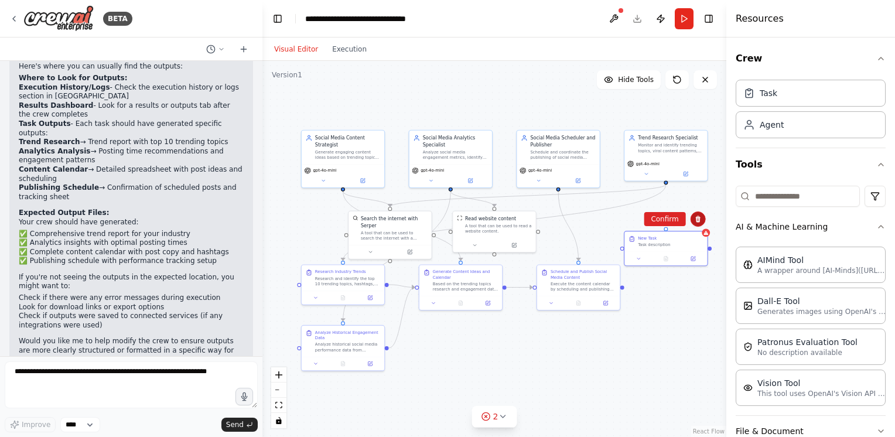
click at [697, 222] on icon at bounding box center [698, 219] width 5 height 6
click at [699, 222] on icon at bounding box center [698, 219] width 7 height 7
click at [669, 221] on button "Confirm" at bounding box center [665, 219] width 42 height 14
click at [786, 130] on div "Agent" at bounding box center [811, 124] width 150 height 27
click at [669, 235] on div ".deletable-edge-delete-btn { width: 20px; height: 20px; border: 0px solid #ffff…" at bounding box center [495, 249] width 464 height 376
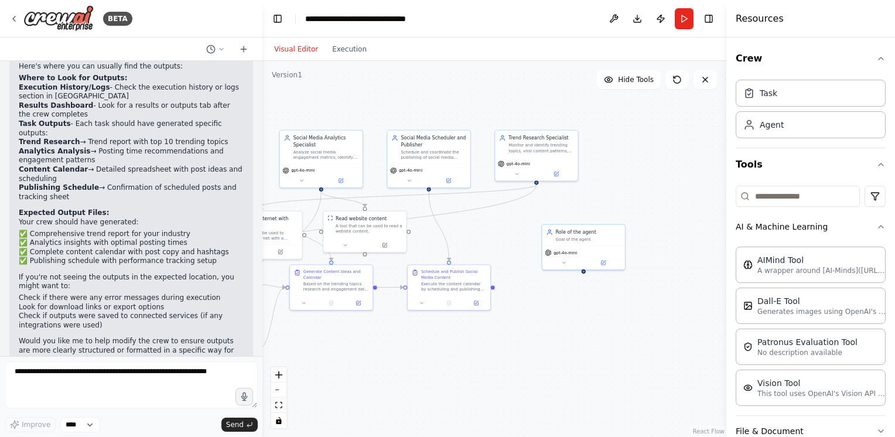
drag, startPoint x: 639, startPoint y: 386, endPoint x: 509, endPoint y: 386, distance: 129.5
click at [509, 386] on div ".deletable-edge-delete-btn { width: 20px; height: 20px; border: 0px solid #ffff…" at bounding box center [495, 249] width 464 height 376
click at [584, 248] on div "gpt-4o-mini" at bounding box center [583, 251] width 77 height 6
click at [606, 266] on div "gpt-4o-mini" at bounding box center [584, 256] width 83 height 23
click at [607, 264] on button at bounding box center [603, 261] width 38 height 8
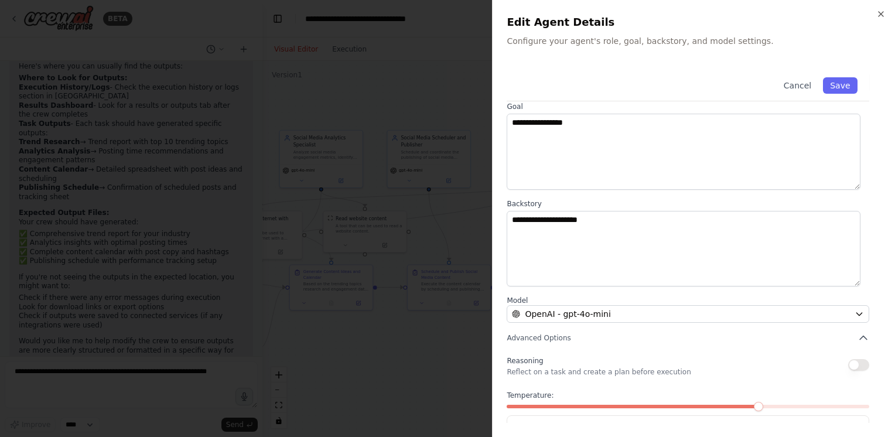
scroll to position [92, 0]
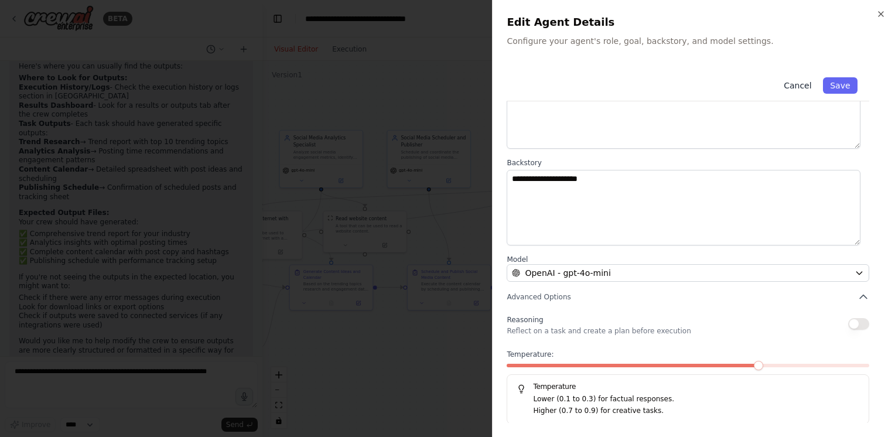
click at [799, 87] on button "Cancel" at bounding box center [798, 85] width 42 height 16
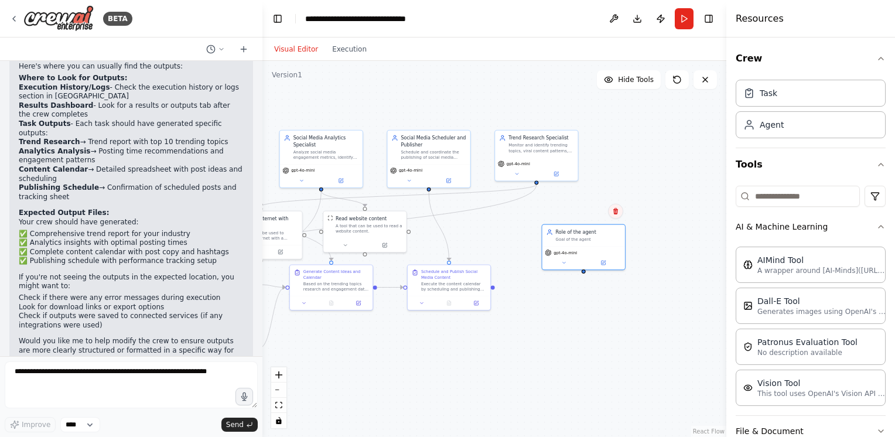
click at [618, 216] on button at bounding box center [615, 211] width 15 height 15
click at [597, 214] on button "Confirm" at bounding box center [583, 212] width 42 height 14
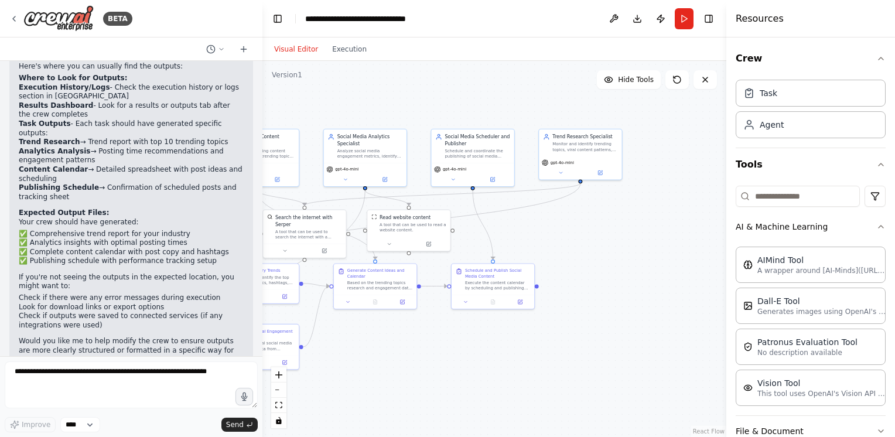
drag, startPoint x: 642, startPoint y: 370, endPoint x: 729, endPoint y: 367, distance: 86.8
click at [726, 369] on div "BETA Create a crew that schedules and publishes social media content across mul…" at bounding box center [447, 218] width 895 height 437
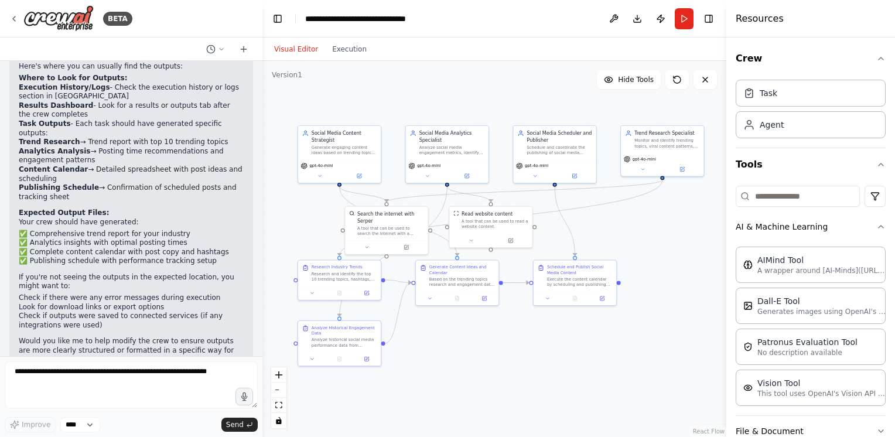
drag, startPoint x: 612, startPoint y: 352, endPoint x: 654, endPoint y: 348, distance: 42.3
click at [654, 348] on div ".deletable-edge-delete-btn { width: 20px; height: 20px; border: 0px solid #ffff…" at bounding box center [495, 249] width 464 height 376
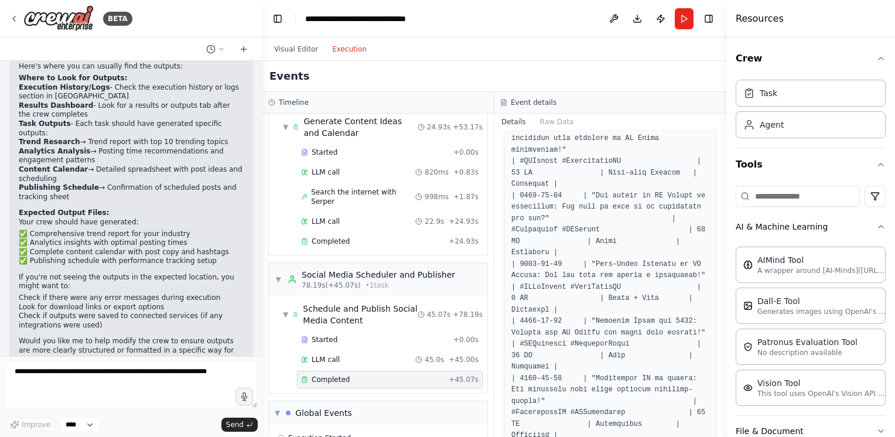
click at [344, 48] on button "Execution" at bounding box center [349, 49] width 49 height 14
click at [290, 49] on button "Visual Editor" at bounding box center [296, 49] width 58 height 14
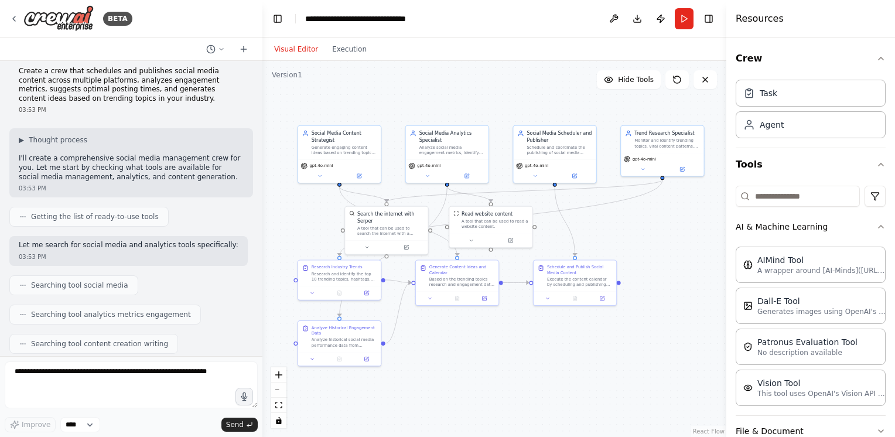
scroll to position [0, 0]
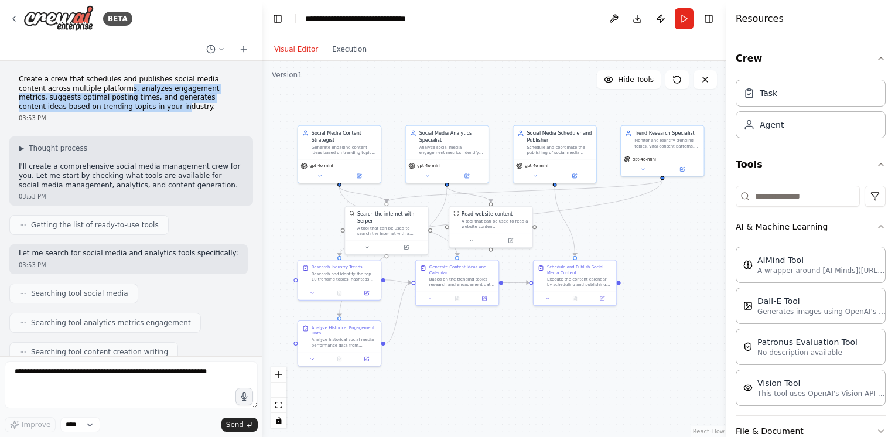
drag, startPoint x: 94, startPoint y: 88, endPoint x: 98, endPoint y: 107, distance: 19.9
click at [98, 107] on p "Create a crew that schedules and publishes social media content across multiple…" at bounding box center [131, 93] width 225 height 36
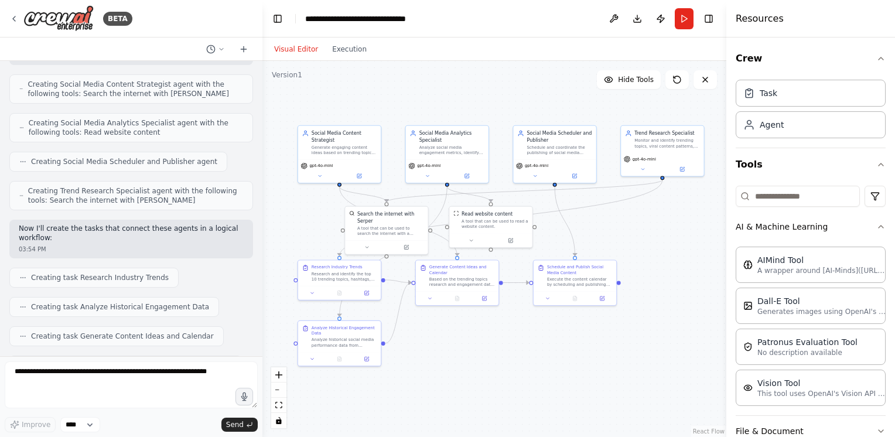
scroll to position [469, 0]
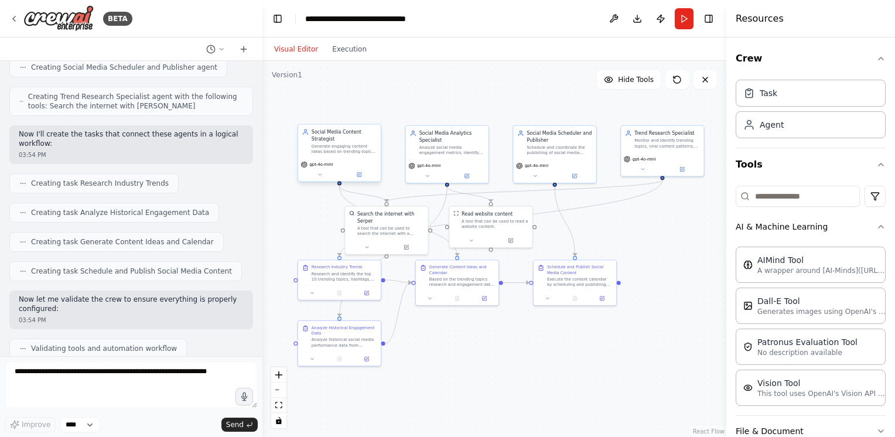
click at [359, 142] on div "Social Media Content Strategist" at bounding box center [344, 134] width 65 height 13
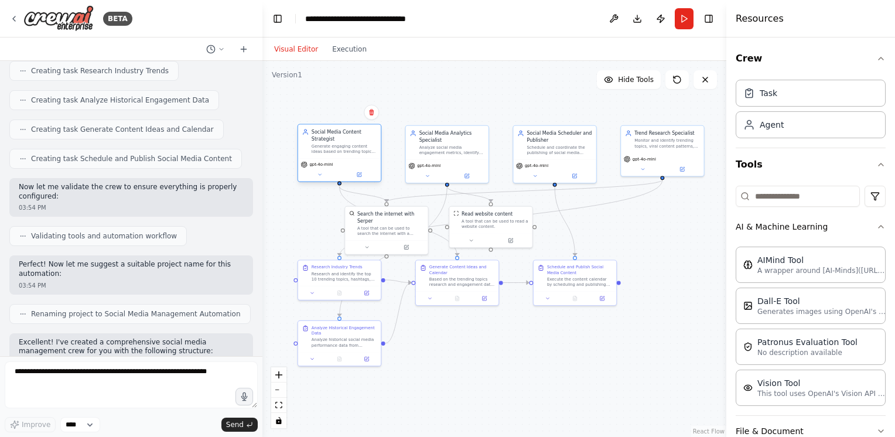
scroll to position [586, 0]
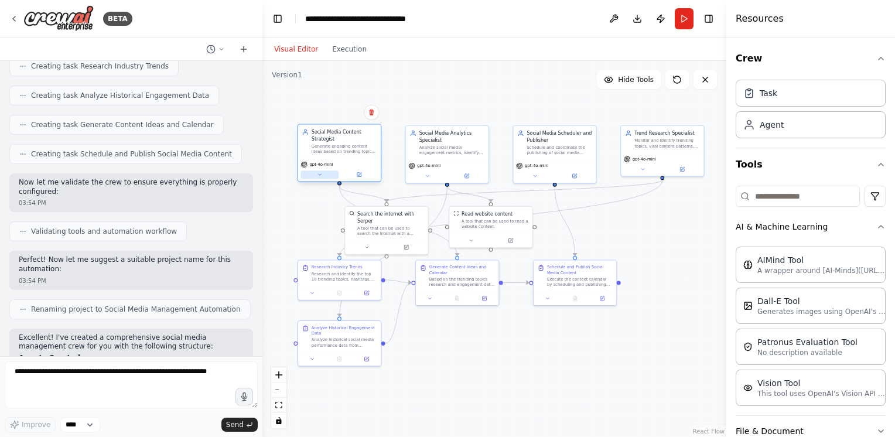
click at [322, 176] on icon at bounding box center [319, 174] width 5 height 5
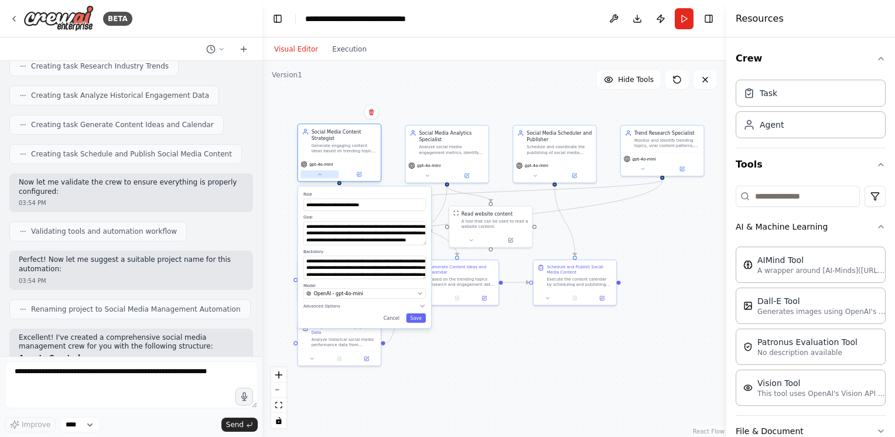
click at [319, 176] on icon at bounding box center [319, 174] width 5 height 5
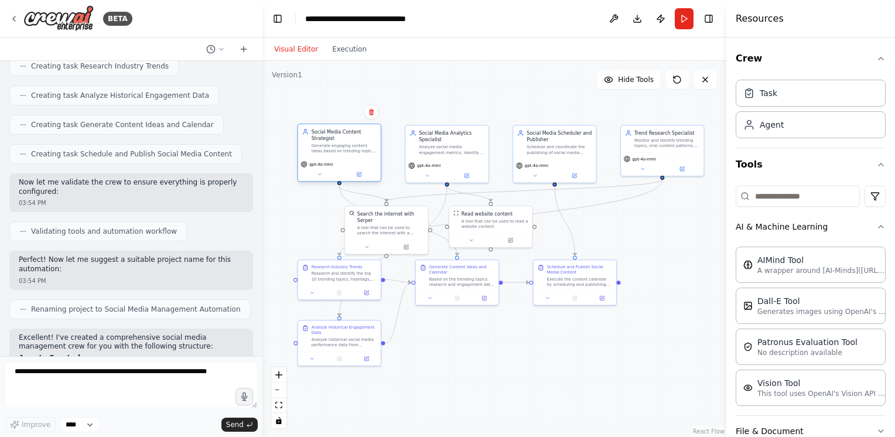
click at [346, 150] on div "Generate engaging content ideas based on trending topics in {industry}, create …" at bounding box center [344, 148] width 65 height 11
click at [361, 175] on icon at bounding box center [359, 174] width 4 height 4
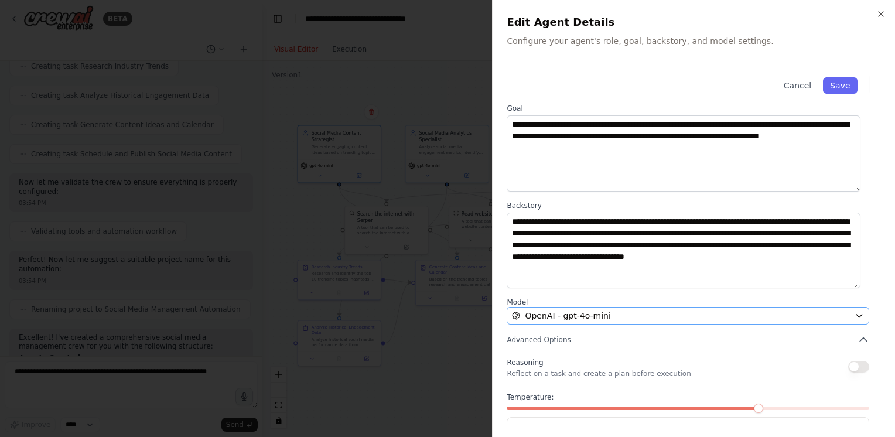
scroll to position [92, 0]
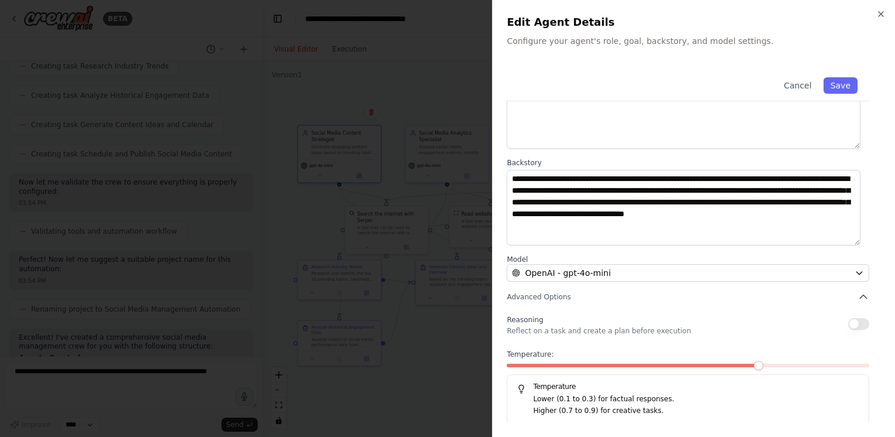
drag, startPoint x: 798, startPoint y: 87, endPoint x: 611, endPoint y: 148, distance: 196.1
click at [797, 87] on button "Cancel" at bounding box center [798, 85] width 42 height 16
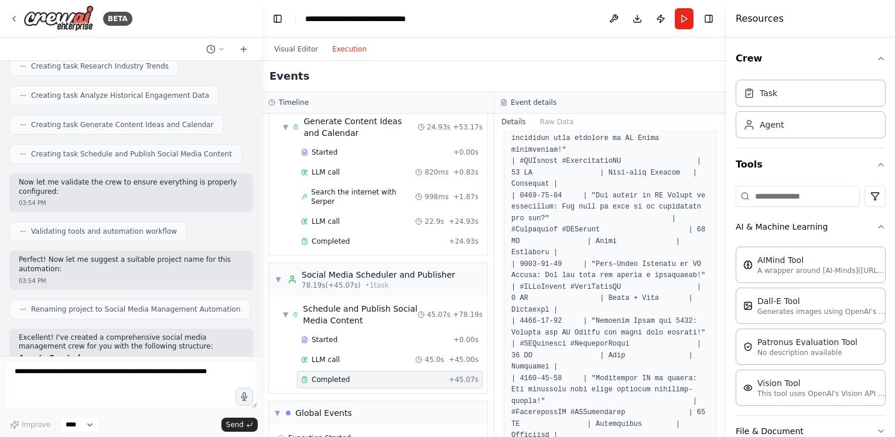
click at [350, 55] on button "Execution" at bounding box center [349, 49] width 49 height 14
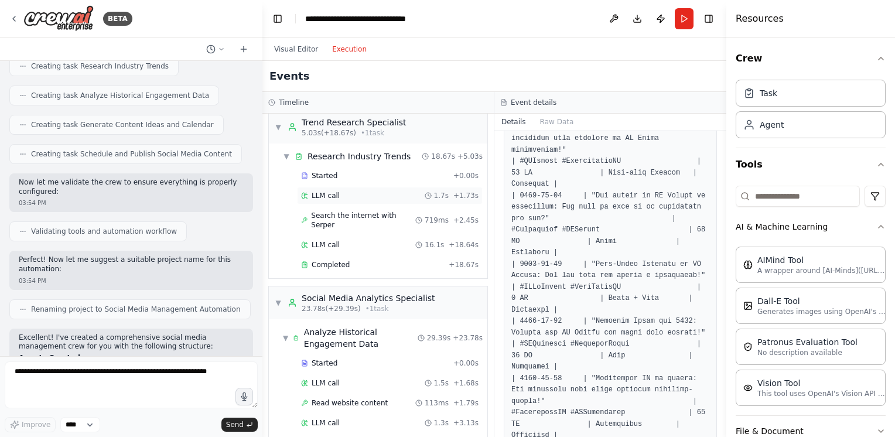
scroll to position [0, 0]
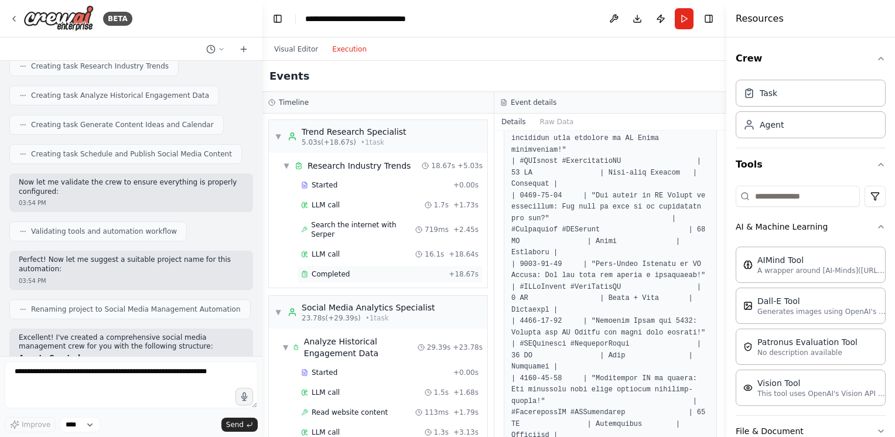
click at [325, 269] on div "Completed + 18.67s" at bounding box center [390, 274] width 186 height 18
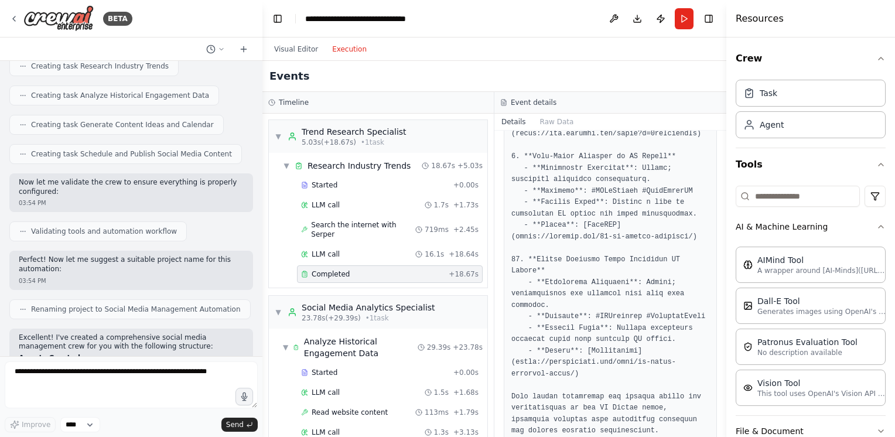
scroll to position [1177, 0]
click at [338, 135] on div "Trend Research Specialist" at bounding box center [354, 132] width 105 height 12
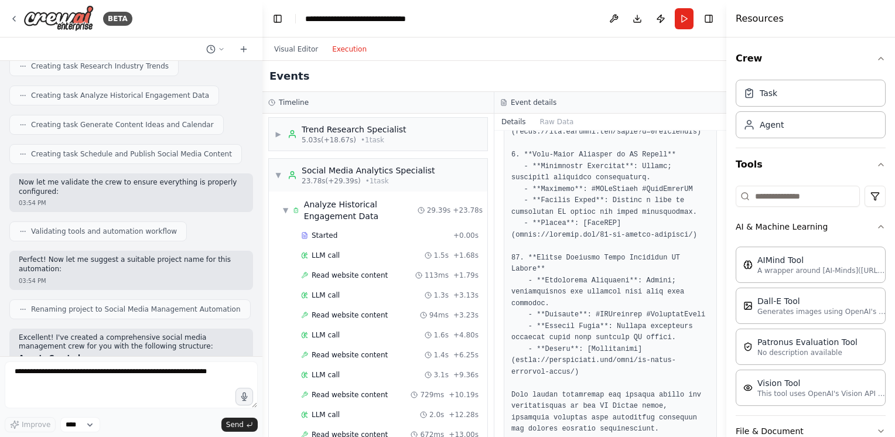
scroll to position [0, 0]
click at [350, 136] on div "Trend Research Specialist" at bounding box center [354, 132] width 105 height 12
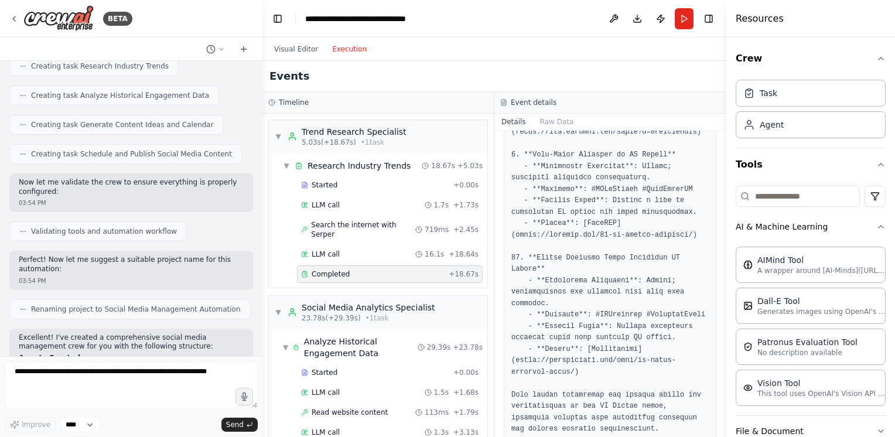
click at [328, 270] on span "Completed" at bounding box center [331, 274] width 38 height 9
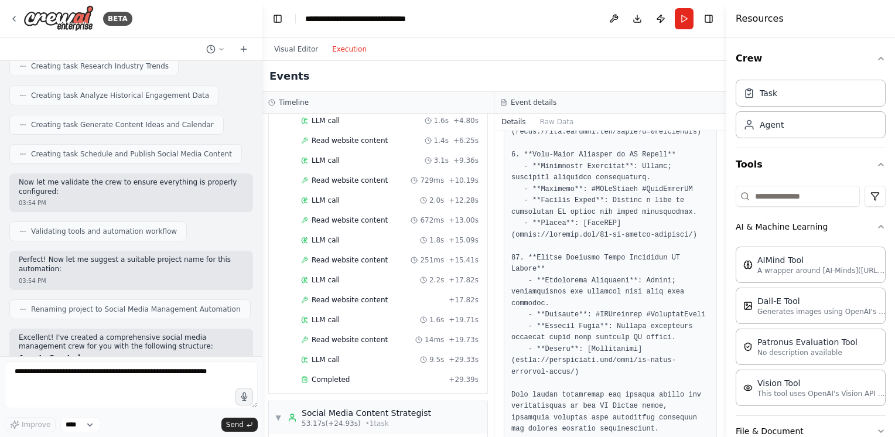
scroll to position [469, 0]
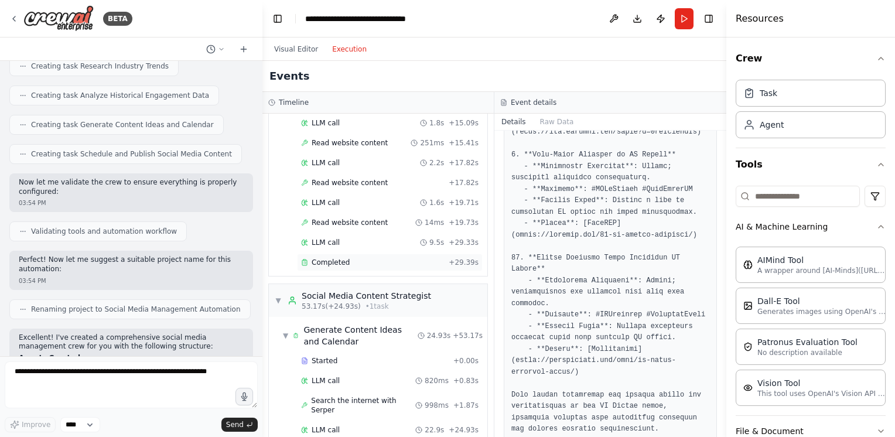
click at [333, 258] on span "Completed" at bounding box center [331, 262] width 38 height 9
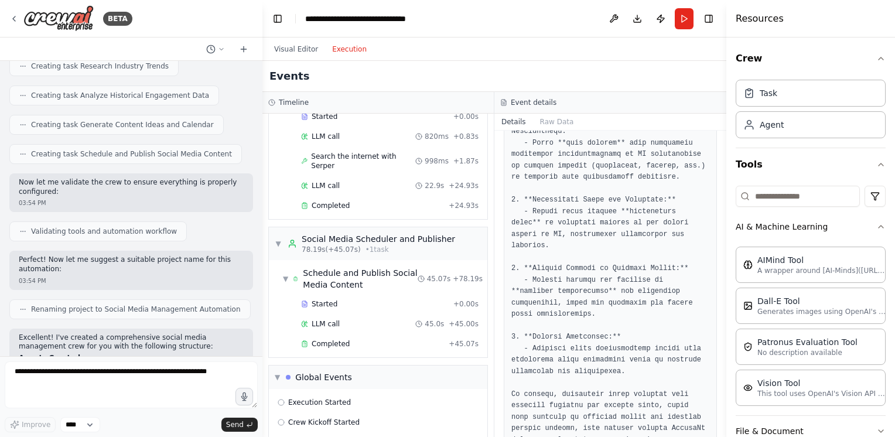
scroll to position [736, 0]
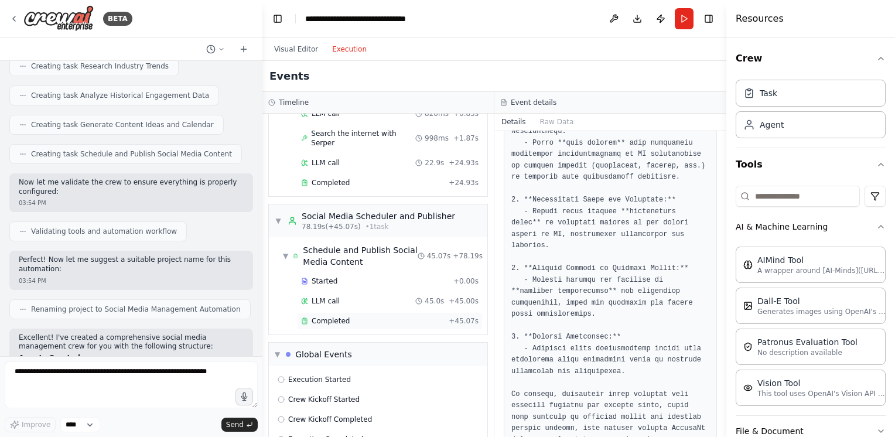
click at [334, 312] on div "Completed + 45.07s" at bounding box center [390, 321] width 186 height 18
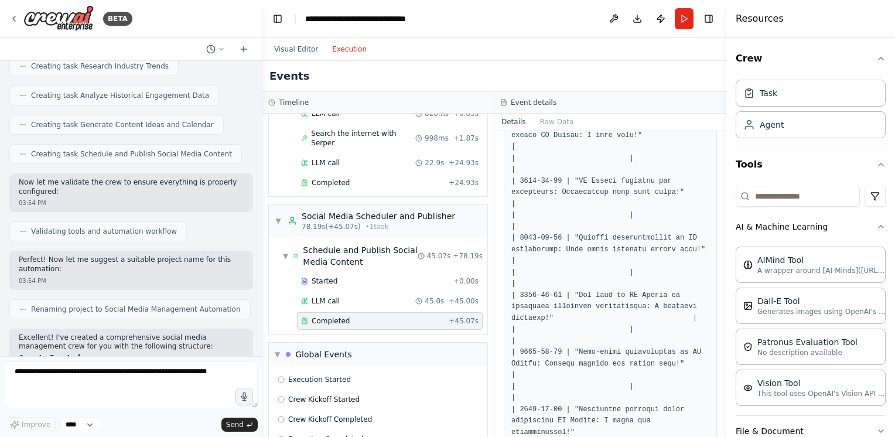
scroll to position [3760, 0]
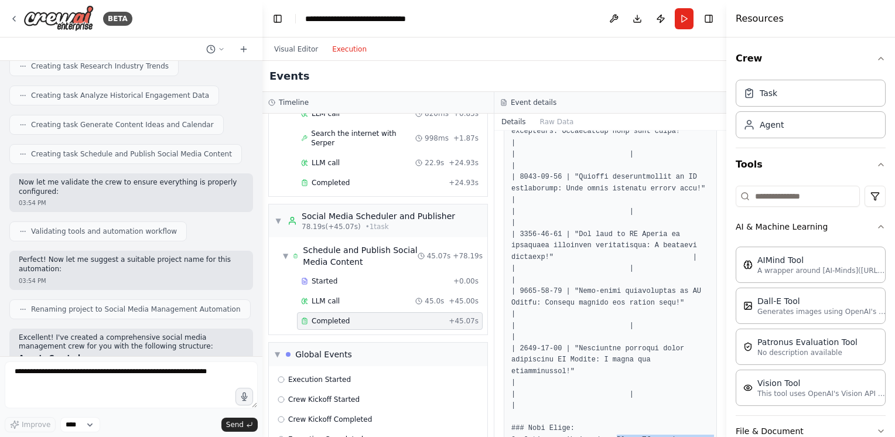
drag, startPoint x: 607, startPoint y: 287, endPoint x: 615, endPoint y: 313, distance: 27.1
click at [298, 50] on button "Visual Editor" at bounding box center [296, 49] width 58 height 14
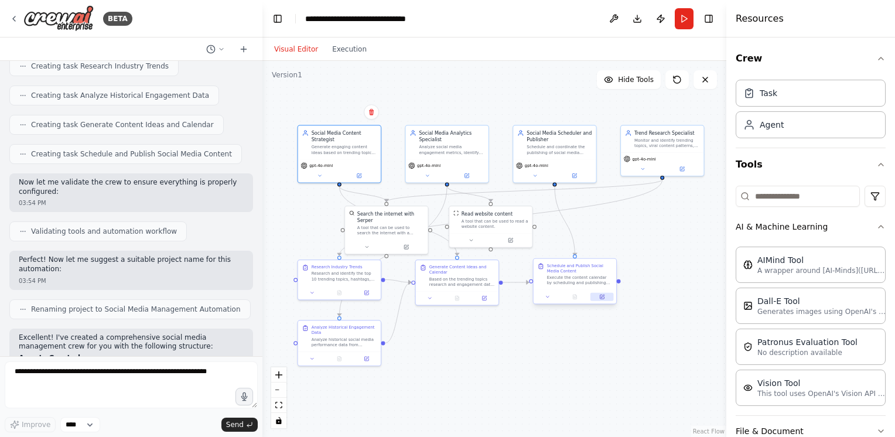
click at [603, 296] on icon at bounding box center [602, 296] width 3 height 3
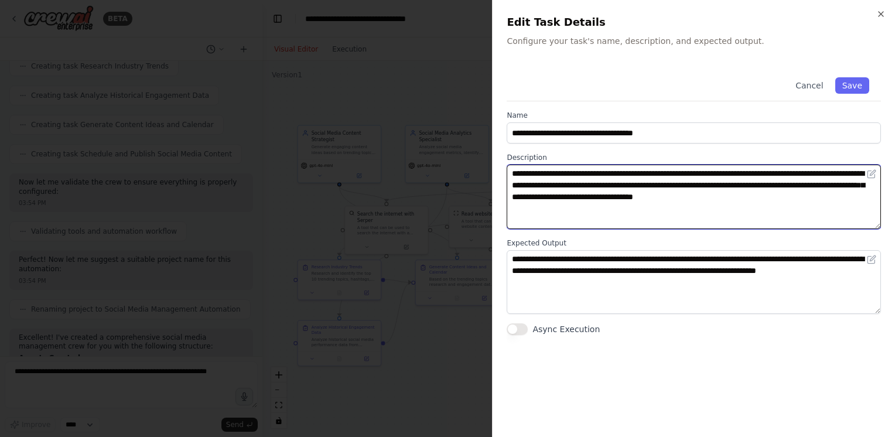
drag, startPoint x: 642, startPoint y: 175, endPoint x: 668, endPoint y: 210, distance: 43.3
click at [668, 210] on textarea "**********" at bounding box center [694, 197] width 374 height 64
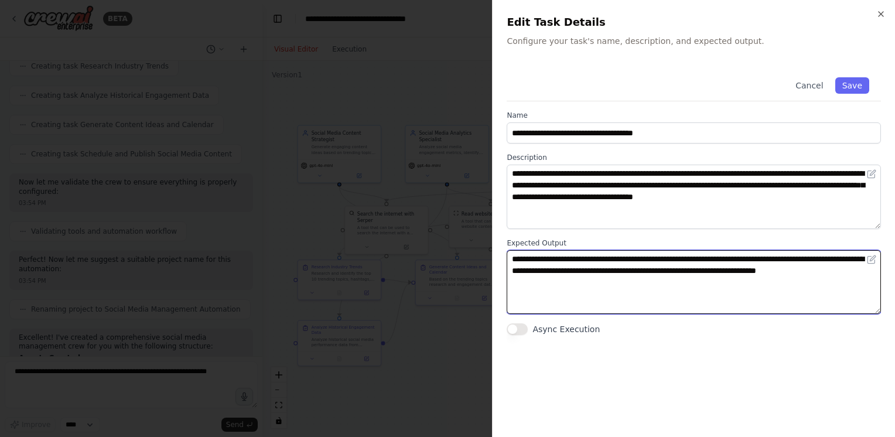
drag, startPoint x: 649, startPoint y: 264, endPoint x: 652, endPoint y: 284, distance: 20.7
click at [652, 284] on textarea "**********" at bounding box center [694, 282] width 374 height 64
drag, startPoint x: 654, startPoint y: 285, endPoint x: 652, endPoint y: 279, distance: 6.3
click at [652, 279] on textarea "**********" at bounding box center [694, 282] width 374 height 64
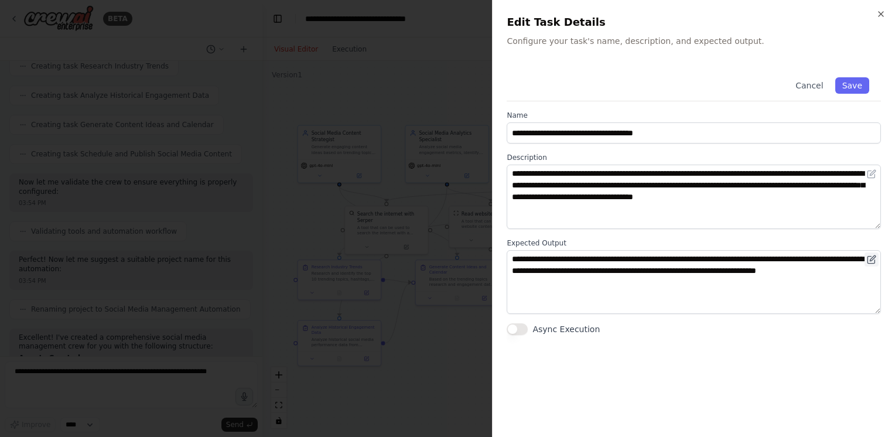
click at [873, 258] on icon at bounding box center [872, 258] width 5 height 5
click at [873, 259] on icon at bounding box center [872, 258] width 5 height 5
click at [872, 263] on icon at bounding box center [871, 259] width 7 height 7
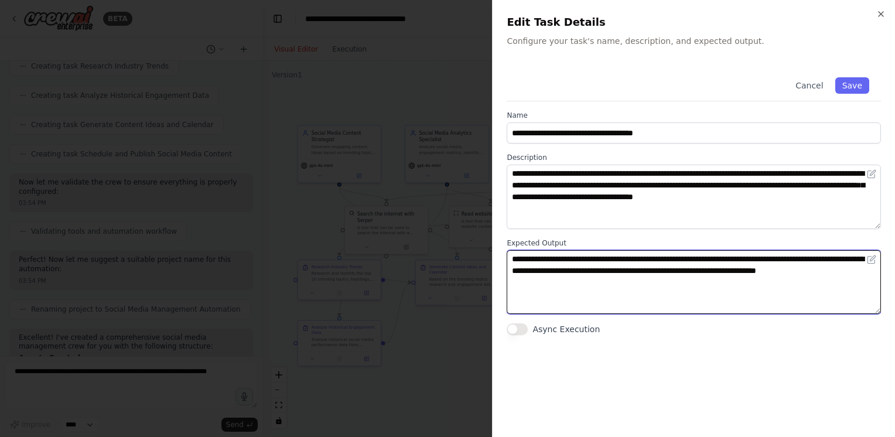
click at [816, 271] on textarea "**********" at bounding box center [694, 282] width 374 height 64
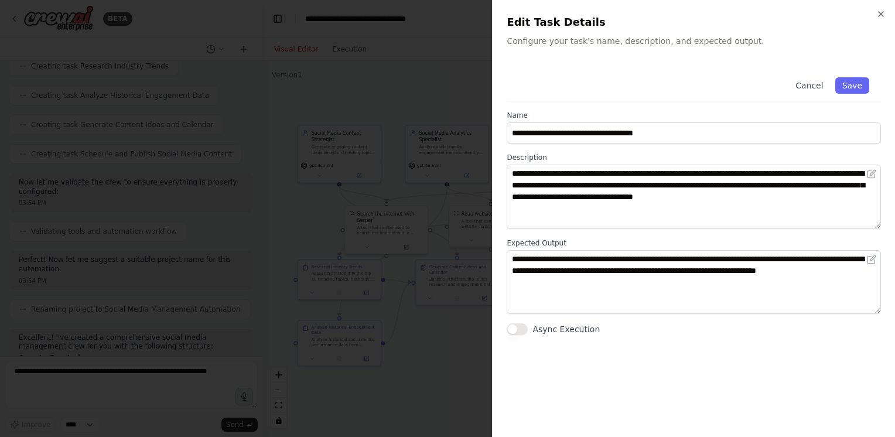
drag, startPoint x: 869, startPoint y: 258, endPoint x: 884, endPoint y: 199, distance: 61.0
click at [869, 257] on icon at bounding box center [871, 259] width 9 height 9
click at [867, 168] on button at bounding box center [872, 174] width 14 height 14
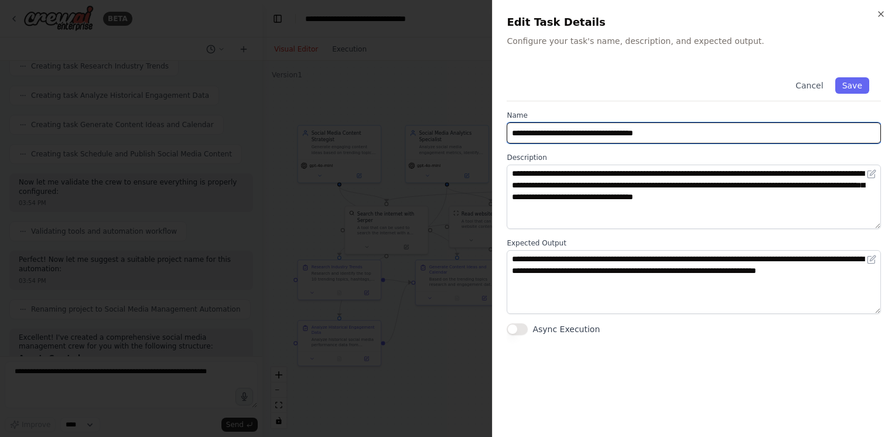
click at [752, 125] on input "**********" at bounding box center [694, 132] width 374 height 21
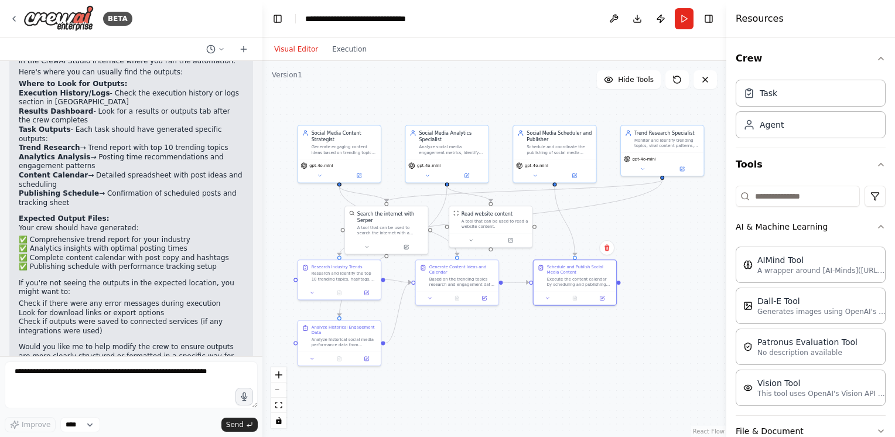
scroll to position [1390, 0]
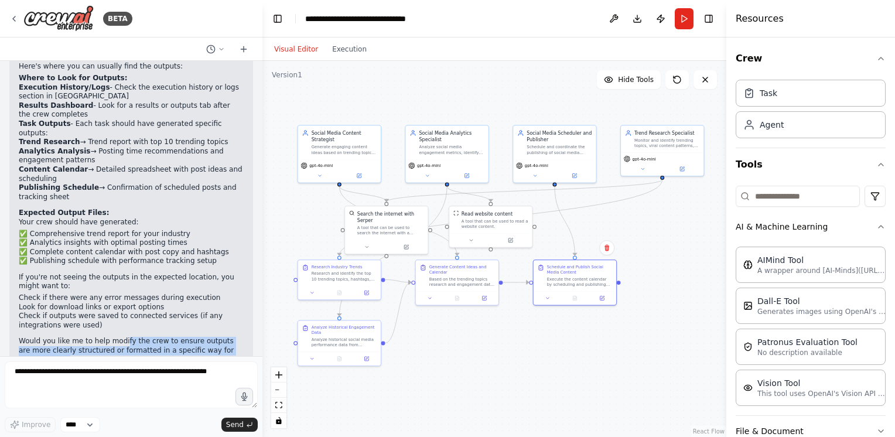
drag, startPoint x: 118, startPoint y: 307, endPoint x: 126, endPoint y: 325, distance: 19.2
click at [126, 337] on p "Would you like me to help modify the crew to ensure outputs are more clearly st…" at bounding box center [131, 351] width 225 height 28
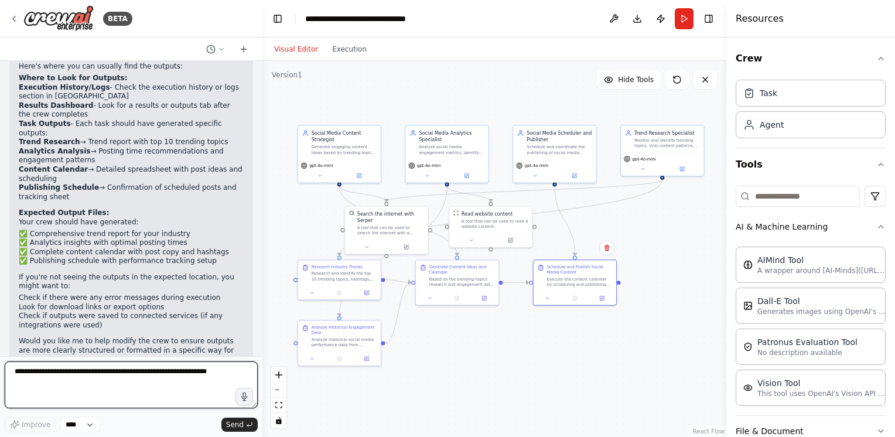
drag, startPoint x: 126, startPoint y: 325, endPoint x: 68, endPoint y: 385, distance: 83.7
click at [68, 385] on textarea at bounding box center [131, 385] width 253 height 47
type textarea "**********"
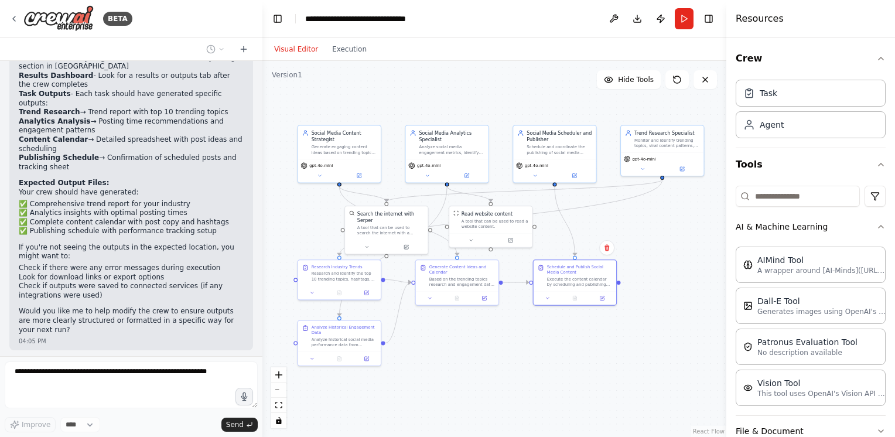
scroll to position [1460, 0]
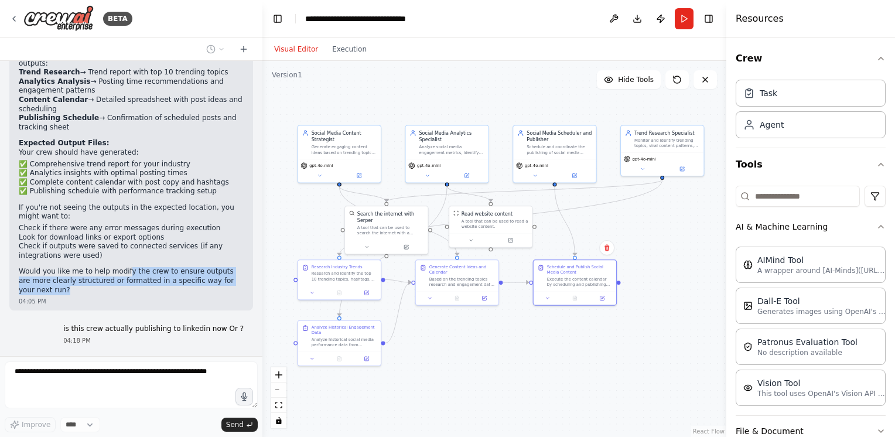
drag, startPoint x: 122, startPoint y: 241, endPoint x: 129, endPoint y: 261, distance: 21.1
click at [129, 267] on p "Would you like me to help modify the crew to ensure outputs are more clearly st…" at bounding box center [131, 281] width 225 height 28
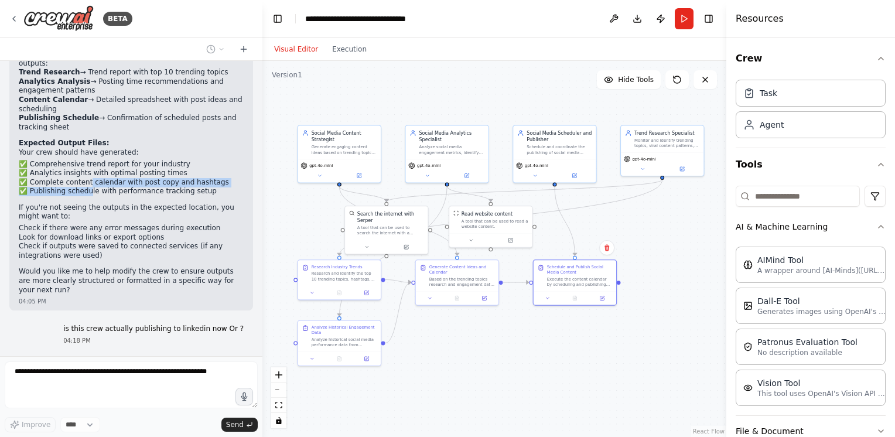
drag, startPoint x: 129, startPoint y: 261, endPoint x: 86, endPoint y: 153, distance: 116.0
click at [86, 160] on ul "✅ Comprehensive trend report for your industry ✅ Analytics insights with optima…" at bounding box center [131, 178] width 225 height 36
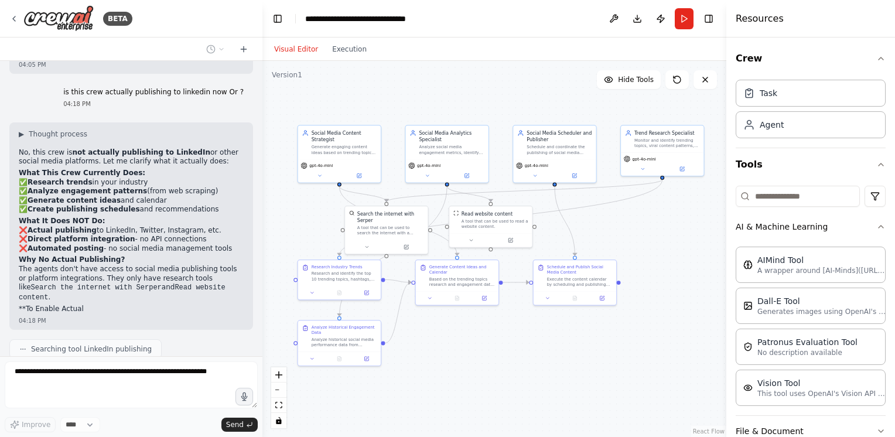
scroll to position [1705, 0]
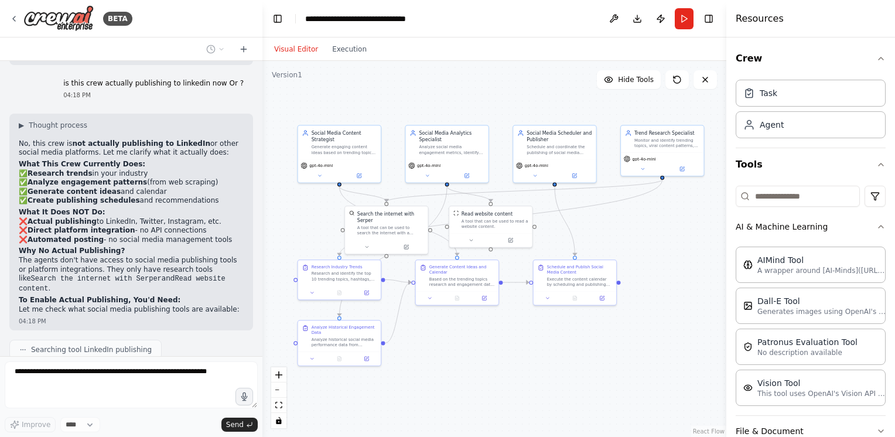
click at [138, 139] on p "No, this crew is not actually publishing to LinkedIn or other social media plat…" at bounding box center [131, 148] width 225 height 18
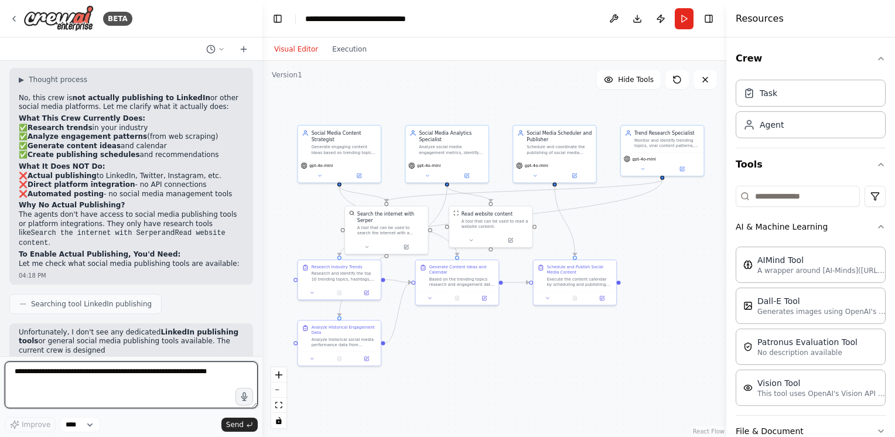
drag, startPoint x: 106, startPoint y: 142, endPoint x: 139, endPoint y: 169, distance: 42.5
click at [139, 169] on div "▶ Thought process No, this crew is not actually publishing to LinkedIn or other…" at bounding box center [131, 172] width 225 height 194
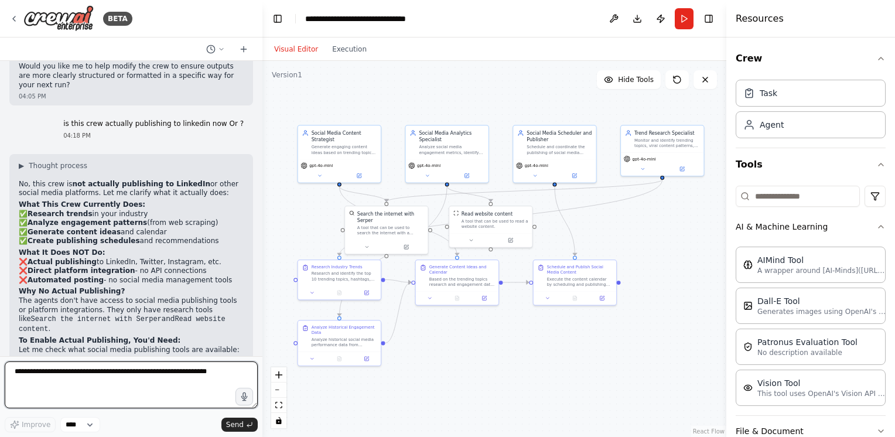
scroll to position [1664, 0]
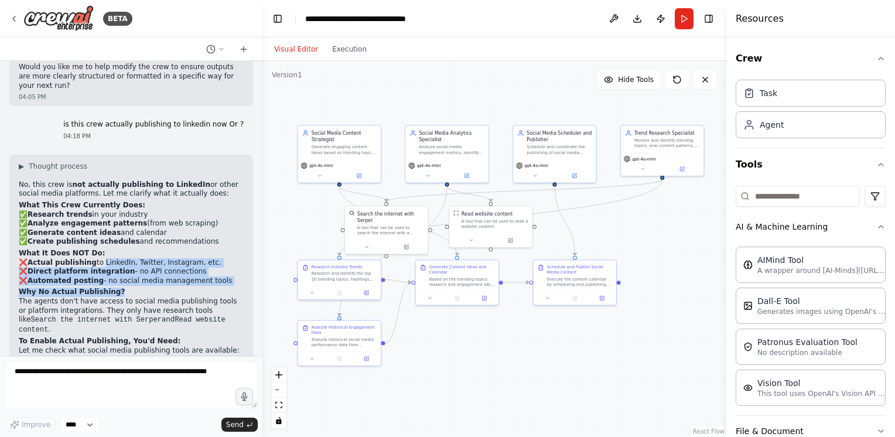
drag, startPoint x: 96, startPoint y: 231, endPoint x: 120, endPoint y: 254, distance: 32.7
click at [120, 254] on div "▶ Thought process No, this crew is not actually publishing to LinkedIn or other…" at bounding box center [131, 259] width 225 height 194
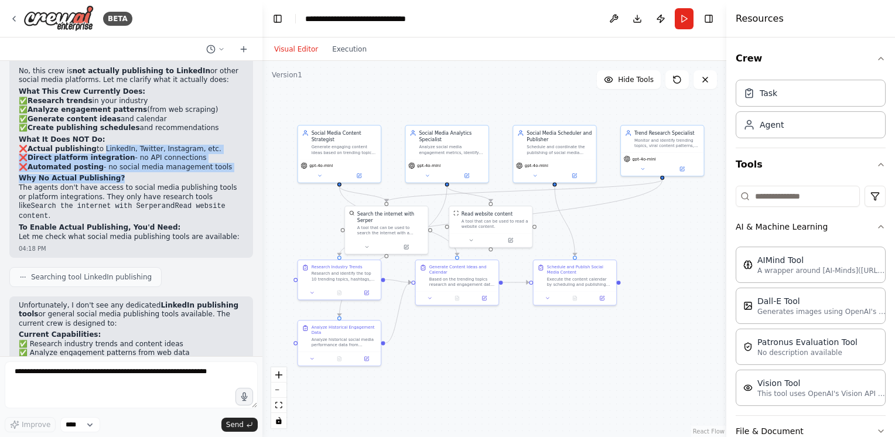
scroll to position [1782, 0]
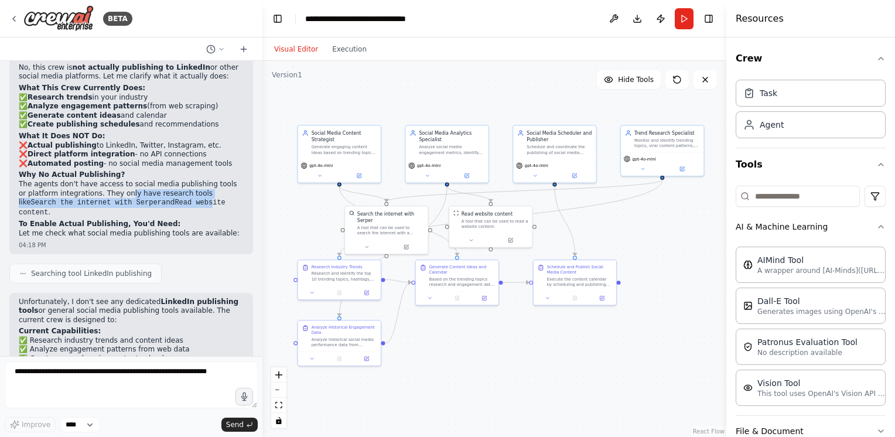
drag, startPoint x: 113, startPoint y: 156, endPoint x: 147, endPoint y: 168, distance: 35.8
click at [147, 180] on p "The agents don't have access to social media publishing tools or platform integ…" at bounding box center [131, 199] width 225 height 38
drag, startPoint x: 147, startPoint y: 168, endPoint x: 123, endPoint y: 191, distance: 33.2
click at [123, 229] on p "Let me check what social media publishing tools are available:" at bounding box center [131, 233] width 225 height 9
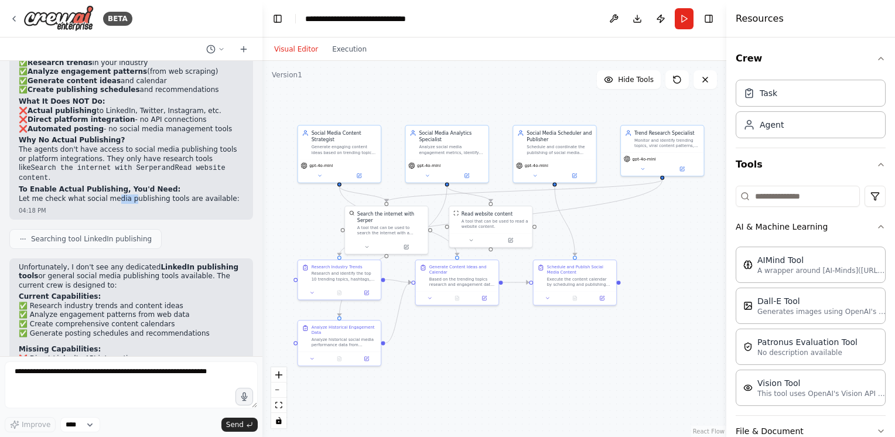
scroll to position [1840, 0]
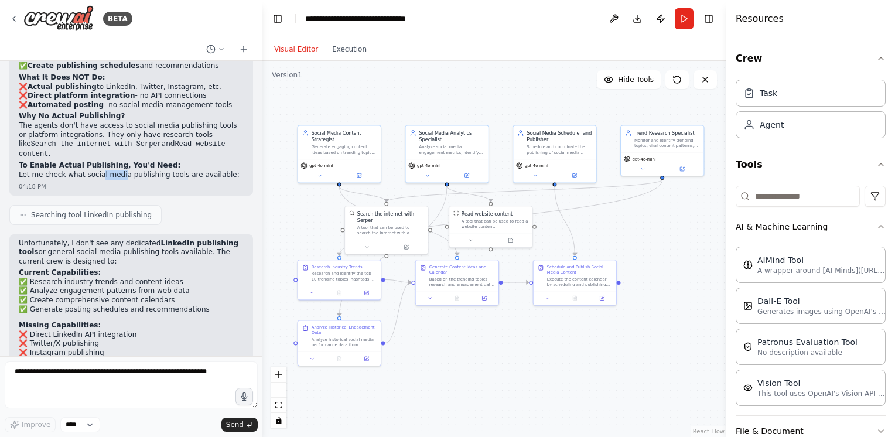
drag, startPoint x: 94, startPoint y: 135, endPoint x: 115, endPoint y: 138, distance: 21.3
click at [115, 138] on div "▶ Thought process No, this crew is not actually publishing to LinkedIn or other…" at bounding box center [131, 87] width 244 height 217
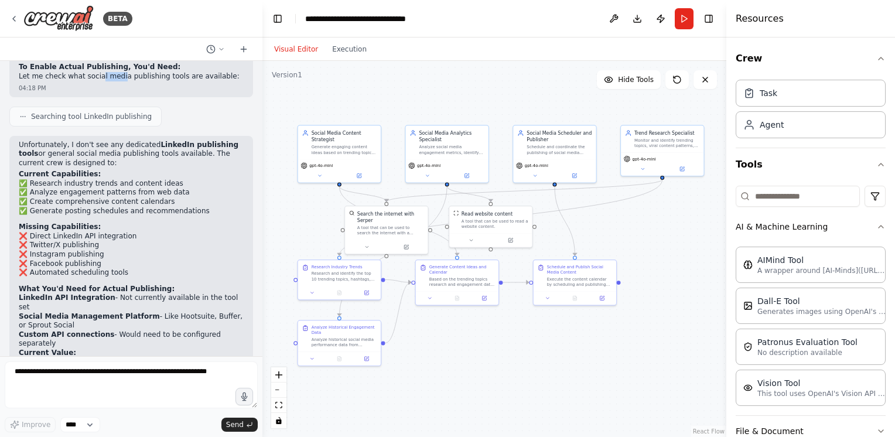
scroll to position [1957, 0]
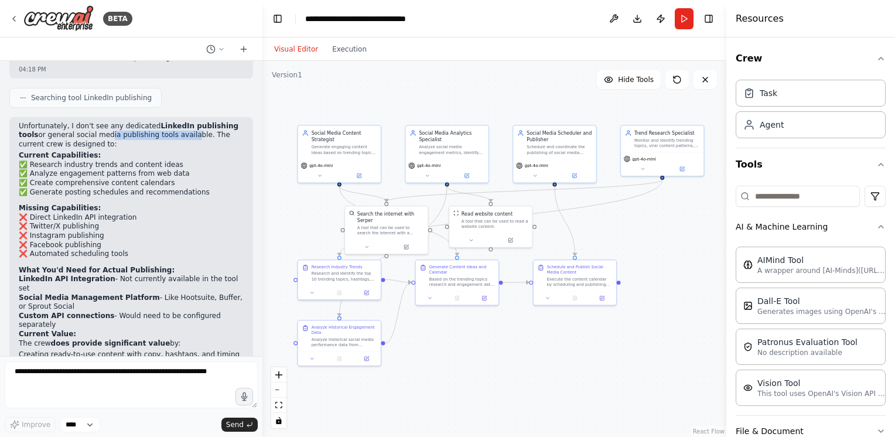
drag, startPoint x: 81, startPoint y: 94, endPoint x: 157, endPoint y: 93, distance: 75.6
click at [157, 122] on p "Unfortunately, I don't see any dedicated LinkedIn publishing tools or general s…" at bounding box center [131, 136] width 225 height 28
drag, startPoint x: 77, startPoint y: 125, endPoint x: 99, endPoint y: 140, distance: 26.7
click at [99, 161] on ul "✅ Research industry trends and content ideas ✅ Analyze engagement patterns from…" at bounding box center [131, 179] width 225 height 36
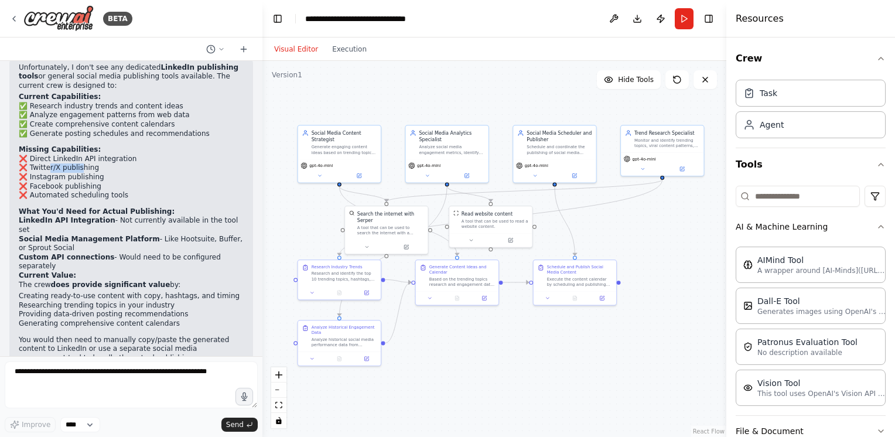
drag, startPoint x: 49, startPoint y: 125, endPoint x: 78, endPoint y: 127, distance: 29.3
click at [78, 164] on li "❌ Twitter/X publishing" at bounding box center [131, 168] width 225 height 9
drag, startPoint x: 78, startPoint y: 127, endPoint x: 76, endPoint y: 136, distance: 9.7
click at [76, 173] on li "❌ Instagram publishing" at bounding box center [131, 177] width 225 height 9
drag, startPoint x: 140, startPoint y: 181, endPoint x: 148, endPoint y: 181, distance: 7.6
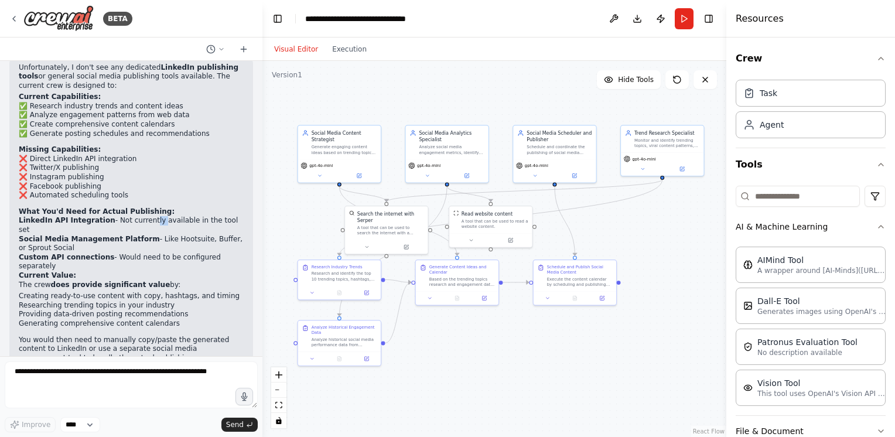
click at [148, 216] on li "LinkedIn API Integration - Not currently available in the tool set" at bounding box center [131, 225] width 225 height 18
drag, startPoint x: 148, startPoint y: 181, endPoint x: 169, endPoint y: 195, distance: 25.7
click at [169, 235] on li "Social Media Management Platform - Like Hootsuite, Buffer, or Sprout Social" at bounding box center [131, 244] width 225 height 18
drag, startPoint x: 169, startPoint y: 195, endPoint x: 143, endPoint y: 217, distance: 33.7
click at [143, 271] on h2 "Current Value:" at bounding box center [131, 275] width 225 height 9
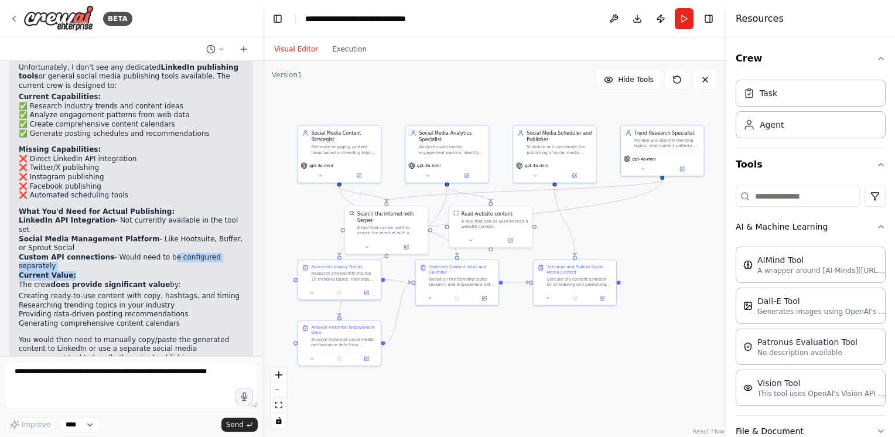
drag, startPoint x: 154, startPoint y: 205, endPoint x: 158, endPoint y: 212, distance: 8.0
click at [158, 212] on div "Unfortunately, I don't see any dedicated LinkedIn publishing tools or general s…" at bounding box center [131, 228] width 225 height 330
drag, startPoint x: 158, startPoint y: 212, endPoint x: 127, endPoint y: 238, distance: 41.2
click at [127, 292] on li "Creating ready-to-use content with copy, hashtags, and timing" at bounding box center [131, 296] width 225 height 9
click at [134, 310] on li "Providing data-driven posting recommendations" at bounding box center [131, 314] width 225 height 9
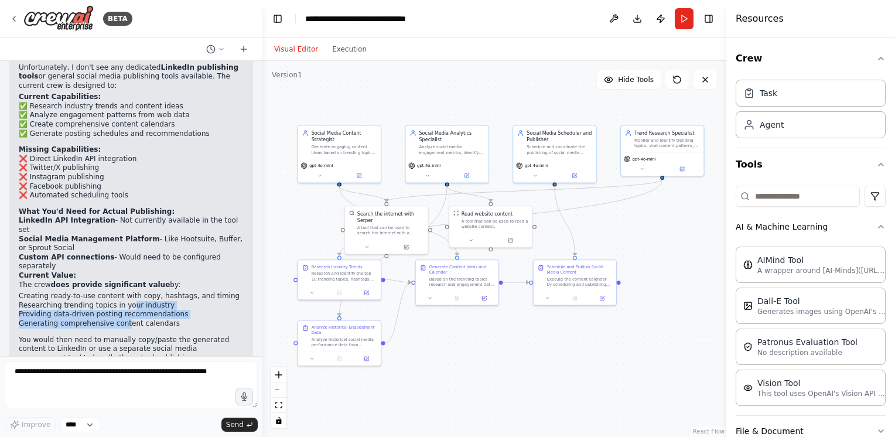
drag, startPoint x: 122, startPoint y: 241, endPoint x: 118, endPoint y: 260, distance: 19.2
click at [118, 292] on ul "Creating ready-to-use content with copy, hashtags, and timing Researching trend…" at bounding box center [131, 310] width 225 height 36
drag, startPoint x: 118, startPoint y: 260, endPoint x: 76, endPoint y: 280, distance: 46.4
click at [76, 336] on p "You would then need to manually copy/paste the generated content to LinkedIn or…" at bounding box center [131, 350] width 225 height 28
drag, startPoint x: 120, startPoint y: 249, endPoint x: 122, endPoint y: 262, distance: 13.1
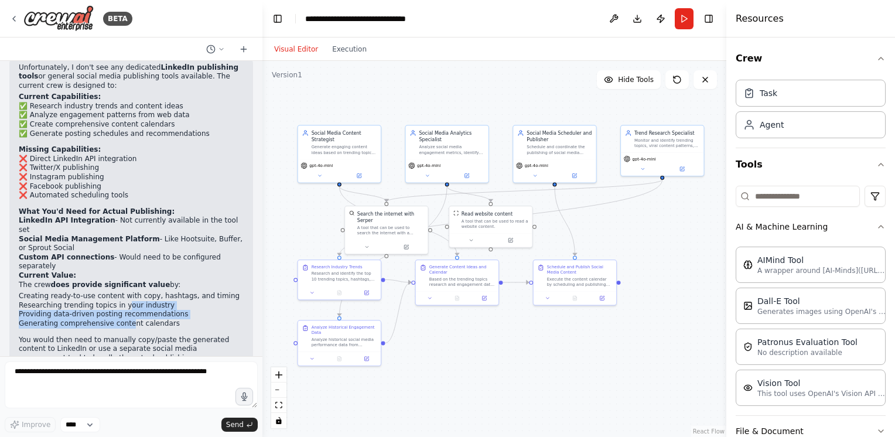
click at [122, 292] on ul "Creating ready-to-use content with copy, hashtags, and timing Researching trend…" at bounding box center [131, 310] width 225 height 36
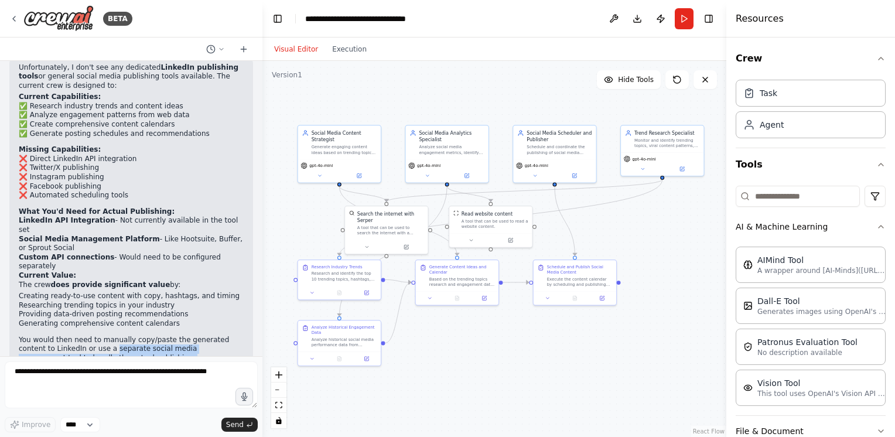
drag, startPoint x: 122, startPoint y: 262, endPoint x: 83, endPoint y: 336, distance: 83.4
click at [83, 336] on div "Unfortunately, I don't see any dedicated LinkedIn publishing tools or general s…" at bounding box center [131, 234] width 244 height 350
drag, startPoint x: 83, startPoint y: 336, endPoint x: 49, endPoint y: 332, distance: 34.2
click at [49, 332] on div "Unfortunately, I don't see any dedicated LinkedIn publishing tools or general s…" at bounding box center [131, 234] width 244 height 350
click at [73, 365] on p "Would you like me to modify the crew to better support manual posting workflows…" at bounding box center [131, 379] width 225 height 28
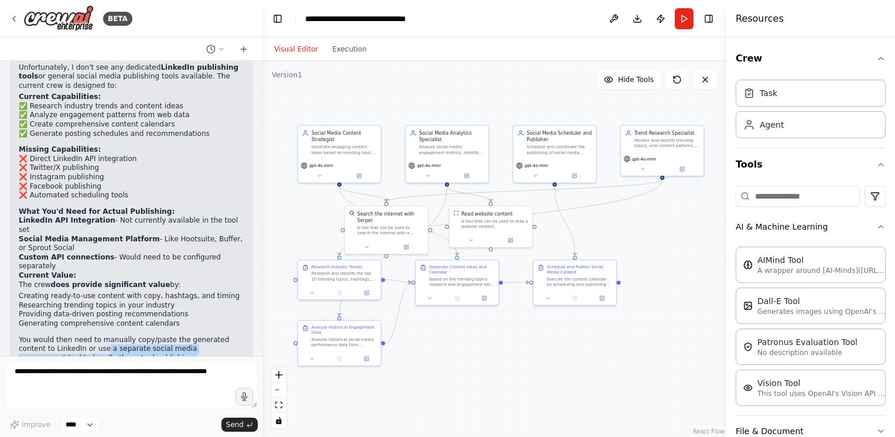
drag, startPoint x: 73, startPoint y: 290, endPoint x: 111, endPoint y: 318, distance: 46.9
click at [111, 318] on div "Unfortunately, I don't see any dedicated LinkedIn publishing tools or general s…" at bounding box center [131, 228] width 225 height 330
drag, startPoint x: 111, startPoint y: 318, endPoint x: 81, endPoint y: 324, distance: 30.6
click at [81, 365] on p "Would you like me to modify the crew to better support manual posting workflows…" at bounding box center [131, 379] width 225 height 28
click at [101, 365] on p "Would you like me to modify the crew to better support manual posting workflows…" at bounding box center [131, 379] width 225 height 28
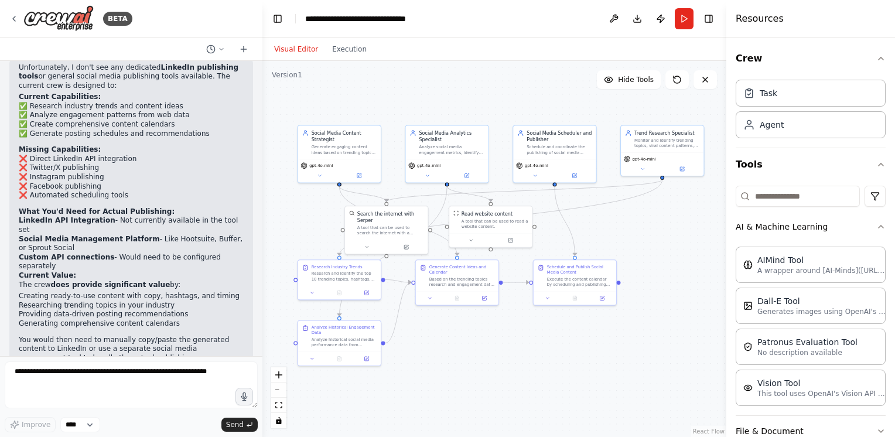
click at [155, 365] on p "Would you like me to modify the crew to better support manual posting workflows…" at bounding box center [131, 379] width 225 height 28
drag, startPoint x: 86, startPoint y: 306, endPoint x: 75, endPoint y: 319, distance: 16.7
click at [75, 365] on p "Would you like me to modify the crew to better support manual posting workflows…" at bounding box center [131, 379] width 225 height 28
copy p "modify the crew to better support manual posting workflows"
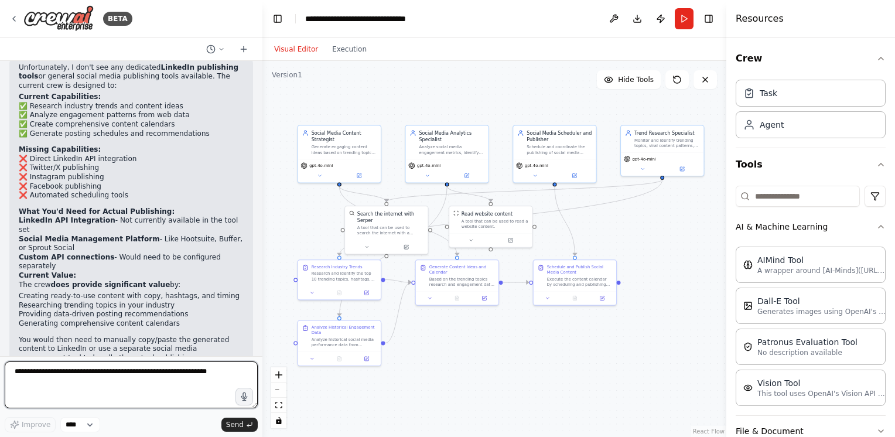
click at [82, 377] on textarea at bounding box center [131, 385] width 253 height 47
paste textarea "**********"
type textarea "**********"
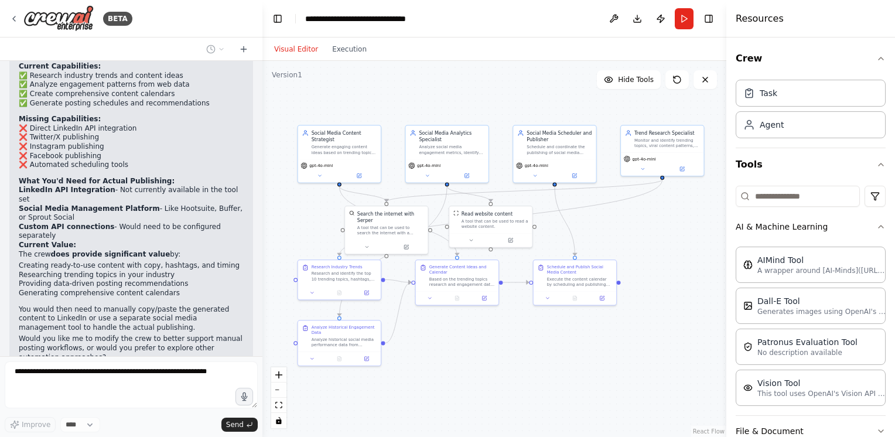
scroll to position [2086, 0]
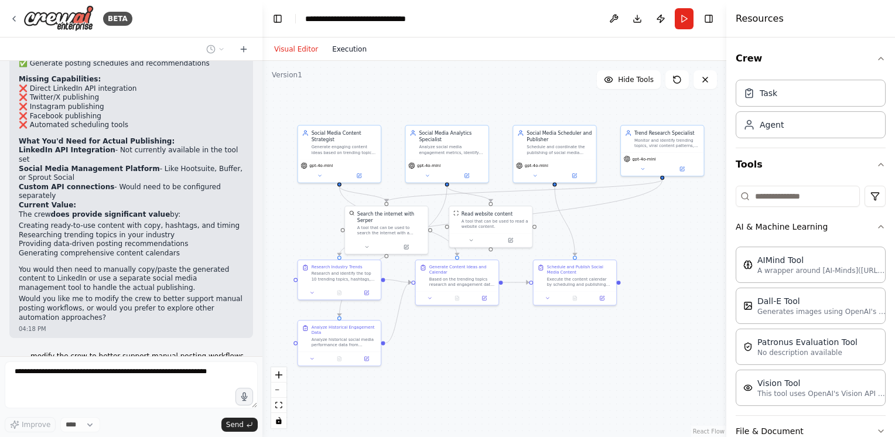
click at [350, 49] on button "Execution" at bounding box center [349, 49] width 49 height 14
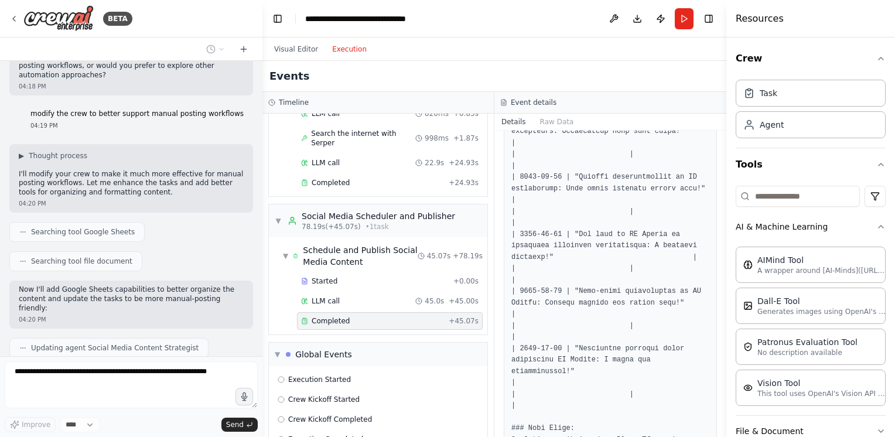
scroll to position [2372, 0]
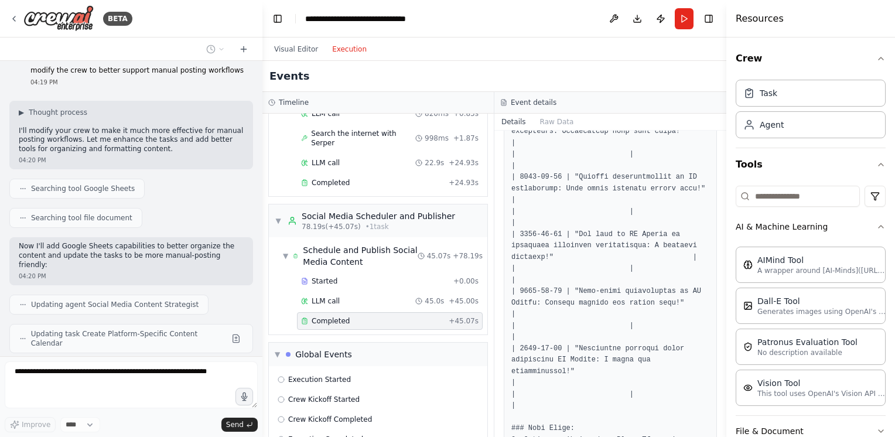
drag, startPoint x: 642, startPoint y: 351, endPoint x: 634, endPoint y: 297, distance: 55.1
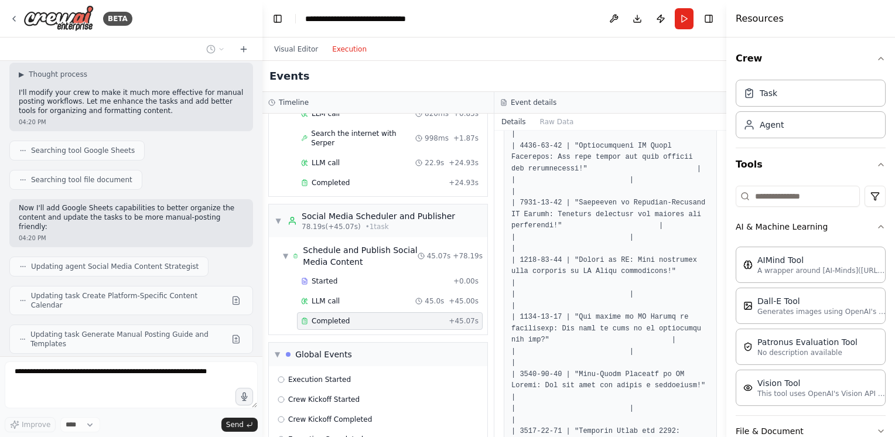
scroll to position [2471, 0]
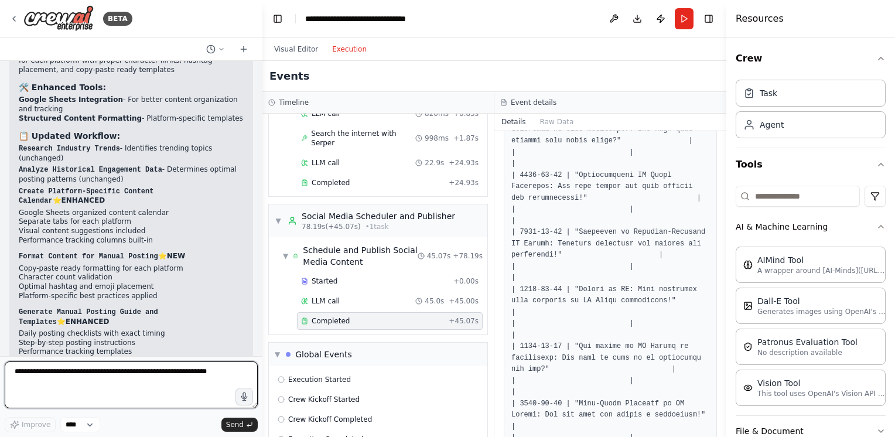
click at [258, 250] on div "BETA Create a crew that schedules and publishes social media content across mul…" at bounding box center [447, 218] width 895 height 437
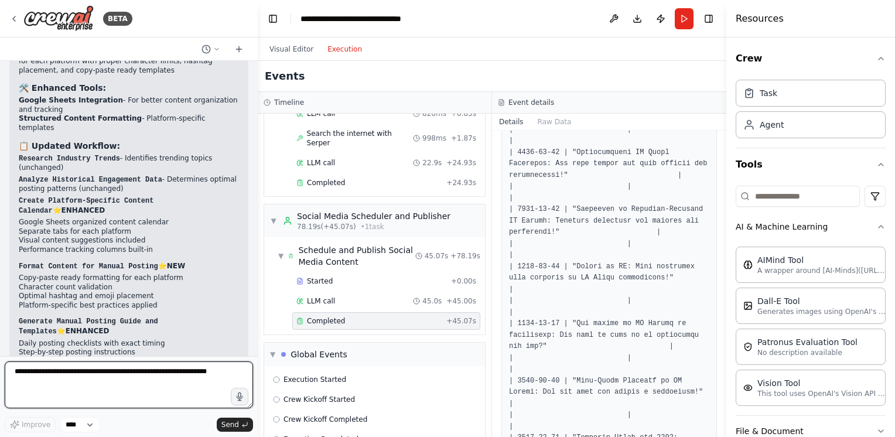
click at [255, 329] on div at bounding box center [255, 218] width 5 height 437
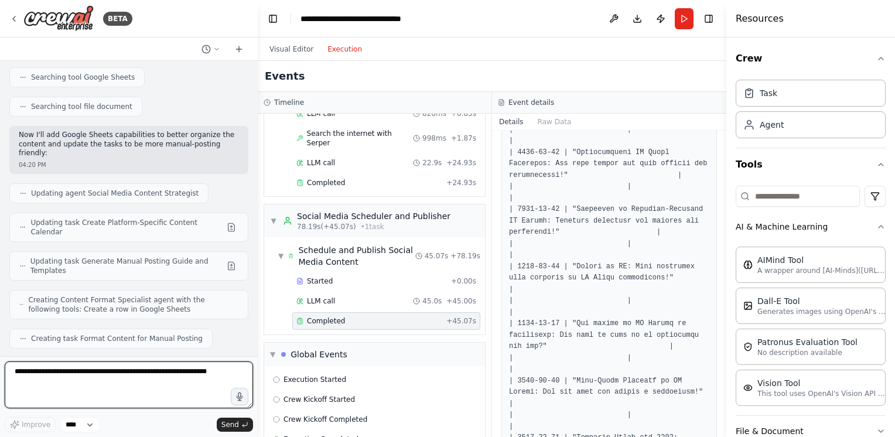
scroll to position [2492, 0]
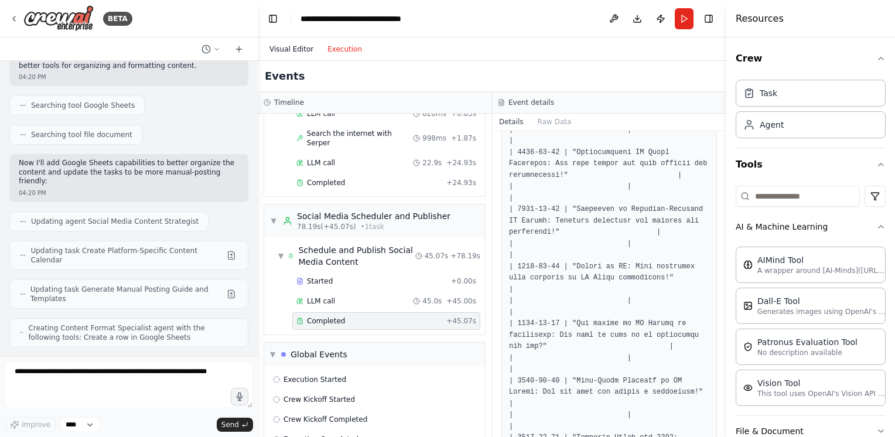
click at [298, 45] on button "Visual Editor" at bounding box center [292, 49] width 58 height 14
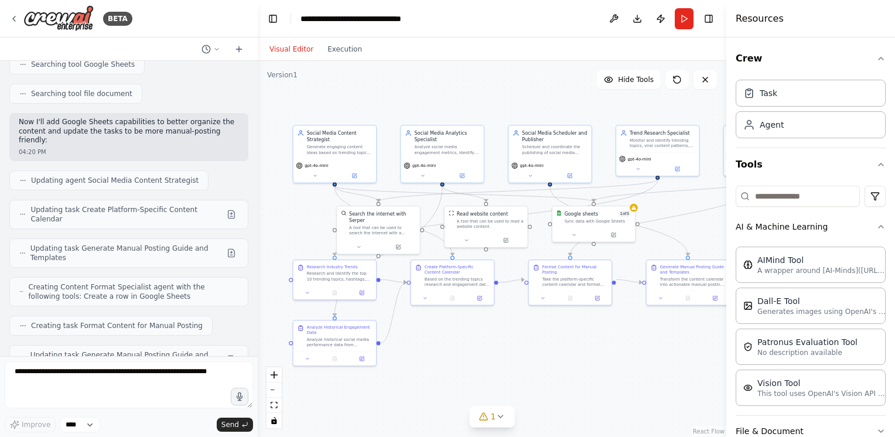
scroll to position [2551, 0]
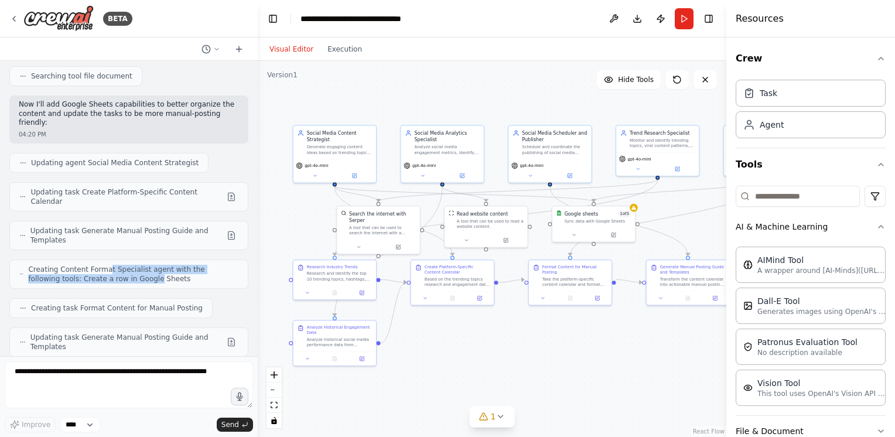
drag, startPoint x: 117, startPoint y: 186, endPoint x: 104, endPoint y: 177, distance: 16.4
click at [104, 265] on span "Creating Content Format Specialist agent with the following tools: Create a row…" at bounding box center [133, 274] width 210 height 19
click at [500, 418] on icon at bounding box center [500, 416] width 9 height 9
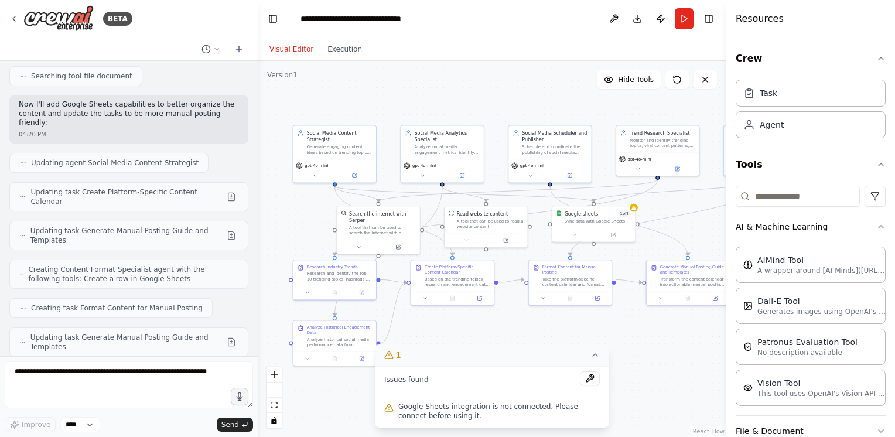
click at [442, 410] on span "Google Sheets integration is not connected. Please connect before using it." at bounding box center [500, 411] width 202 height 19
click at [592, 379] on button at bounding box center [590, 379] width 20 height 14
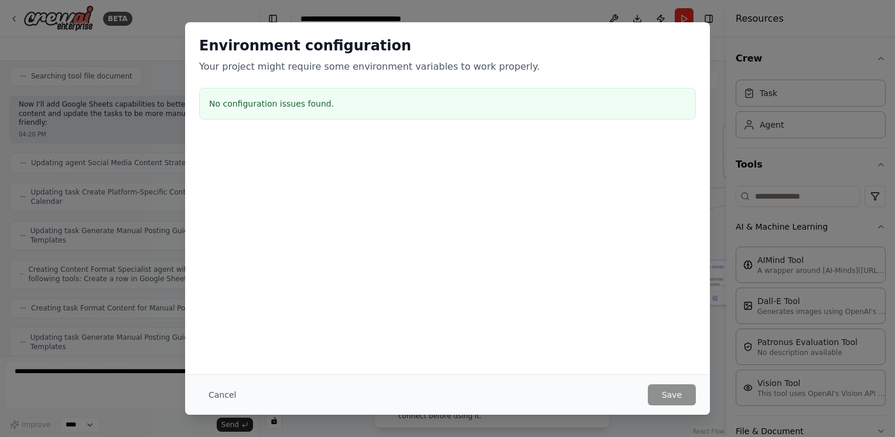
click at [319, 104] on h3 "No configuration issues found." at bounding box center [447, 104] width 477 height 12
click at [236, 393] on button "Cancel" at bounding box center [222, 394] width 46 height 21
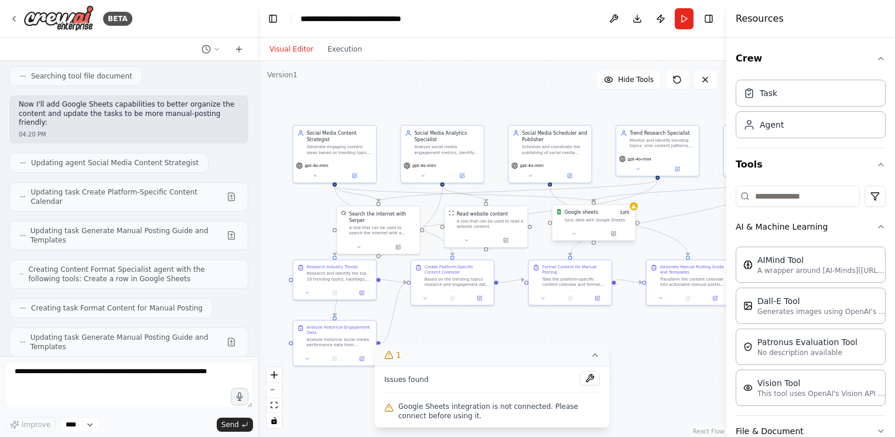
click at [595, 220] on div "Sync data with Google Sheets" at bounding box center [598, 219] width 67 height 5
click at [621, 236] on button at bounding box center [614, 234] width 38 height 8
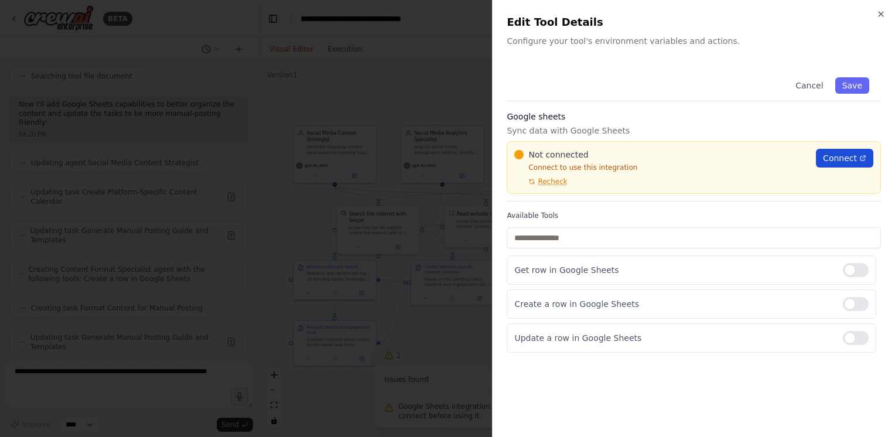
click at [843, 159] on span "Connect" at bounding box center [840, 158] width 34 height 12
click at [856, 88] on button "Save" at bounding box center [853, 85] width 34 height 16
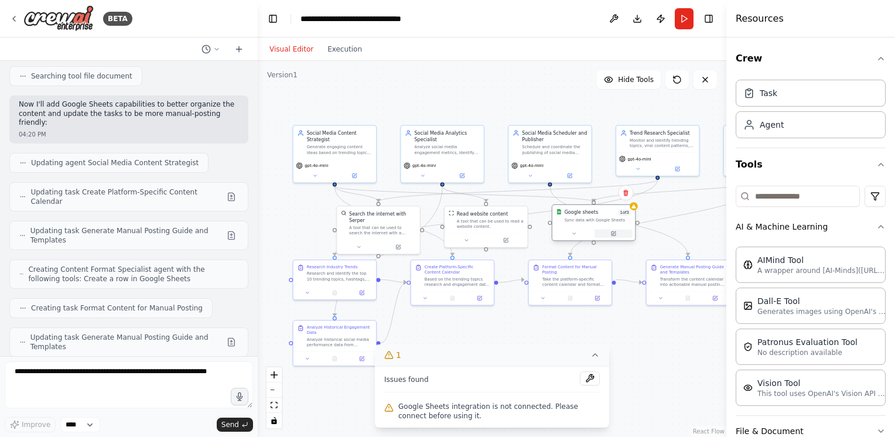
click at [617, 236] on button at bounding box center [614, 234] width 38 height 8
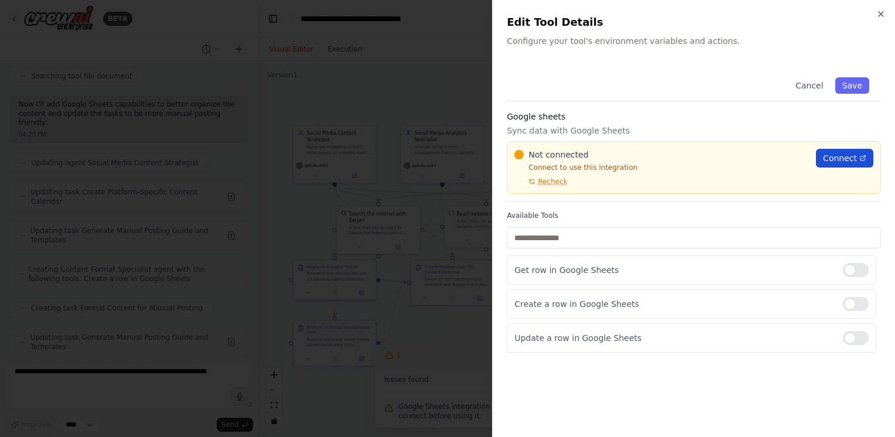
click at [843, 161] on span "Connect" at bounding box center [840, 158] width 34 height 12
click at [430, 49] on div at bounding box center [447, 218] width 895 height 437
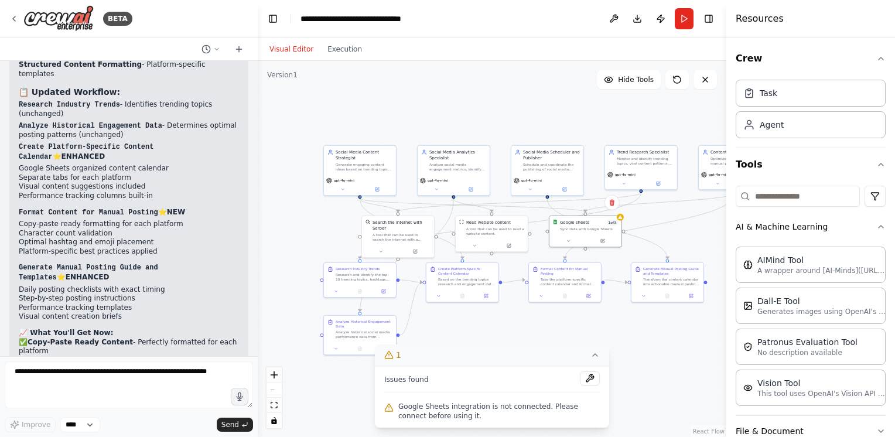
scroll to position [3020, 0]
drag, startPoint x: 90, startPoint y: 113, endPoint x: 105, endPoint y: 121, distance: 16.8
click at [105, 236] on li "Optimal hashtag and emoji placement" at bounding box center [129, 240] width 220 height 9
drag, startPoint x: 105, startPoint y: 121, endPoint x: 101, endPoint y: 181, distance: 59.9
click at [101, 284] on ul "Daily posting checklists with exact timing Step-by-step posting instructions Pe…" at bounding box center [129, 302] width 220 height 36
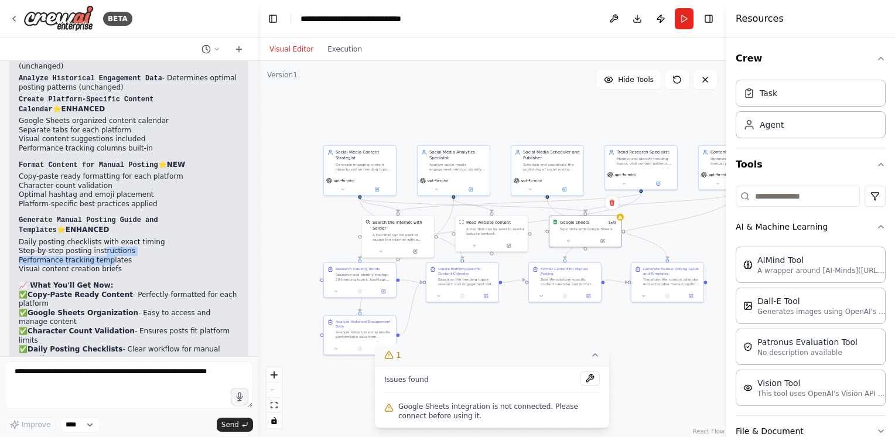
scroll to position [3078, 0]
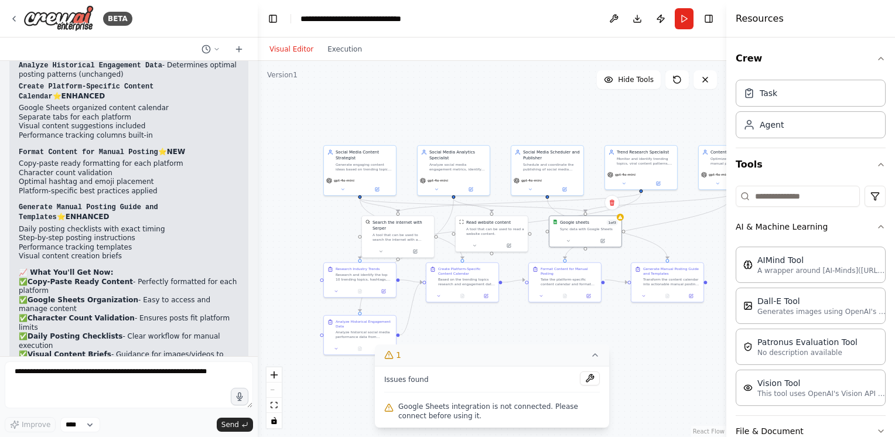
click at [131, 278] on p "✅ Copy-Paste Ready Content - Perfectly formatted for each platform ✅ Google She…" at bounding box center [129, 351] width 220 height 147
drag, startPoint x: 166, startPoint y: 156, endPoint x: 171, endPoint y: 165, distance: 10.5
click at [171, 278] on p "✅ Copy-Paste Ready Content - Perfectly formatted for each platform ✅ Google She…" at bounding box center [129, 351] width 220 height 147
drag, startPoint x: 171, startPoint y: 165, endPoint x: 167, endPoint y: 185, distance: 19.8
click at [167, 278] on p "✅ Copy-Paste Ready Content - Perfectly formatted for each platform ✅ Google She…" at bounding box center [129, 351] width 220 height 147
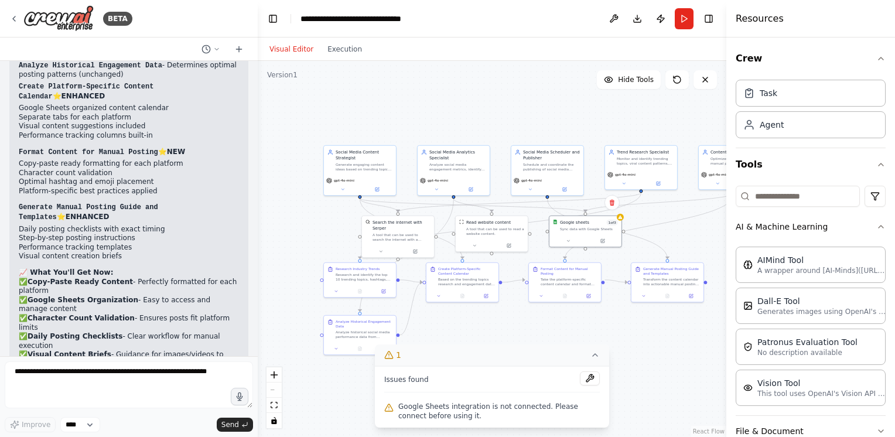
drag, startPoint x: 167, startPoint y: 185, endPoint x: 147, endPoint y: 240, distance: 59.3
click at [147, 278] on p "✅ Copy-Paste Ready Content - Perfectly formatted for each platform ✅ Google She…" at bounding box center [129, 351] width 220 height 147
drag, startPoint x: 147, startPoint y: 240, endPoint x: 116, endPoint y: 295, distance: 63.0
drag, startPoint x: 116, startPoint y: 295, endPoint x: 118, endPoint y: 329, distance: 34.0
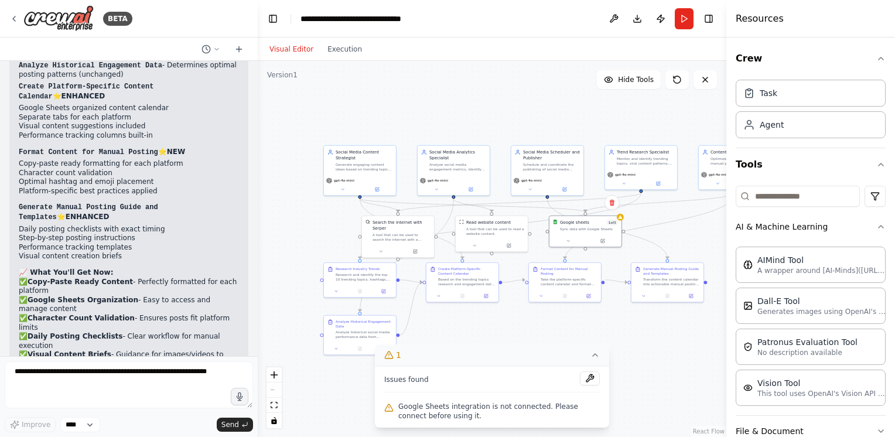
drag, startPoint x: 100, startPoint y: 292, endPoint x: 112, endPoint y: 329, distance: 38.2
click at [112, 329] on div "Perfect! I've successfully modified your crew to be much more effective for man…" at bounding box center [129, 187] width 220 height 629
drag, startPoint x: 112, startPoint y: 329, endPoint x: 76, endPoint y: 295, distance: 49.8
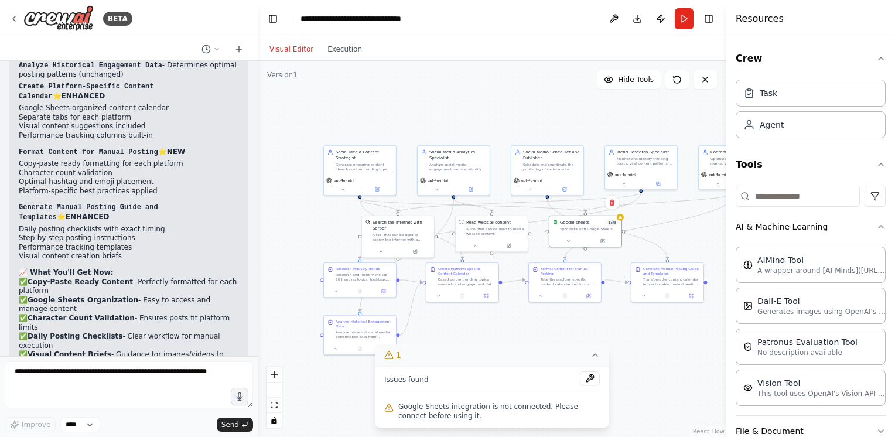
drag, startPoint x: 88, startPoint y: 275, endPoint x: 105, endPoint y: 298, distance: 27.7
click at [682, 22] on button "Run" at bounding box center [684, 18] width 19 height 21
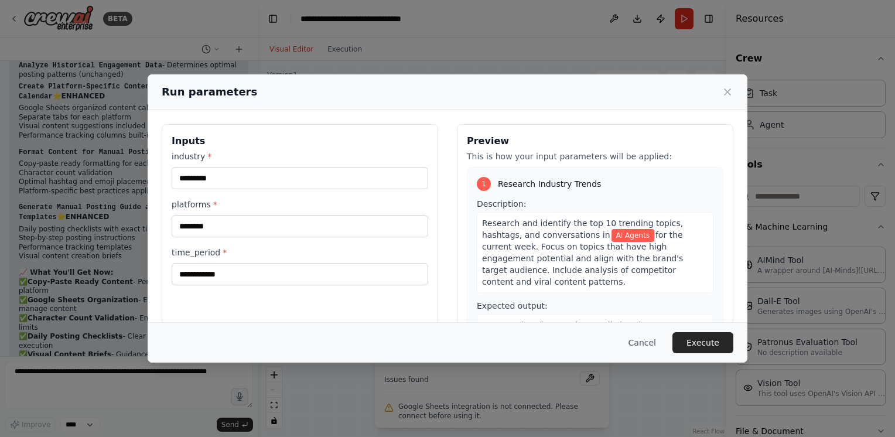
scroll to position [59, 0]
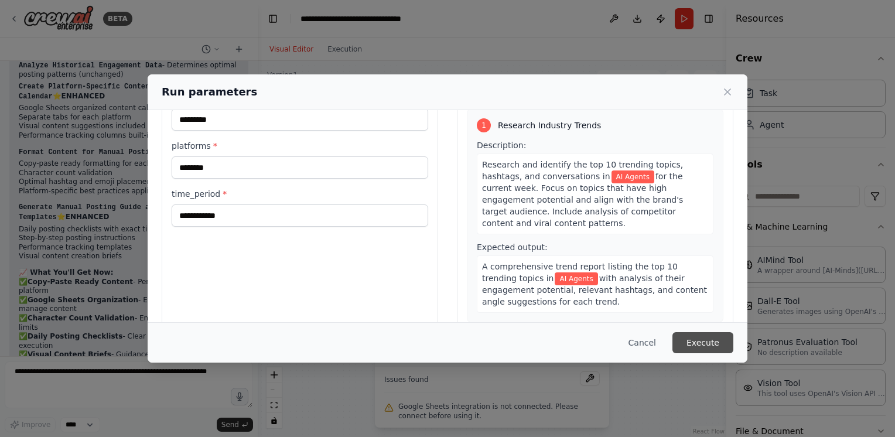
click at [717, 335] on button "Execute" at bounding box center [703, 342] width 61 height 21
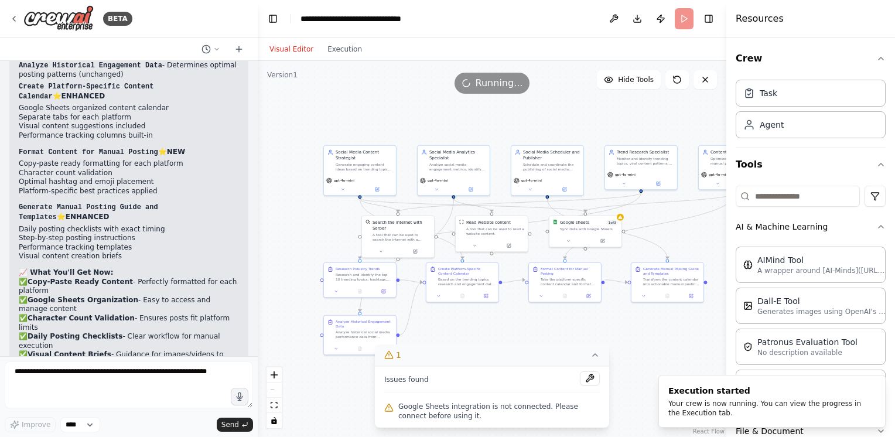
drag, startPoint x: 148, startPoint y: 314, endPoint x: 156, endPoint y: 327, distance: 15.6
click at [340, 47] on button "Execution" at bounding box center [345, 49] width 49 height 14
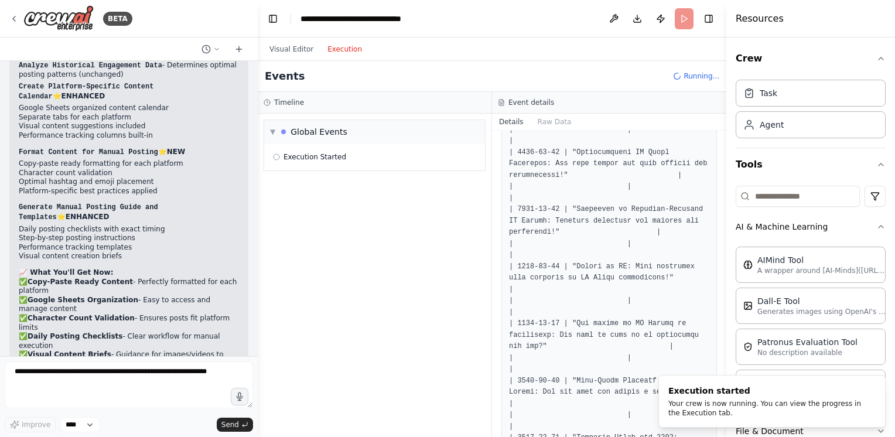
scroll to position [0, 0]
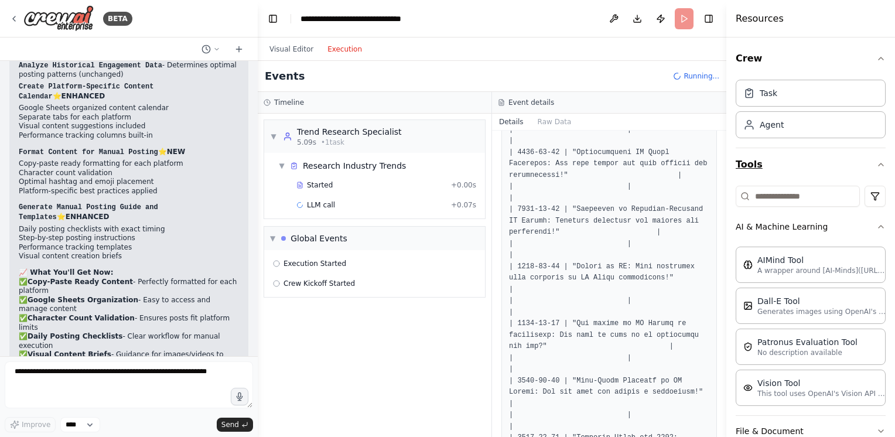
click at [877, 160] on icon "button" at bounding box center [881, 164] width 9 height 9
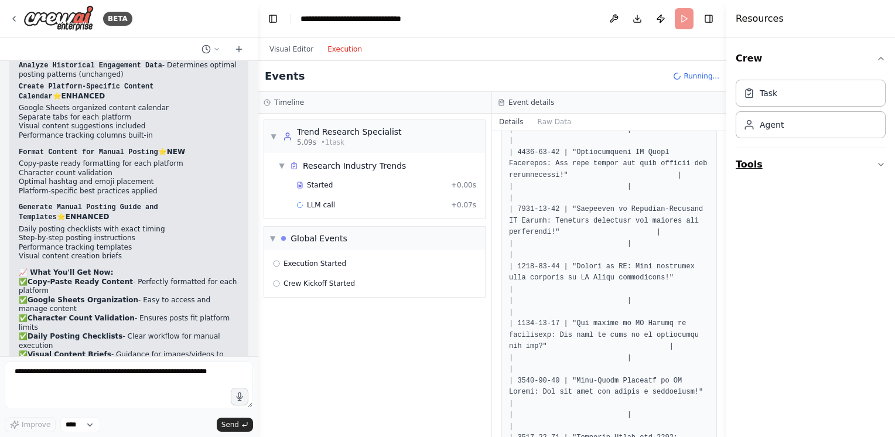
click at [881, 165] on icon "button" at bounding box center [881, 164] width 9 height 9
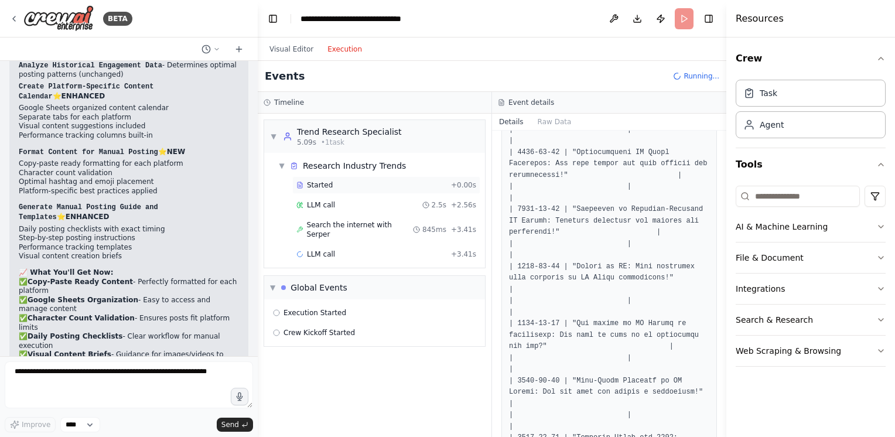
click at [328, 185] on span "Started" at bounding box center [320, 185] width 26 height 9
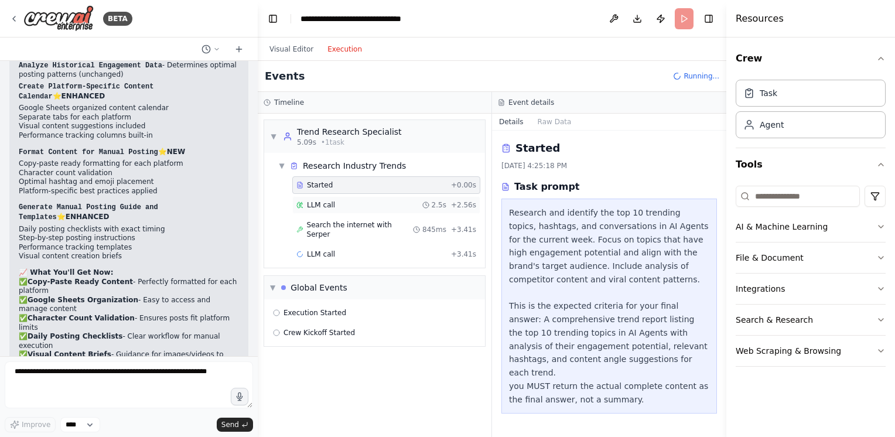
click at [378, 205] on div "LLM call 2.5s + 2.56s" at bounding box center [387, 204] width 180 height 9
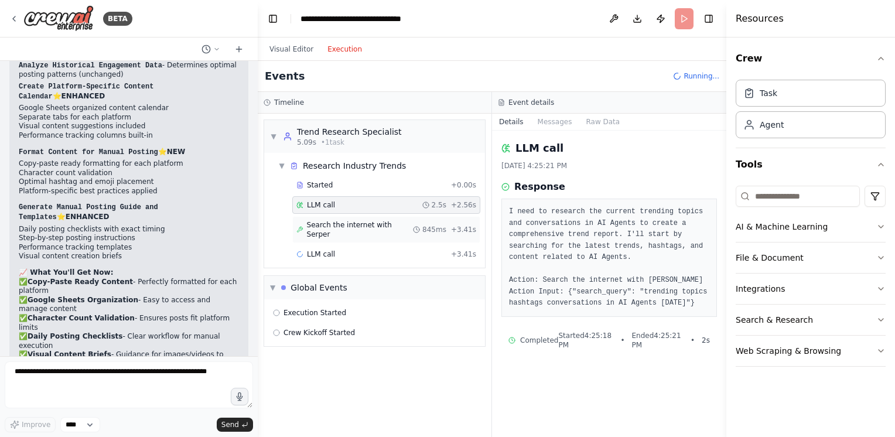
click at [358, 225] on span "Search the internet with Serper" at bounding box center [360, 229] width 107 height 19
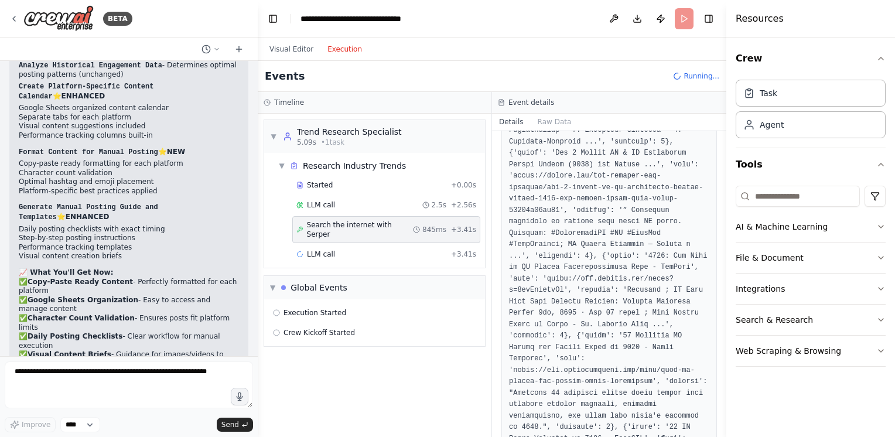
scroll to position [787, 0]
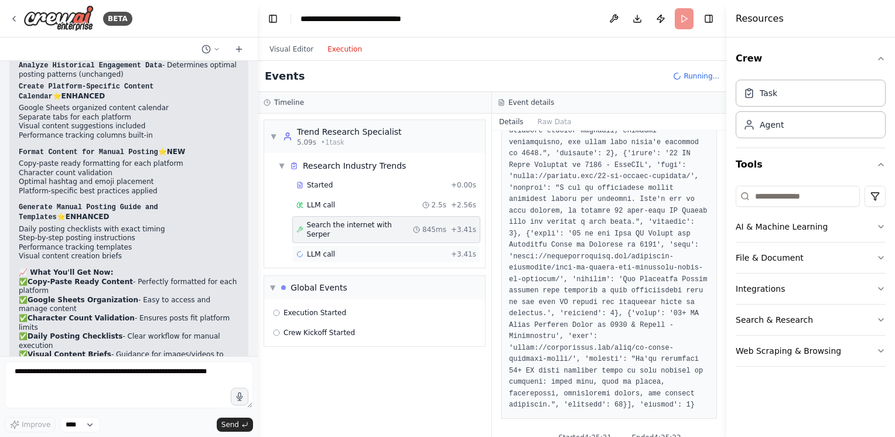
click at [380, 250] on div "LLM call + 3.41s" at bounding box center [387, 254] width 180 height 9
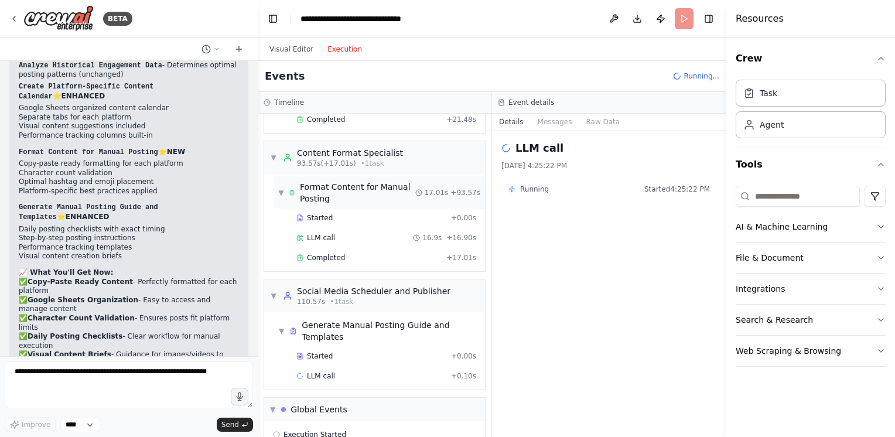
scroll to position [933, 0]
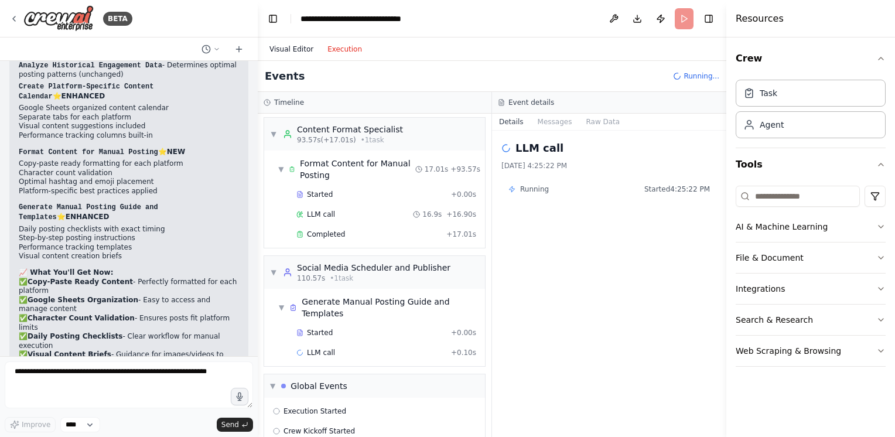
click at [291, 51] on button "Visual Editor" at bounding box center [292, 49] width 58 height 14
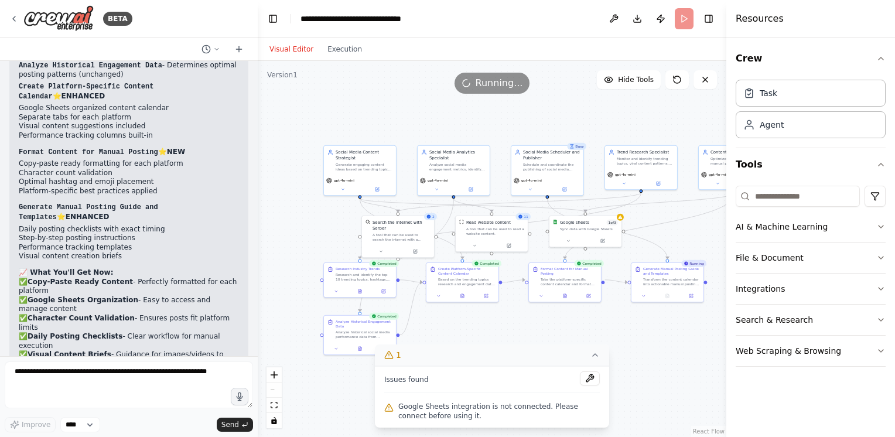
click at [597, 353] on icon at bounding box center [595, 354] width 9 height 9
click at [499, 415] on icon at bounding box center [500, 416] width 9 height 9
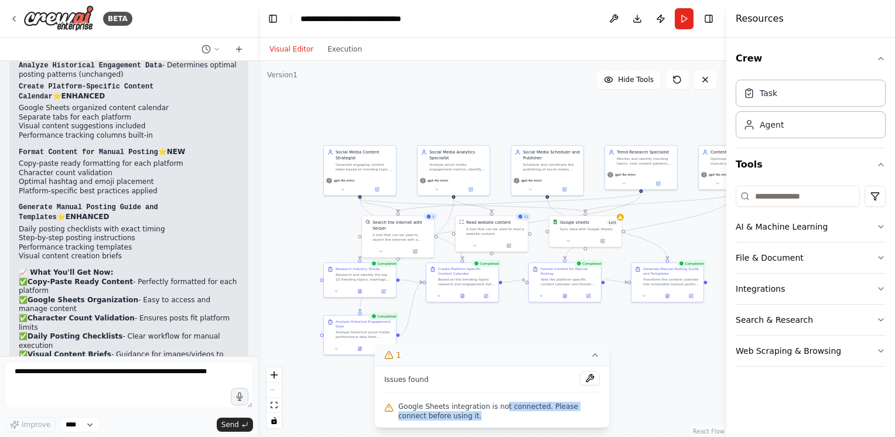
drag, startPoint x: 496, startPoint y: 404, endPoint x: 507, endPoint y: 423, distance: 21.5
click at [507, 423] on div "Issues found Google Sheets integration is not connected. Please connect before …" at bounding box center [492, 397] width 234 height 62
drag, startPoint x: 507, startPoint y: 423, endPoint x: 469, endPoint y: 406, distance: 42.0
click at [469, 406] on span "Google Sheets integration is not connected. Please connect before using it." at bounding box center [500, 411] width 202 height 19
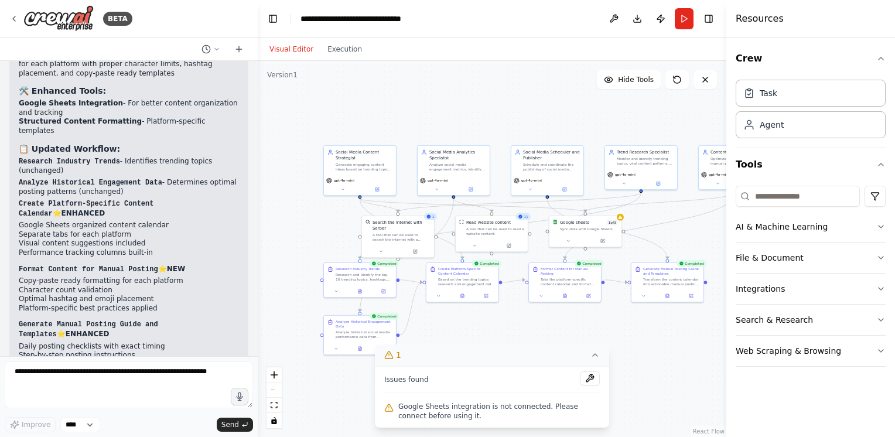
scroll to position [3078, 0]
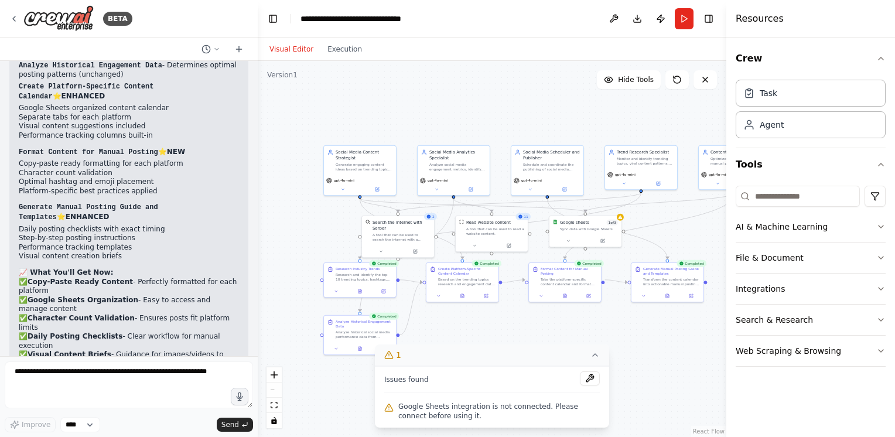
drag, startPoint x: 170, startPoint y: 261, endPoint x: 197, endPoint y: 264, distance: 27.7
click at [197, 264] on div "Perfect! I've successfully modified your crew to be much more effective for man…" at bounding box center [129, 187] width 220 height 629
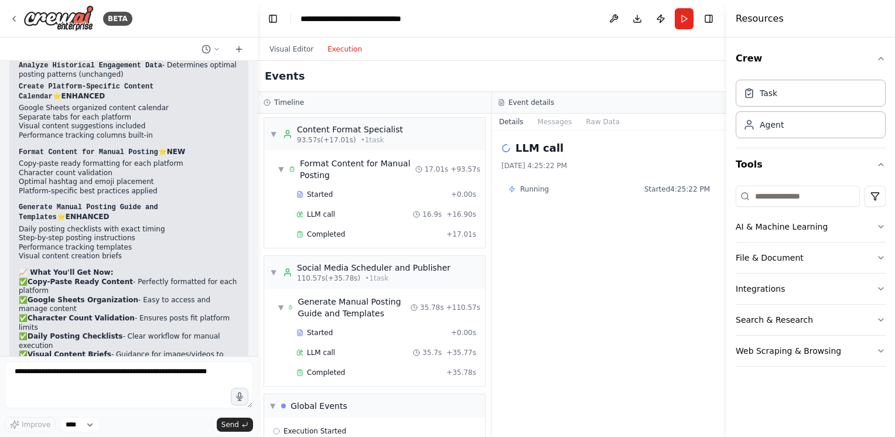
click at [342, 53] on button "Execution" at bounding box center [345, 49] width 49 height 14
click at [295, 50] on button "Visual Editor" at bounding box center [292, 49] width 58 height 14
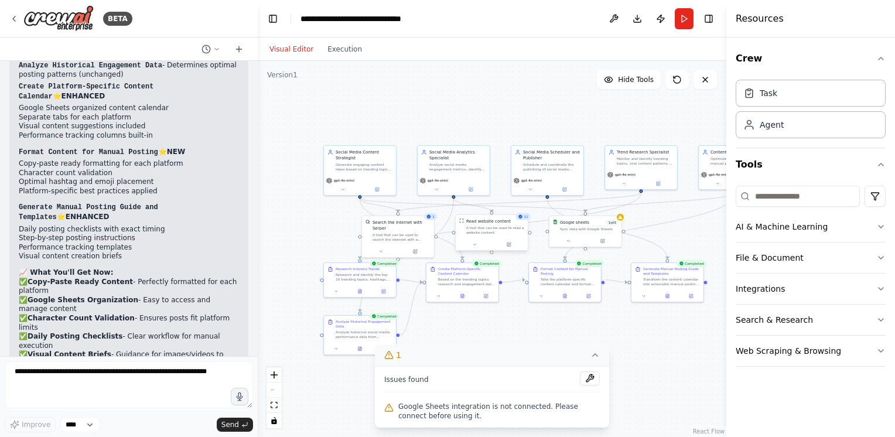
click at [508, 226] on div "A tool that can be used to read a website content." at bounding box center [495, 230] width 58 height 9
click at [512, 245] on button at bounding box center [508, 244] width 33 height 7
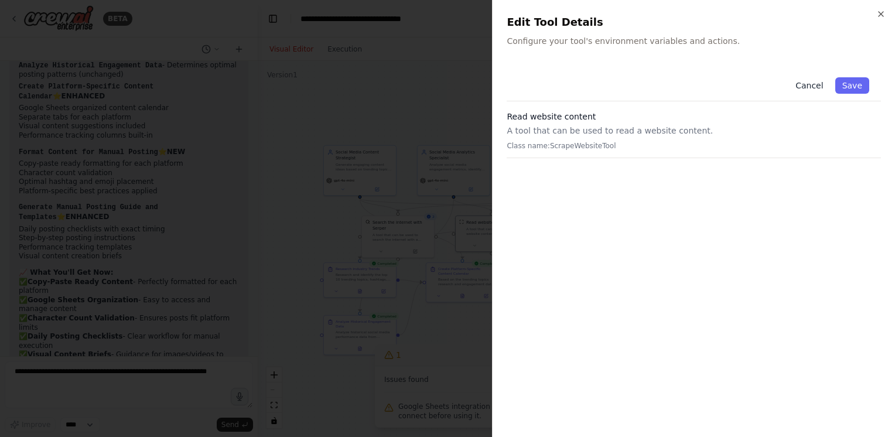
click at [813, 88] on button "Cancel" at bounding box center [810, 85] width 42 height 16
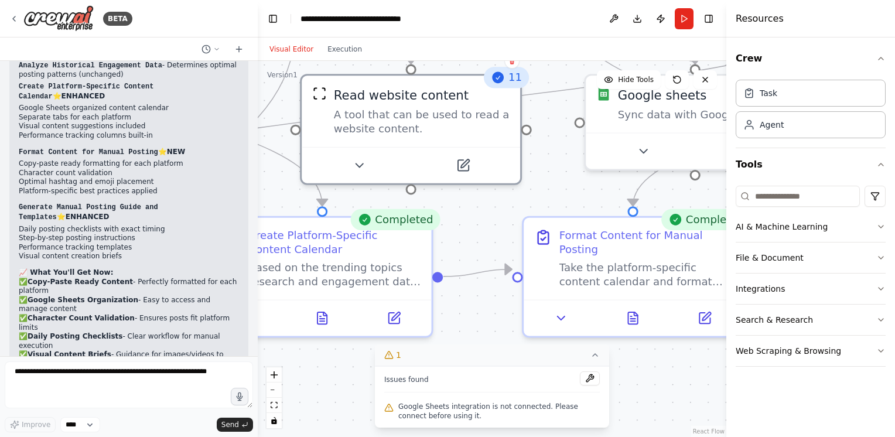
click at [504, 83] on icon at bounding box center [498, 78] width 12 height 12
click at [519, 81] on span "11" at bounding box center [515, 77] width 13 height 14
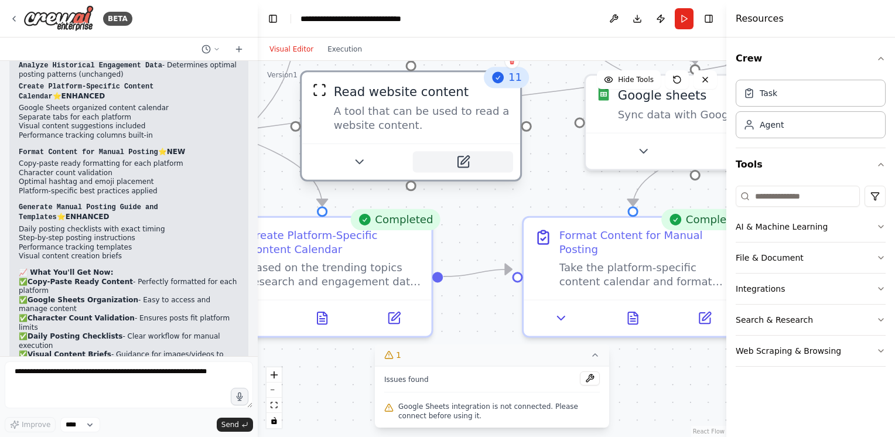
click at [465, 163] on icon at bounding box center [463, 161] width 11 height 11
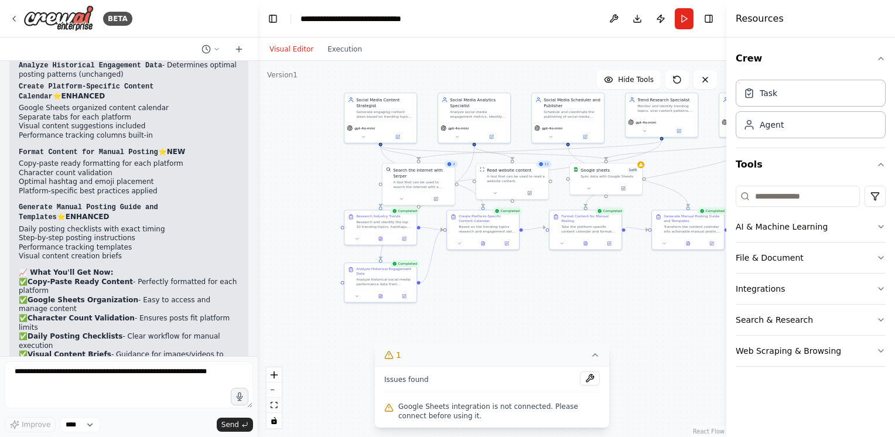
click at [340, 56] on div "Visual Editor Execution" at bounding box center [316, 49] width 107 height 23
click at [349, 50] on button "Execution" at bounding box center [345, 49] width 49 height 14
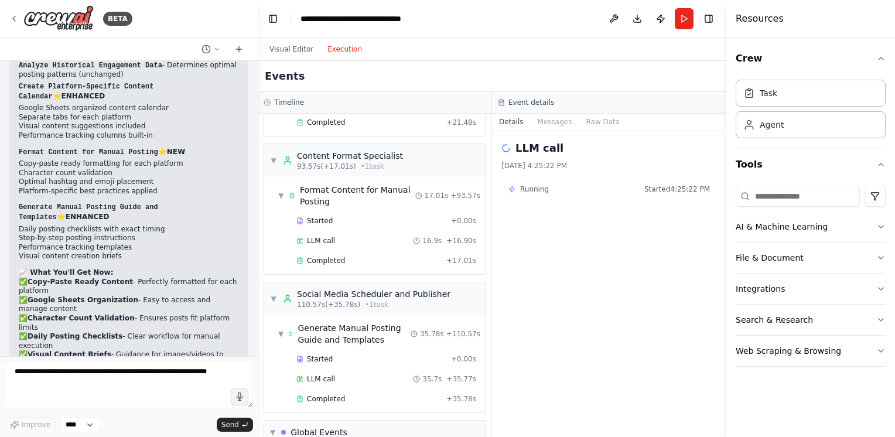
scroll to position [992, 0]
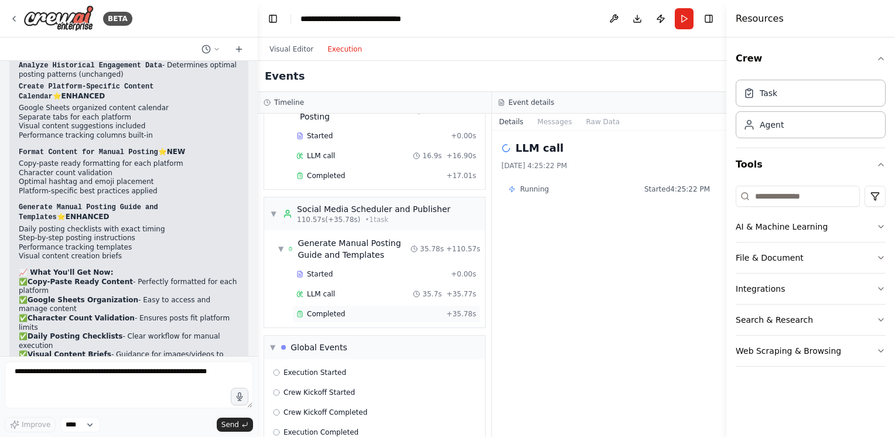
click at [337, 309] on span "Completed" at bounding box center [326, 313] width 38 height 9
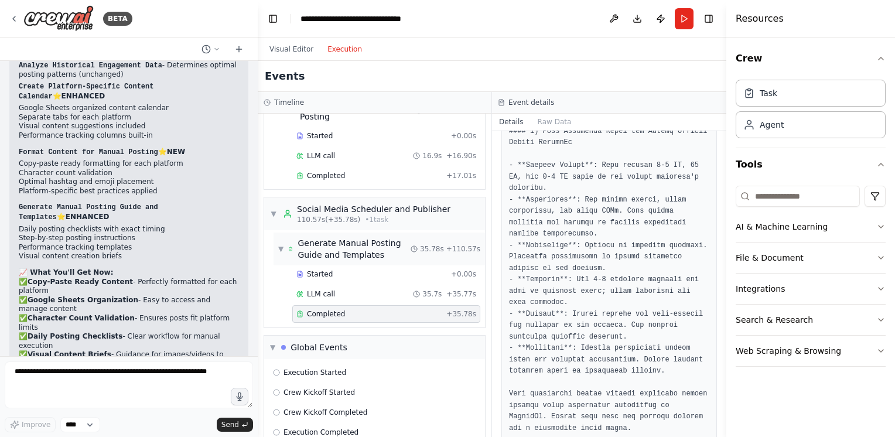
click at [280, 244] on span "▼" at bounding box center [280, 248] width 5 height 9
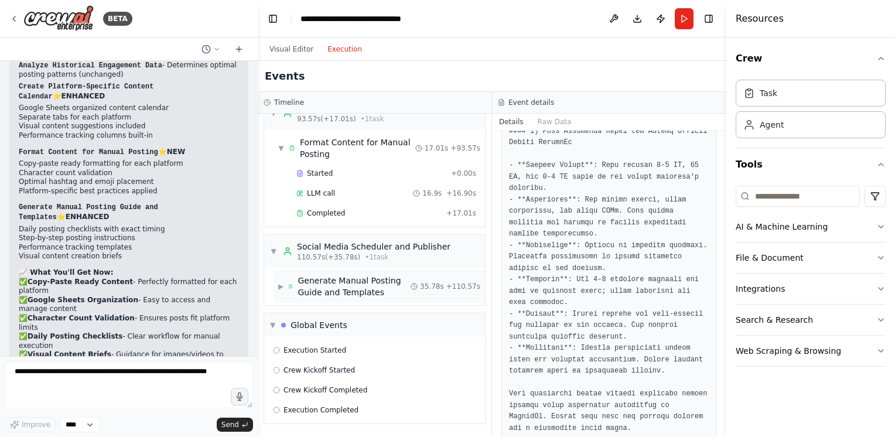
scroll to position [933, 0]
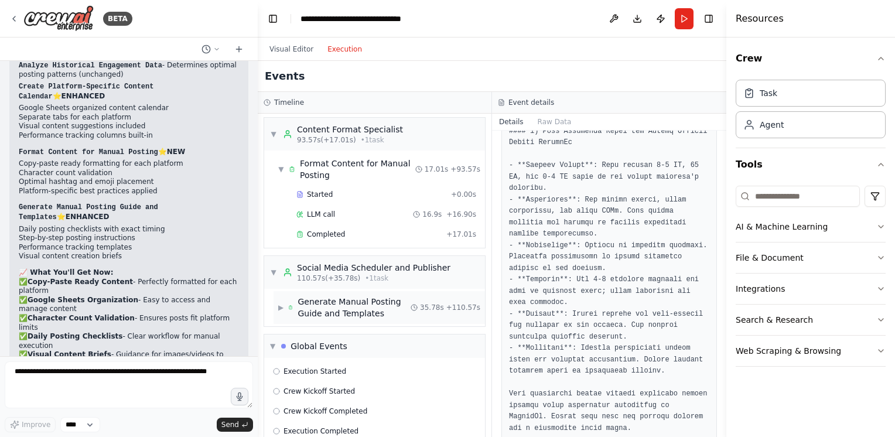
click at [283, 303] on span "▶" at bounding box center [280, 307] width 5 height 9
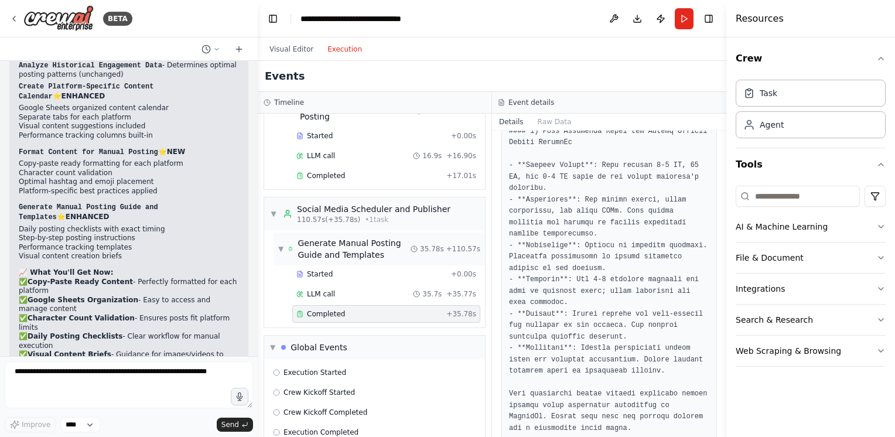
click at [287, 237] on div "▼ Generate Manual Posting Guide and Templates" at bounding box center [344, 248] width 132 height 23
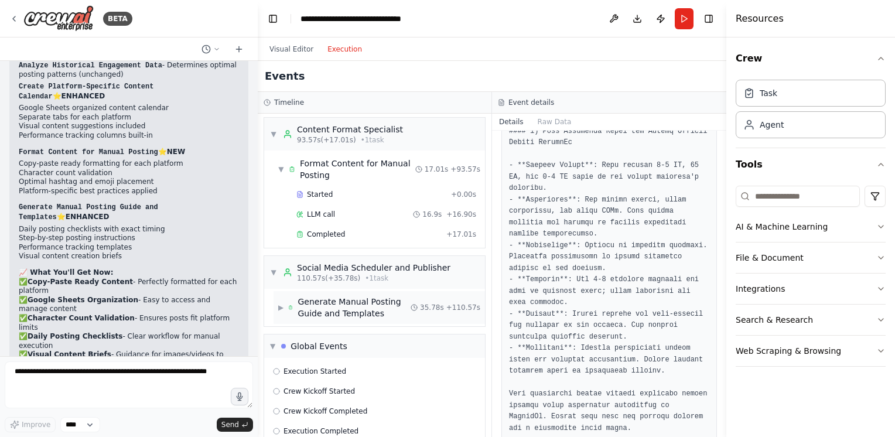
click at [319, 296] on div "Generate Manual Posting Guide and Templates" at bounding box center [354, 307] width 113 height 23
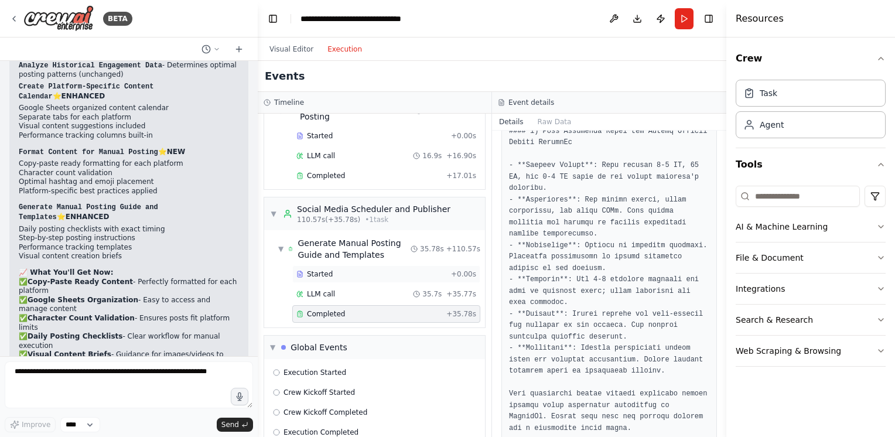
click at [359, 270] on div "Started" at bounding box center [372, 274] width 150 height 9
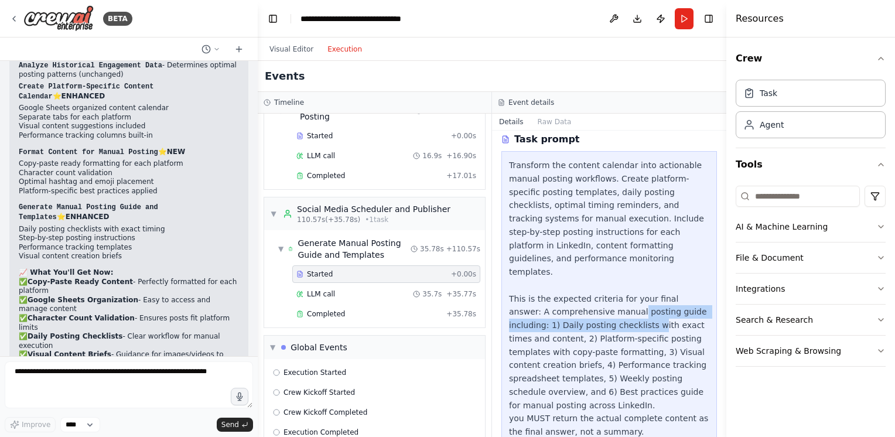
drag, startPoint x: 593, startPoint y: 290, endPoint x: 598, endPoint y: 302, distance: 13.9
click at [598, 302] on div "Transform the content calendar into actionable manual posting workflows. Create…" at bounding box center [609, 299] width 200 height 280
drag, startPoint x: 598, startPoint y: 302, endPoint x: 581, endPoint y: 313, distance: 20.0
click at [581, 313] on div "Transform the content calendar into actionable manual posting workflows. Create…" at bounding box center [609, 299] width 200 height 280
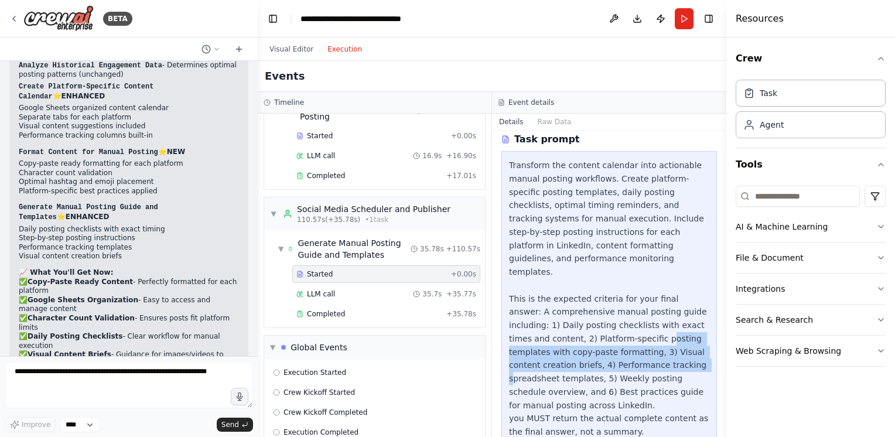
drag, startPoint x: 617, startPoint y: 311, endPoint x: 625, endPoint y: 333, distance: 23.7
click at [625, 333] on div "Transform the content calendar into actionable manual posting workflows. Create…" at bounding box center [609, 299] width 200 height 280
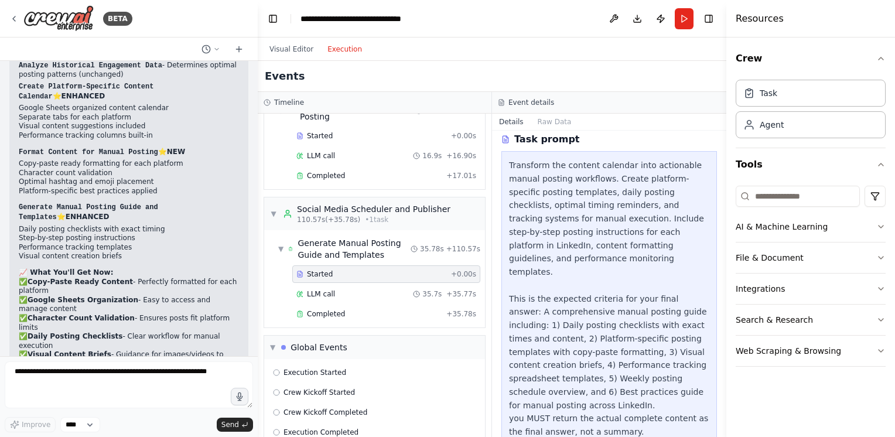
drag, startPoint x: 625, startPoint y: 333, endPoint x: 617, endPoint y: 346, distance: 15.6
click at [617, 346] on div "Transform the content calendar into actionable manual posting workflows. Create…" at bounding box center [609, 299] width 200 height 280
drag, startPoint x: 638, startPoint y: 332, endPoint x: 639, endPoint y: 340, distance: 8.3
click at [639, 340] on div "Transform the content calendar into actionable manual posting workflows. Create…" at bounding box center [609, 299] width 200 height 280
drag, startPoint x: 639, startPoint y: 340, endPoint x: 636, endPoint y: 365, distance: 24.3
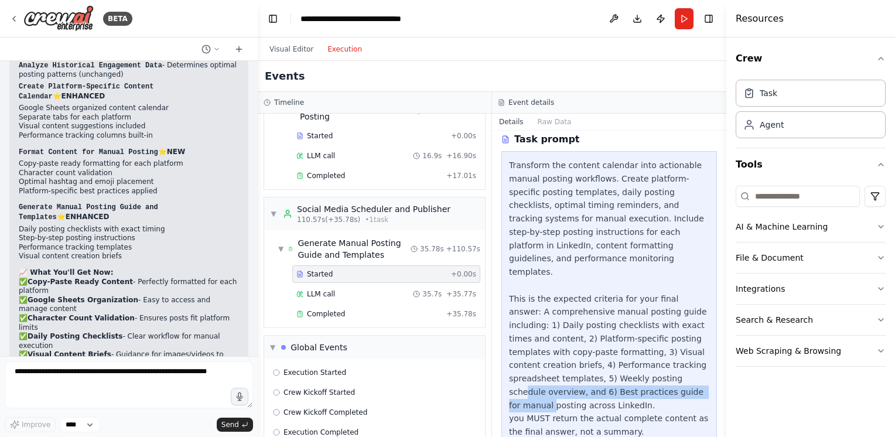
click at [636, 365] on div "Transform the content calendar into actionable manual posting workflows. Create…" at bounding box center [609, 299] width 200 height 280
drag, startPoint x: 636, startPoint y: 365, endPoint x: 626, endPoint y: 373, distance: 13.3
click at [626, 373] on div "Transform the content calendar into actionable manual posting workflows. Create…" at bounding box center [609, 299] width 200 height 280
drag, startPoint x: 618, startPoint y: 339, endPoint x: 627, endPoint y: 349, distance: 13.3
click at [627, 349] on div "Transform the content calendar into actionable manual posting workflows. Create…" at bounding box center [609, 299] width 200 height 280
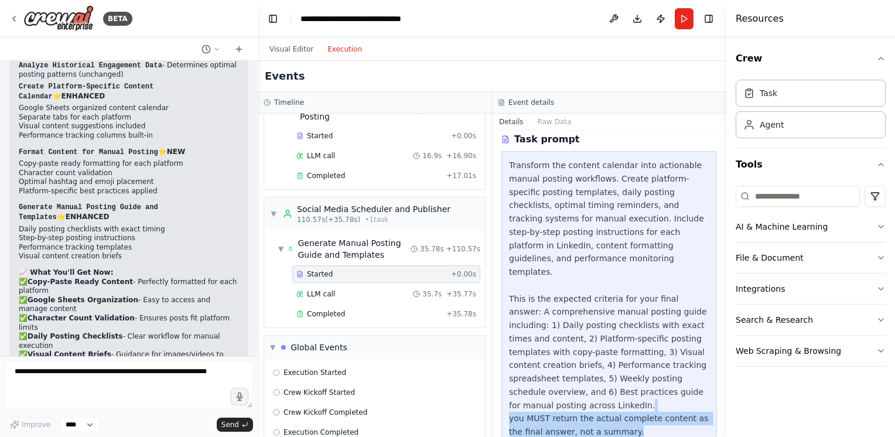
drag, startPoint x: 626, startPoint y: 402, endPoint x: 624, endPoint y: 384, distance: 17.7
click at [624, 384] on div "Transform the content calendar into actionable manual posting workflows. Create…" at bounding box center [609, 299] width 200 height 280
click at [322, 290] on span "LLM call" at bounding box center [321, 294] width 28 height 9
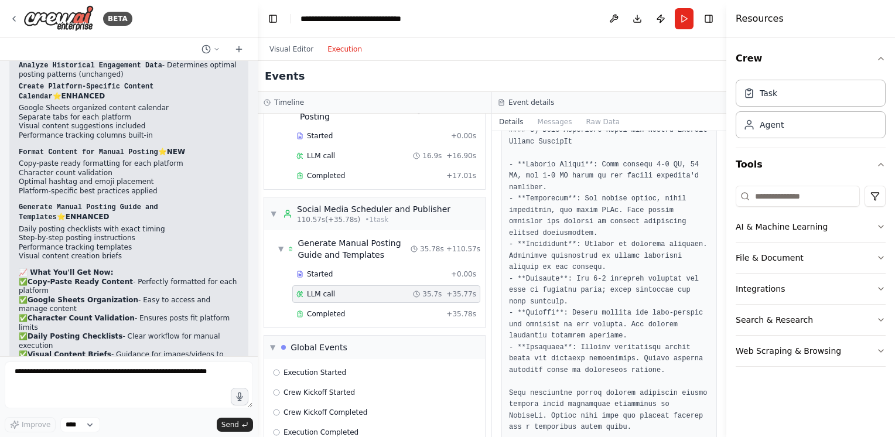
scroll to position [2652, 0]
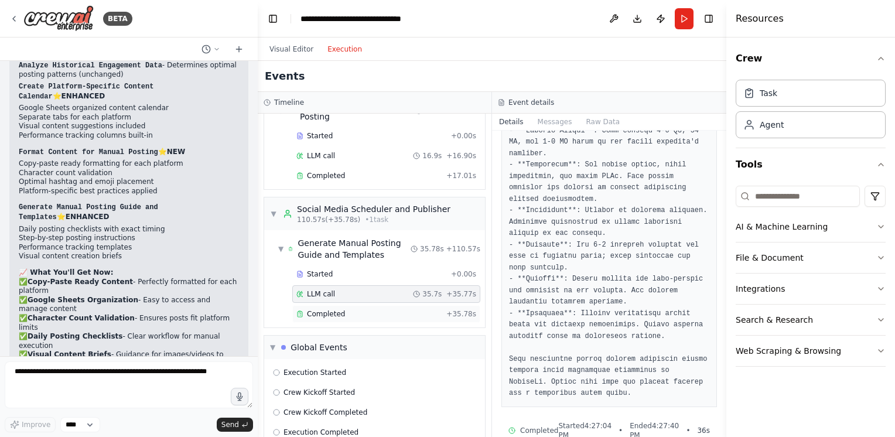
click at [350, 309] on div "Completed" at bounding box center [369, 313] width 145 height 9
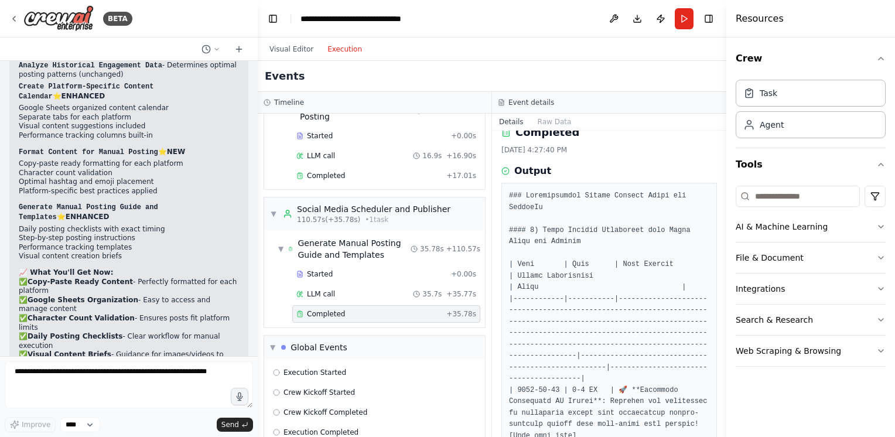
scroll to position [0, 0]
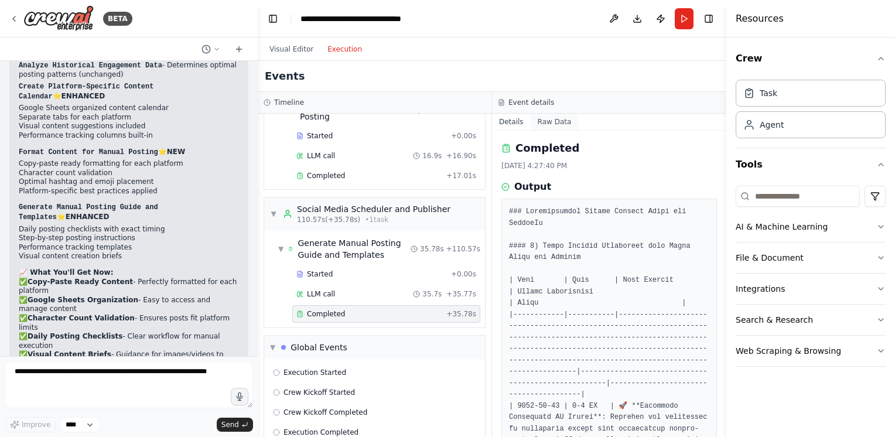
click at [557, 125] on button "Raw Data" at bounding box center [555, 122] width 48 height 16
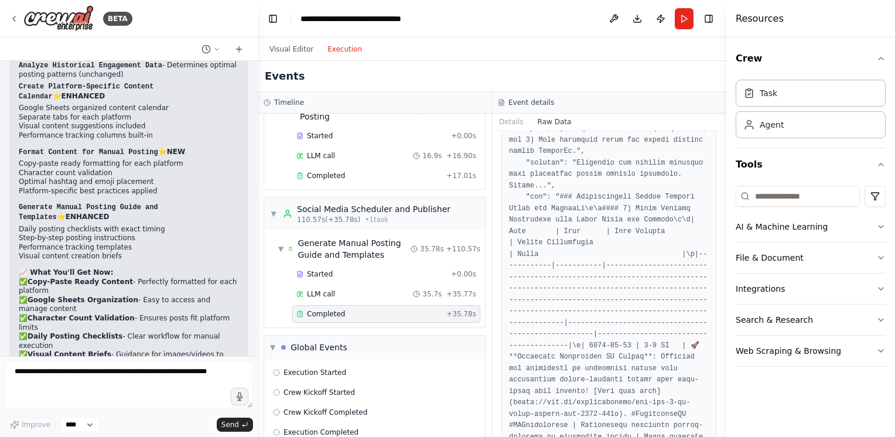
scroll to position [59, 0]
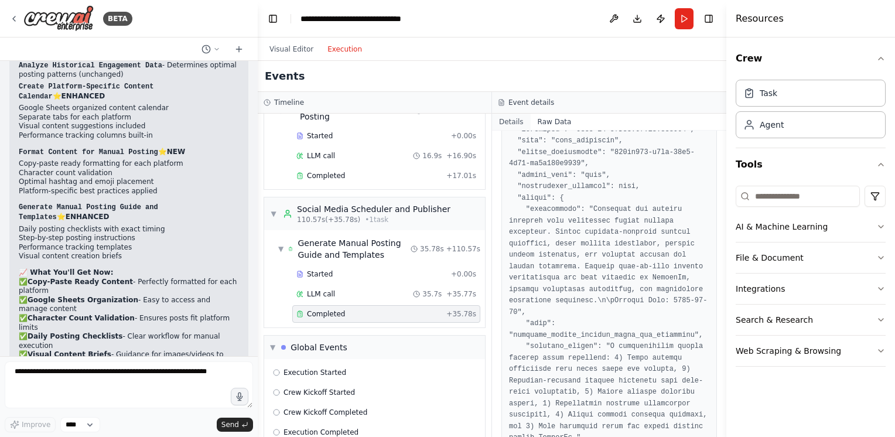
click at [507, 123] on button "Details" at bounding box center [511, 122] width 39 height 16
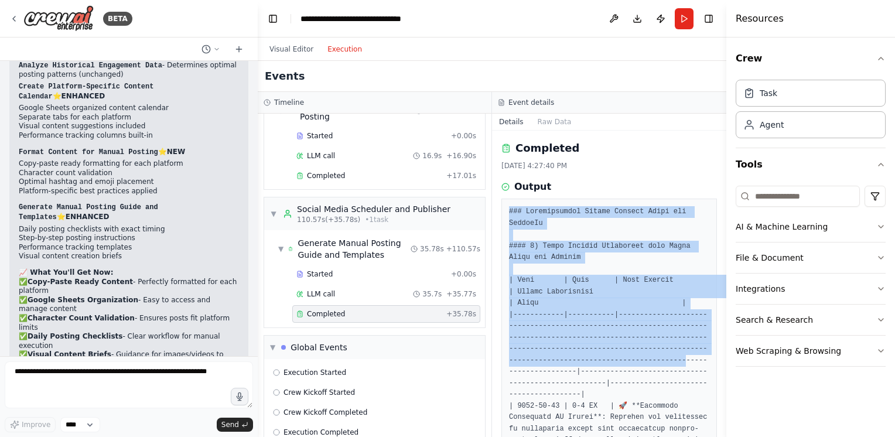
drag, startPoint x: 510, startPoint y: 211, endPoint x: 642, endPoint y: 367, distance: 203.8
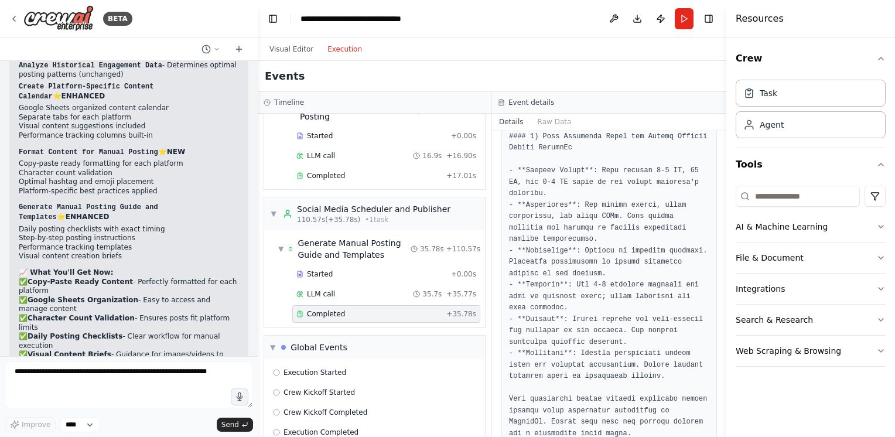
scroll to position [2583, 0]
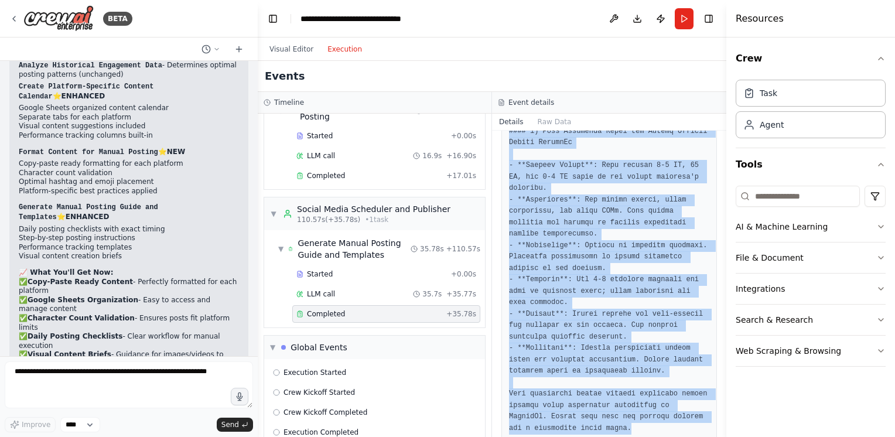
copy pre "### Comprehensive Manual Posting Guide for LinkedIn #### 1) Daily Posting Check…"
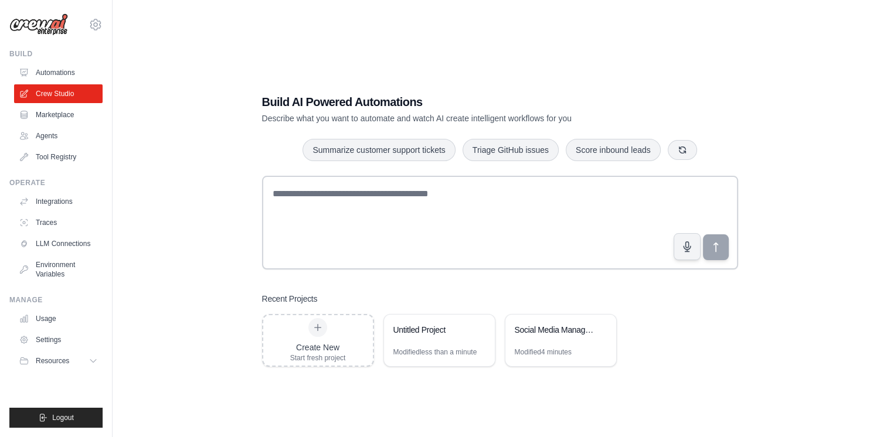
scroll to position [23, 0]
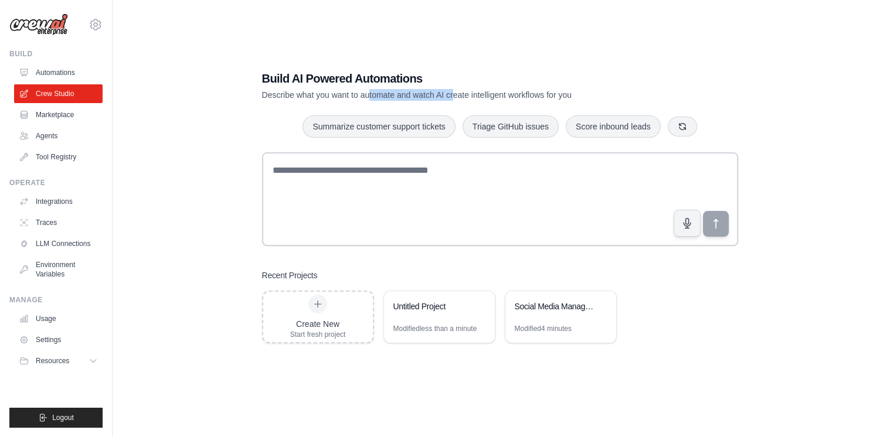
drag, startPoint x: 376, startPoint y: 95, endPoint x: 451, endPoint y: 92, distance: 75.7
click at [451, 92] on p "Describe what you want to automate and watch AI create intelligent workflows fo…" at bounding box center [459, 95] width 394 height 12
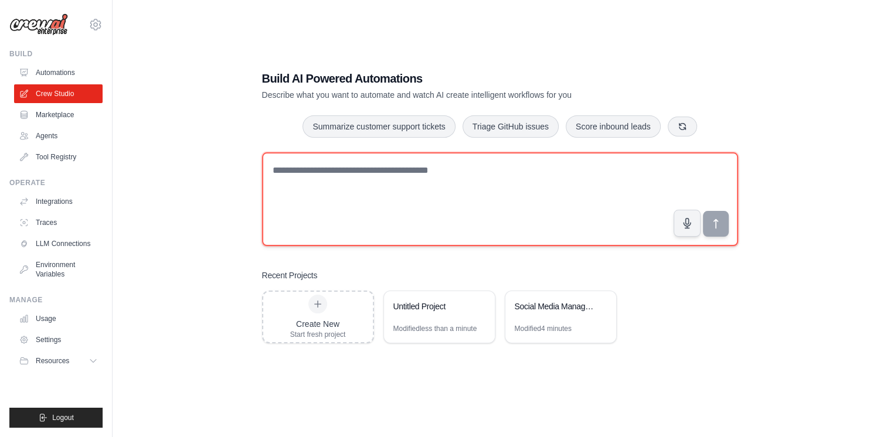
click at [331, 171] on textarea at bounding box center [500, 199] width 476 height 94
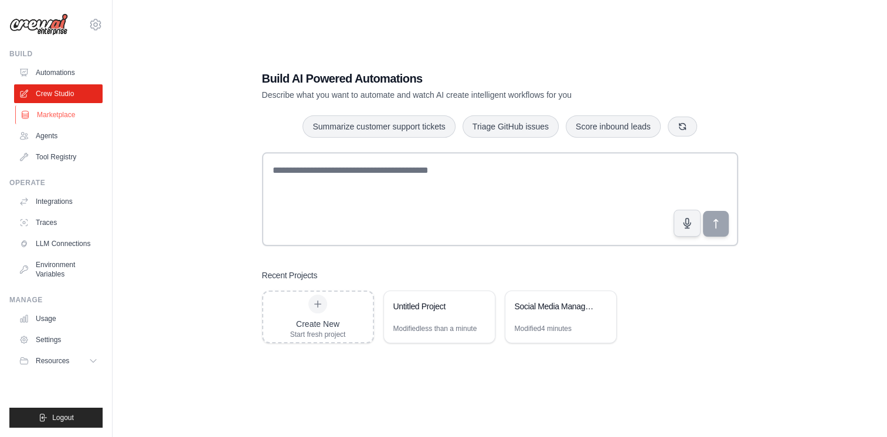
click at [67, 118] on link "Marketplace" at bounding box center [59, 114] width 88 height 19
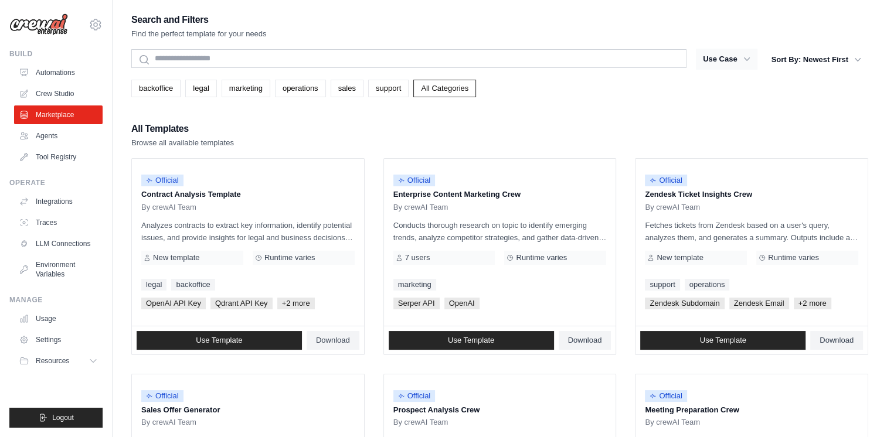
click at [751, 59] on icon "button" at bounding box center [747, 59] width 12 height 12
click at [744, 63] on icon "button" at bounding box center [747, 59] width 12 height 12
click at [733, 60] on button "Use Case" at bounding box center [727, 59] width 62 height 21
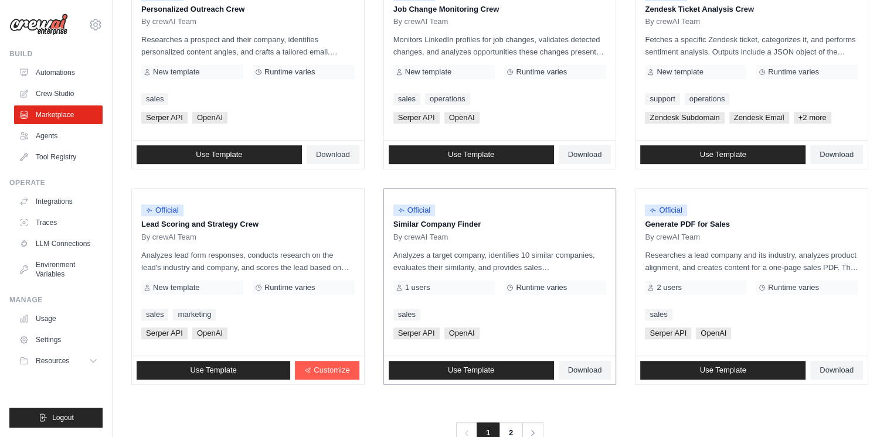
scroll to position [647, 0]
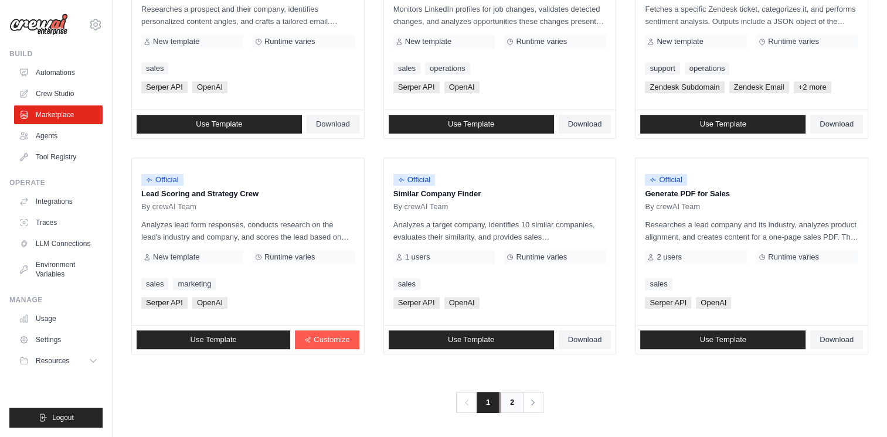
click at [509, 399] on link "2" at bounding box center [511, 402] width 23 height 21
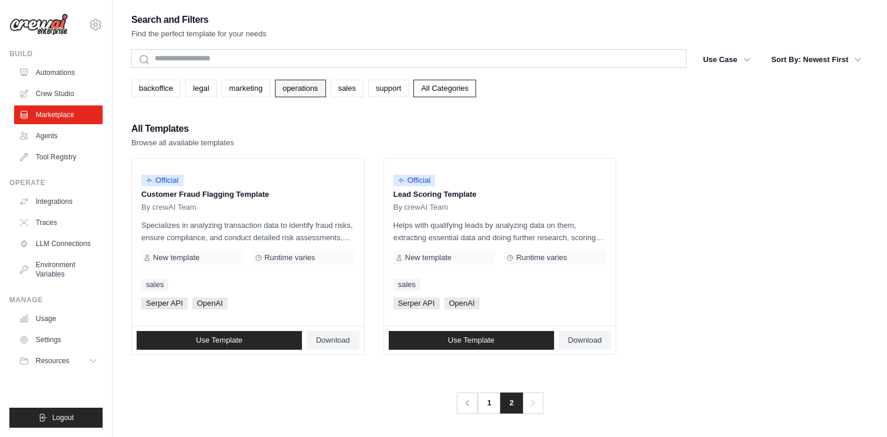
click at [299, 93] on link "operations" at bounding box center [300, 89] width 51 height 18
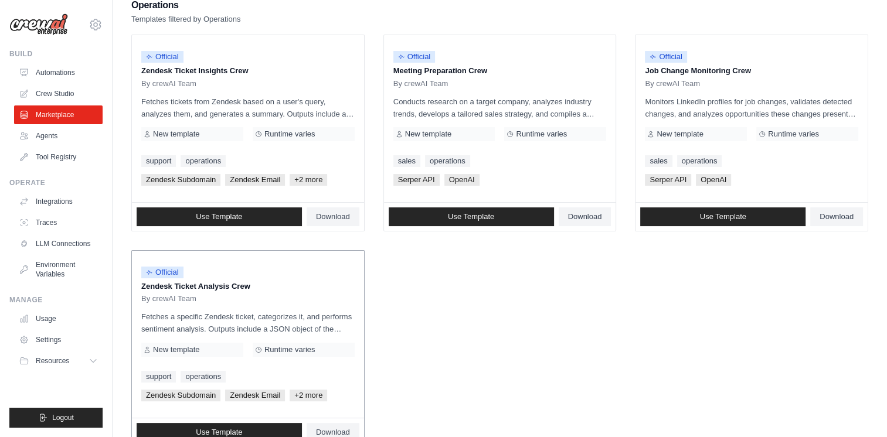
scroll to position [158, 0]
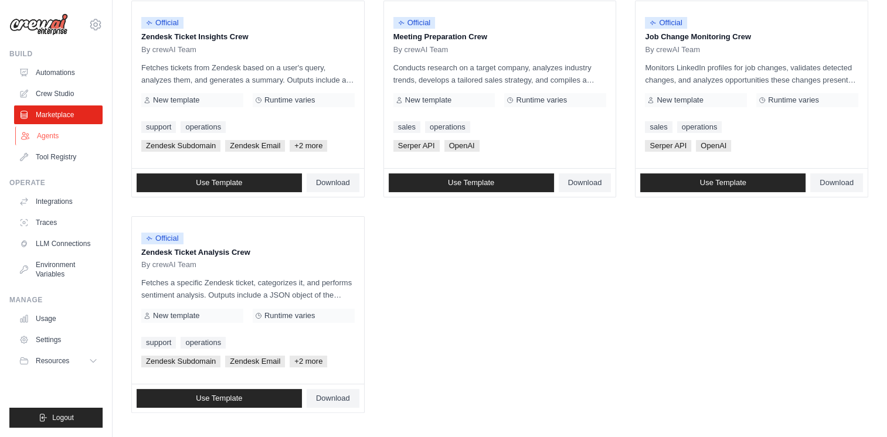
click at [50, 137] on link "Agents" at bounding box center [59, 136] width 88 height 19
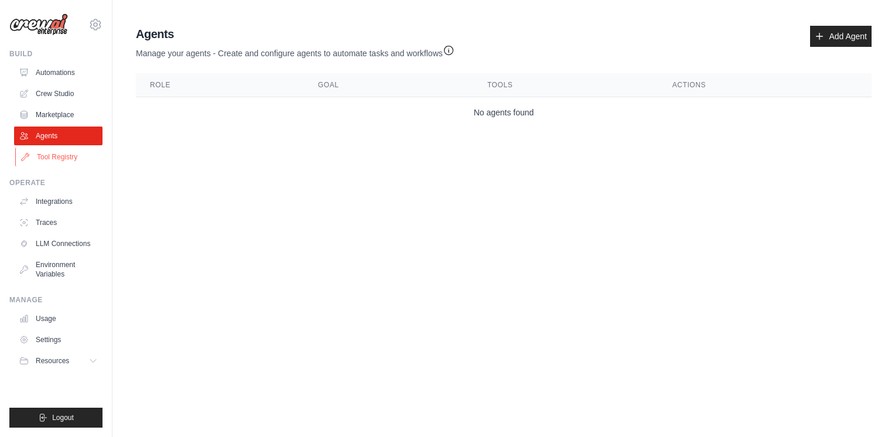
click at [66, 159] on link "Tool Registry" at bounding box center [59, 157] width 88 height 19
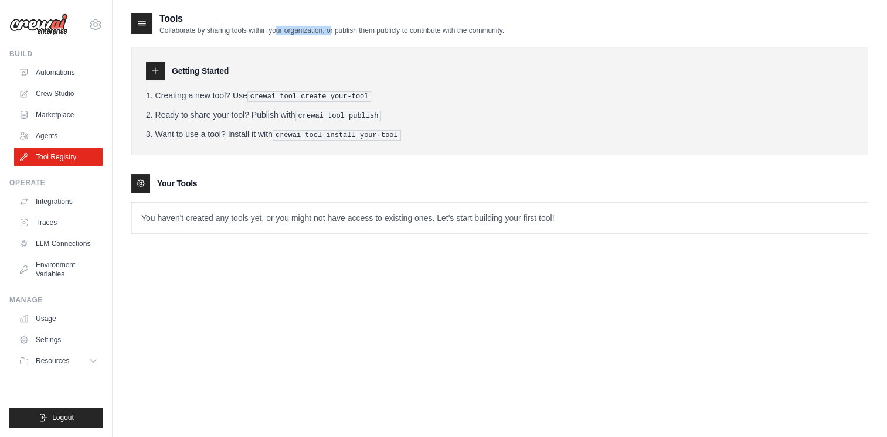
drag, startPoint x: 262, startPoint y: 29, endPoint x: 319, endPoint y: 31, distance: 56.9
click at [319, 31] on p "Collaborate by sharing tools within your organization, or publish them publicly…" at bounding box center [331, 30] width 345 height 9
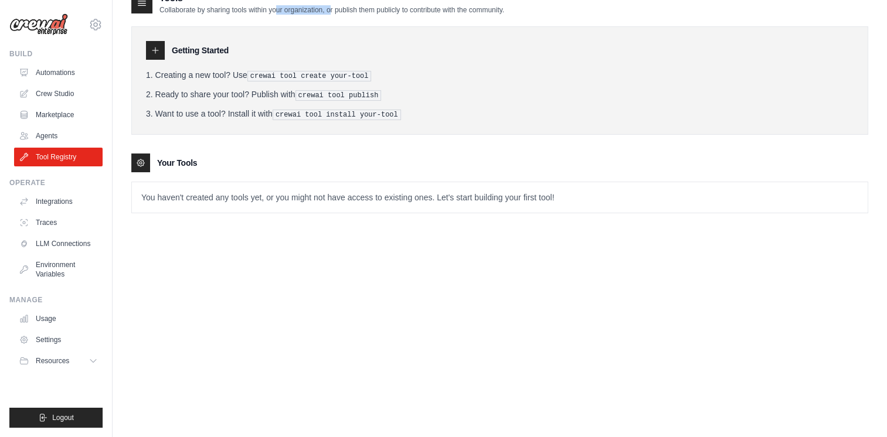
scroll to position [23, 0]
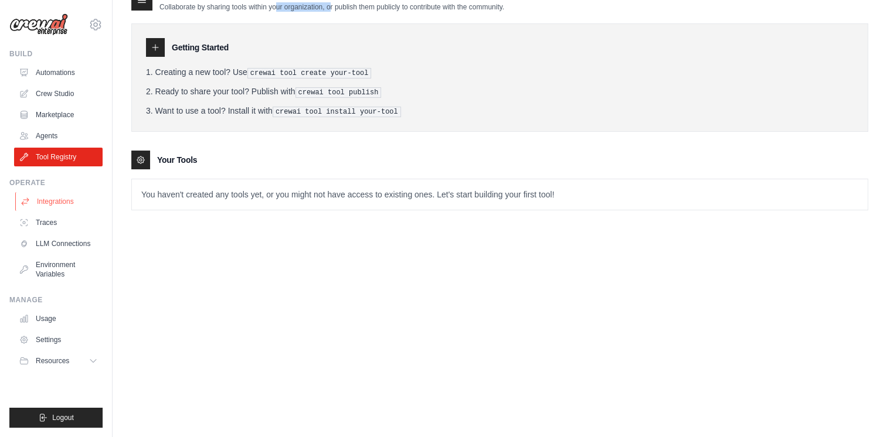
click at [63, 202] on link "Integrations" at bounding box center [59, 201] width 88 height 19
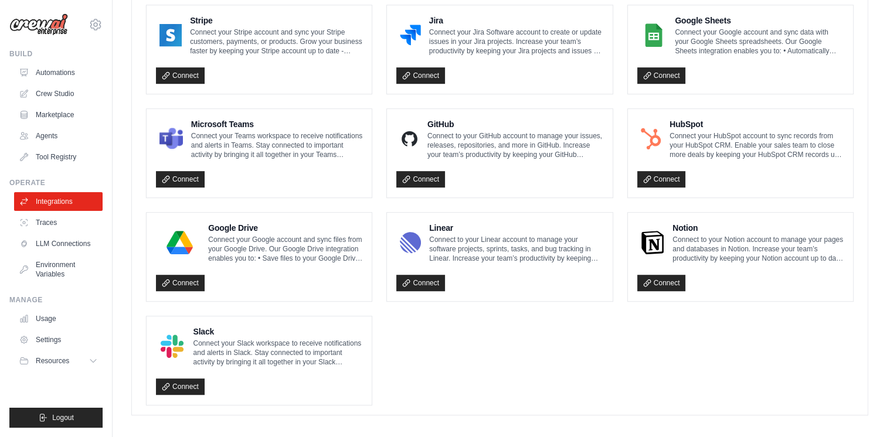
scroll to position [662, 0]
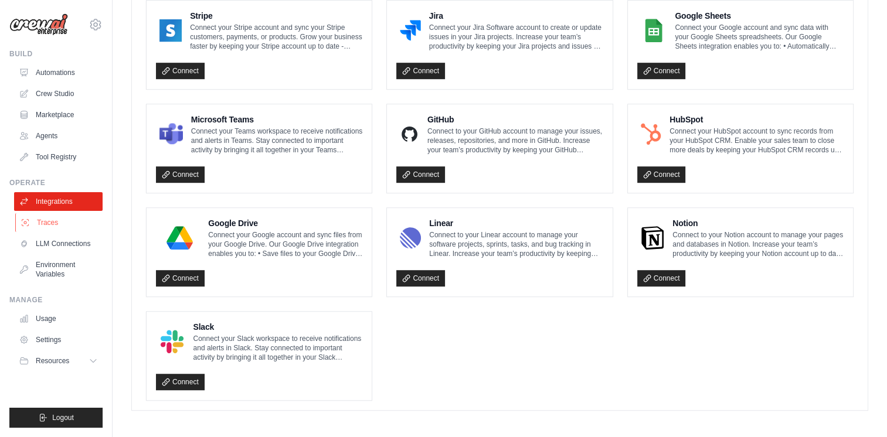
click at [50, 226] on link "Traces" at bounding box center [59, 222] width 88 height 19
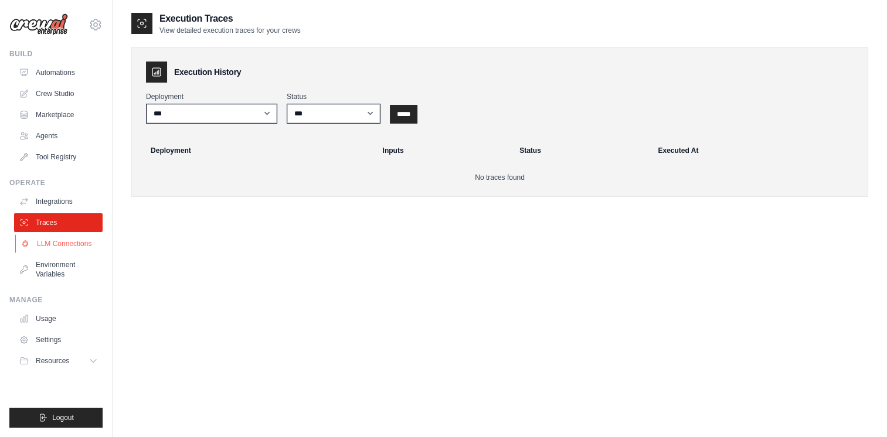
click at [57, 247] on link "LLM Connections" at bounding box center [59, 243] width 88 height 19
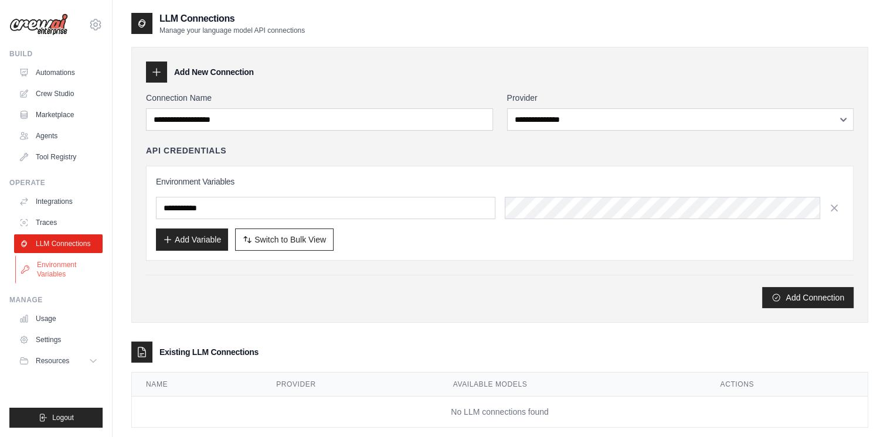
click at [56, 266] on link "Environment Variables" at bounding box center [59, 270] width 88 height 28
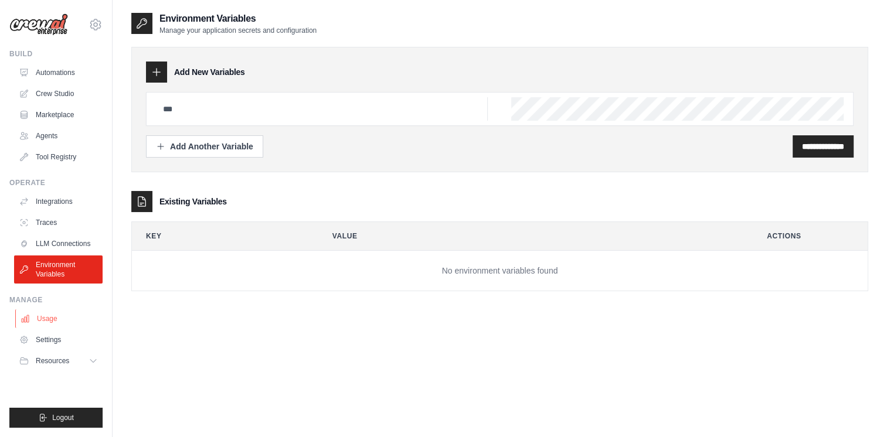
click at [42, 321] on link "Usage" at bounding box center [59, 318] width 88 height 19
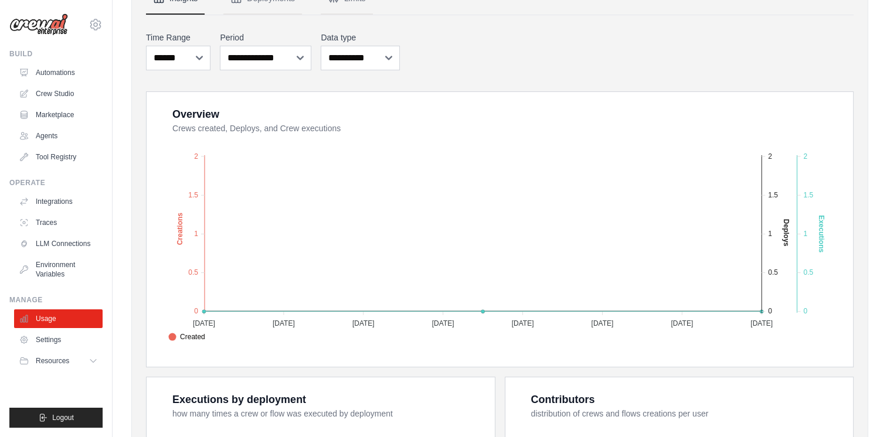
scroll to position [176, 0]
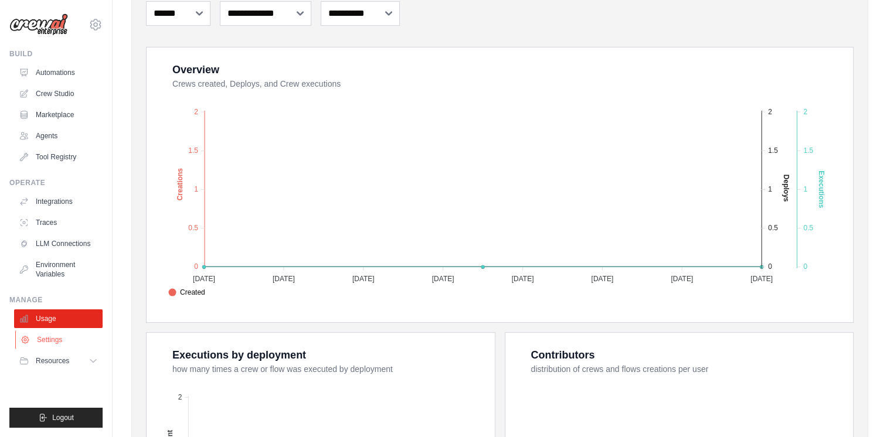
click at [59, 343] on link "Settings" at bounding box center [59, 340] width 88 height 19
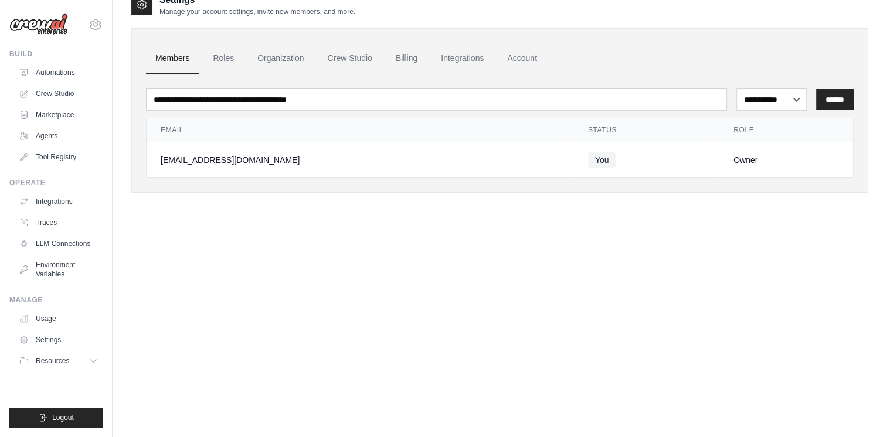
scroll to position [23, 0]
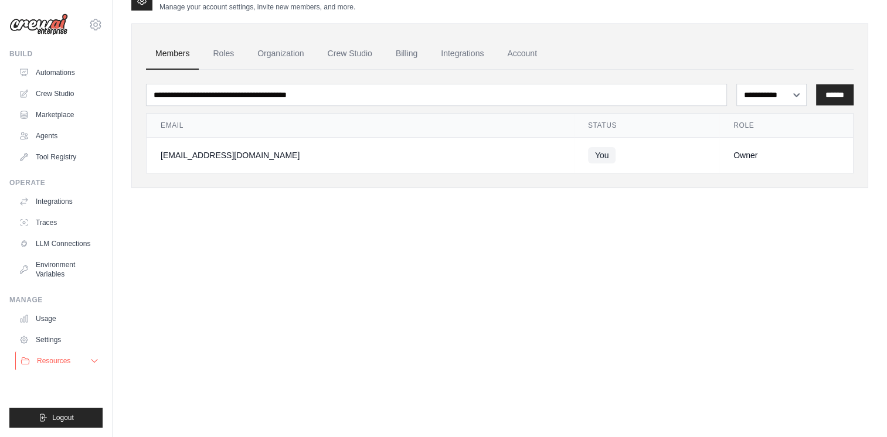
click at [53, 361] on span "Resources" at bounding box center [53, 360] width 33 height 9
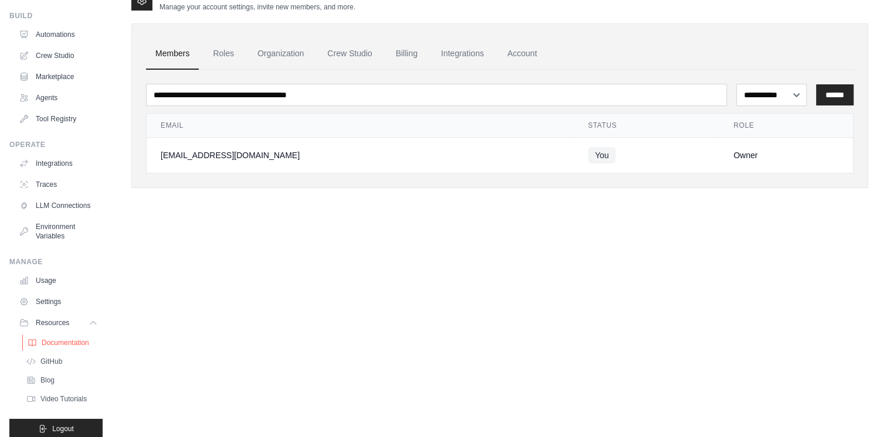
scroll to position [58, 0]
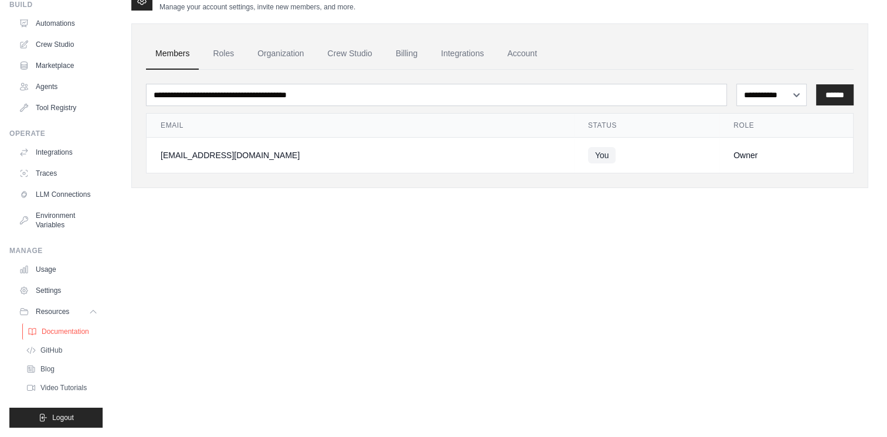
click at [56, 330] on span "Documentation" at bounding box center [65, 331] width 47 height 9
click at [58, 387] on span "Video Tutorials" at bounding box center [65, 387] width 46 height 9
click at [49, 368] on span "Blog" at bounding box center [49, 369] width 14 height 9
click at [57, 346] on link "GitHub" at bounding box center [62, 350] width 81 height 16
click at [47, 266] on link "Usage" at bounding box center [59, 269] width 88 height 19
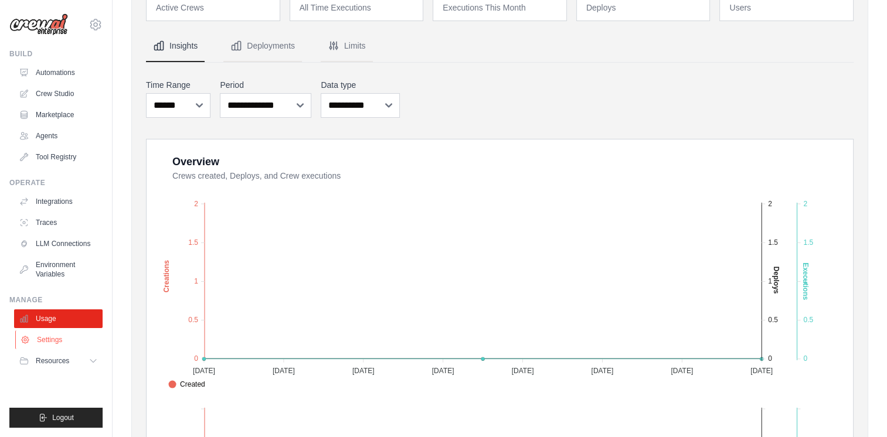
scroll to position [176, 0]
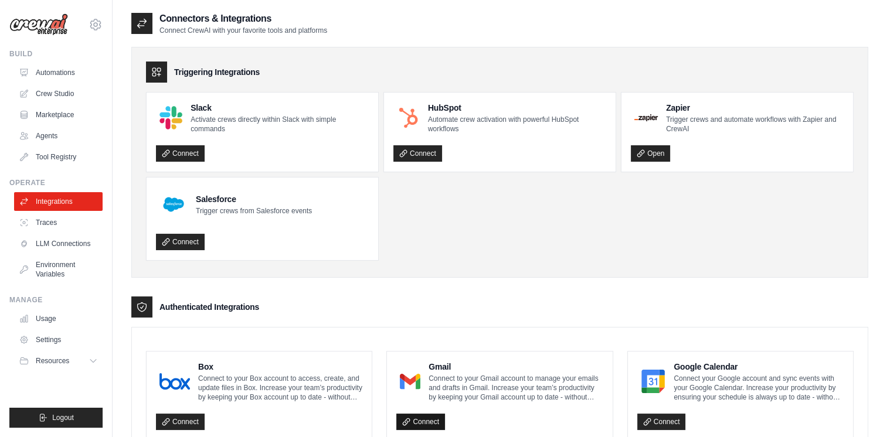
click at [436, 418] on link "Connect" at bounding box center [420, 422] width 49 height 16
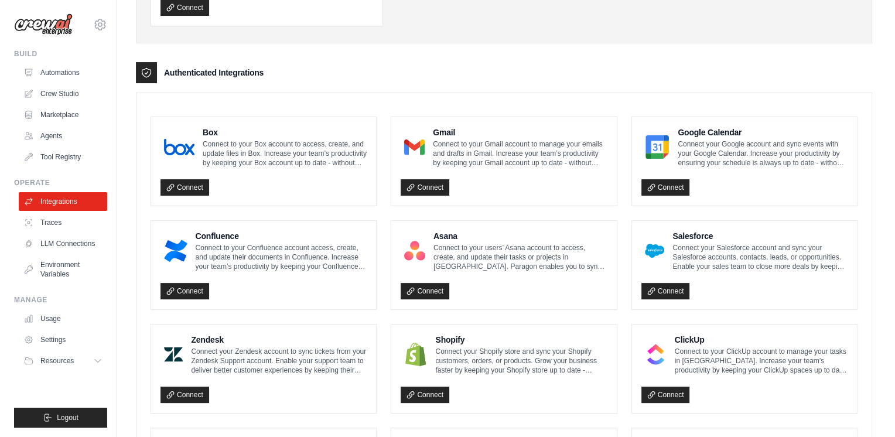
scroll to position [234, 0]
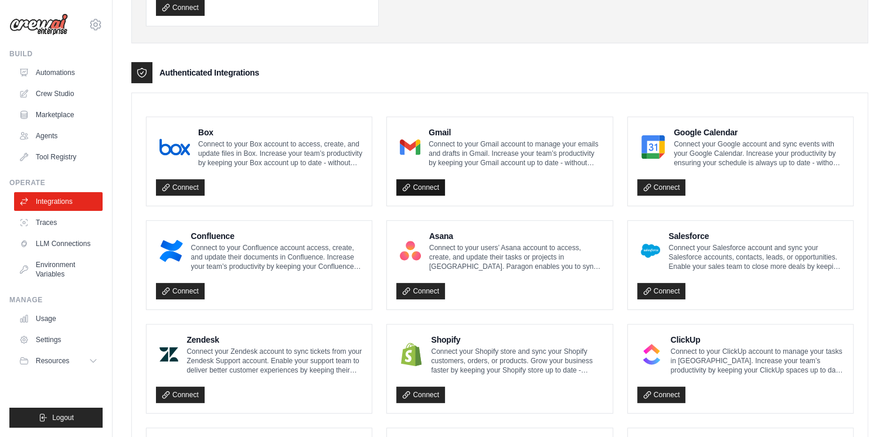
click at [422, 187] on link "Connect" at bounding box center [420, 187] width 49 height 16
